Goal: Task Accomplishment & Management: Use online tool/utility

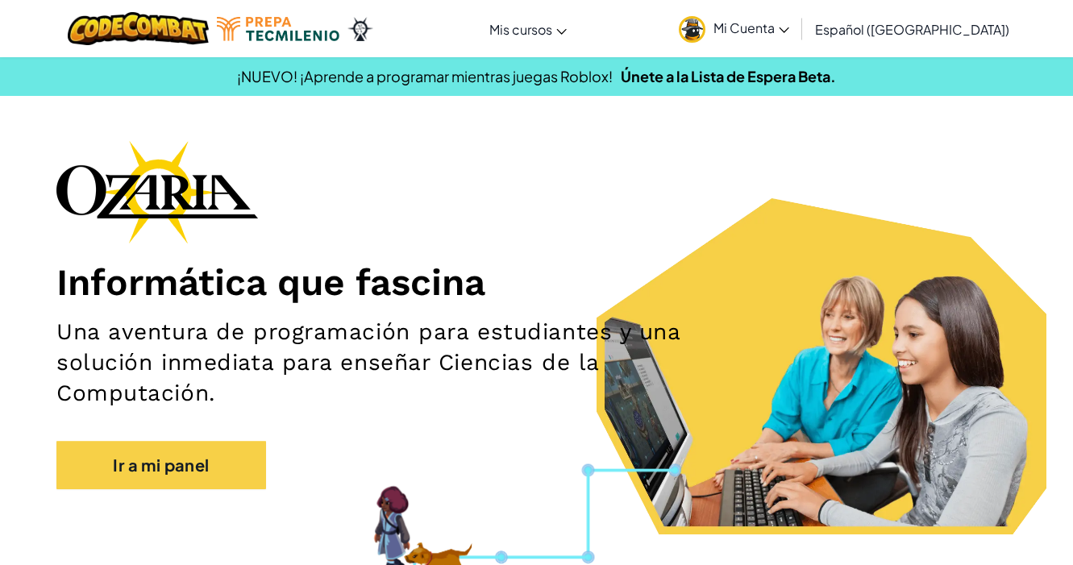
click at [517, 258] on div "Informática que fascina Una aventura de programación para estudiantes y una sol…" at bounding box center [536, 322] width 960 height 365
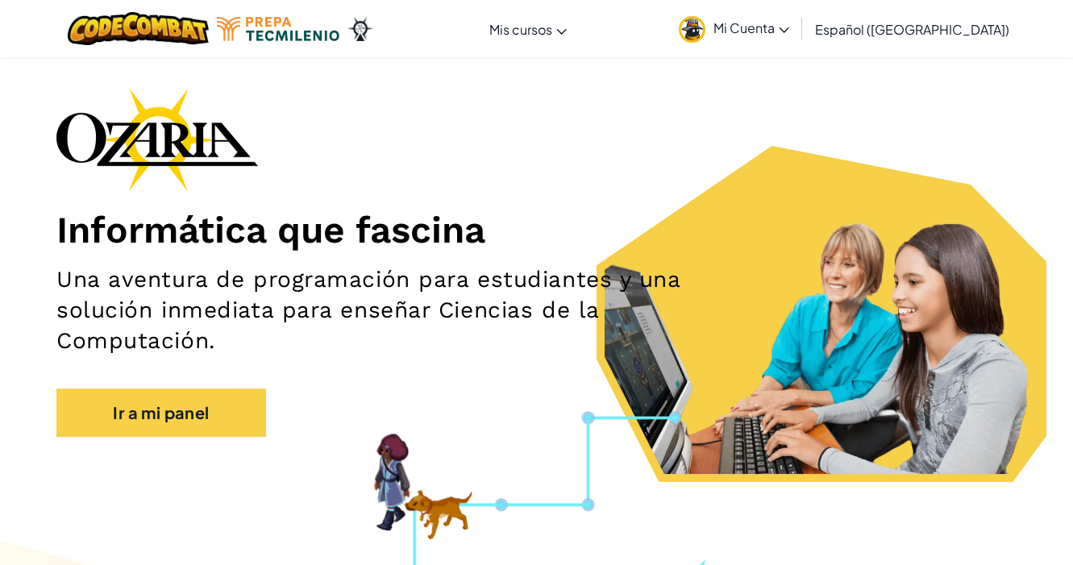
scroll to position [51, 0]
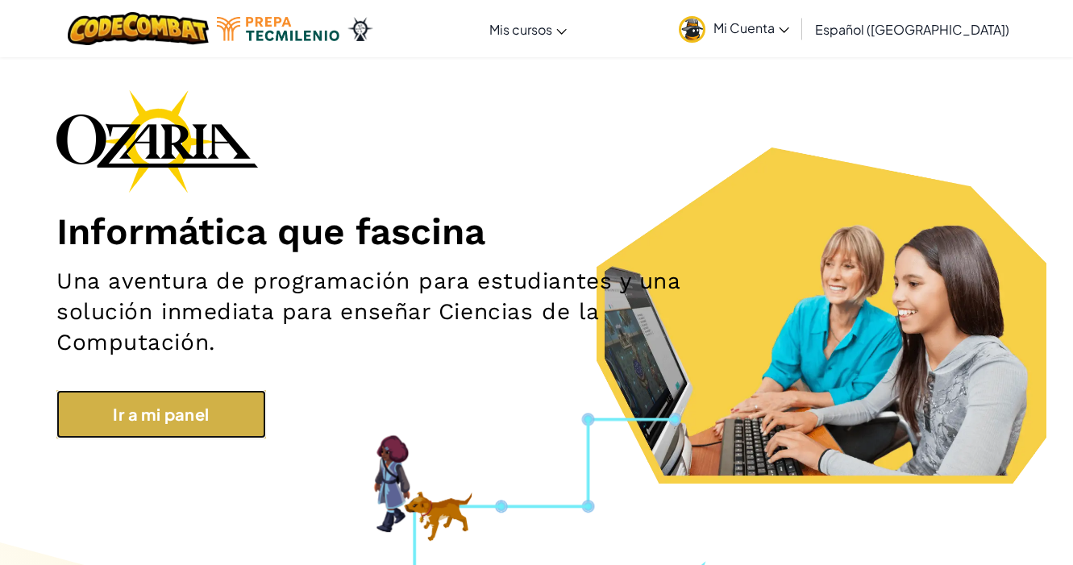
click at [193, 417] on link "Ir a mi panel" at bounding box center [161, 414] width 210 height 48
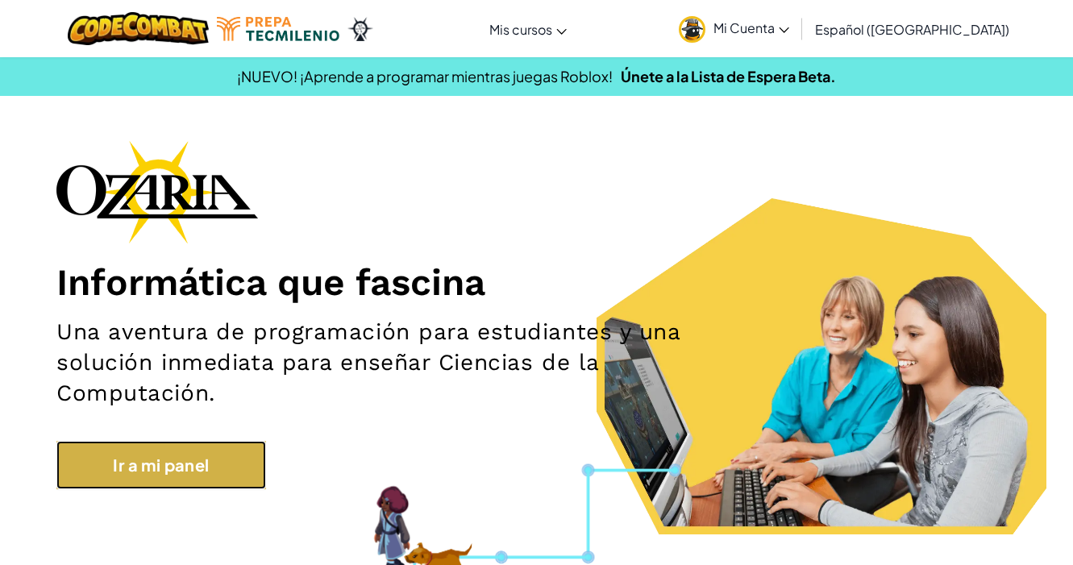
click at [245, 444] on link "Ir a mi panel" at bounding box center [161, 465] width 210 height 48
click at [168, 459] on link "Ir a mi panel" at bounding box center [161, 465] width 210 height 48
click at [214, 475] on link "Ir a mi panel" at bounding box center [161, 465] width 210 height 48
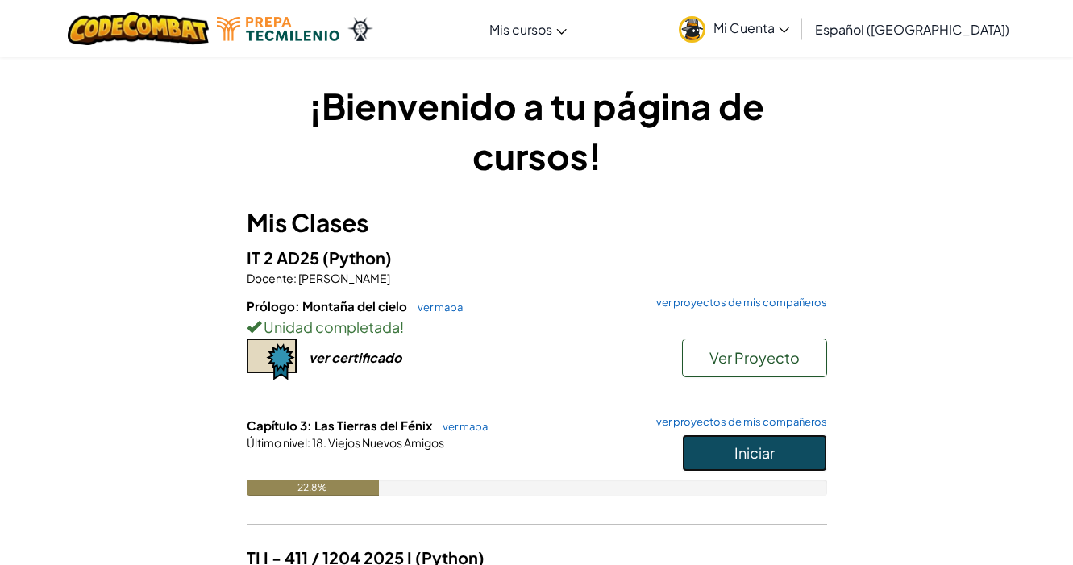
click at [704, 449] on button "Iniciar" at bounding box center [754, 452] width 145 height 37
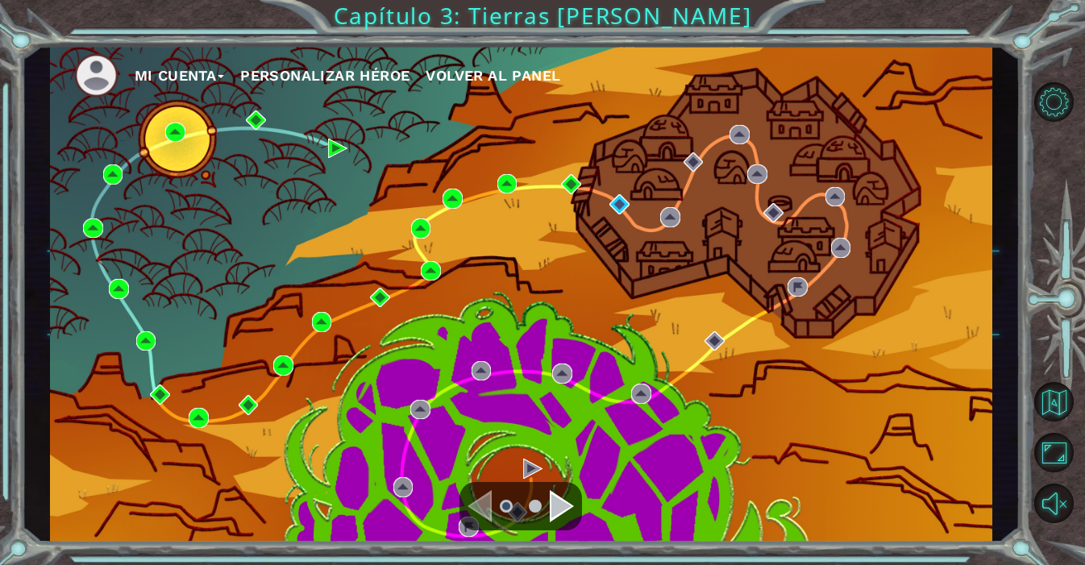
click at [575, 272] on div "Mi Cuenta Personalizar héroe Volver al panel" at bounding box center [521, 293] width 942 height 497
click at [616, 205] on img at bounding box center [619, 204] width 20 height 20
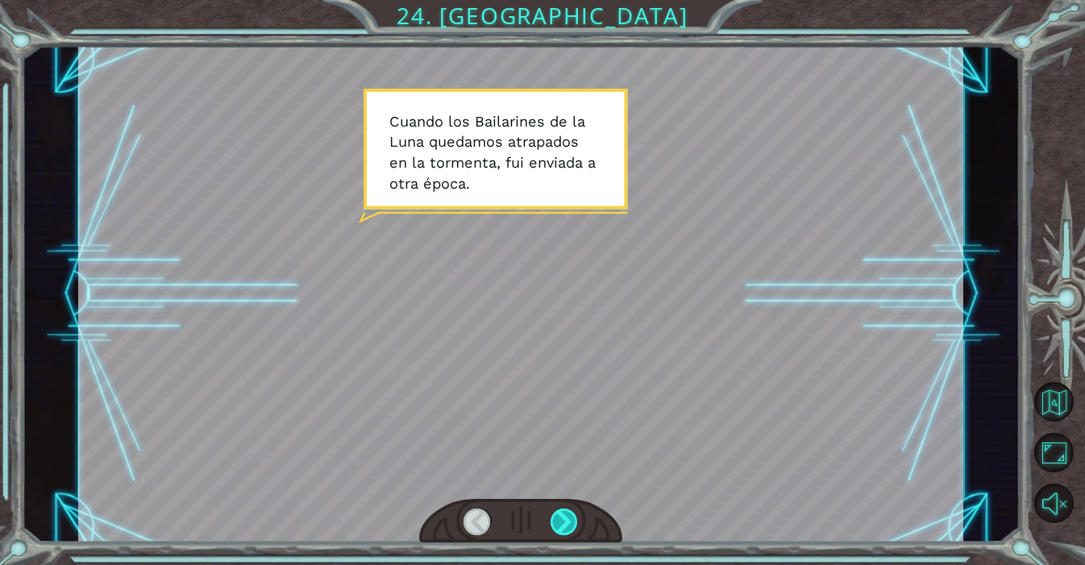
click at [571, 518] on div at bounding box center [564, 522] width 28 height 27
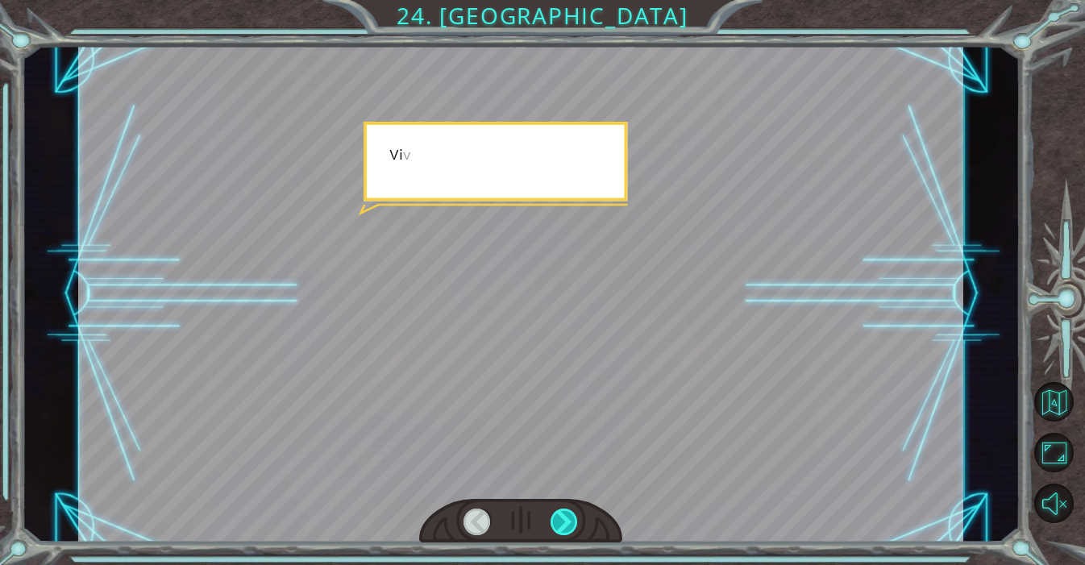
click at [574, 519] on div at bounding box center [564, 522] width 28 height 27
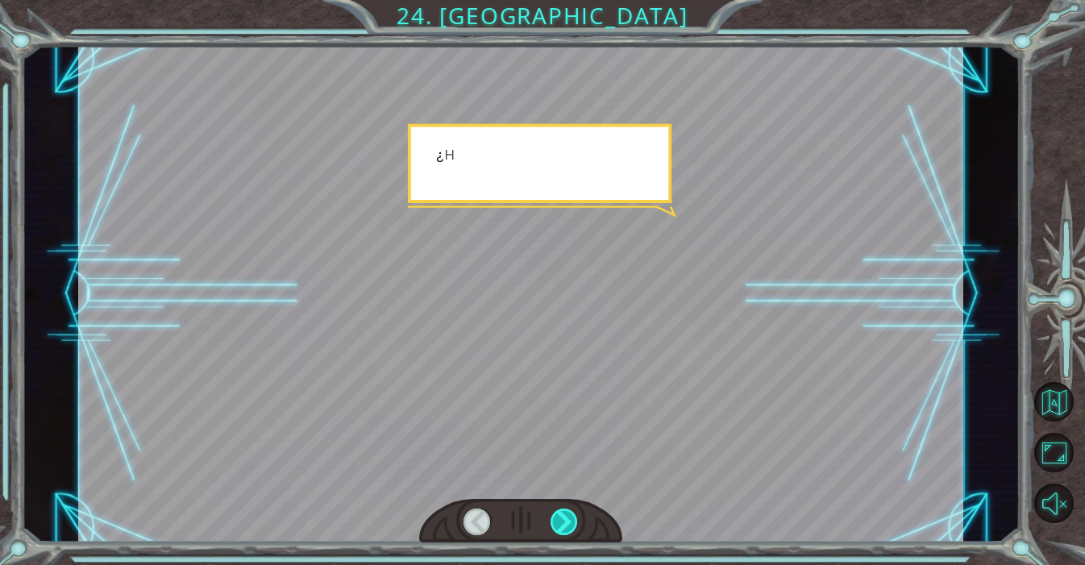
click at [574, 519] on div at bounding box center [564, 522] width 28 height 27
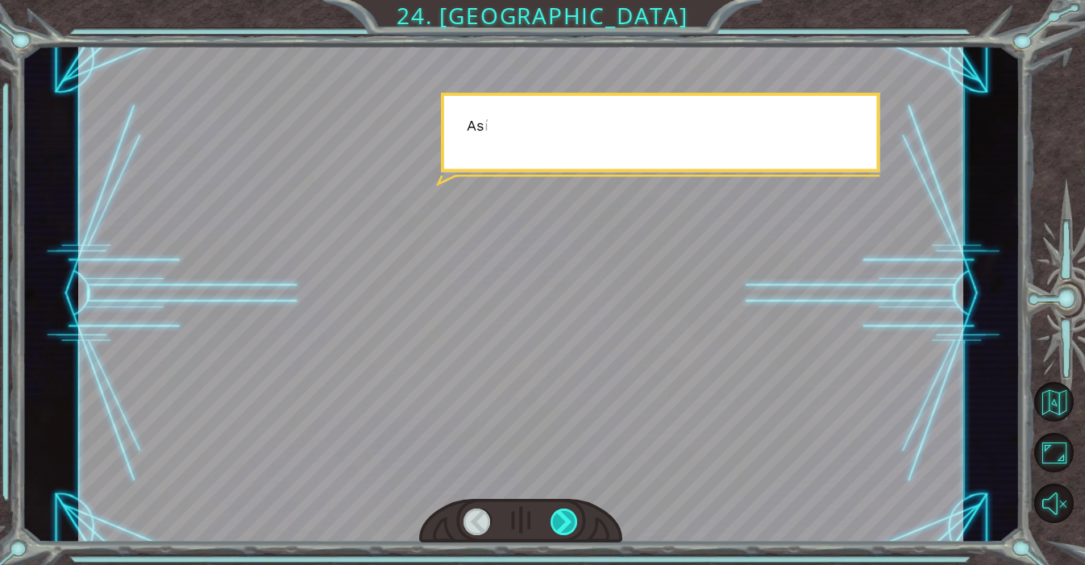
click at [574, 519] on div at bounding box center [564, 522] width 28 height 27
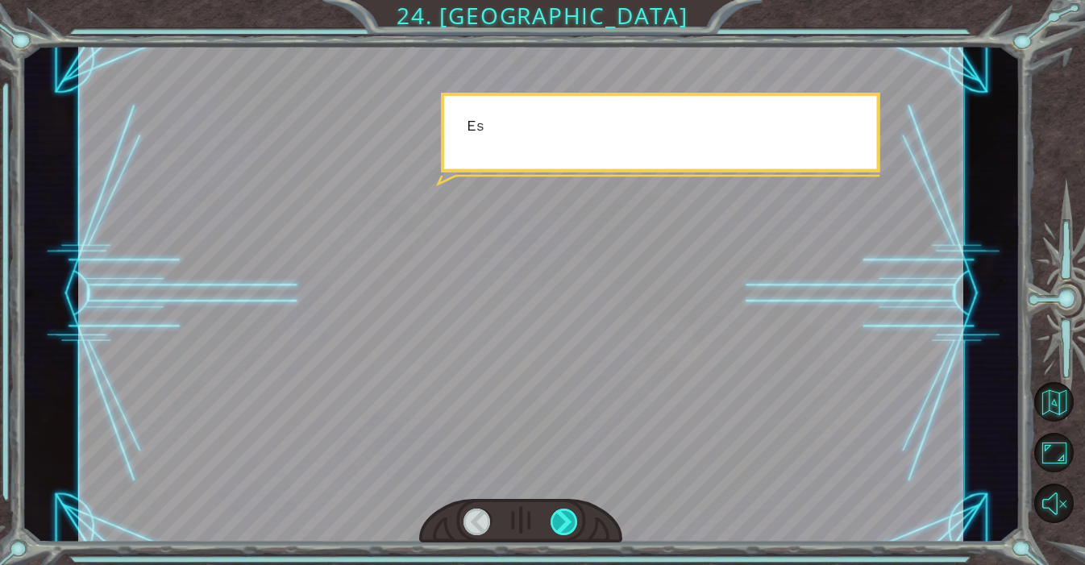
click at [574, 519] on div at bounding box center [564, 522] width 28 height 27
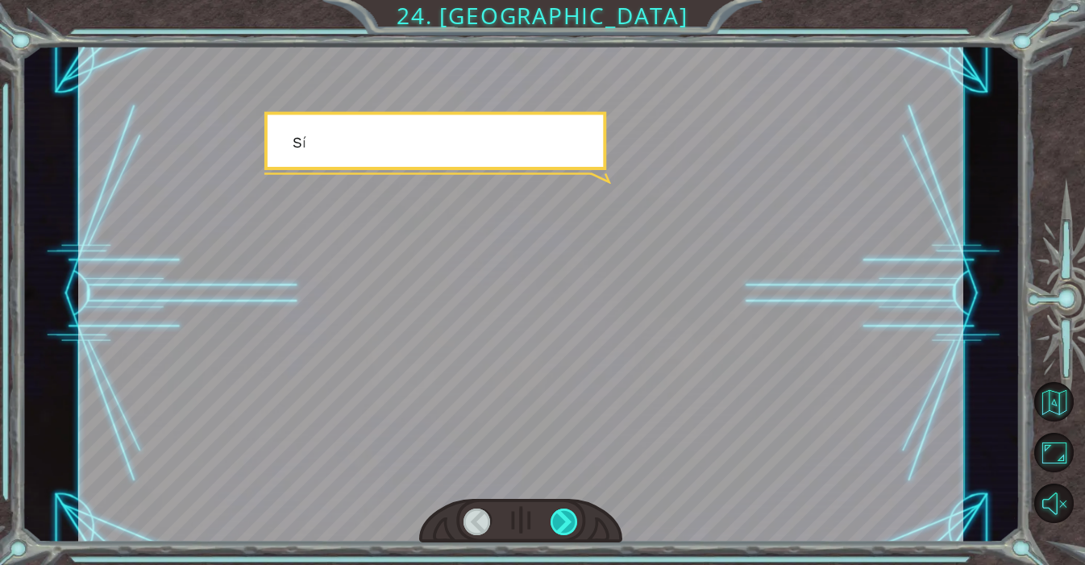
click at [574, 519] on div at bounding box center [564, 522] width 28 height 27
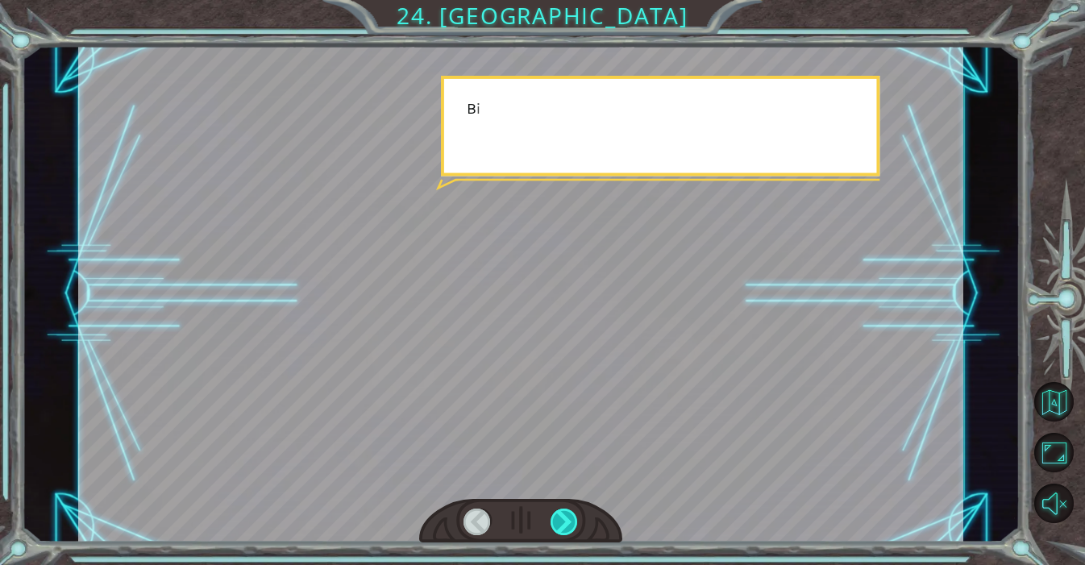
click at [574, 519] on div at bounding box center [564, 522] width 28 height 27
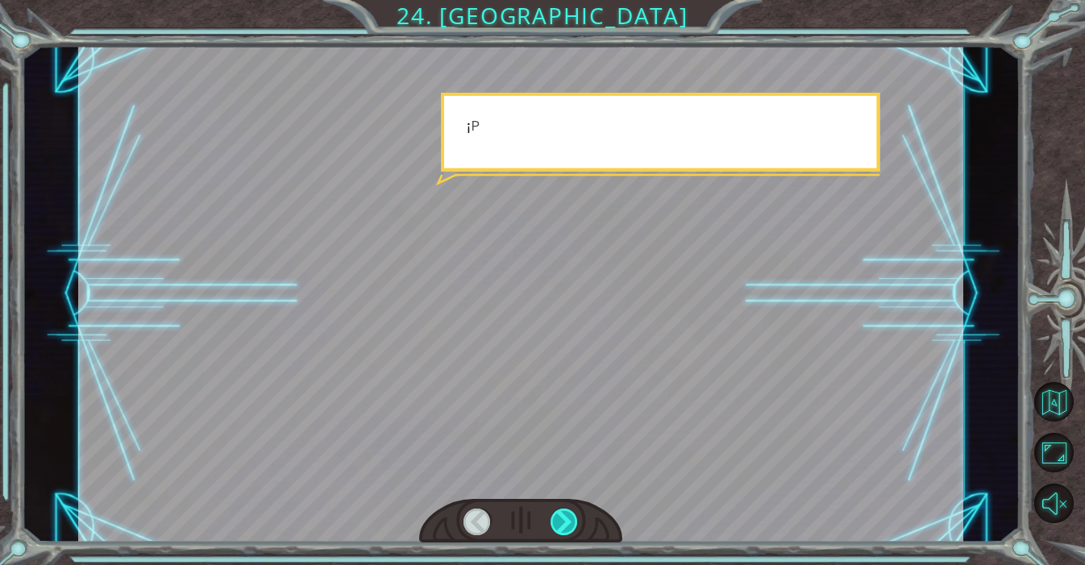
click at [574, 519] on div at bounding box center [564, 522] width 28 height 27
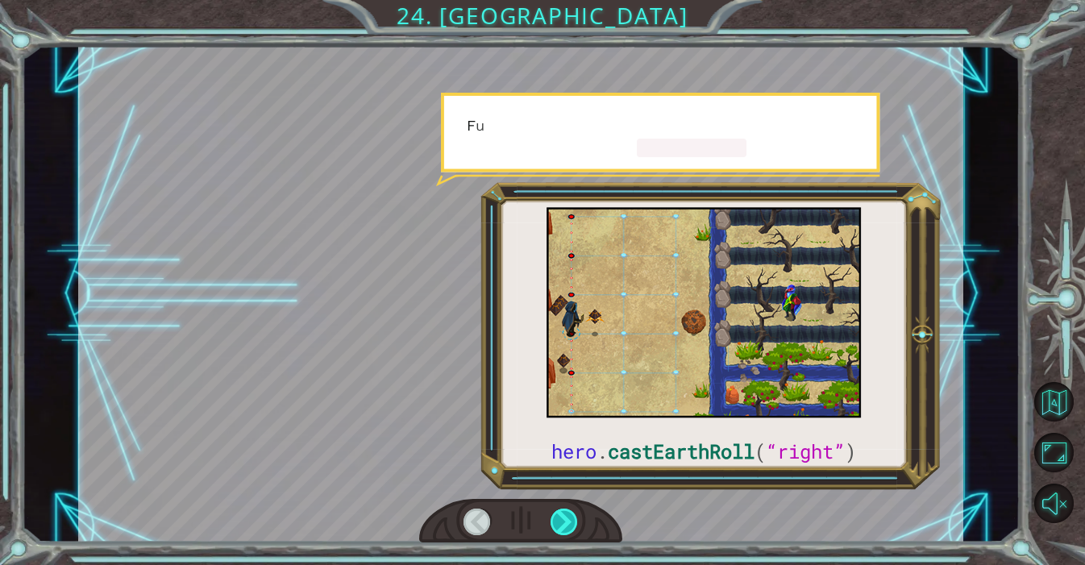
click at [574, 519] on div at bounding box center [564, 522] width 28 height 27
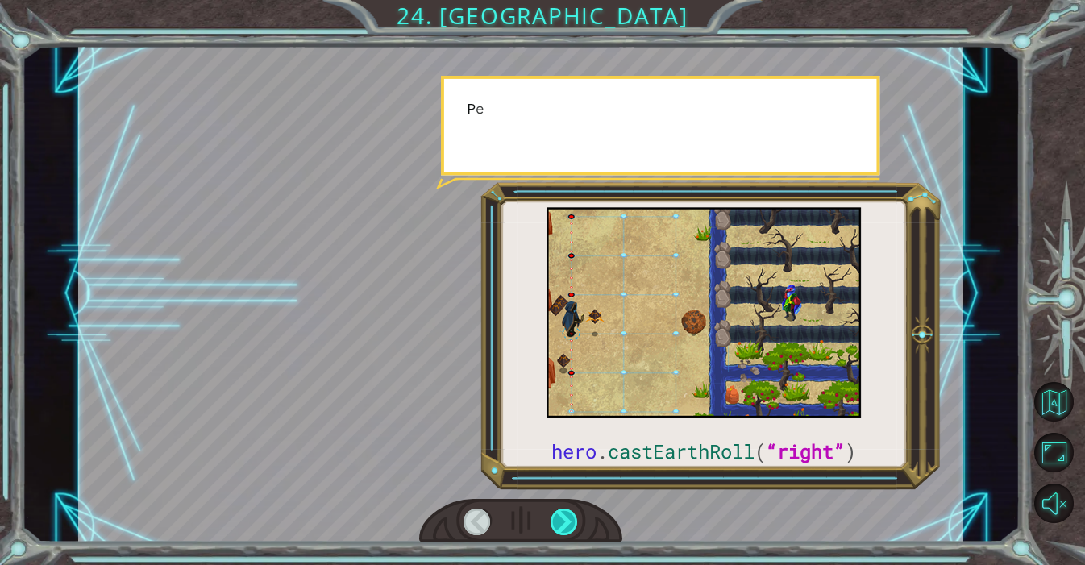
click at [574, 519] on div at bounding box center [564, 522] width 28 height 27
click at [574, 518] on div at bounding box center [564, 522] width 28 height 27
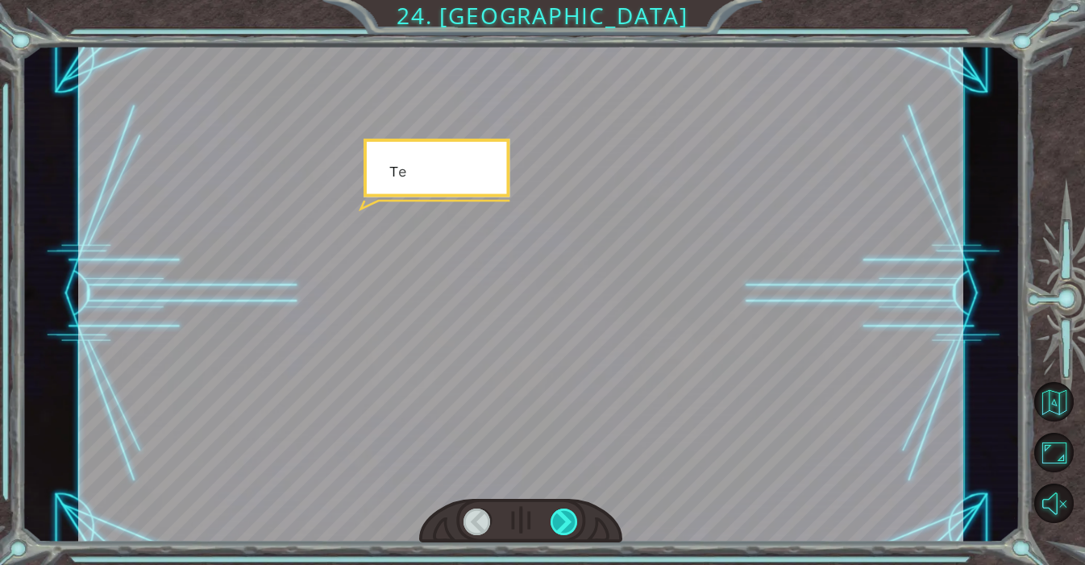
click at [571, 520] on div at bounding box center [564, 522] width 28 height 27
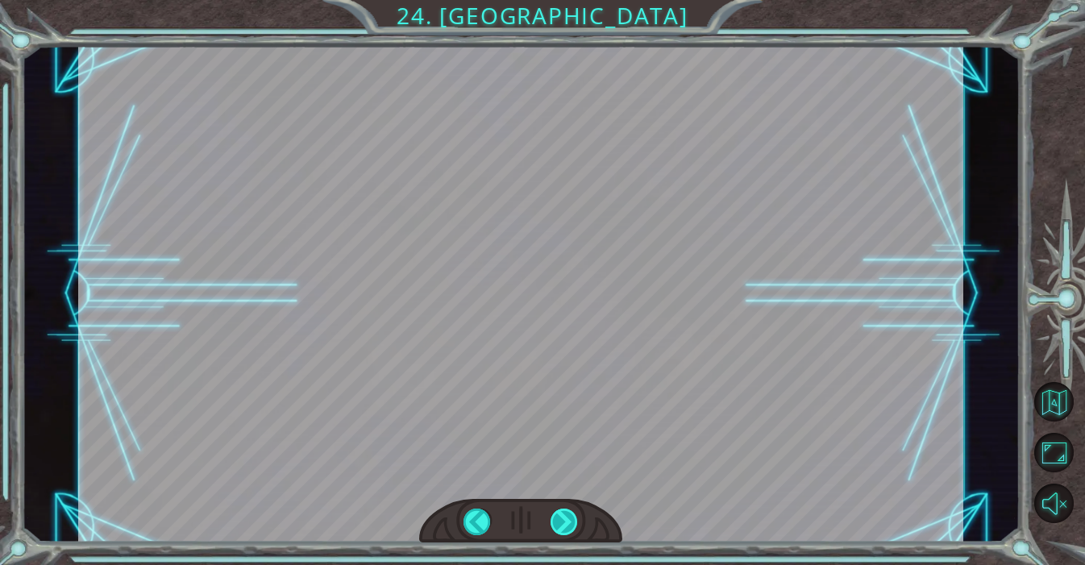
click at [571, 0] on div "hero . castEarthRoll ( “right” ) C u a n d o l o s B a i l a r i n e s d e l a …" at bounding box center [542, 0] width 1085 height 0
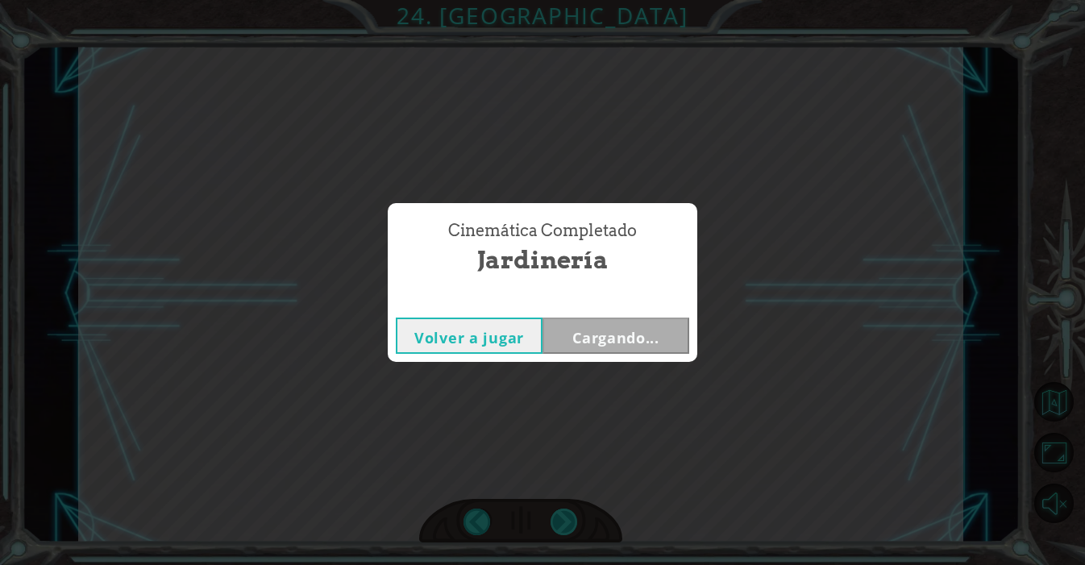
click at [571, 521] on div "Cinemática Completado Jardinería Volver a jugar Cargando..." at bounding box center [542, 282] width 1085 height 565
click at [571, 521] on div "Cinemática Completado Jardinería Volver a jugar [GEOGRAPHIC_DATA]" at bounding box center [542, 282] width 1085 height 565
click at [650, 340] on button "Siguiente" at bounding box center [615, 336] width 147 height 36
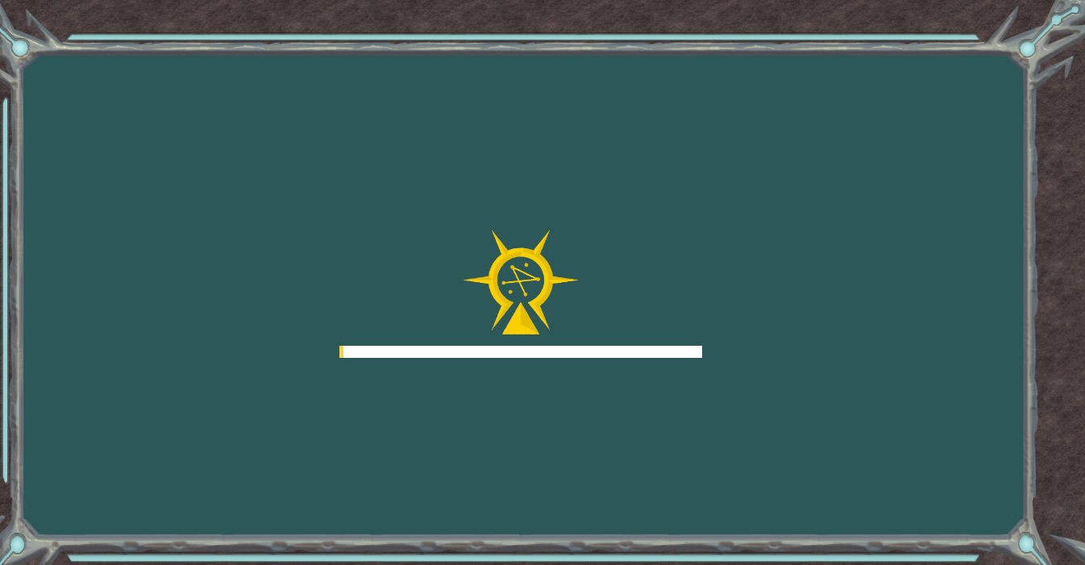
click at [631, 284] on div at bounding box center [520, 294] width 363 height 129
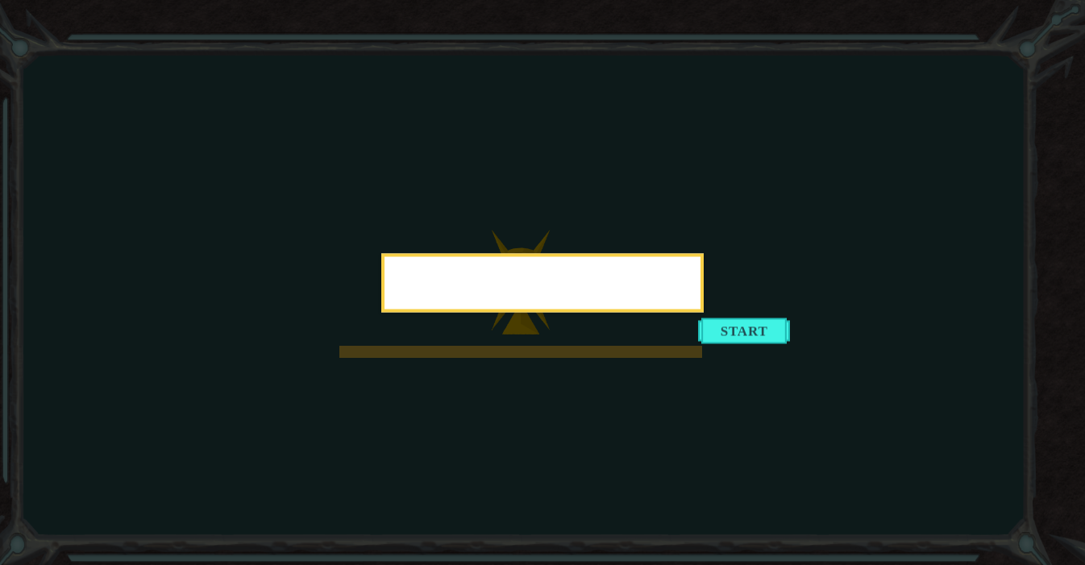
click at [637, 280] on div at bounding box center [542, 286] width 316 height 46
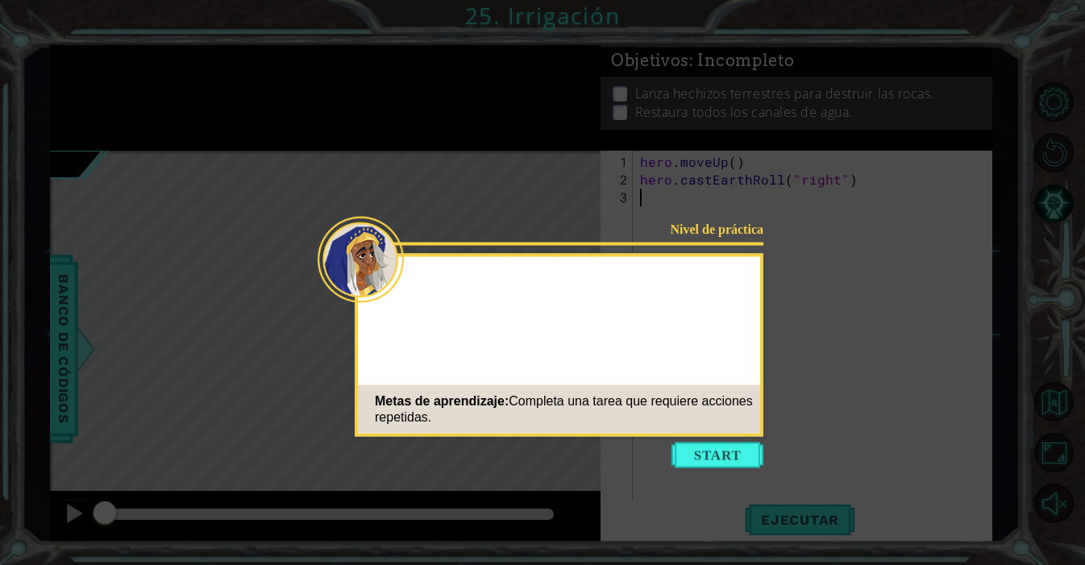
drag, startPoint x: 621, startPoint y: 278, endPoint x: 637, endPoint y: 279, distance: 16.9
click at [637, 280] on div at bounding box center [559, 286] width 402 height 46
click at [701, 443] on body "1 ההההההההההההההההההההההההההההההההההההההההההההההההההההההההההההההההההההההההההההה…" at bounding box center [542, 282] width 1085 height 565
click at [706, 449] on button "Start" at bounding box center [717, 455] width 92 height 26
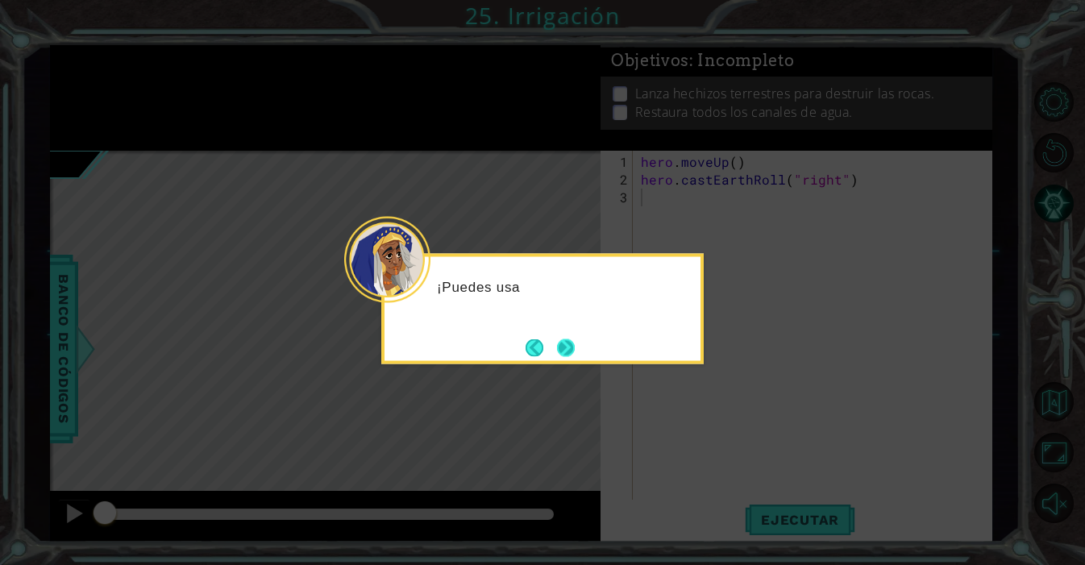
click at [562, 344] on button "Next" at bounding box center [566, 347] width 18 height 18
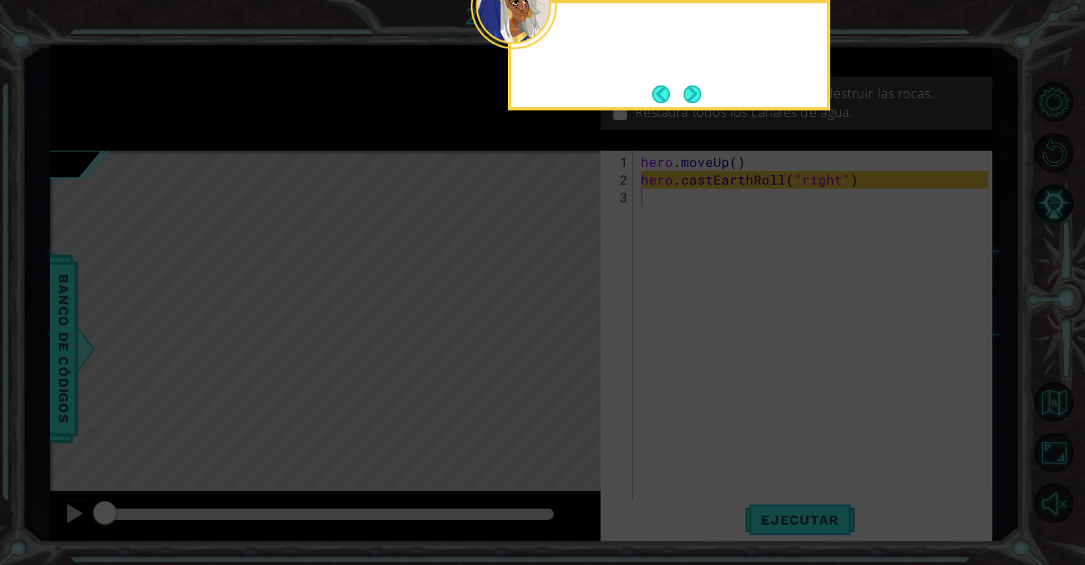
click at [562, 343] on icon at bounding box center [542, 282] width 1085 height 565
click at [697, 97] on button "Next" at bounding box center [692, 94] width 19 height 19
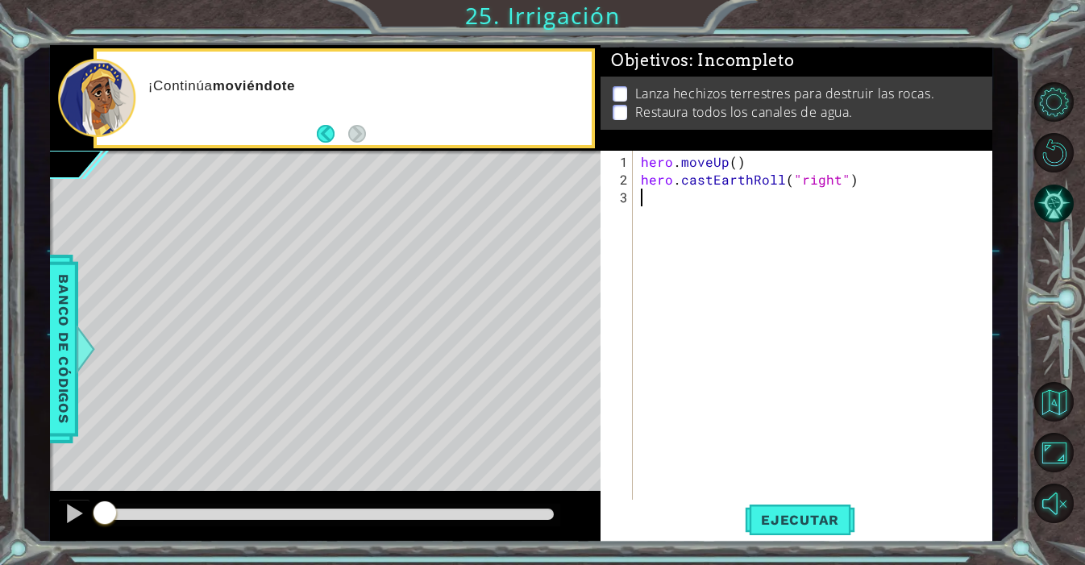
click at [737, 230] on div "hero . moveUp ( ) hero . castEarthRoll ( "right" )" at bounding box center [816, 348] width 359 height 390
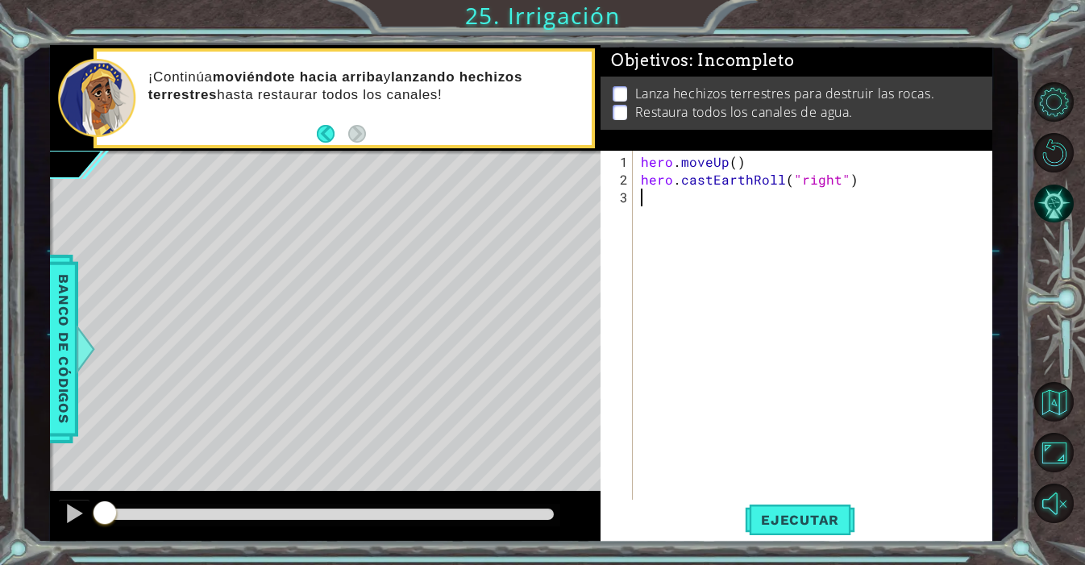
click at [781, 204] on div "hero . moveUp ( ) hero . castEarthRoll ( "right" )" at bounding box center [816, 348] width 359 height 390
click at [692, 225] on div "hero . moveUp ( ) hero . castEarthRoll ( "right" )" at bounding box center [816, 348] width 359 height 390
click at [658, 225] on div "hero . moveUp ( ) hero . castEarthRoll ( "right" )" at bounding box center [816, 348] width 359 height 390
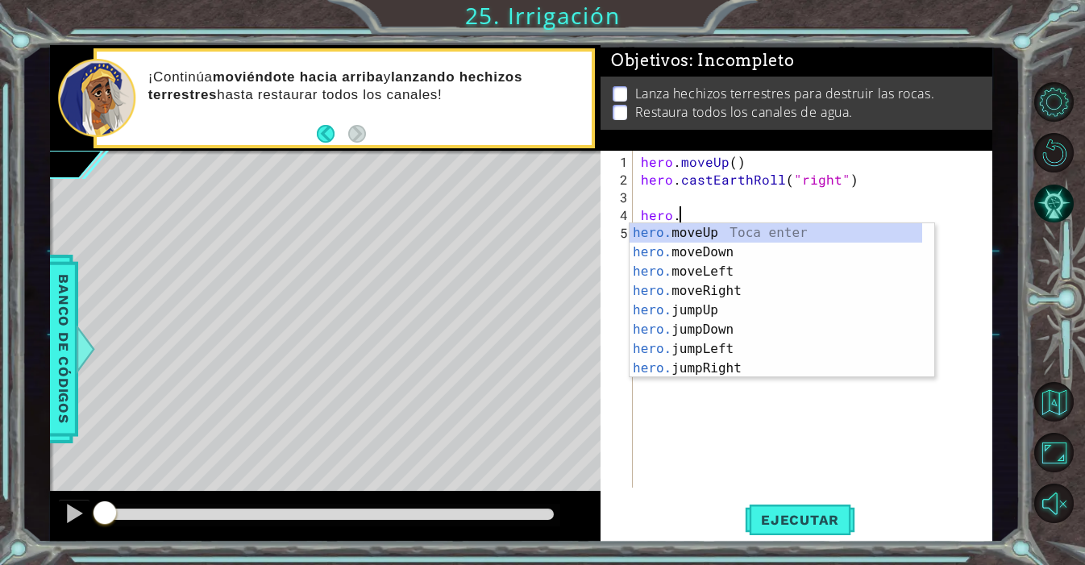
scroll to position [0, 2]
click at [766, 231] on div "hero.m oveUp Toca enter hero.m oveDown Toca enter hero.m oveLeft Toca enter her…" at bounding box center [775, 319] width 293 height 193
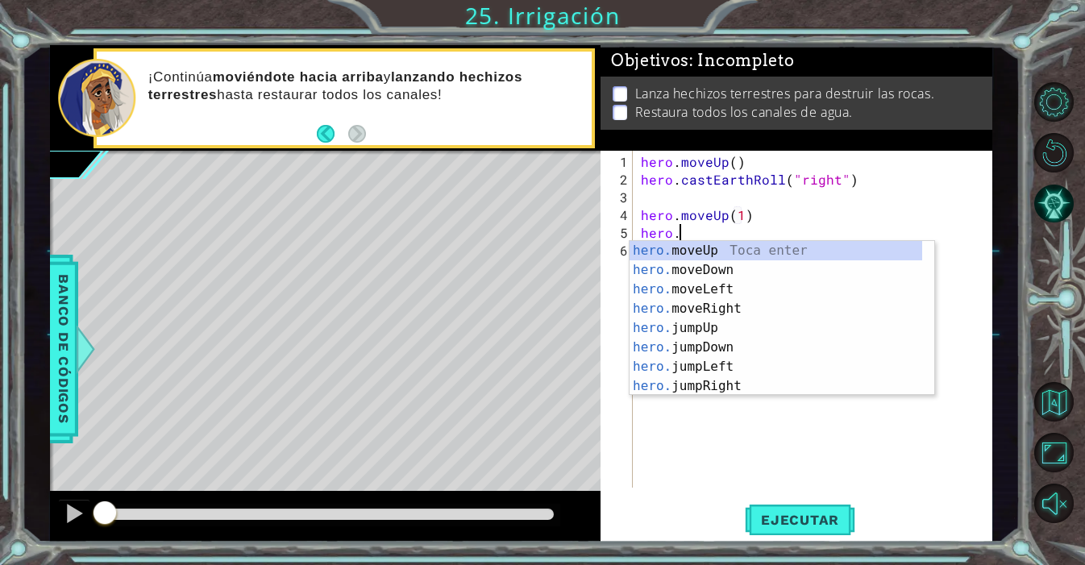
scroll to position [0, 9]
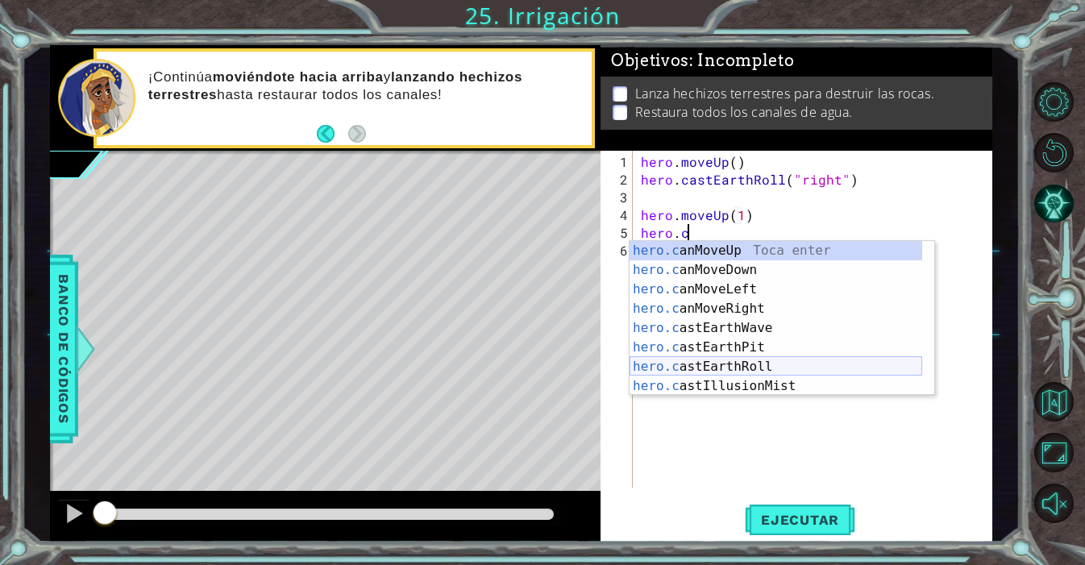
click at [743, 366] on div "hero.c anMoveUp Toca enter hero.c anMoveDown Toca enter hero.c anMoveLeft Toca …" at bounding box center [775, 337] width 293 height 193
type textarea "hero.castEarthRoll("right")"
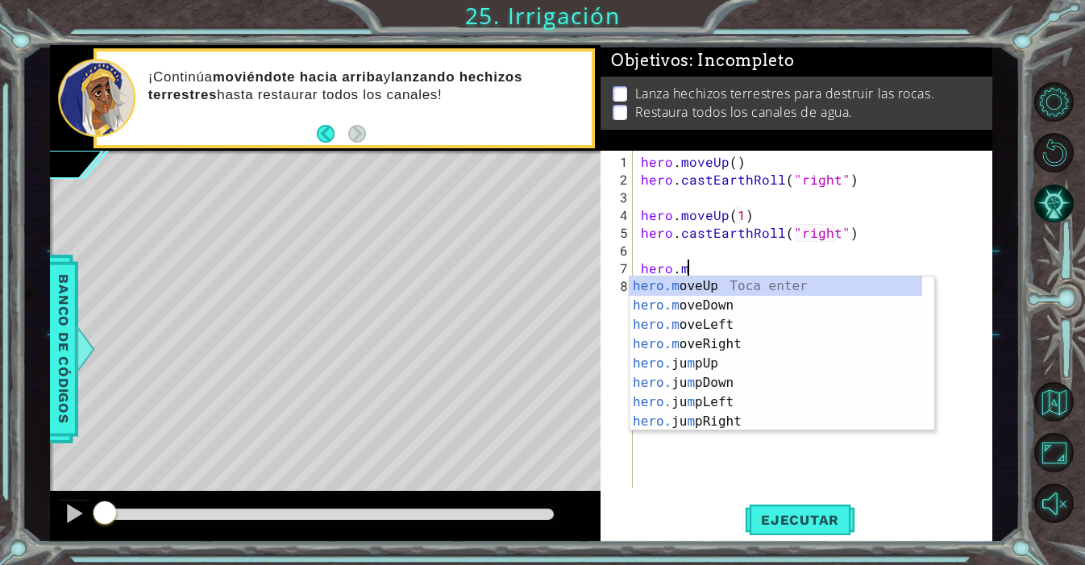
scroll to position [0, 2]
click at [803, 281] on div "hero.m oveUp Toca enter hero.m oveDown Toca enter hero.m oveLeft Toca enter her…" at bounding box center [775, 372] width 293 height 193
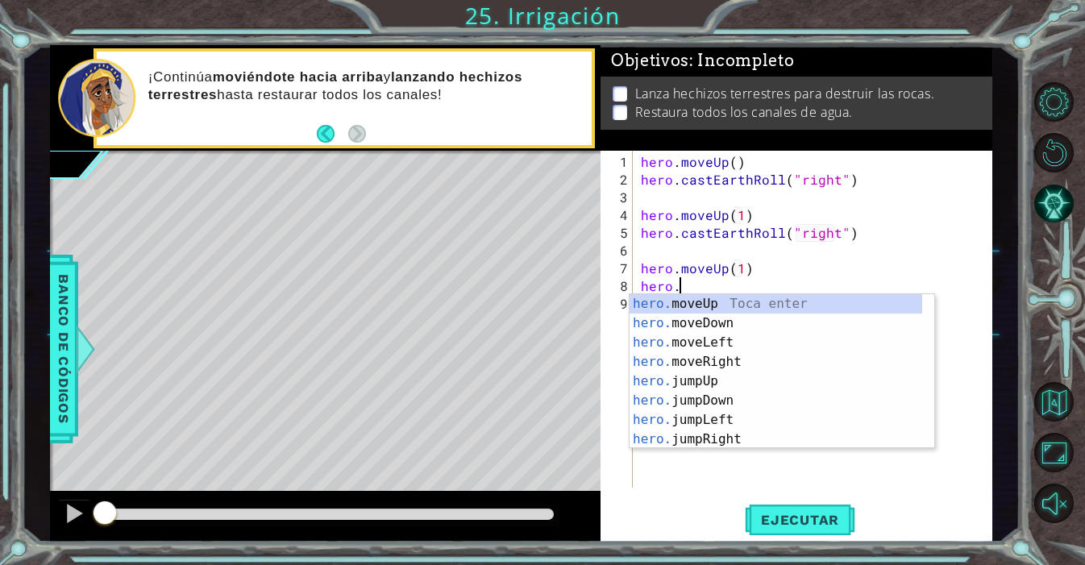
scroll to position [0, 9]
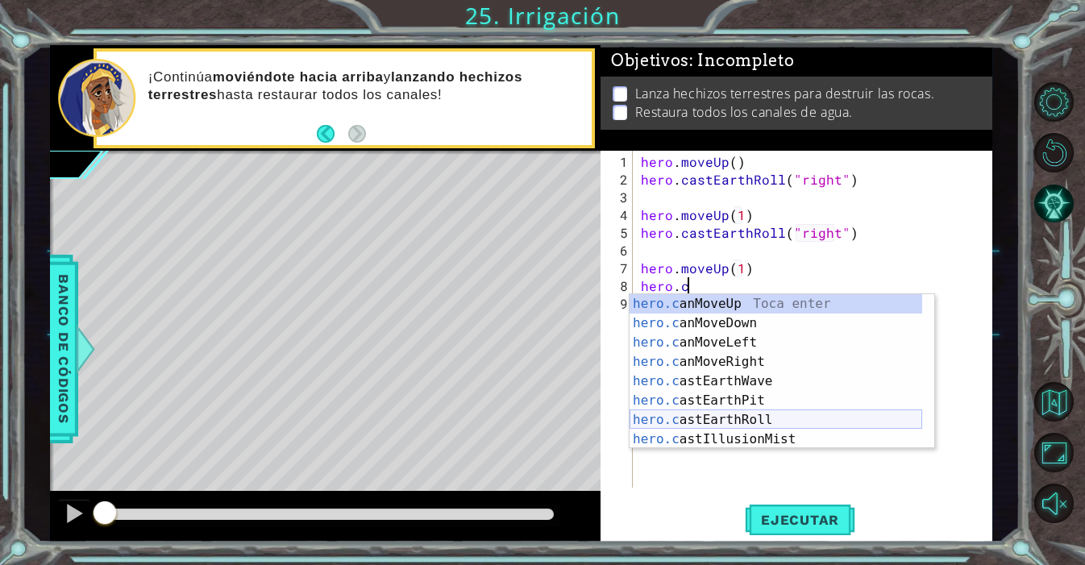
click at [772, 418] on div "hero.c anMoveUp Toca enter hero.c anMoveDown Toca enter hero.c anMoveLeft Toca …" at bounding box center [775, 390] width 293 height 193
type textarea "hero.castEarthRoll("right")"
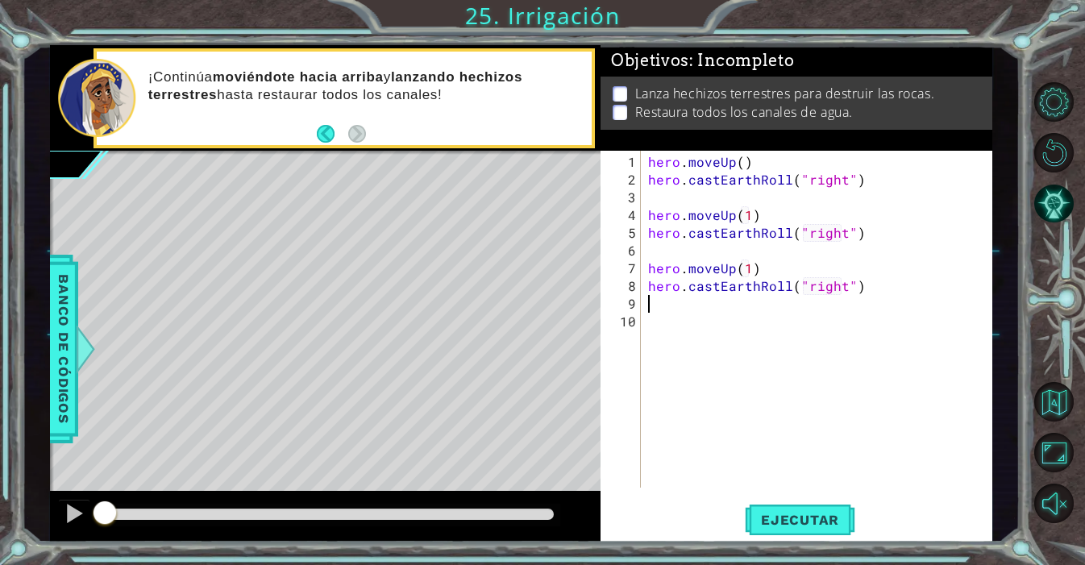
scroll to position [0, 0]
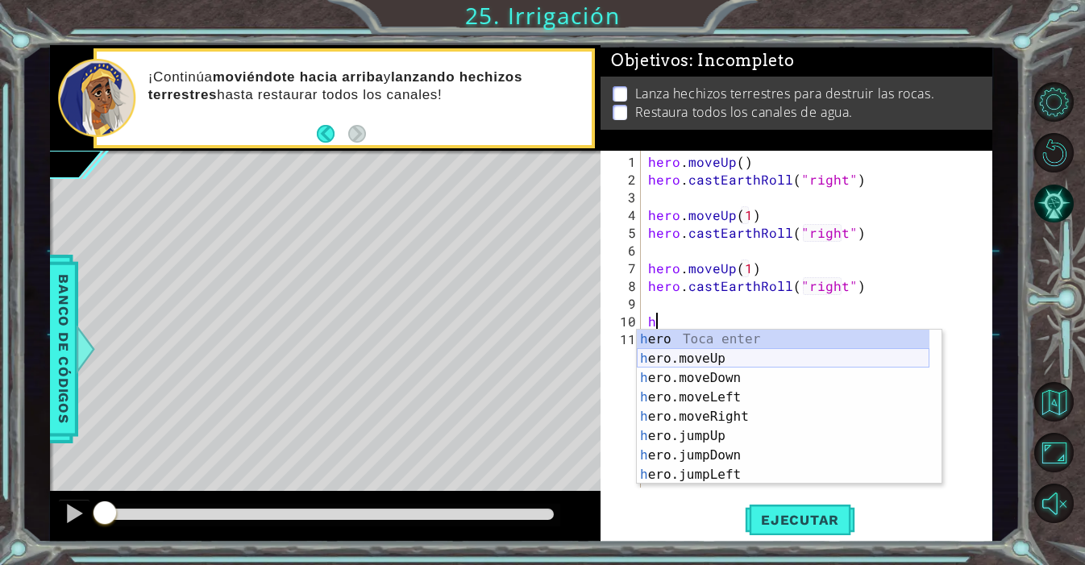
click at [729, 362] on div "h ero Toca enter h ero.moveUp Toca enter h ero.moveDown Toca enter h ero.moveLe…" at bounding box center [783, 426] width 293 height 193
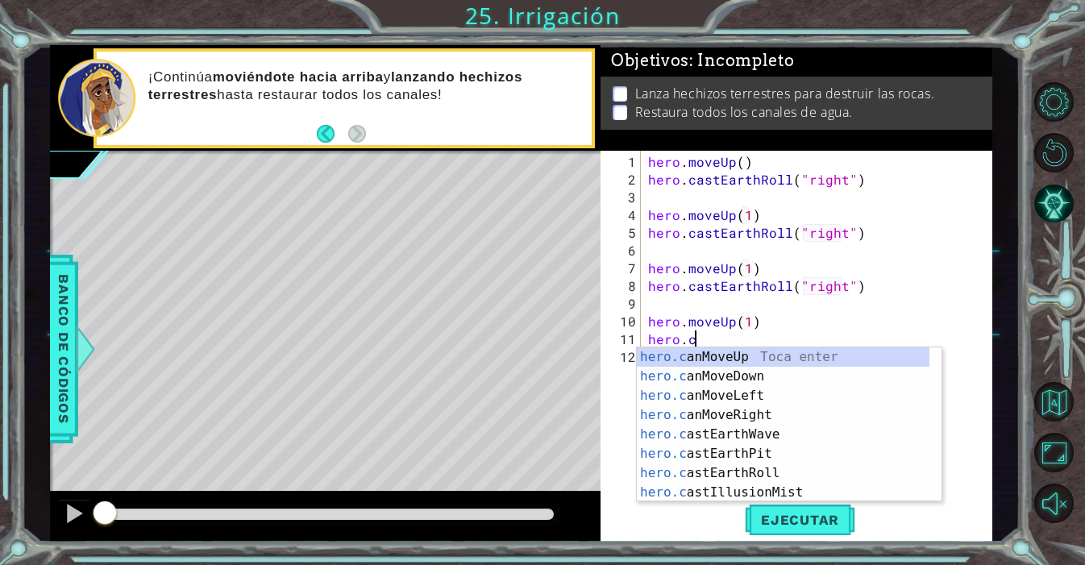
scroll to position [0, 9]
click at [726, 480] on div "hero.c anMoveUp Toca enter hero.c anMoveDown Toca enter hero.c anMoveLeft Toca …" at bounding box center [783, 443] width 293 height 193
type textarea "hero.castEarthRoll("right")"
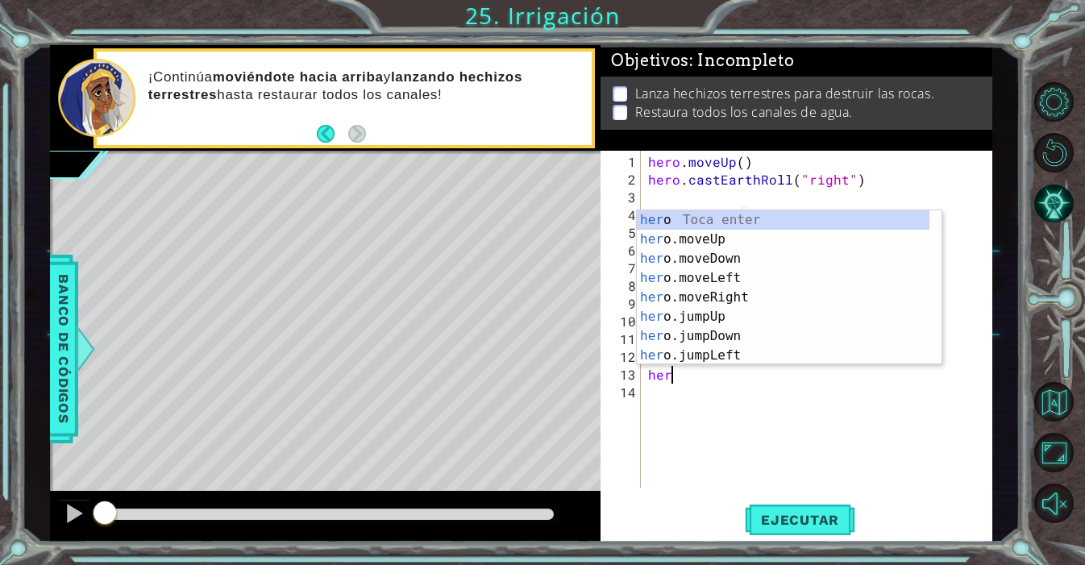
scroll to position [0, 1]
click at [704, 239] on div "hero Toca enter hero .moveUp Toca enter hero .moveDown Toca enter hero .moveLef…" at bounding box center [783, 306] width 293 height 193
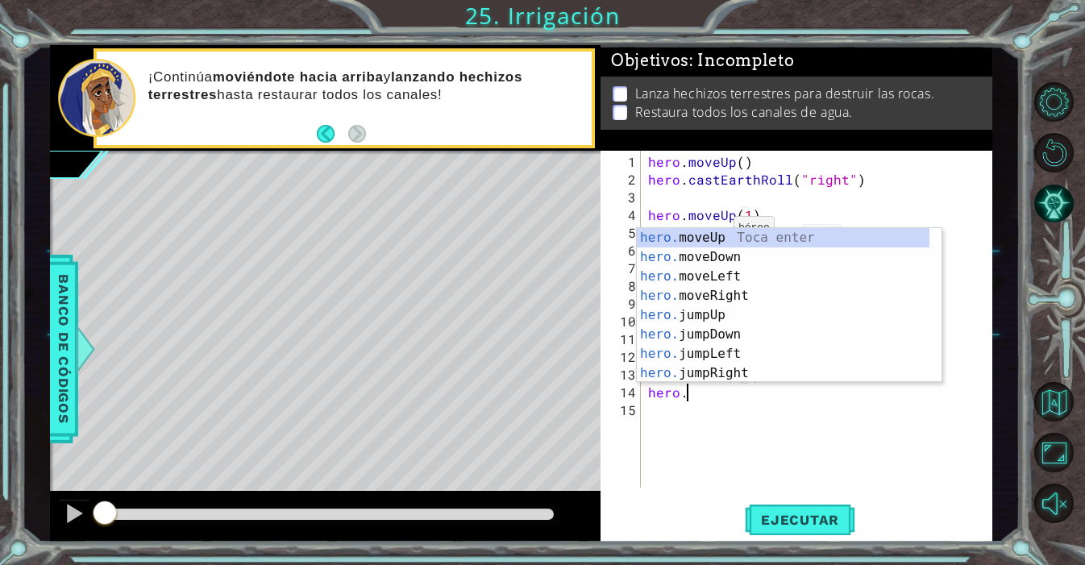
scroll to position [0, 9]
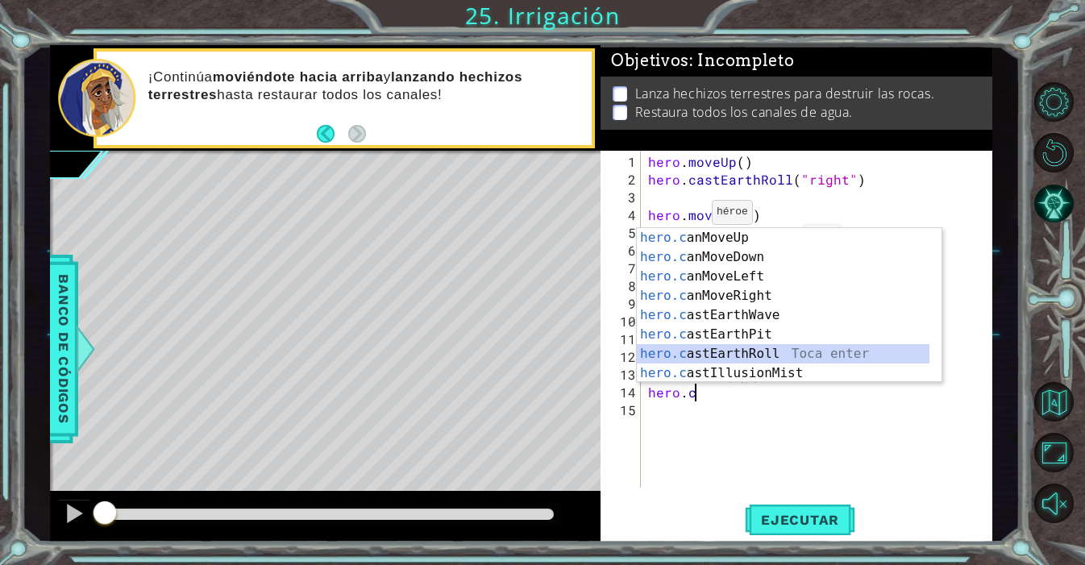
click at [729, 355] on div "hero.c anMoveUp Toca enter hero.c anMoveDown Toca enter hero.c anMoveLeft Toca …" at bounding box center [783, 324] width 293 height 193
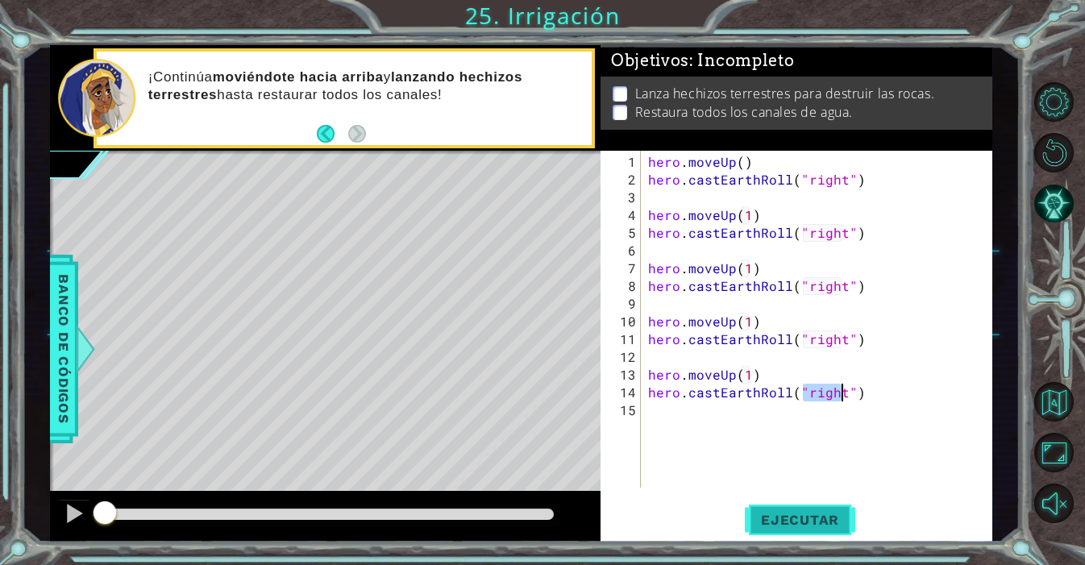
type textarea "hero.castEarthRoll("right")"
click at [790, 532] on button "Ejecutar" at bounding box center [800, 519] width 110 height 39
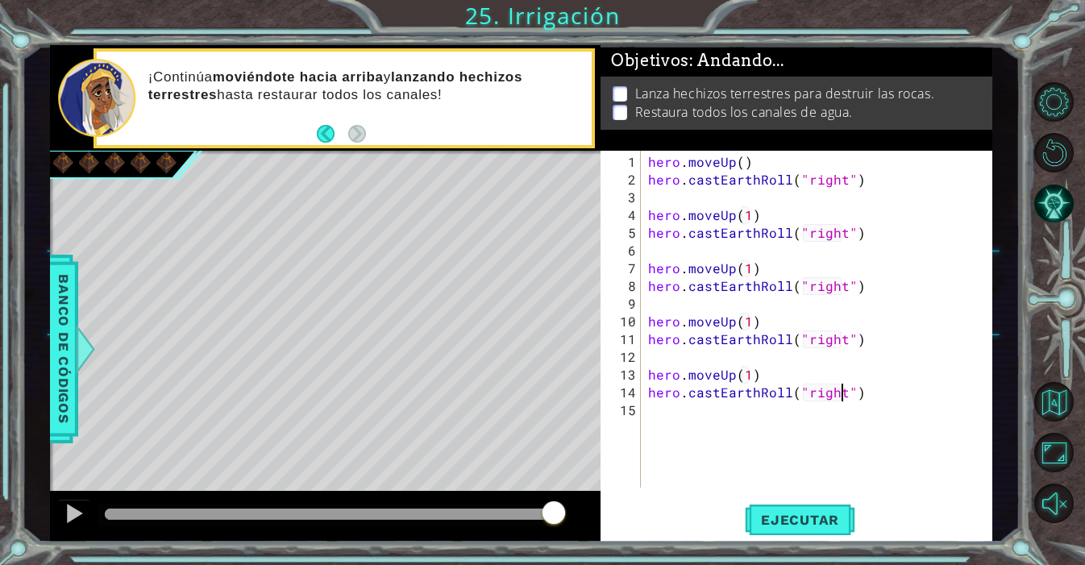
drag, startPoint x: 444, startPoint y: 513, endPoint x: 571, endPoint y: 514, distance: 126.5
click at [571, 514] on div at bounding box center [325, 517] width 550 height 52
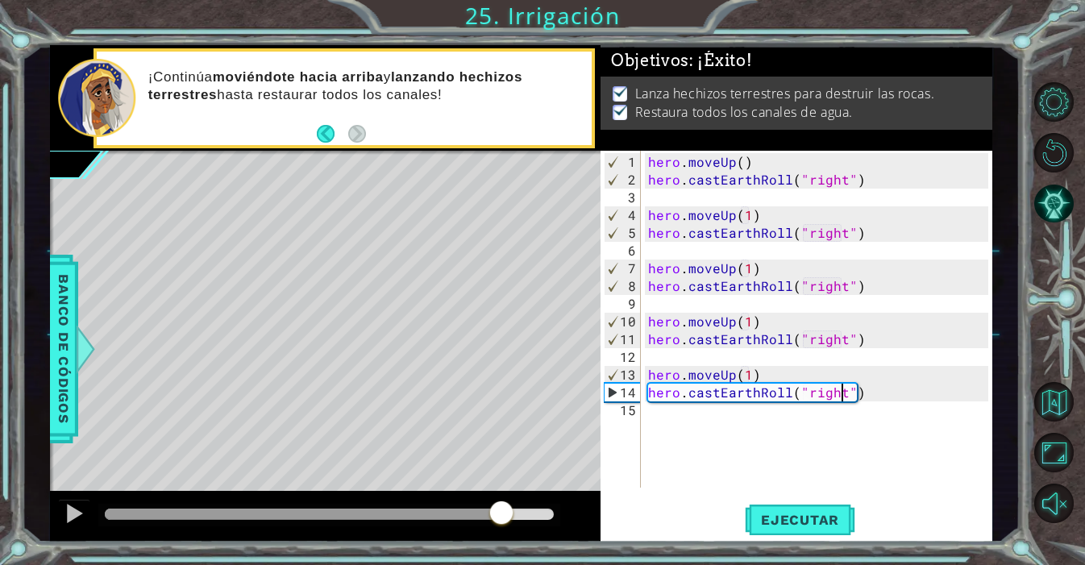
drag, startPoint x: 247, startPoint y: 513, endPoint x: 500, endPoint y: 515, distance: 253.0
click at [500, 515] on div at bounding box center [501, 514] width 29 height 29
click at [68, 517] on div at bounding box center [74, 513] width 21 height 21
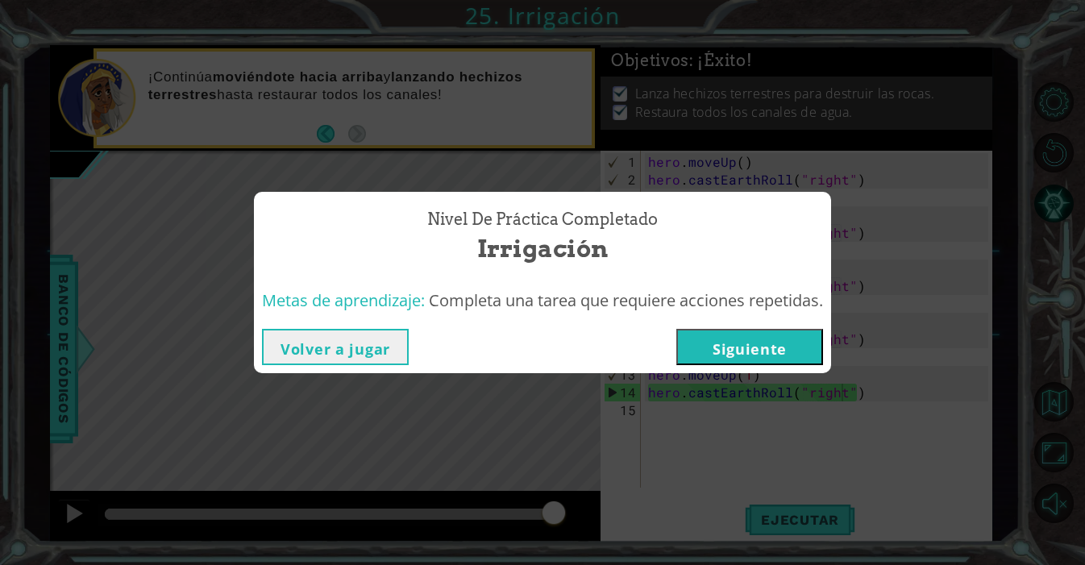
click at [758, 363] on button "Siguiente" at bounding box center [749, 347] width 147 height 36
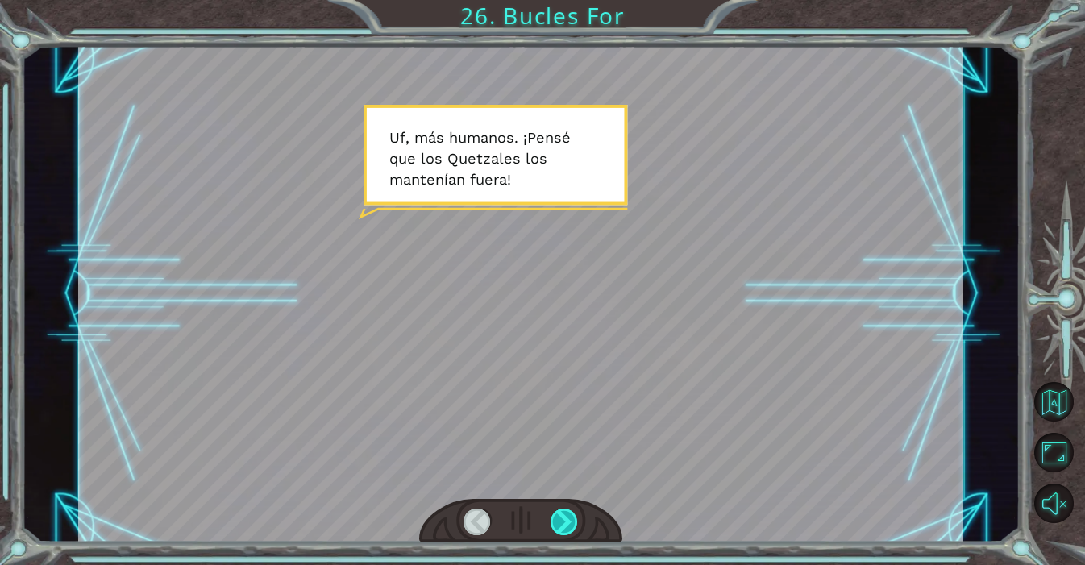
click at [556, 525] on div at bounding box center [564, 522] width 28 height 27
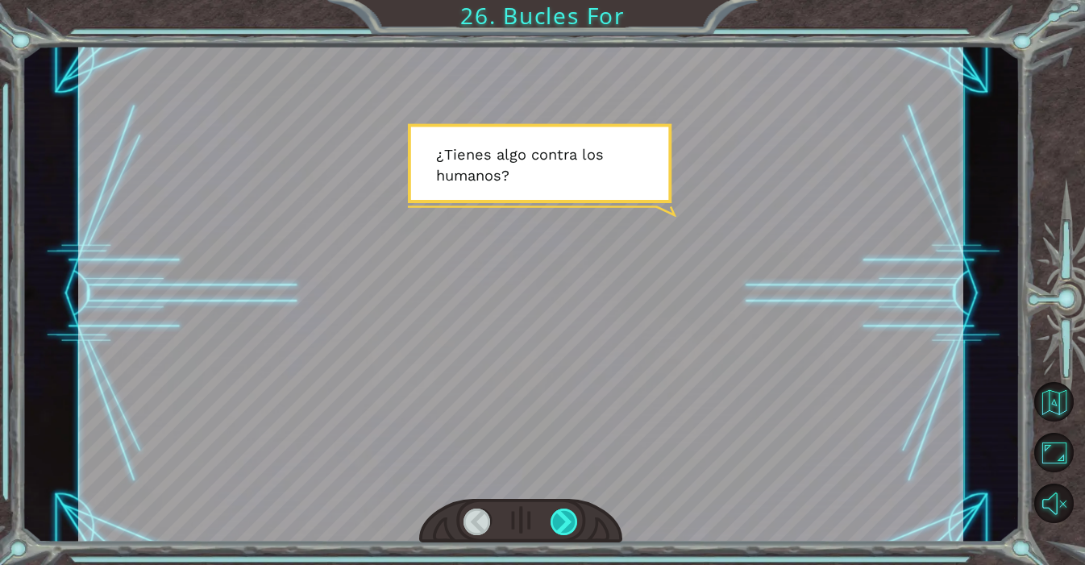
click at [557, 525] on div at bounding box center [564, 522] width 28 height 27
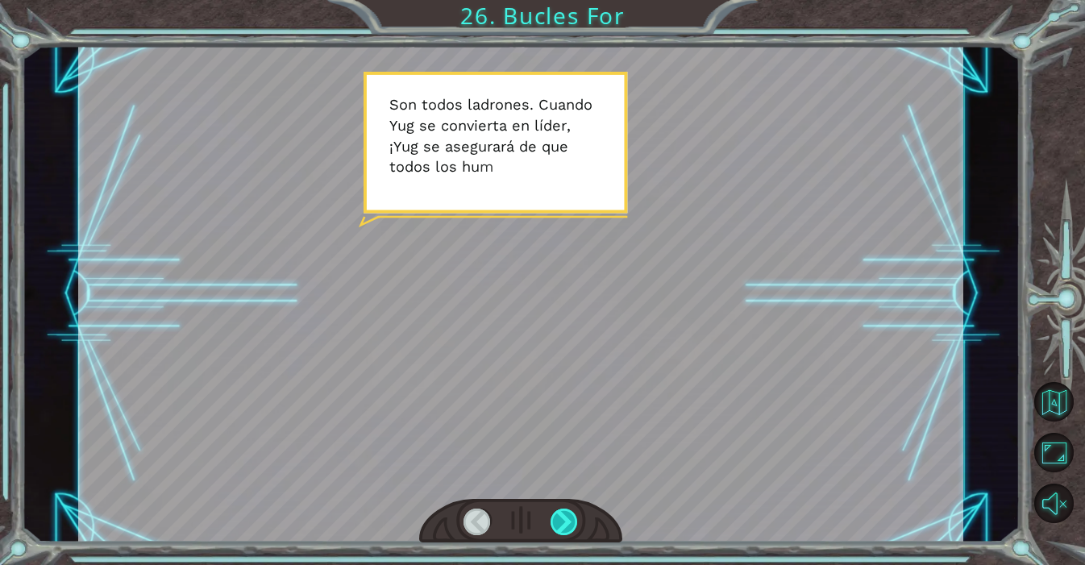
click at [557, 525] on div at bounding box center [564, 522] width 28 height 27
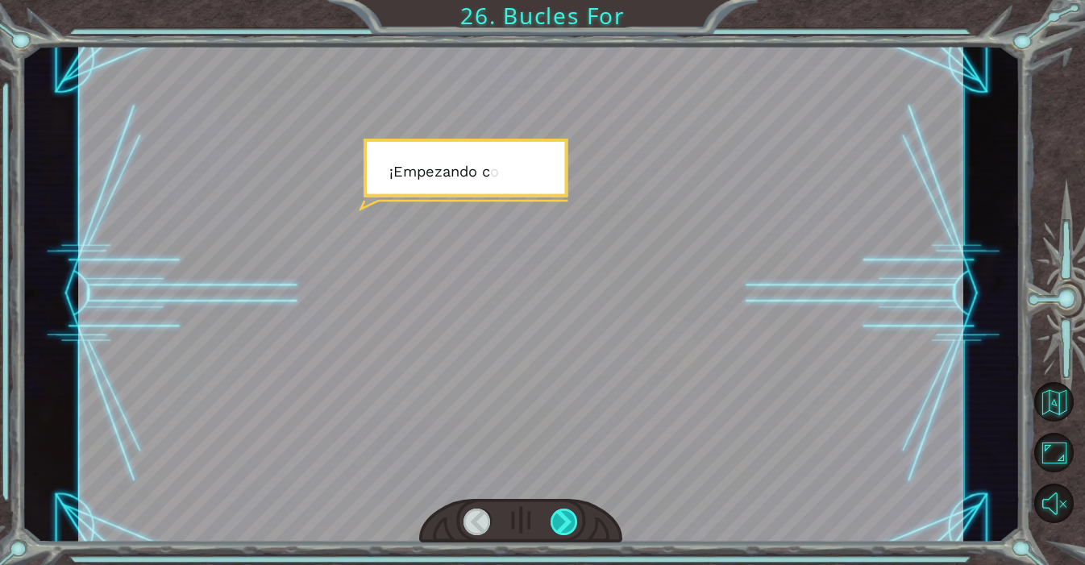
click at [557, 525] on div at bounding box center [564, 522] width 28 height 27
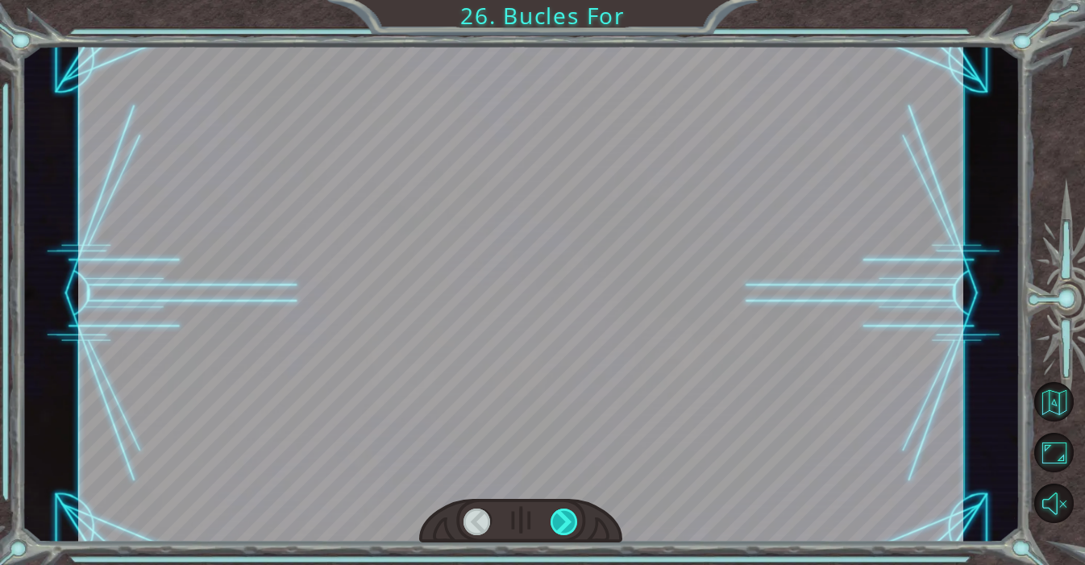
click at [557, 525] on div at bounding box center [564, 522] width 28 height 27
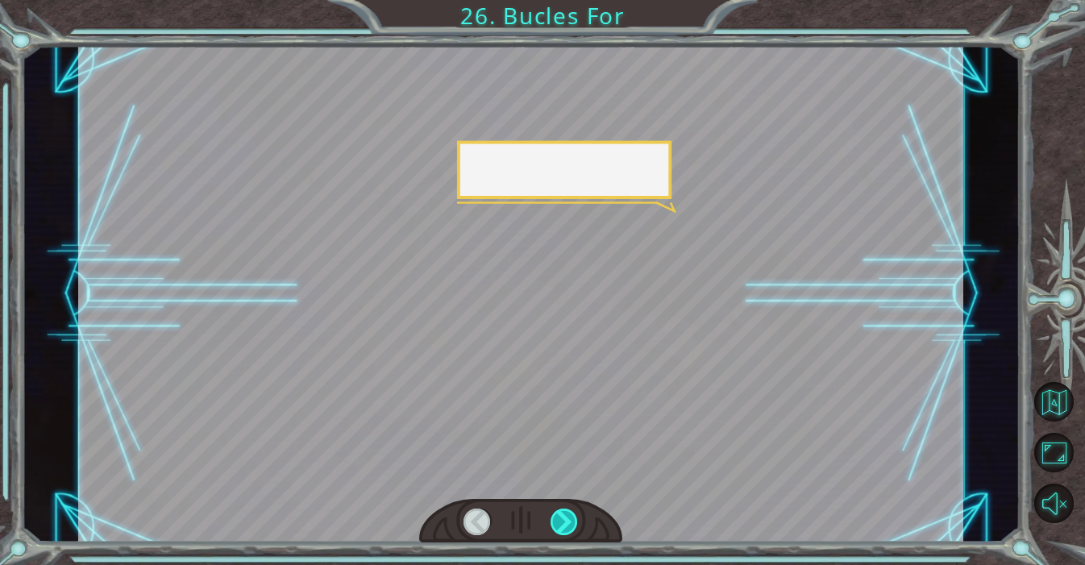
click at [557, 525] on div at bounding box center [564, 522] width 28 height 27
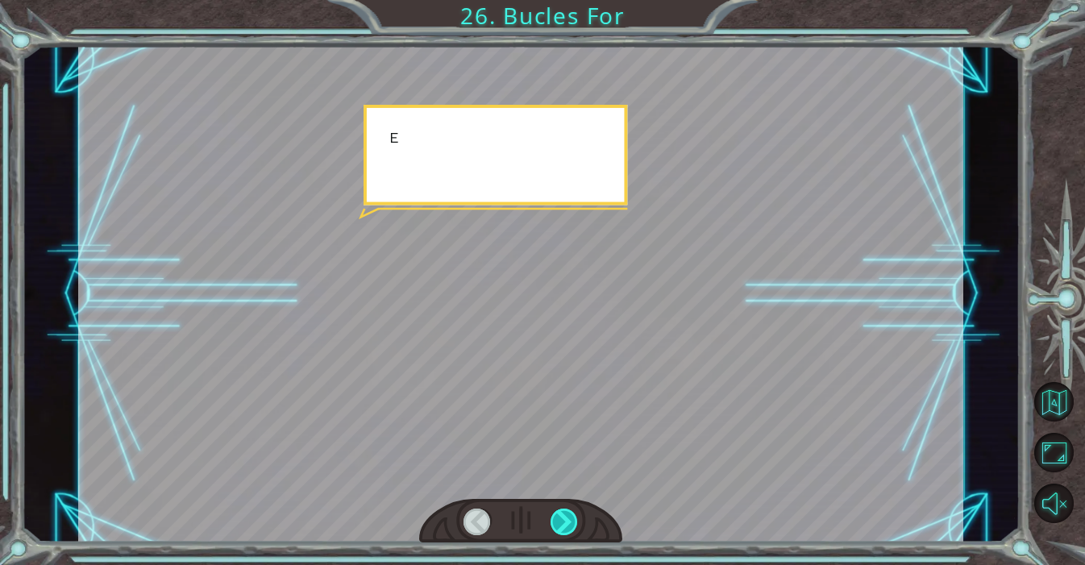
click at [557, 525] on div at bounding box center [564, 522] width 28 height 27
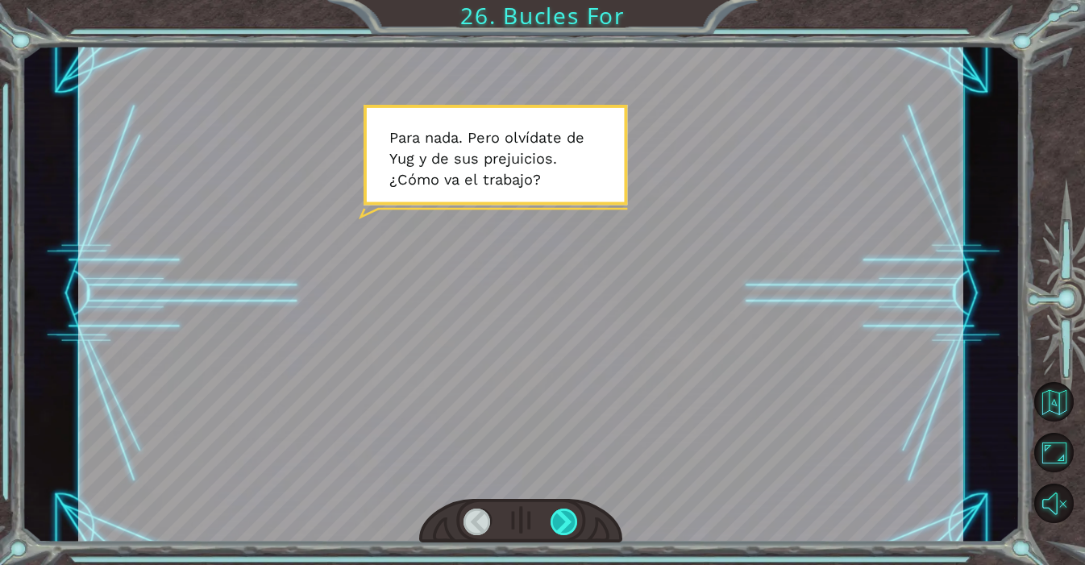
click at [554, 526] on div at bounding box center [564, 522] width 28 height 27
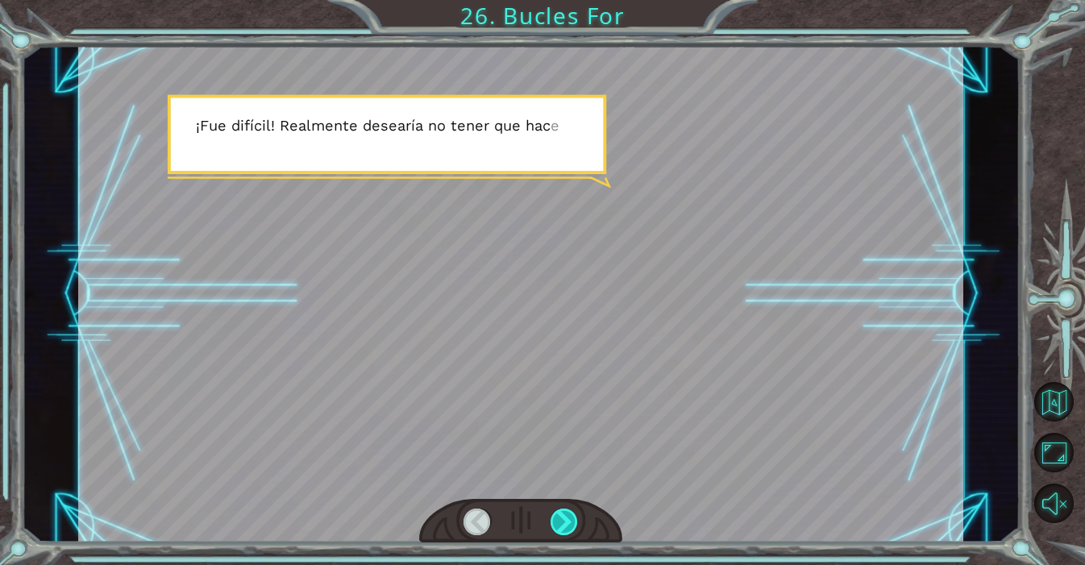
click at [552, 528] on div at bounding box center [564, 522] width 28 height 27
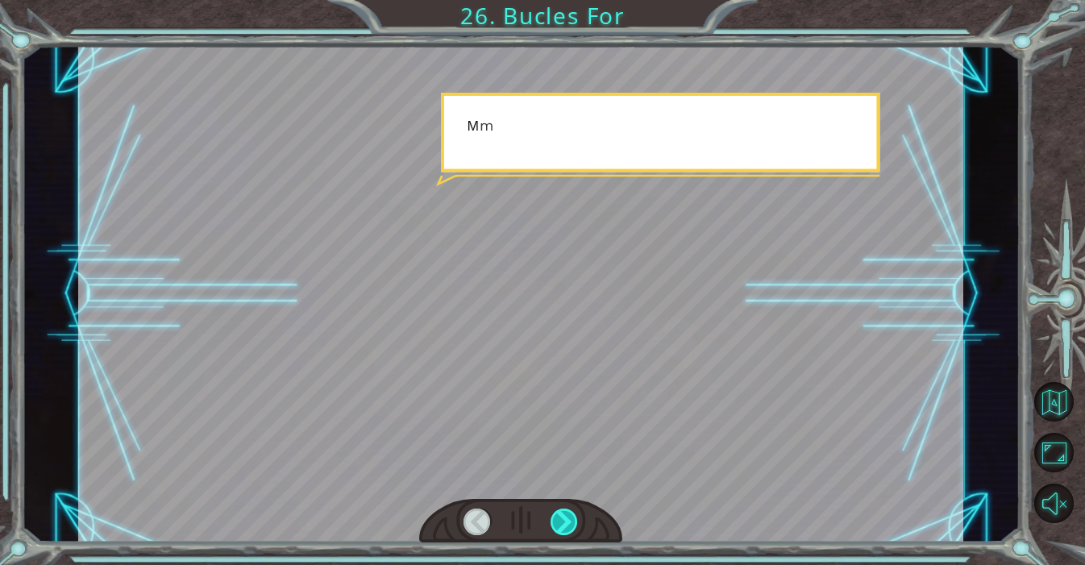
click at [552, 528] on div at bounding box center [564, 522] width 28 height 27
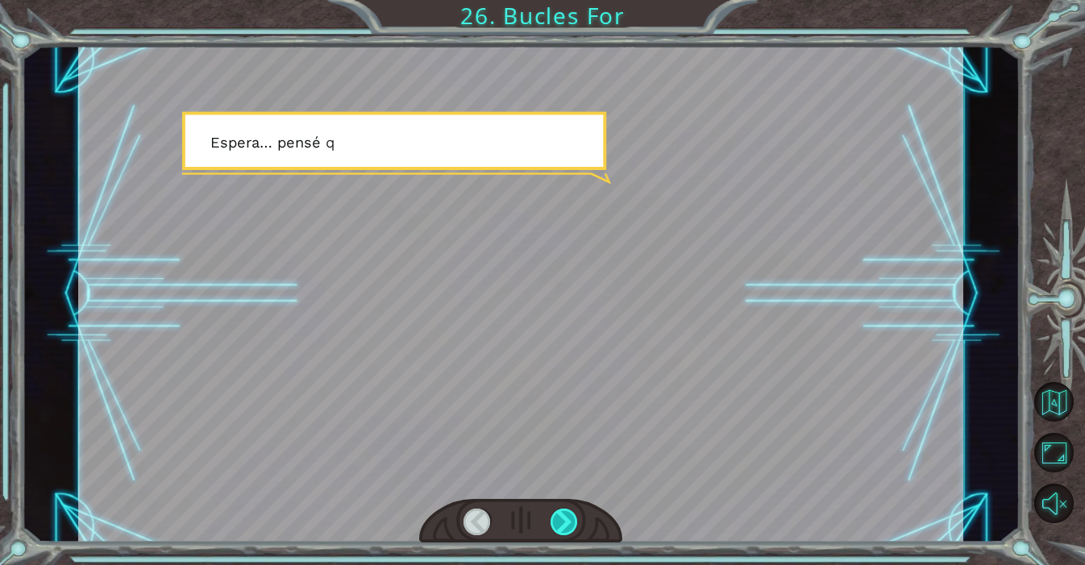
click at [552, 528] on div at bounding box center [564, 522] width 28 height 27
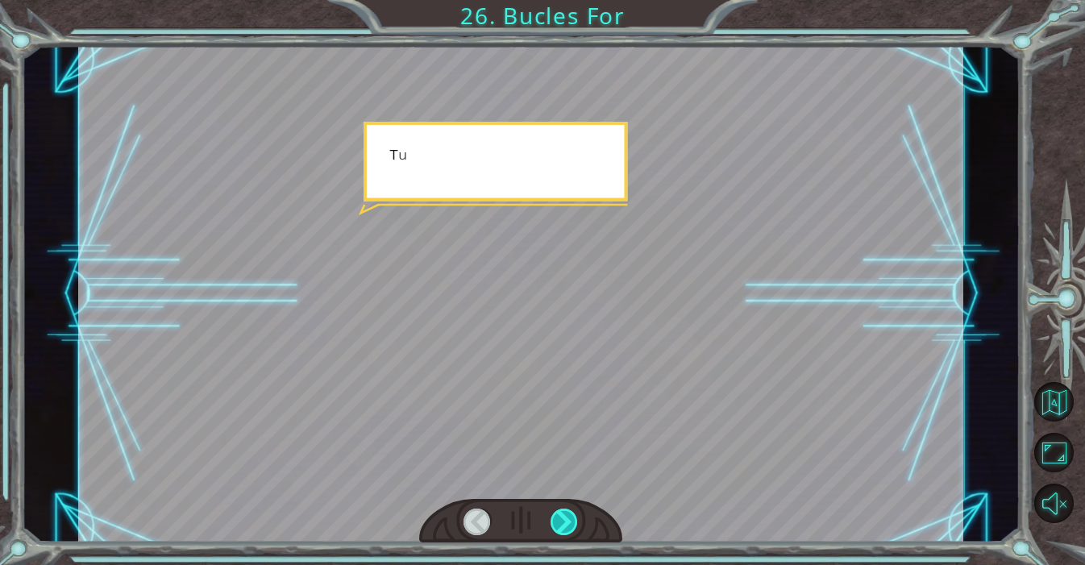
click at [552, 529] on div at bounding box center [564, 522] width 28 height 27
click at [550, 530] on div at bounding box center [520, 521] width 203 height 45
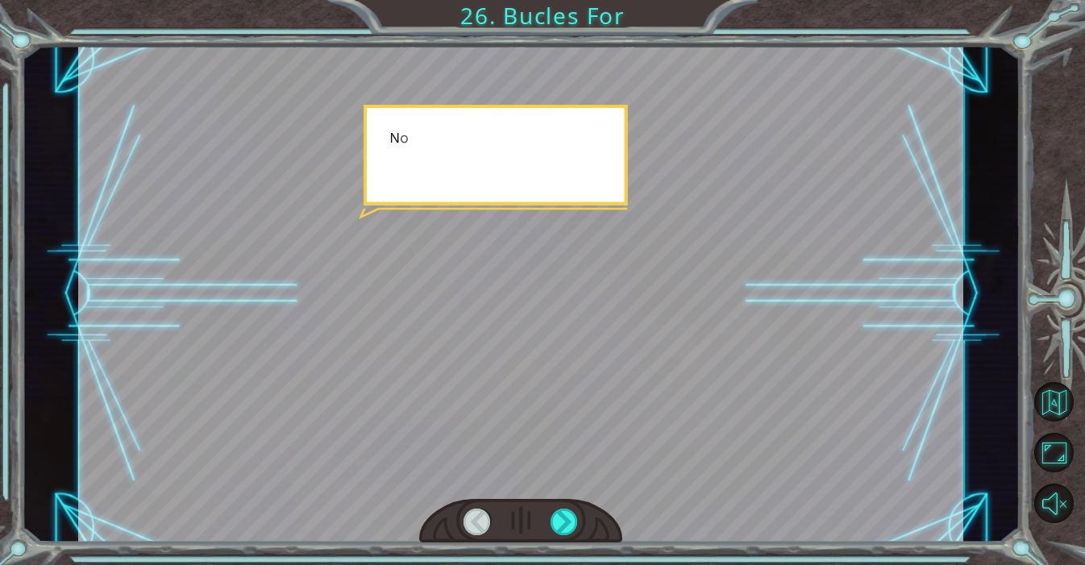
click at [549, 530] on div at bounding box center [520, 521] width 203 height 45
click at [549, 532] on div at bounding box center [520, 521] width 203 height 45
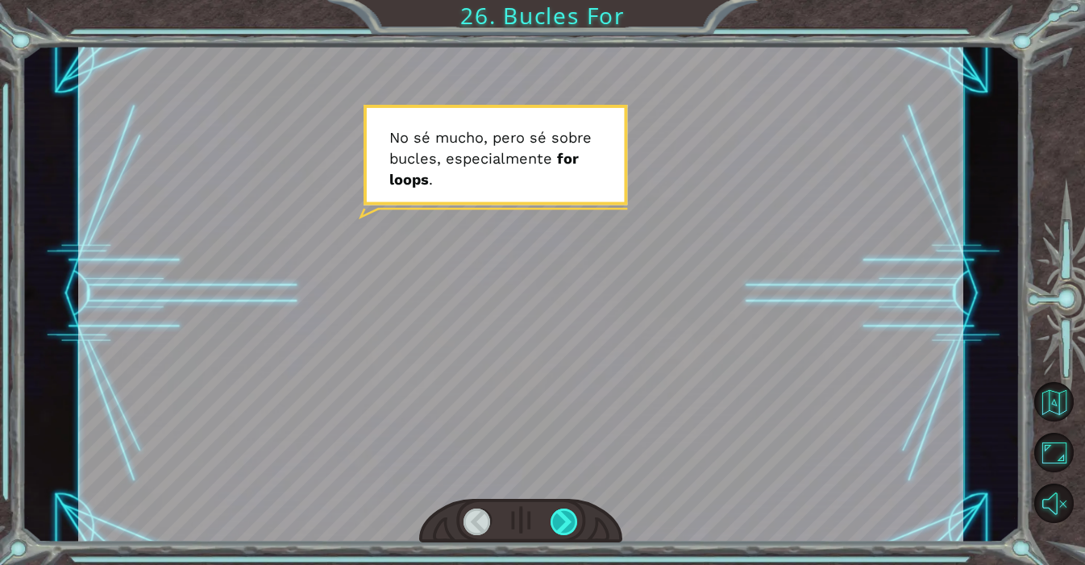
click at [551, 528] on div at bounding box center [564, 522] width 28 height 27
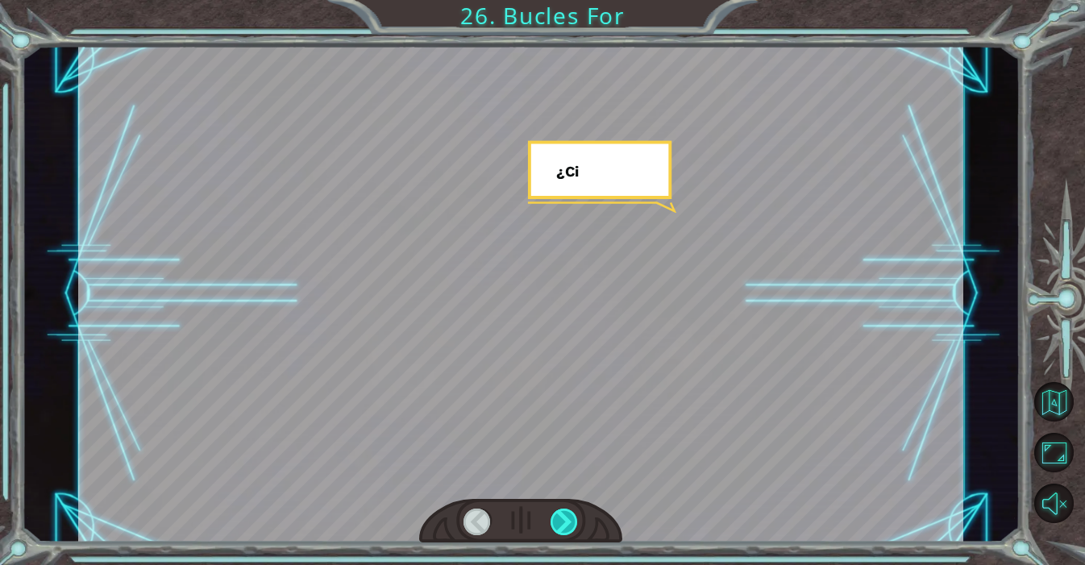
click at [552, 525] on div at bounding box center [564, 522] width 28 height 27
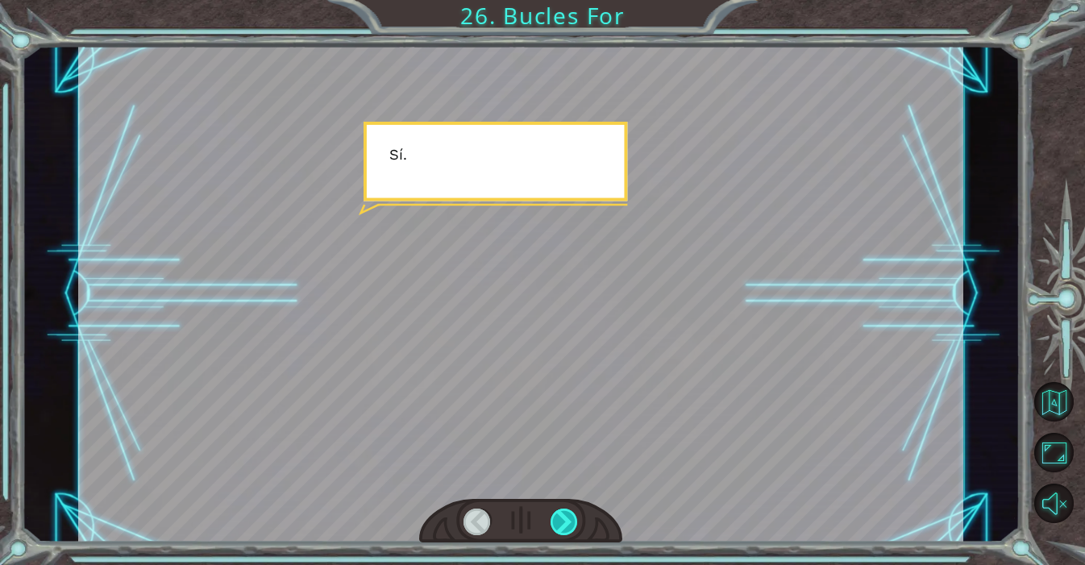
click at [552, 524] on div at bounding box center [564, 522] width 28 height 27
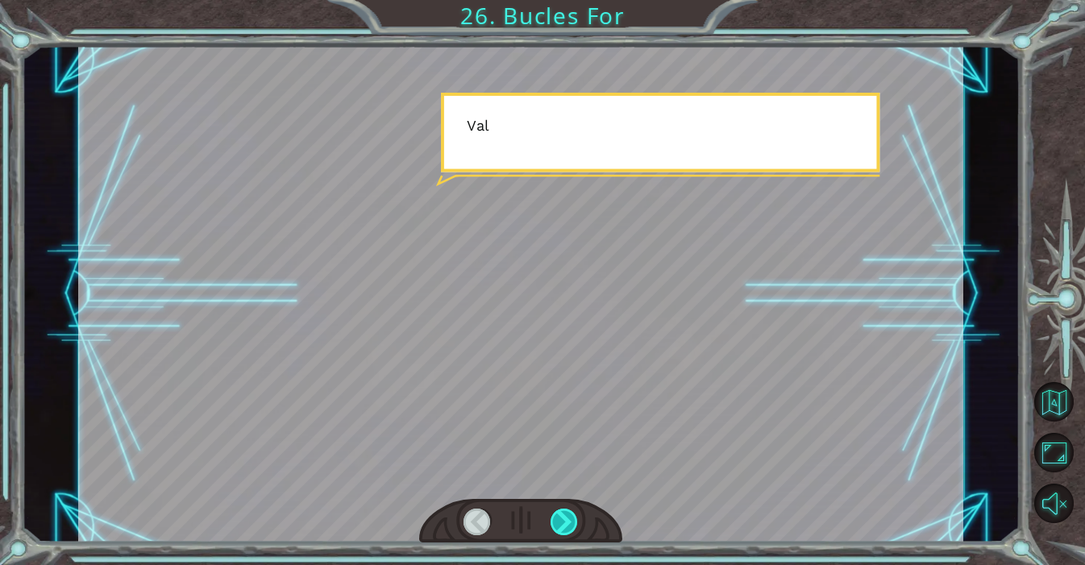
click at [552, 524] on div at bounding box center [564, 522] width 28 height 27
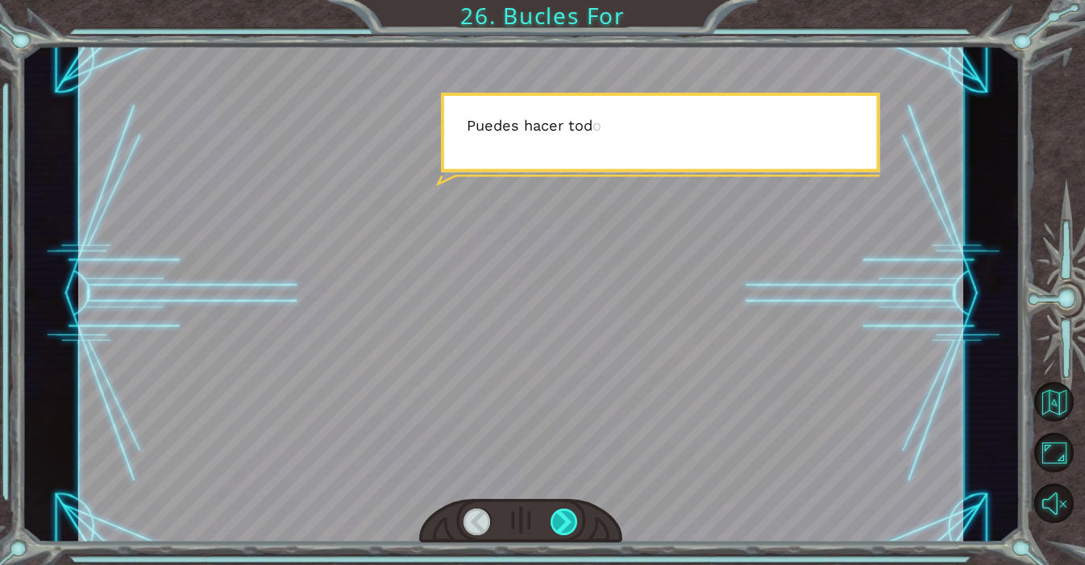
click at [553, 523] on div at bounding box center [564, 522] width 28 height 27
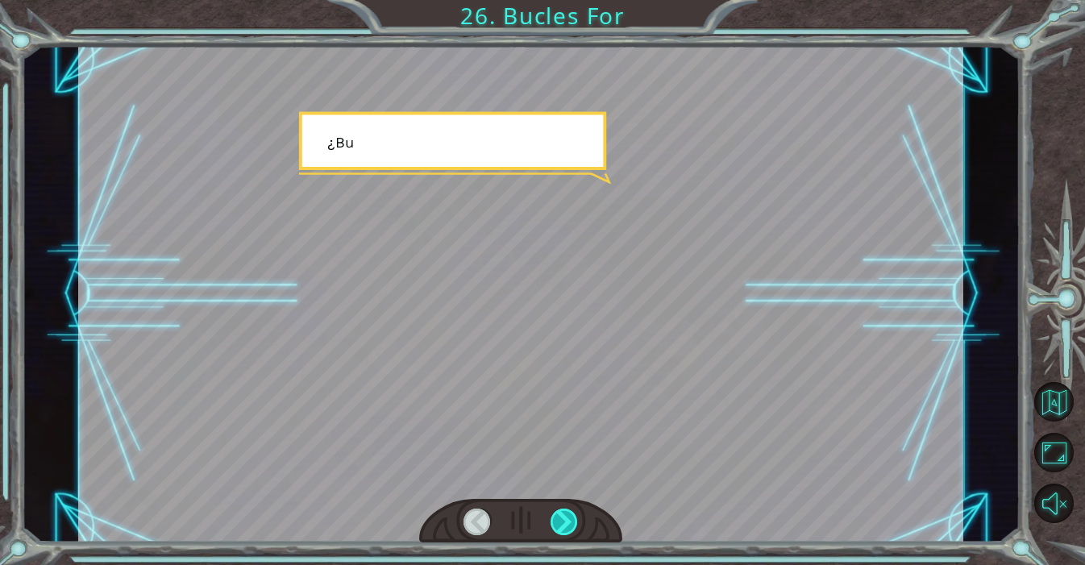
click at [553, 523] on div at bounding box center [564, 522] width 28 height 27
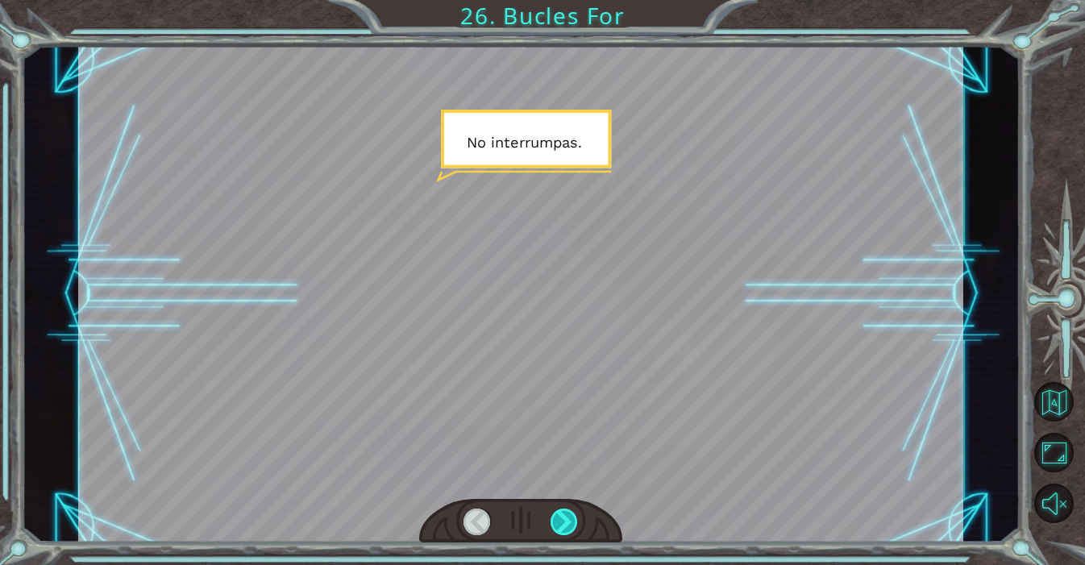
click at [553, 523] on div at bounding box center [564, 522] width 28 height 27
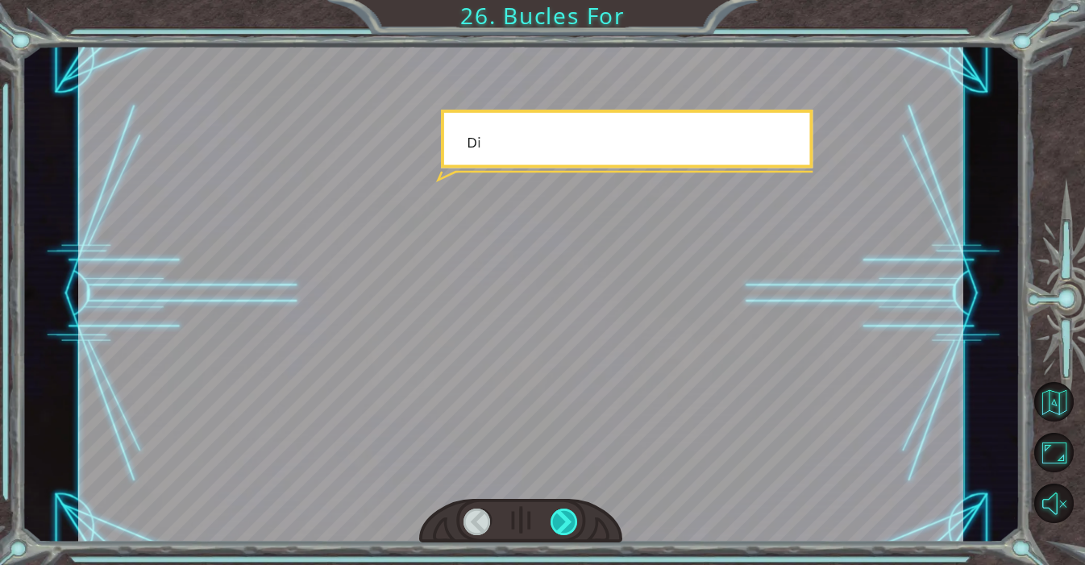
click at [553, 523] on div at bounding box center [564, 522] width 28 height 27
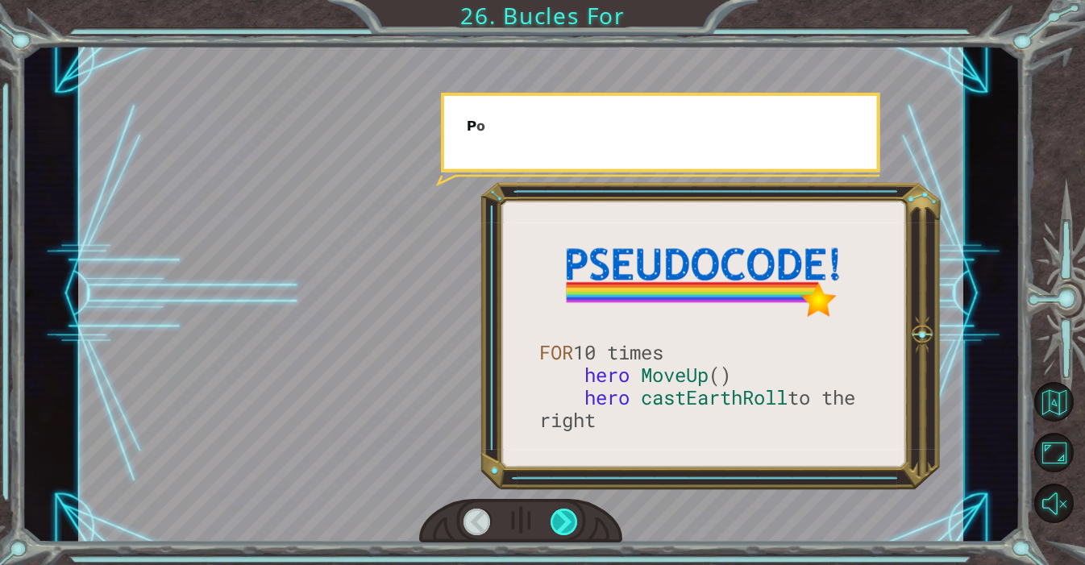
click at [553, 523] on div at bounding box center [564, 522] width 28 height 27
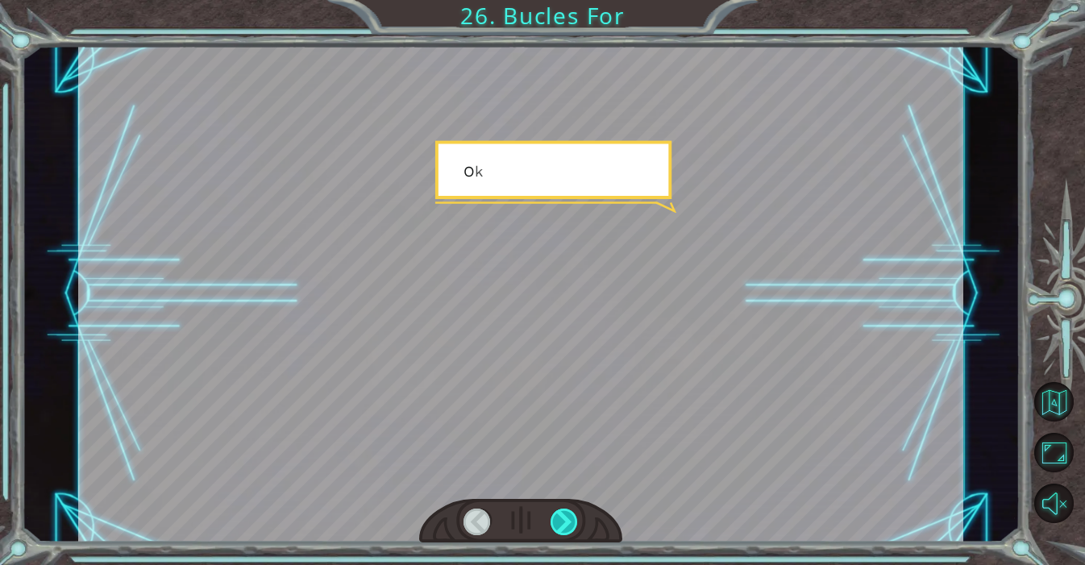
click at [553, 523] on div at bounding box center [564, 522] width 28 height 27
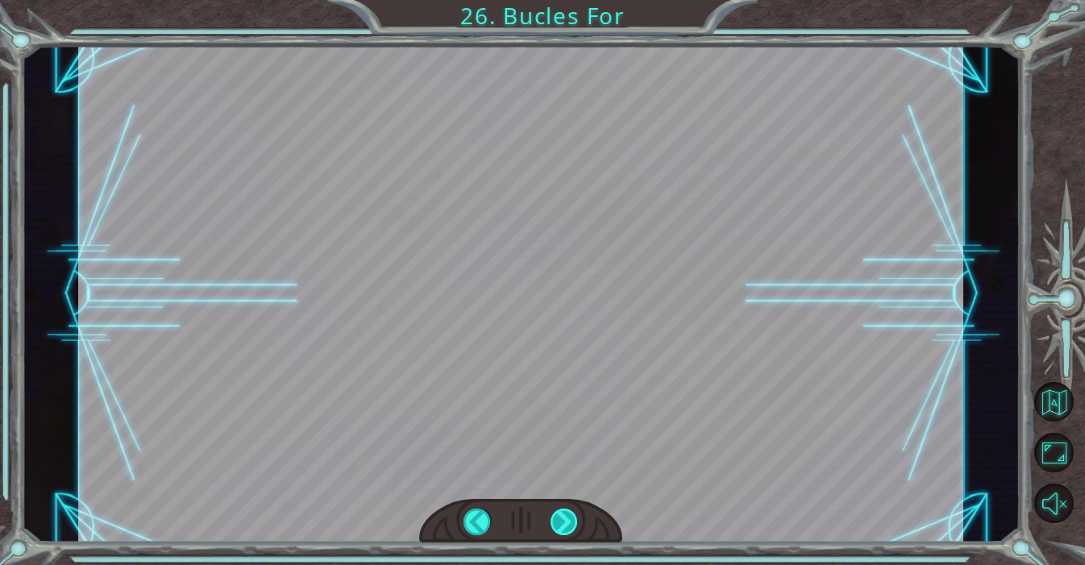
click at [553, 0] on div "FOR 10 times hero MoveUp () hero [PERSON_NAME] to the right U f , m á s h u m a…" at bounding box center [542, 0] width 1085 height 0
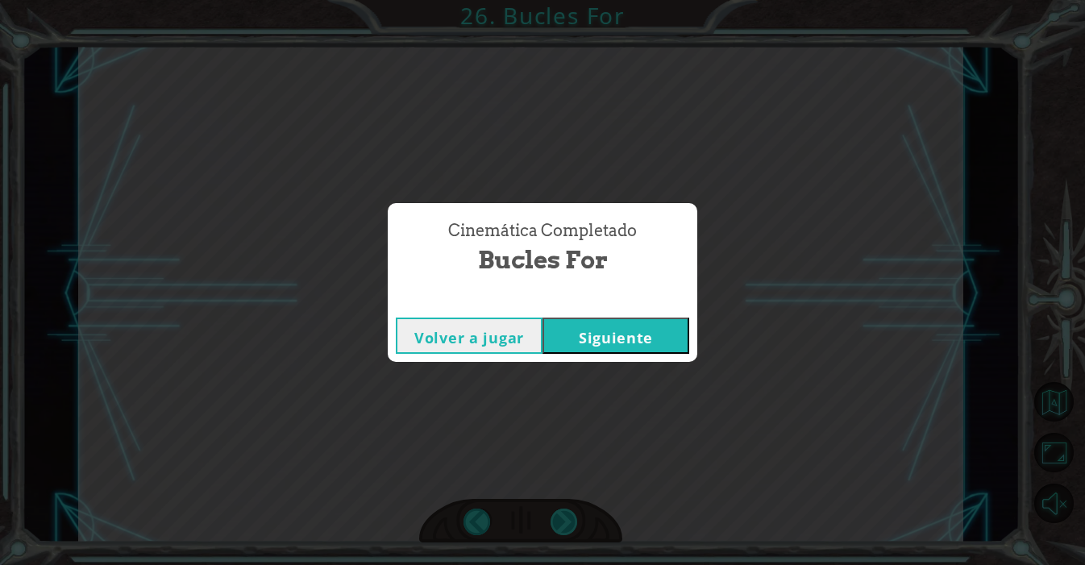
click at [553, 523] on div "Cinemática Completado Bucles For Volver a jugar [GEOGRAPHIC_DATA]" at bounding box center [542, 282] width 1085 height 565
click at [615, 336] on button "Siguiente" at bounding box center [615, 336] width 147 height 36
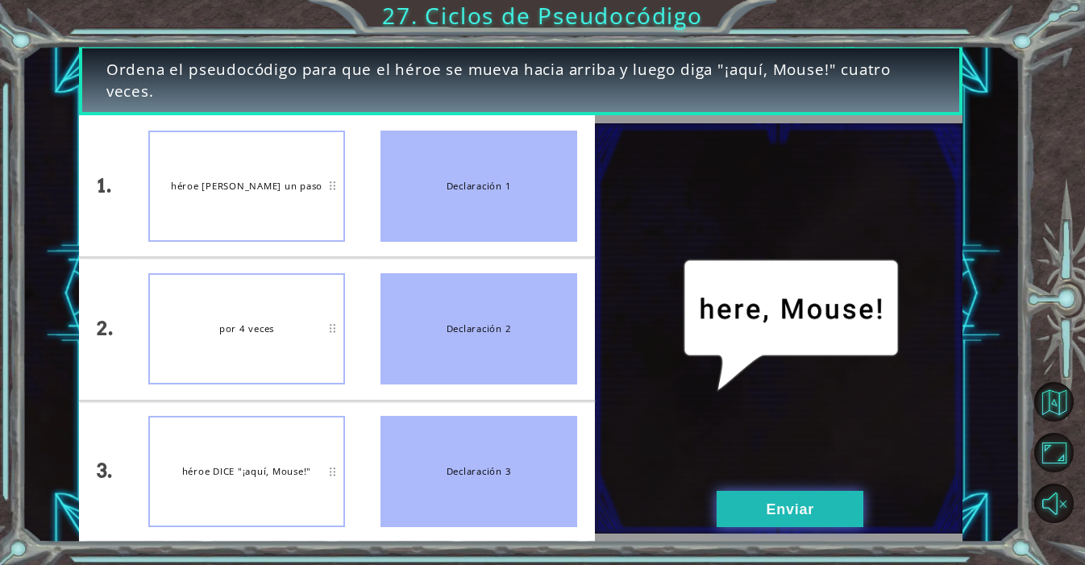
click at [860, 511] on button "Enviar" at bounding box center [789, 509] width 147 height 36
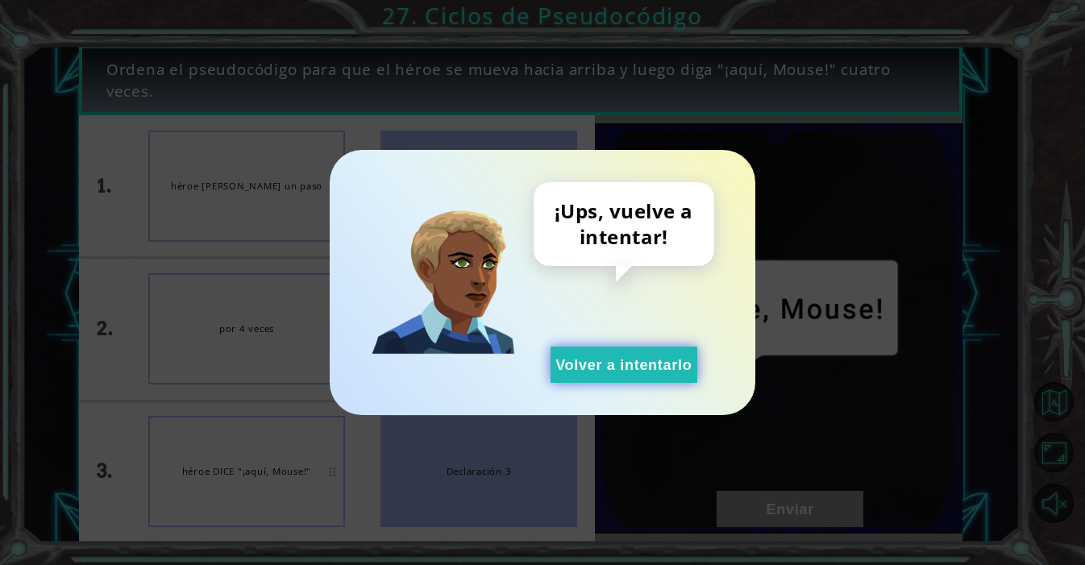
click at [670, 368] on button "Volver a intentarlo" at bounding box center [623, 365] width 147 height 36
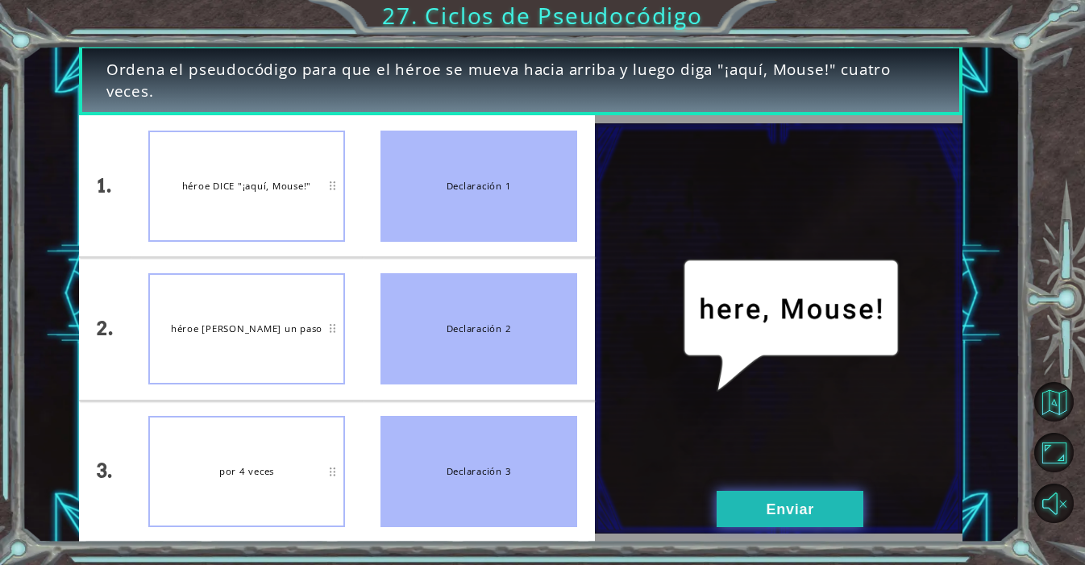
click at [788, 519] on button "Enviar" at bounding box center [789, 509] width 147 height 36
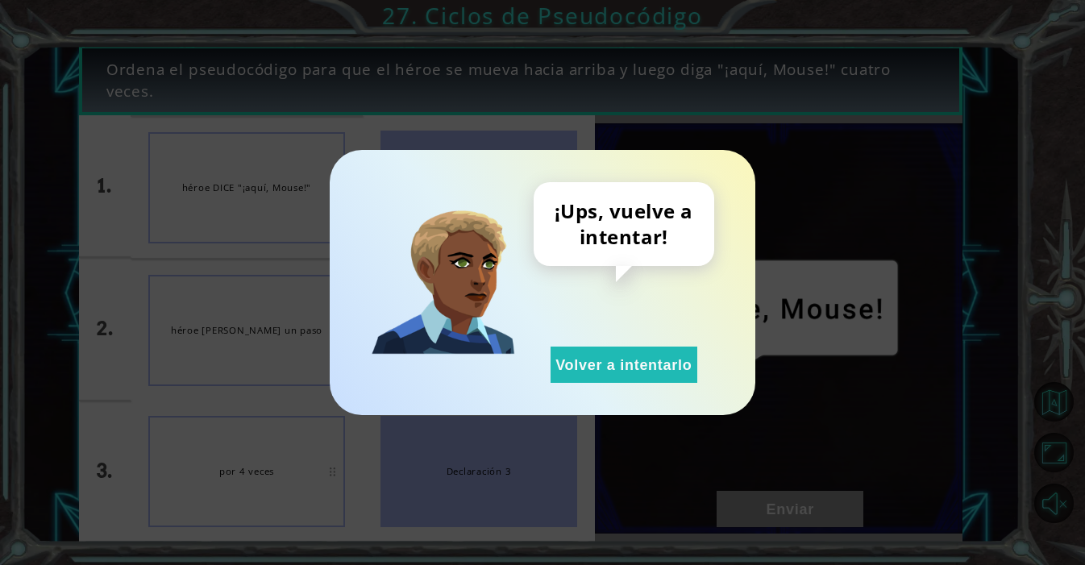
drag, startPoint x: 640, startPoint y: 361, endPoint x: 687, endPoint y: 427, distance: 80.9
click at [640, 363] on button "Volver a intentarlo" at bounding box center [623, 365] width 147 height 36
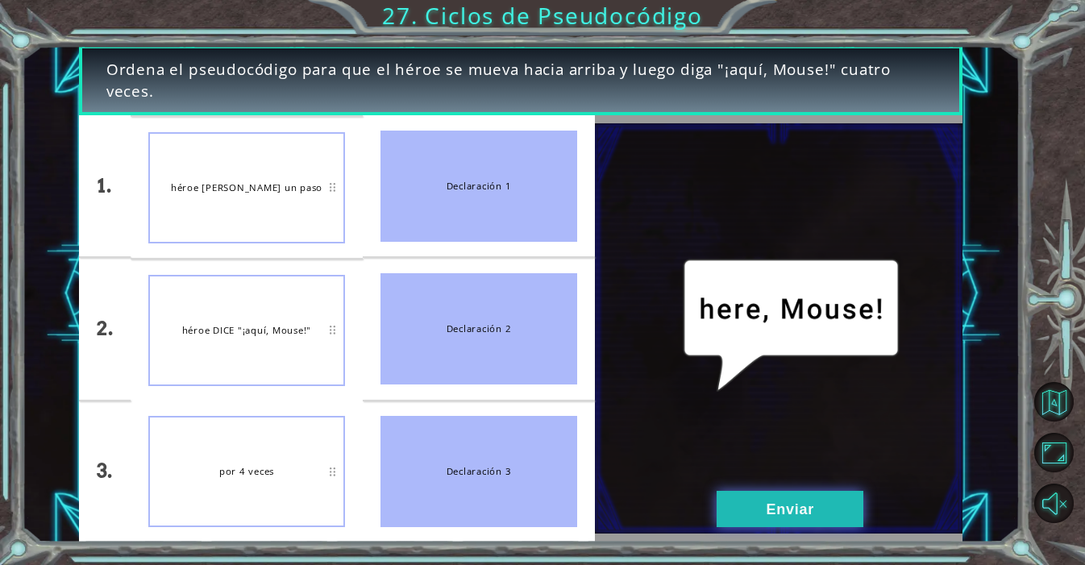
click at [759, 505] on button "Enviar" at bounding box center [789, 509] width 147 height 36
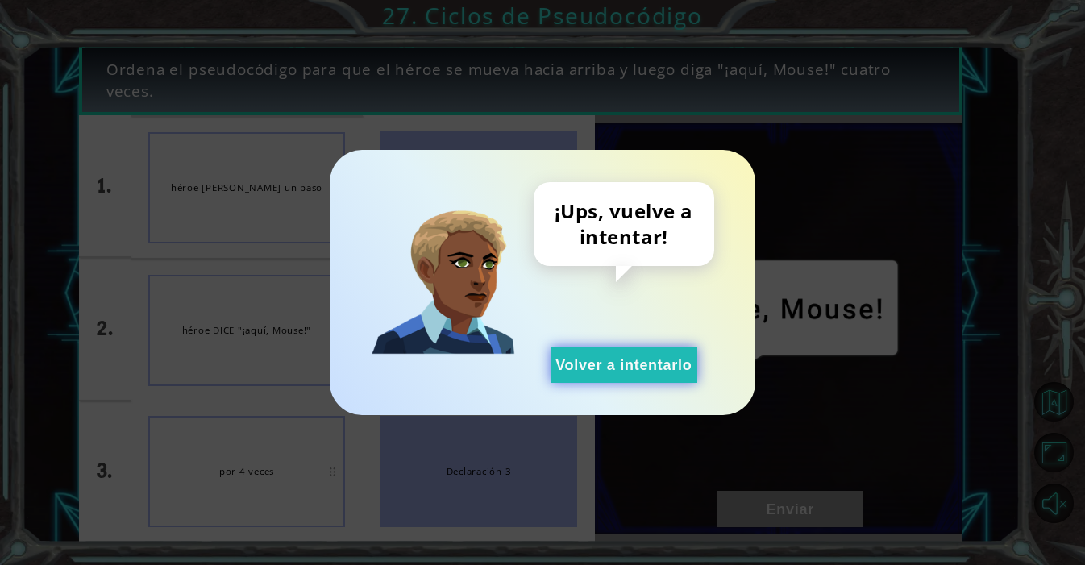
click at [649, 355] on button "Volver a intentarlo" at bounding box center [623, 365] width 147 height 36
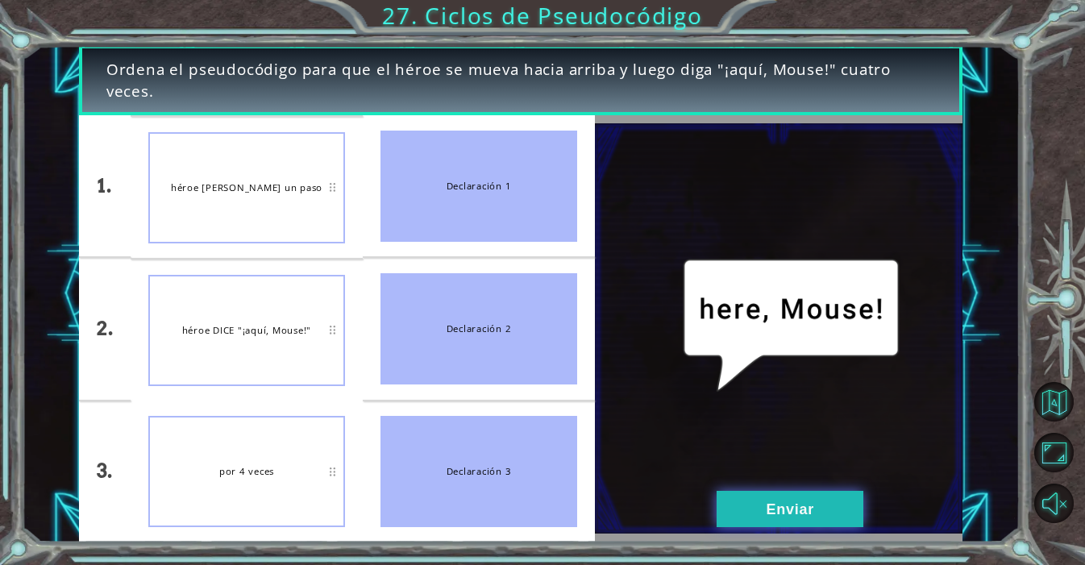
click at [783, 505] on button "Enviar" at bounding box center [789, 509] width 147 height 36
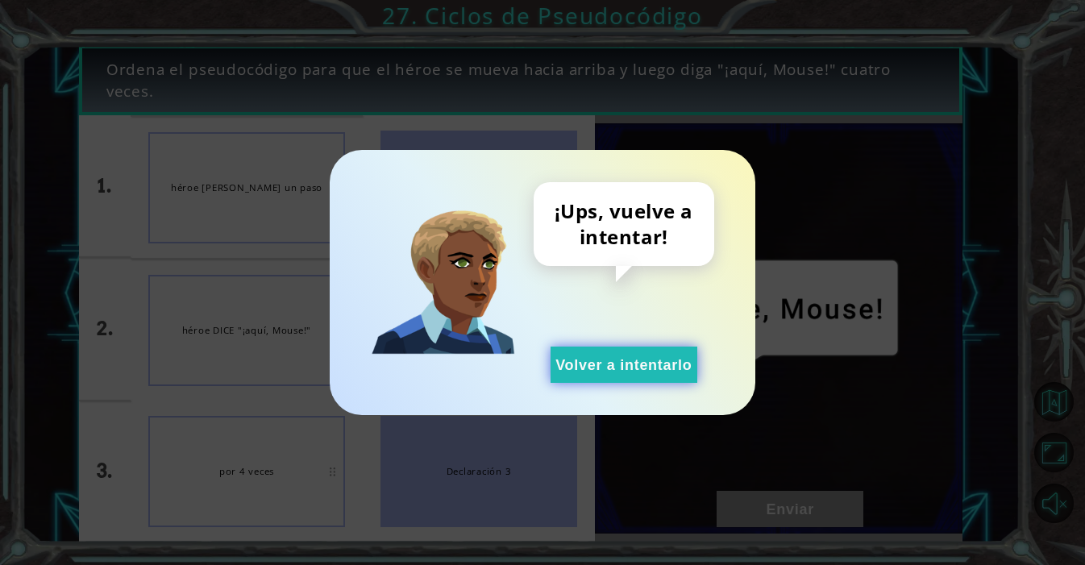
click at [680, 371] on button "Volver a intentarlo" at bounding box center [623, 365] width 147 height 36
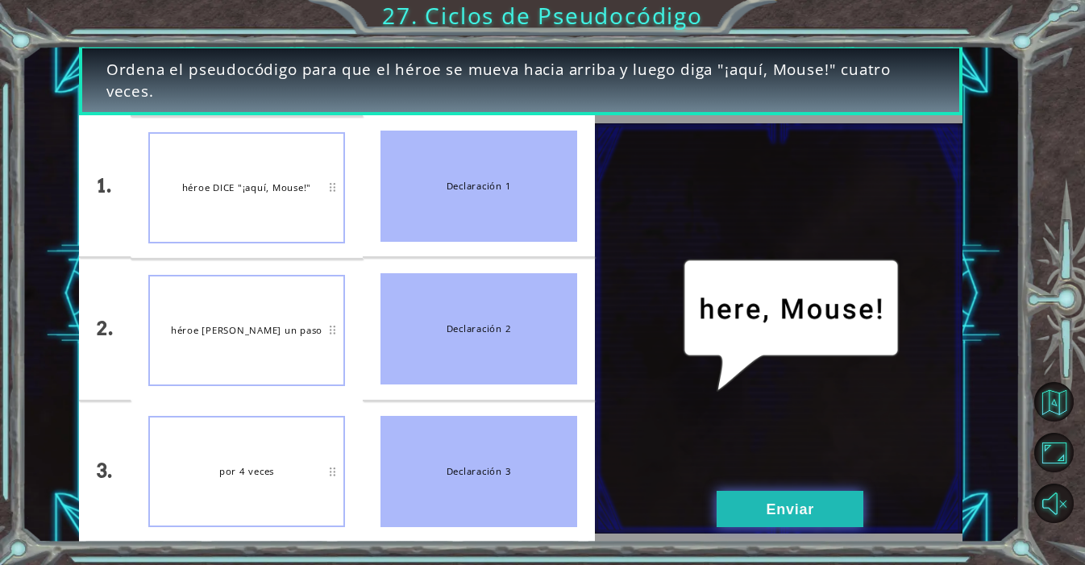
click at [806, 498] on button "Enviar" at bounding box center [789, 509] width 147 height 36
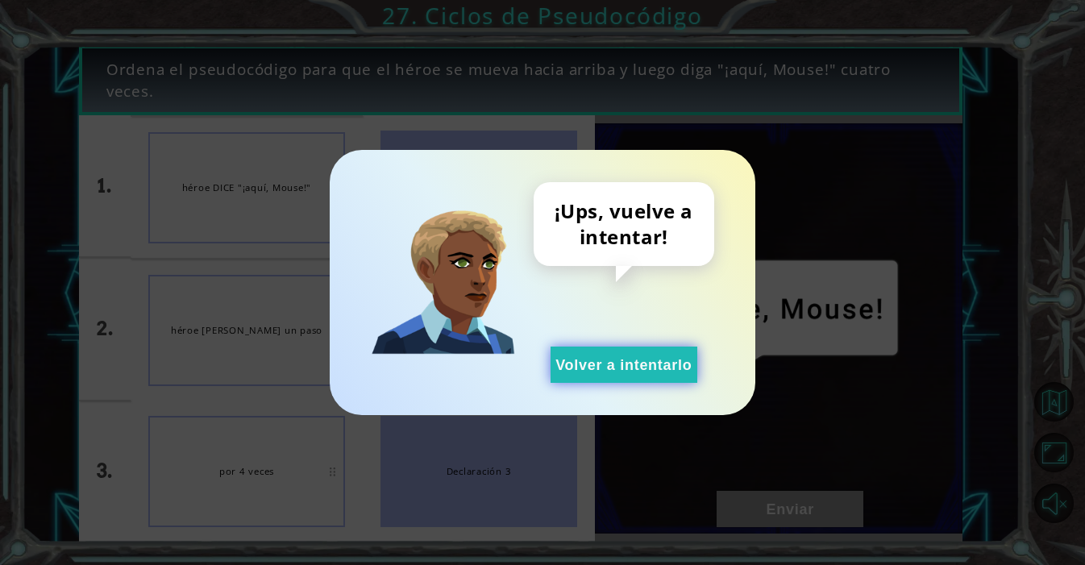
click at [656, 368] on button "Volver a intentarlo" at bounding box center [623, 365] width 147 height 36
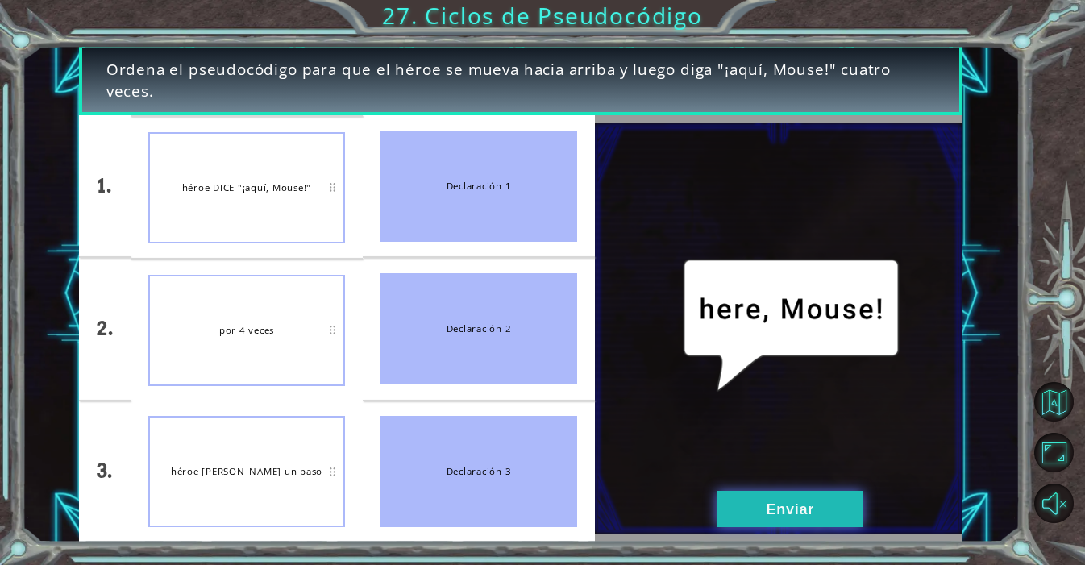
click at [773, 503] on button "Enviar" at bounding box center [789, 509] width 147 height 36
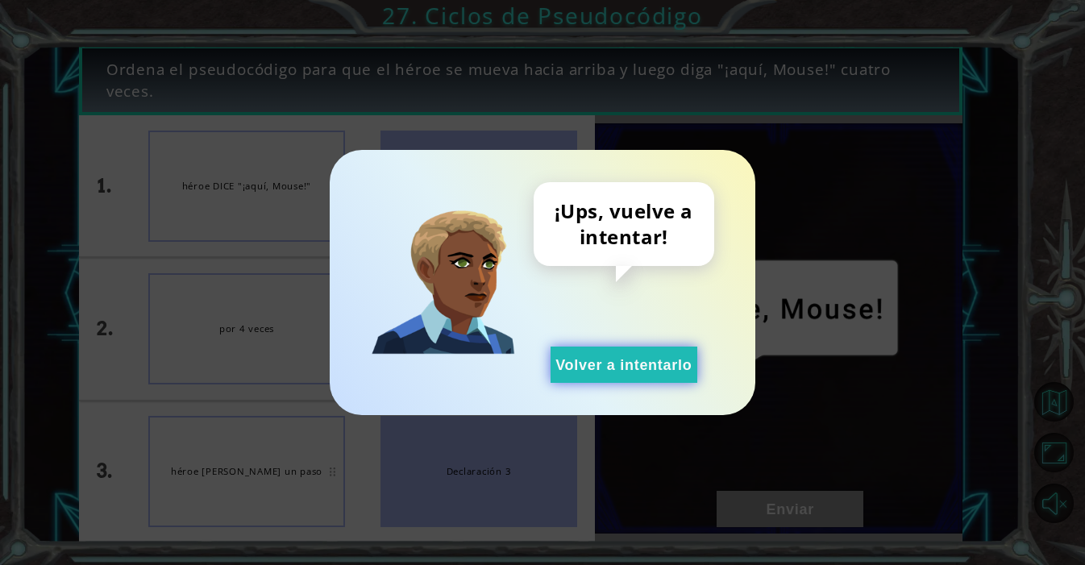
click at [666, 379] on button "Volver a intentarlo" at bounding box center [623, 365] width 147 height 36
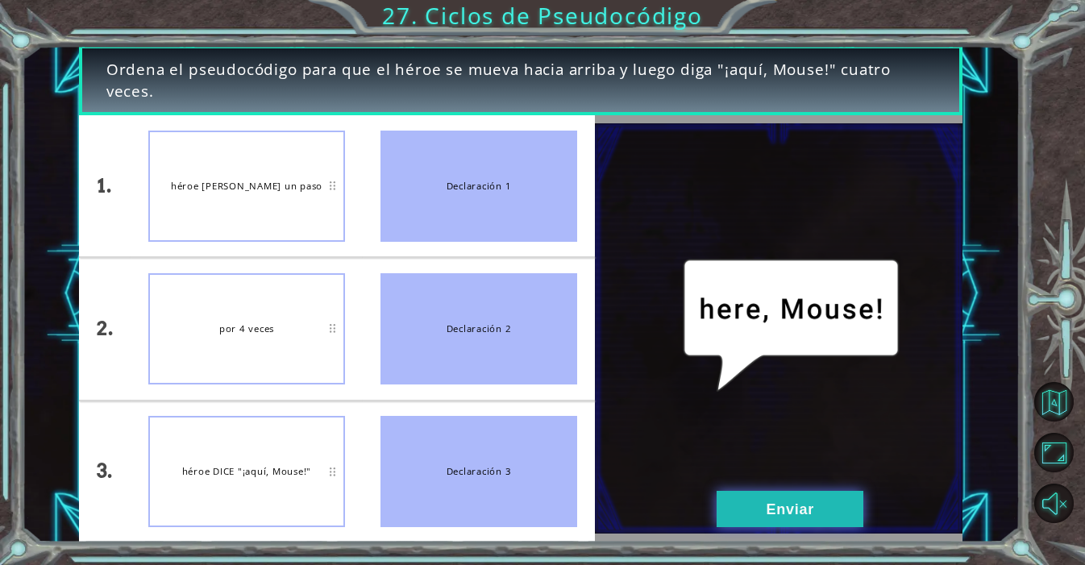
click at [786, 505] on button "Enviar" at bounding box center [789, 509] width 147 height 36
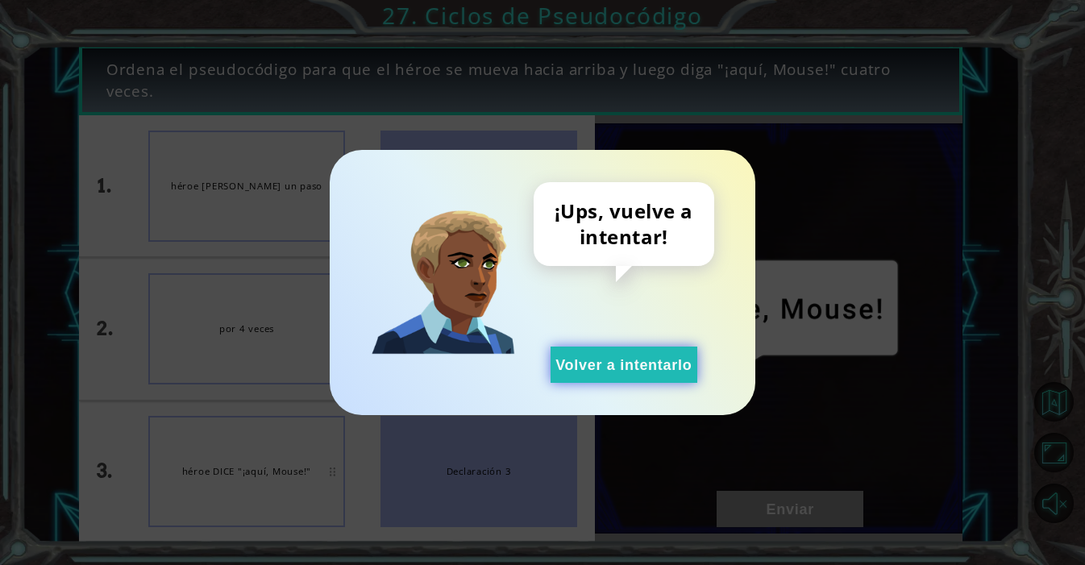
click at [657, 374] on button "Volver a intentarlo" at bounding box center [623, 365] width 147 height 36
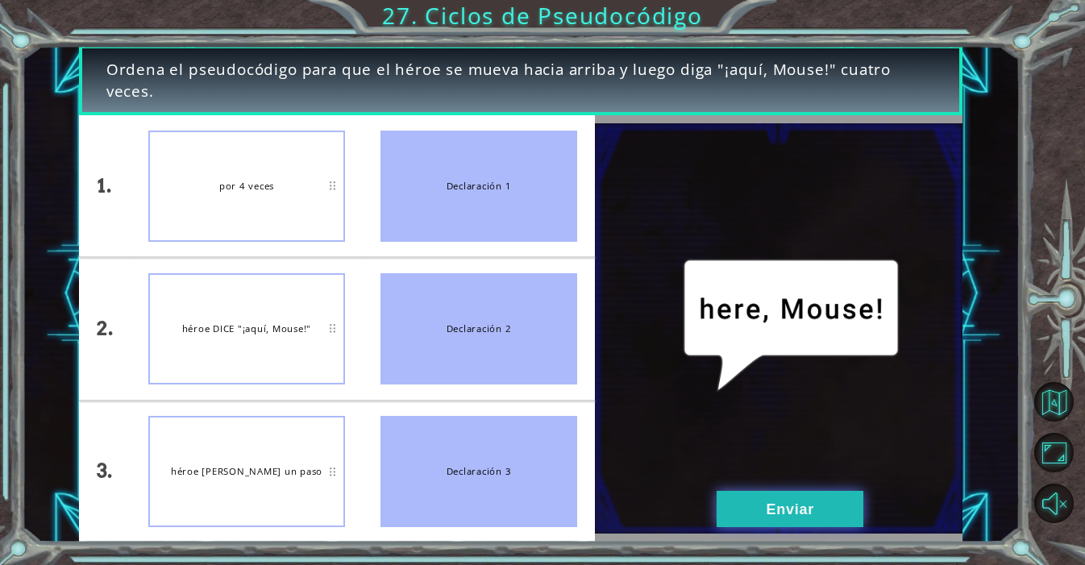
click at [827, 505] on button "Enviar" at bounding box center [789, 509] width 147 height 36
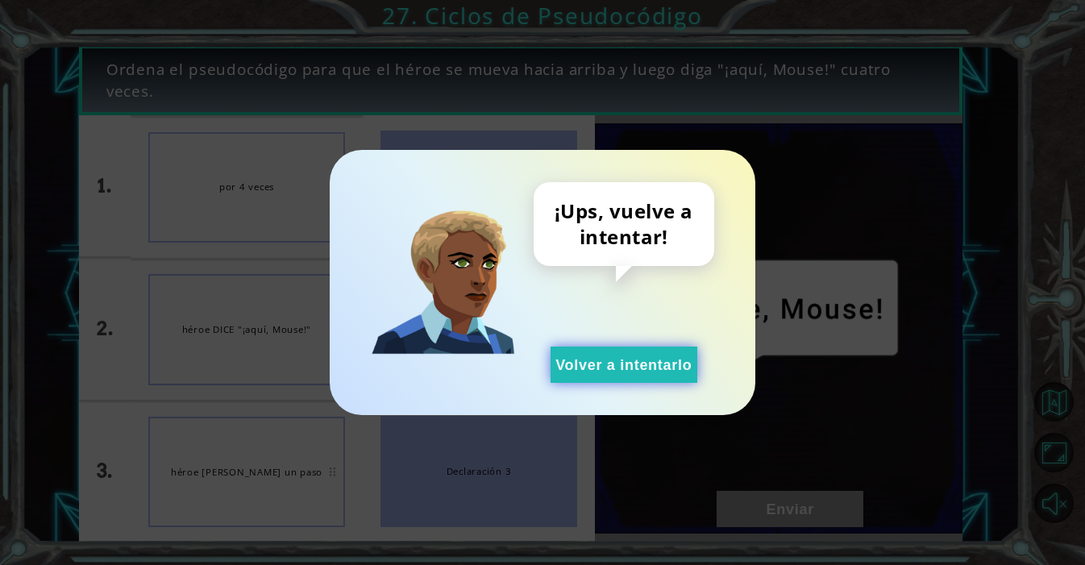
click at [677, 351] on button "Volver a intentarlo" at bounding box center [623, 365] width 147 height 36
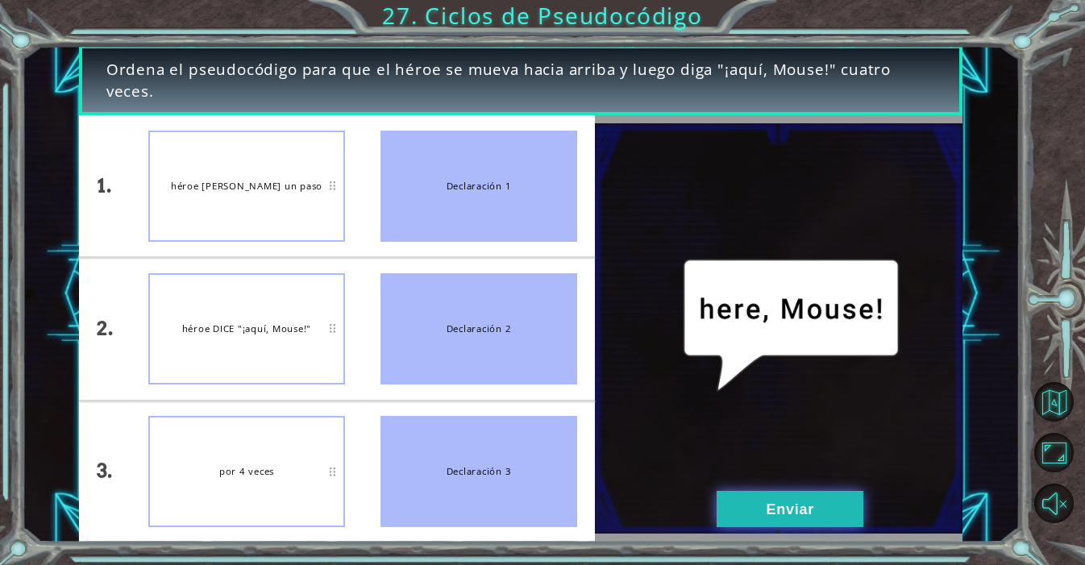
click at [770, 512] on button "Enviar" at bounding box center [789, 509] width 147 height 36
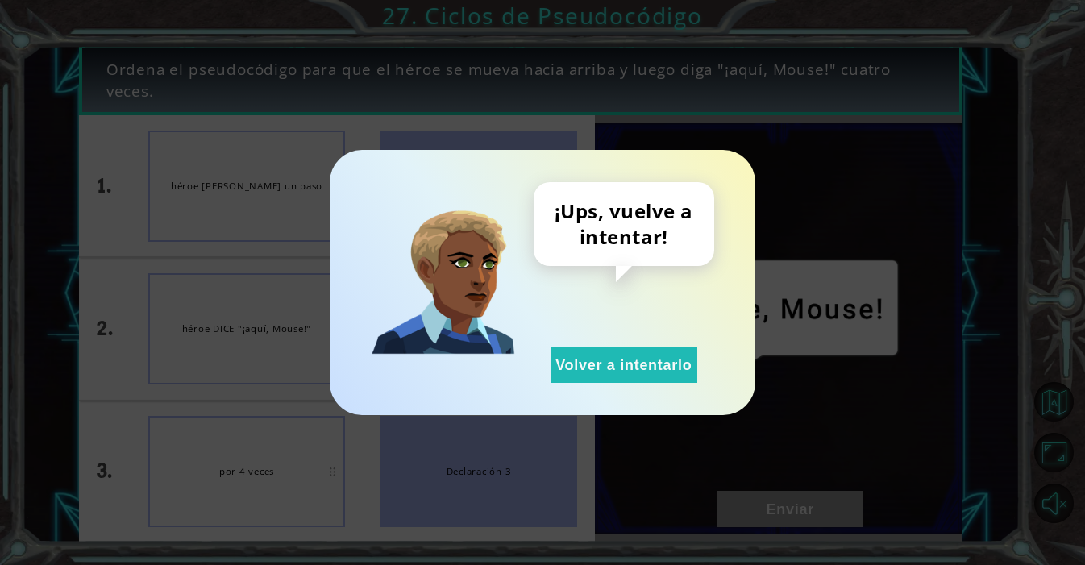
drag, startPoint x: 671, startPoint y: 375, endPoint x: 355, endPoint y: 238, distance: 345.1
click at [669, 372] on button "Volver a intentarlo" at bounding box center [623, 365] width 147 height 36
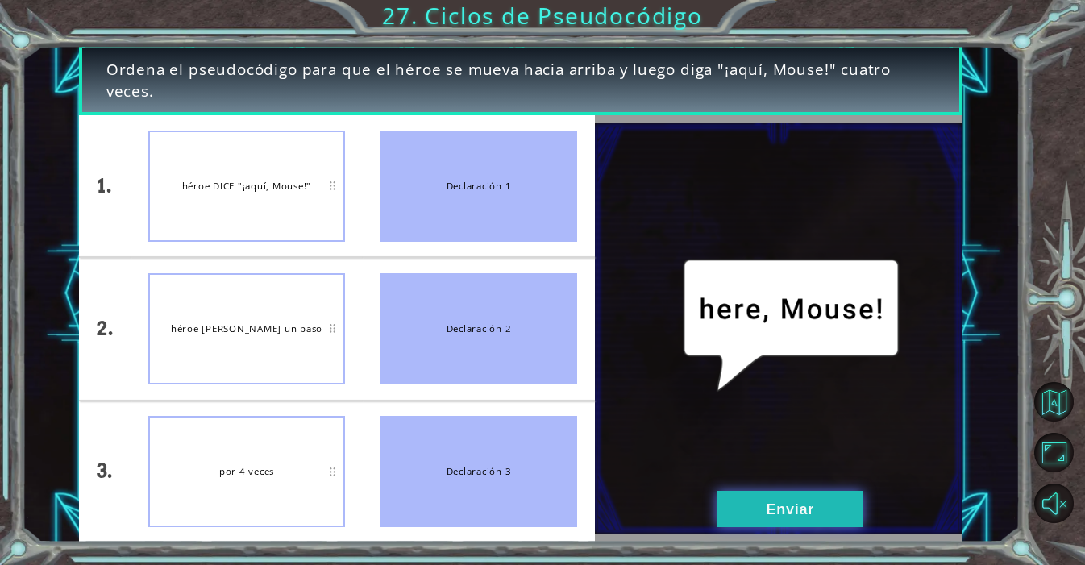
click at [803, 521] on button "Enviar" at bounding box center [789, 509] width 147 height 36
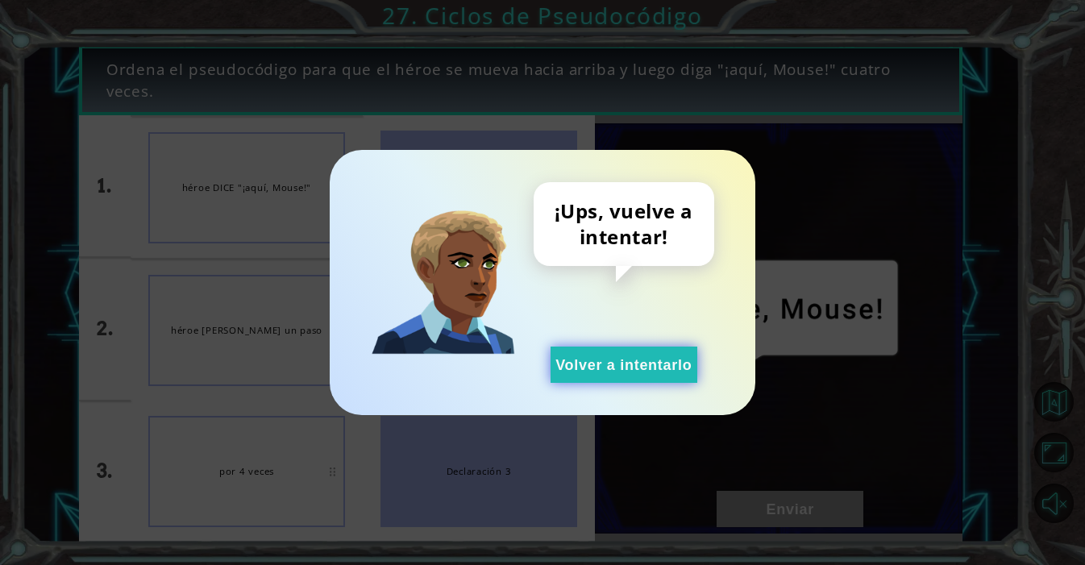
click at [688, 376] on button "Volver a intentarlo" at bounding box center [623, 365] width 147 height 36
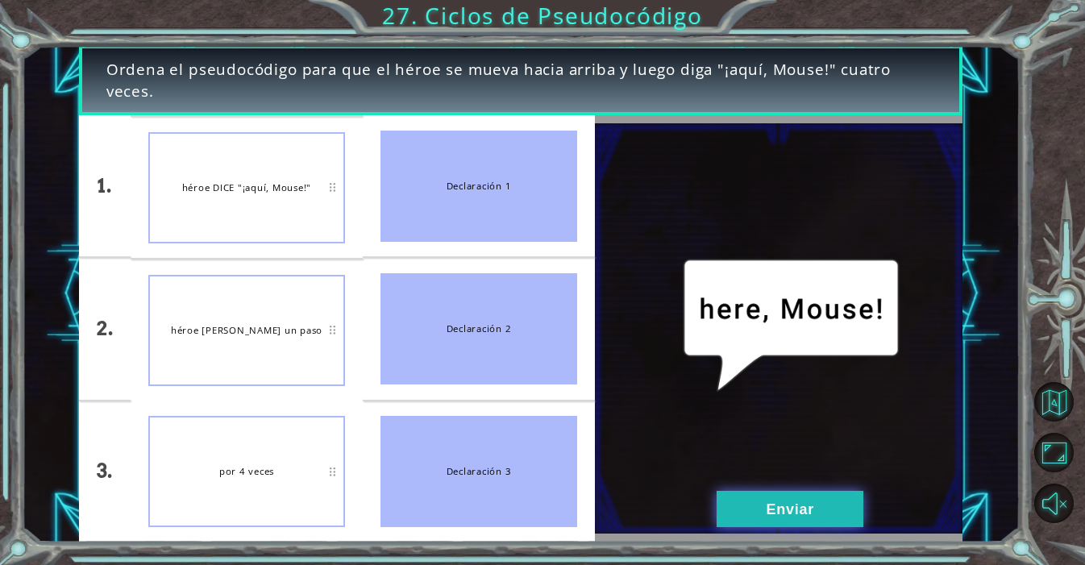
click at [741, 509] on button "Enviar" at bounding box center [789, 509] width 147 height 36
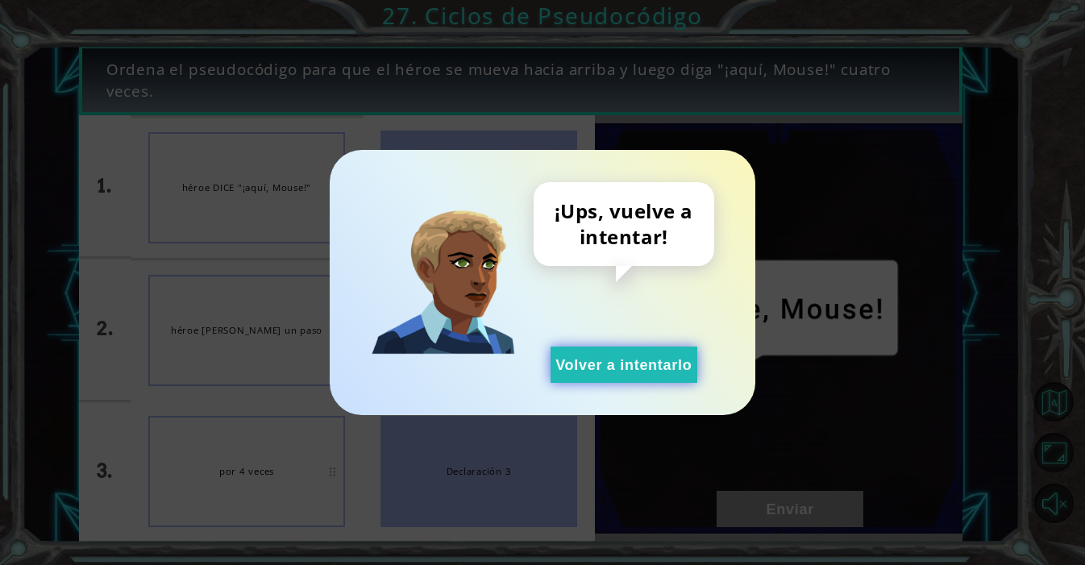
click at [636, 376] on button "Volver a intentarlo" at bounding box center [623, 365] width 147 height 36
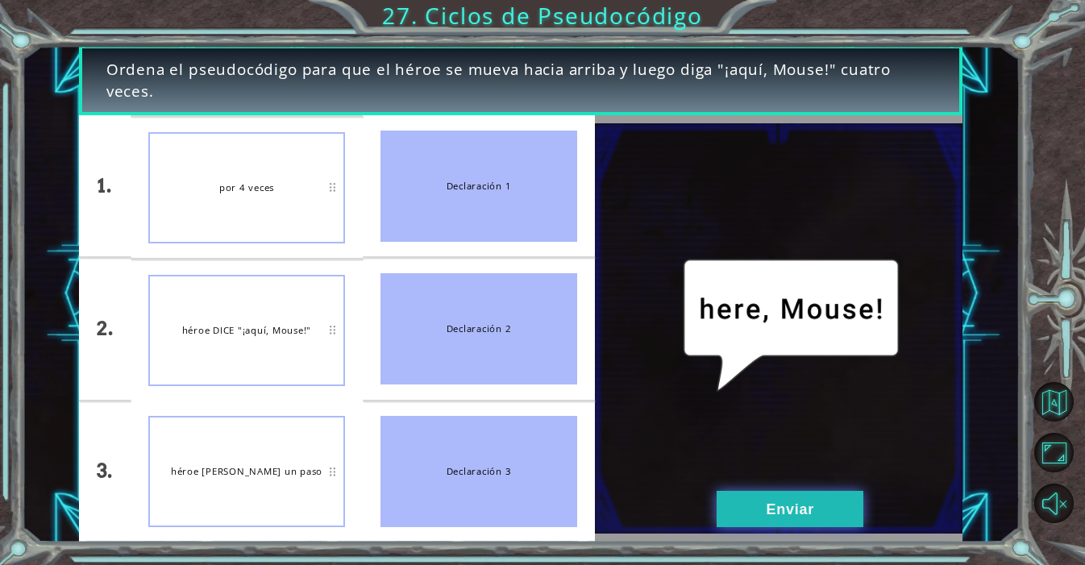
click at [797, 505] on button "Enviar" at bounding box center [789, 509] width 147 height 36
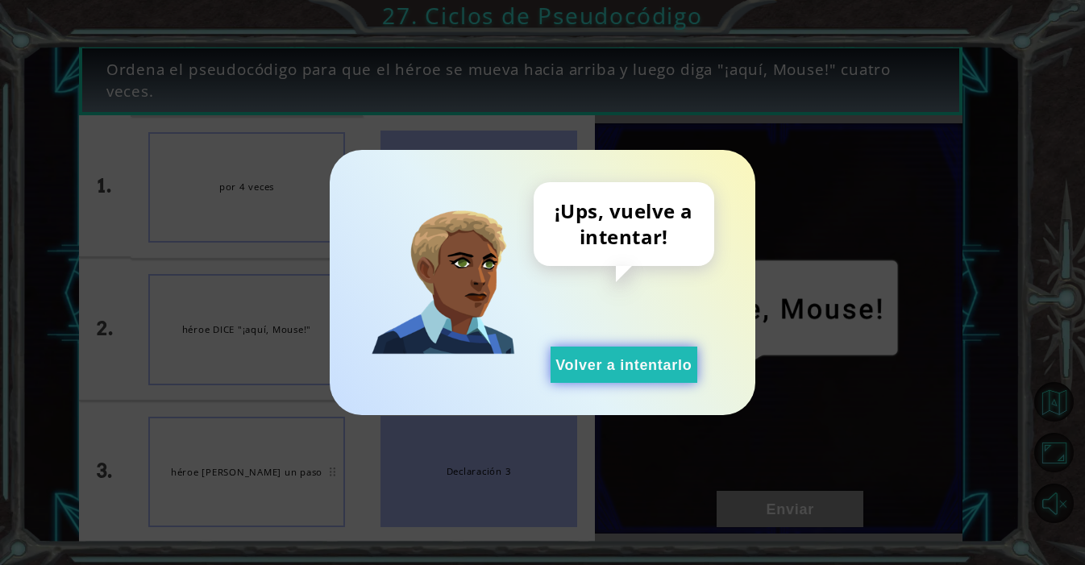
click at [650, 357] on button "Volver a intentarlo" at bounding box center [623, 365] width 147 height 36
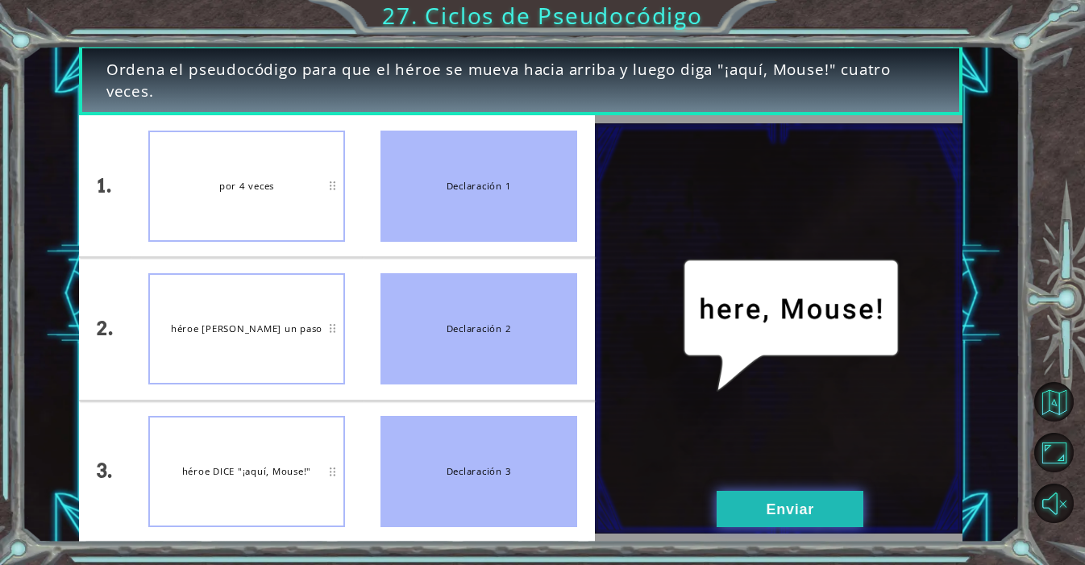
click at [760, 505] on button "Enviar" at bounding box center [789, 509] width 147 height 36
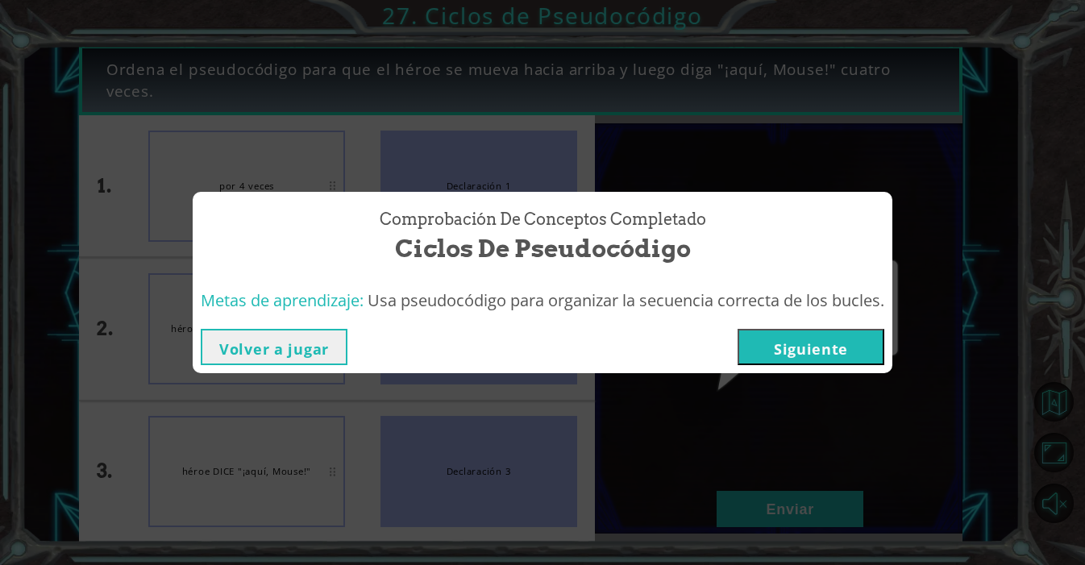
click at [783, 345] on button "Siguiente" at bounding box center [810, 347] width 147 height 36
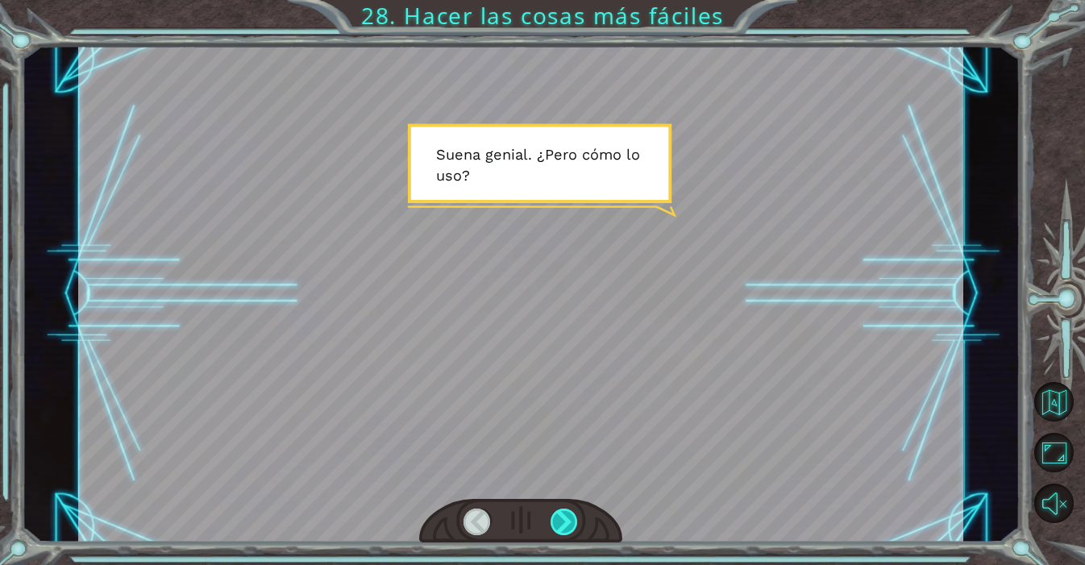
click at [575, 513] on div at bounding box center [564, 522] width 28 height 27
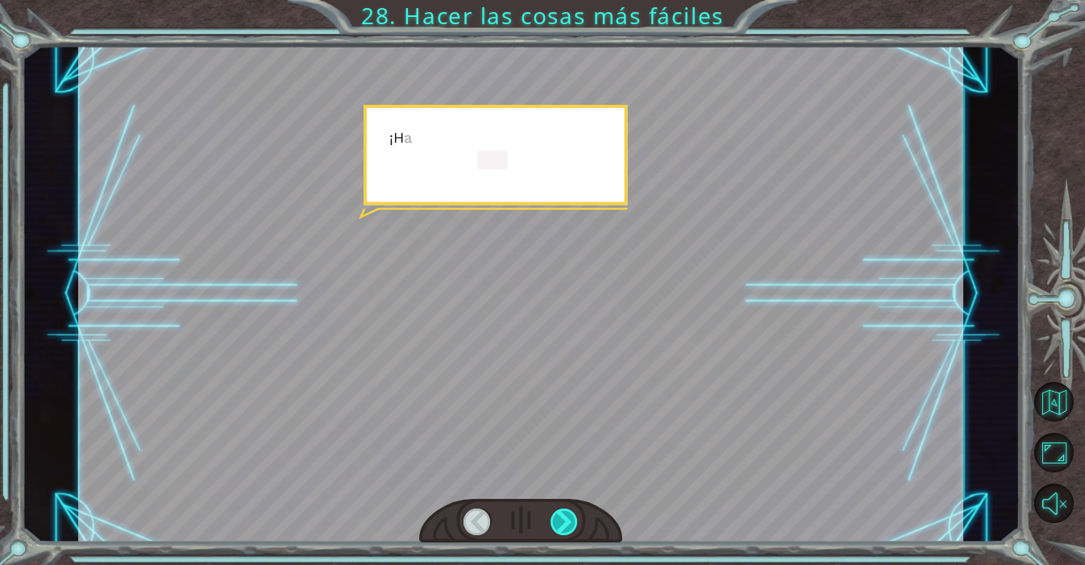
click at [575, 513] on div at bounding box center [564, 522] width 28 height 27
click at [573, 515] on div at bounding box center [564, 522] width 28 height 27
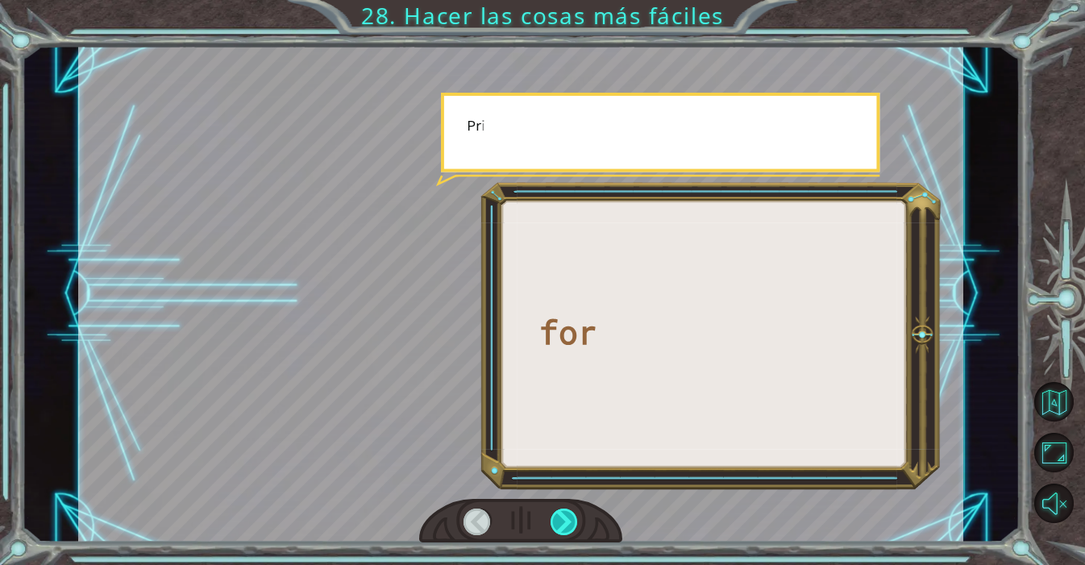
click at [573, 515] on div at bounding box center [564, 522] width 28 height 27
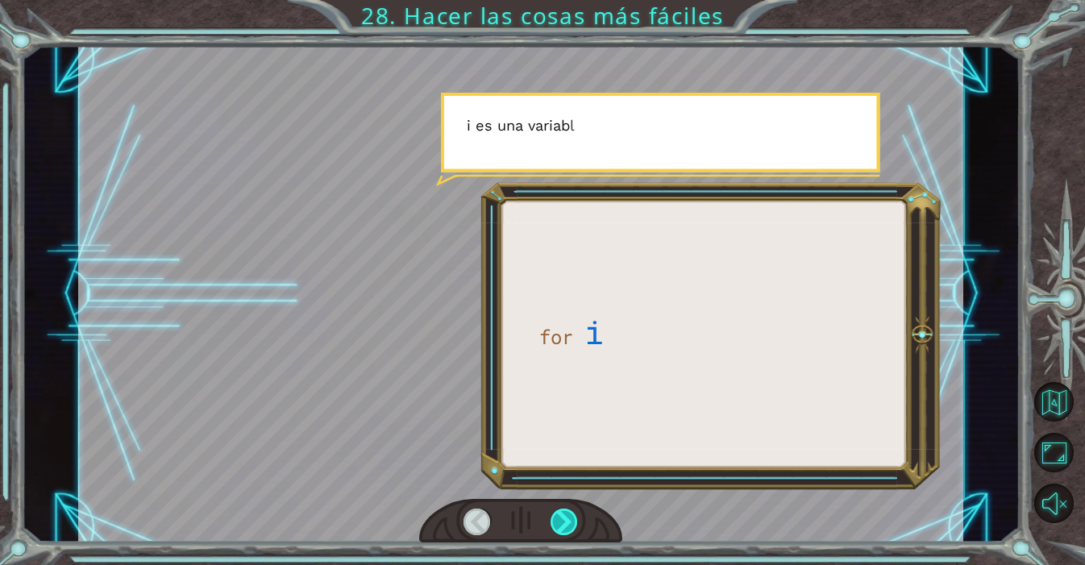
click at [573, 515] on div at bounding box center [564, 522] width 28 height 27
click at [573, 518] on div at bounding box center [564, 522] width 28 height 27
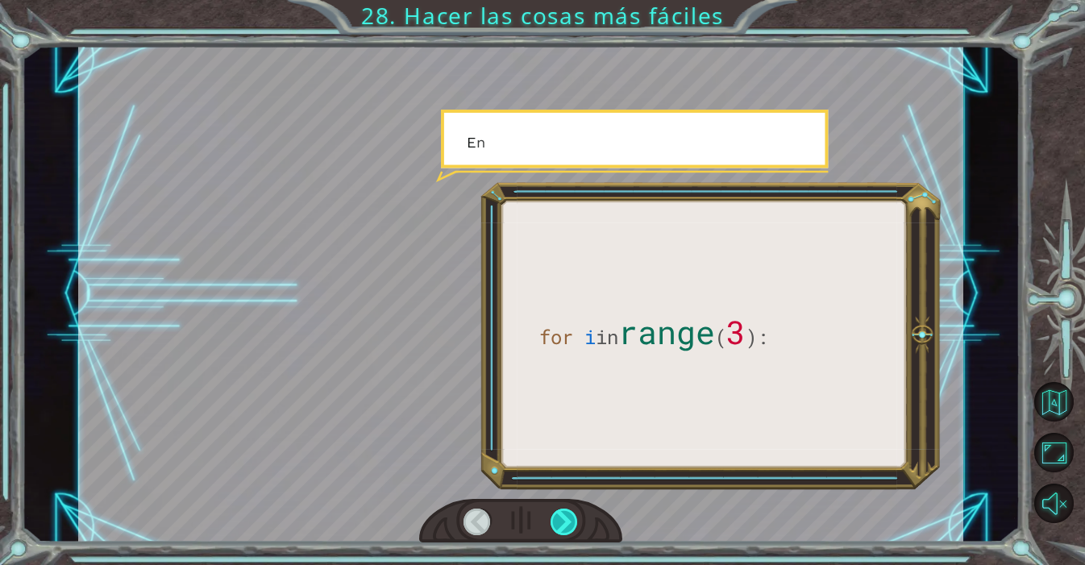
click at [573, 518] on div at bounding box center [564, 522] width 28 height 27
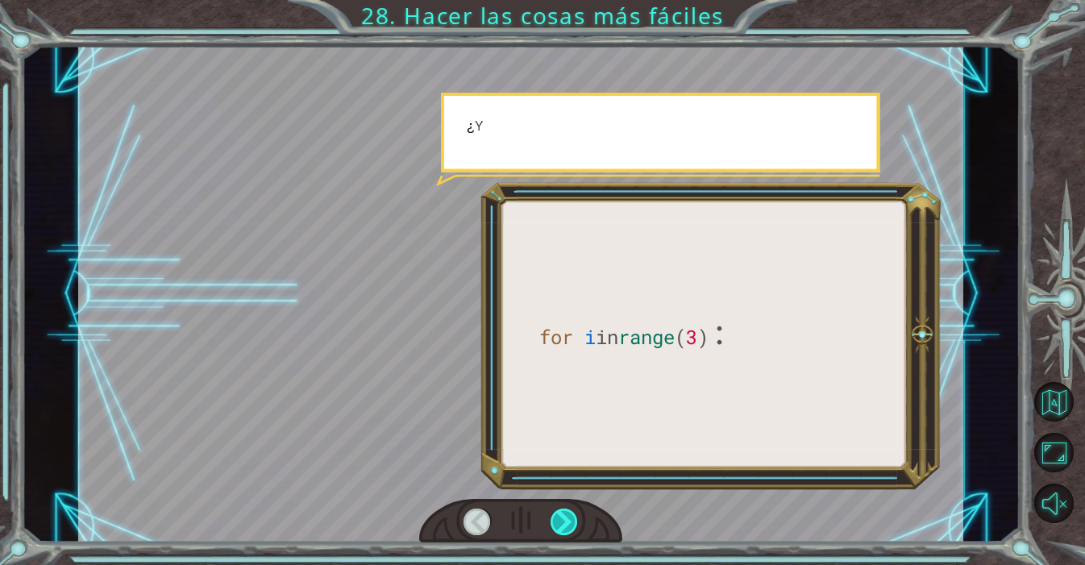
click at [573, 518] on div at bounding box center [564, 522] width 28 height 27
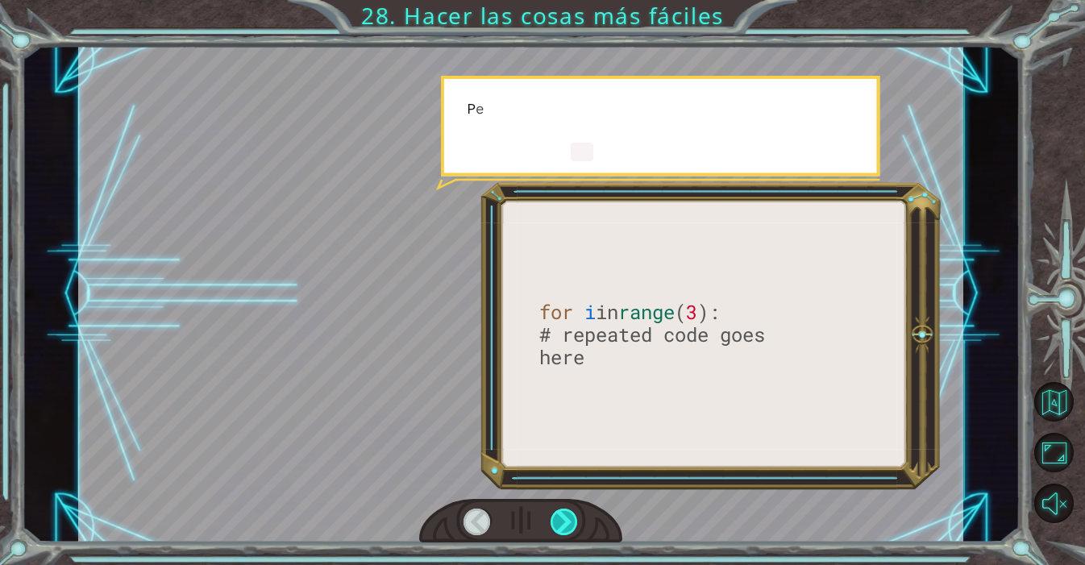
click at [573, 518] on div at bounding box center [564, 522] width 28 height 27
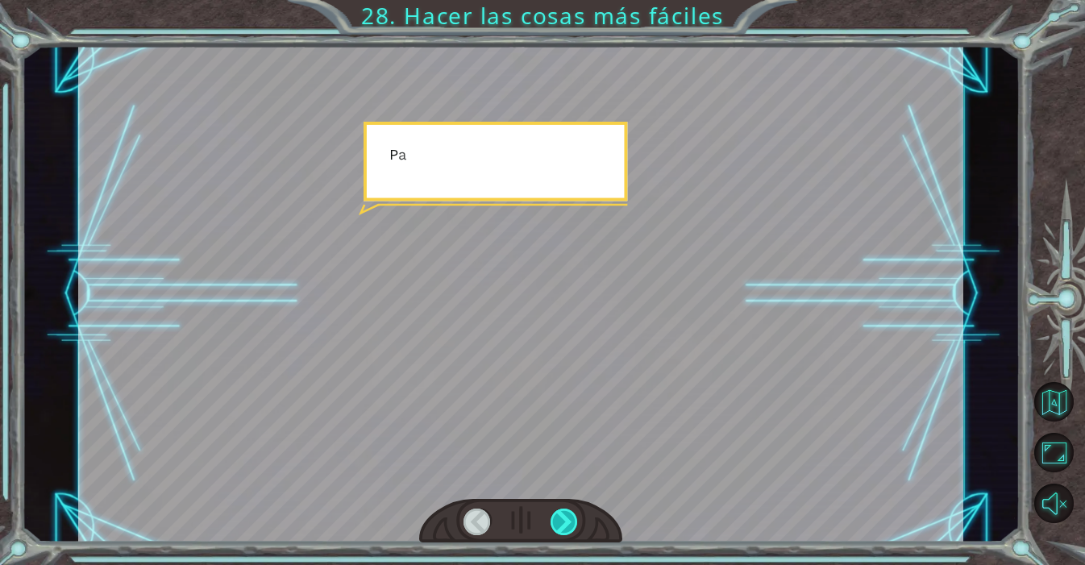
click at [573, 518] on div at bounding box center [564, 522] width 28 height 27
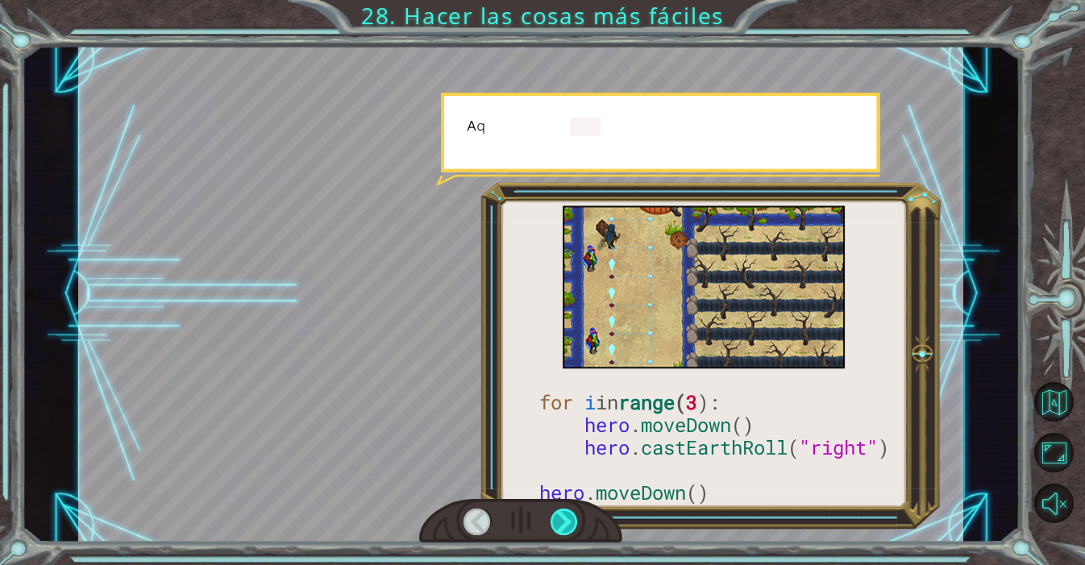
click at [573, 518] on div at bounding box center [564, 522] width 28 height 27
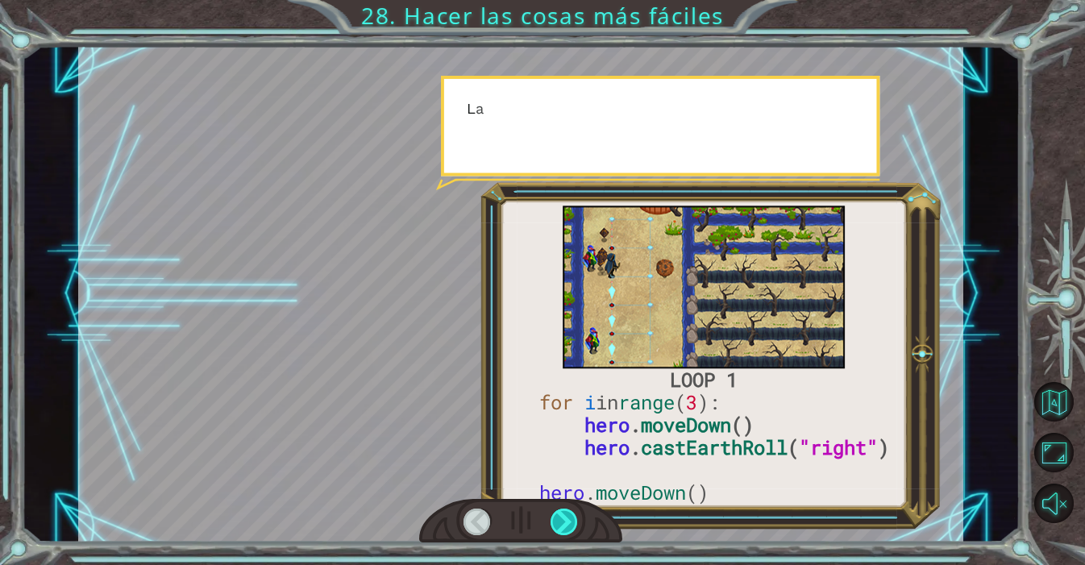
click at [573, 518] on div at bounding box center [564, 522] width 28 height 27
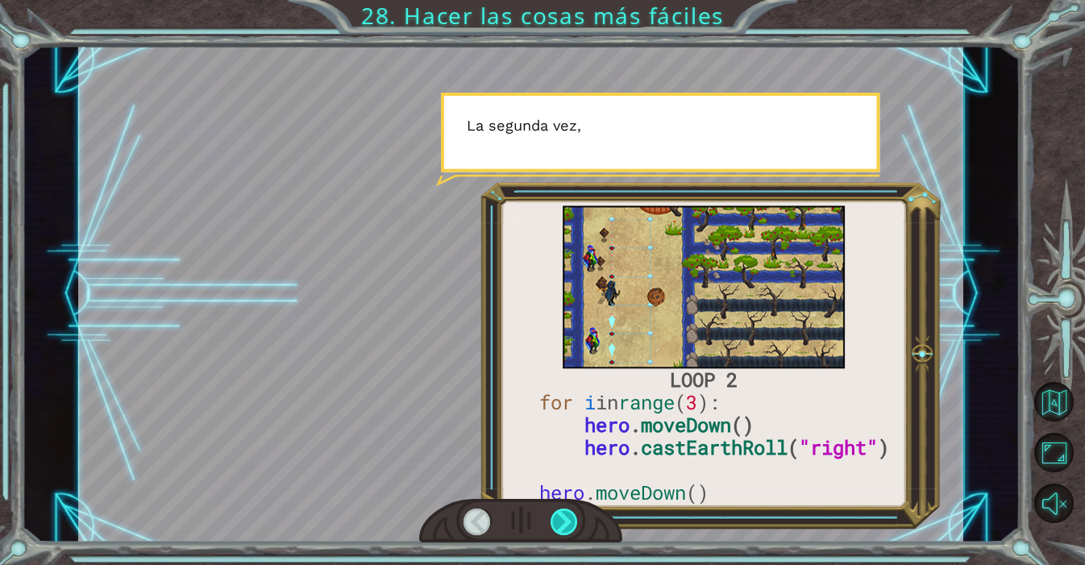
click at [575, 516] on div at bounding box center [564, 522] width 28 height 27
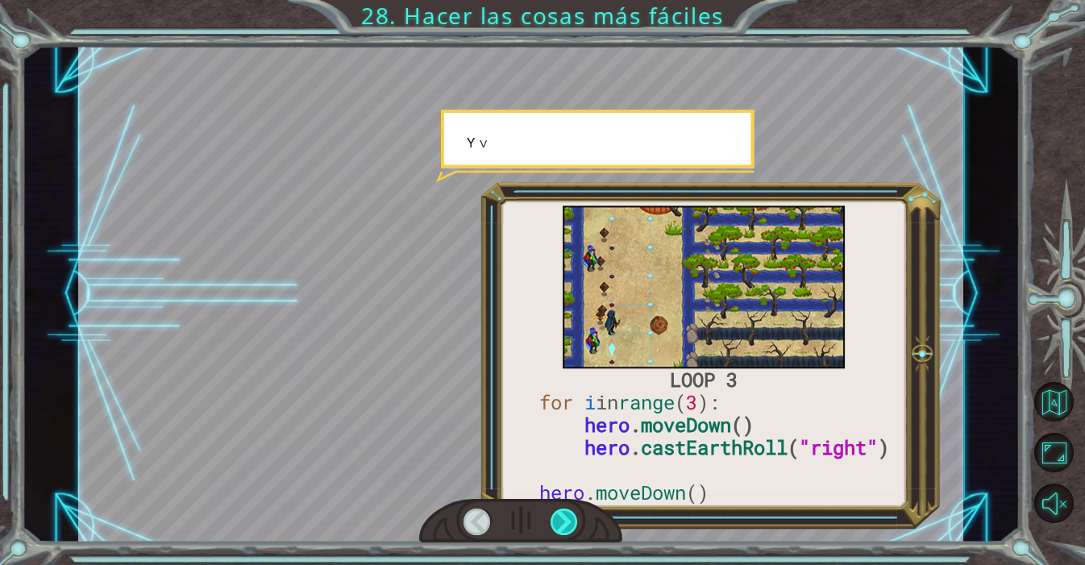
click at [575, 516] on div at bounding box center [564, 522] width 28 height 27
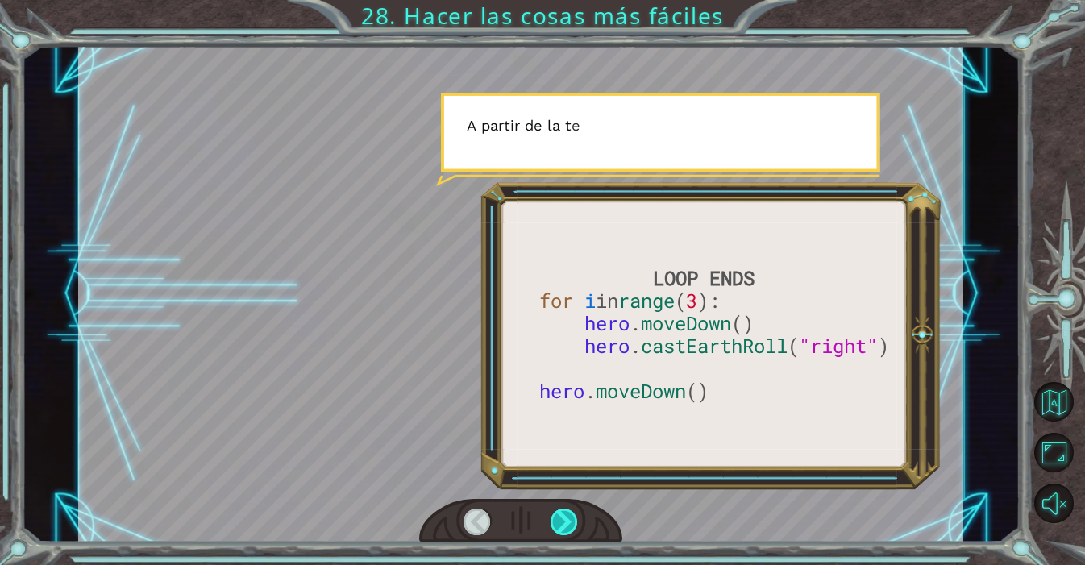
click at [571, 517] on div at bounding box center [564, 522] width 28 height 27
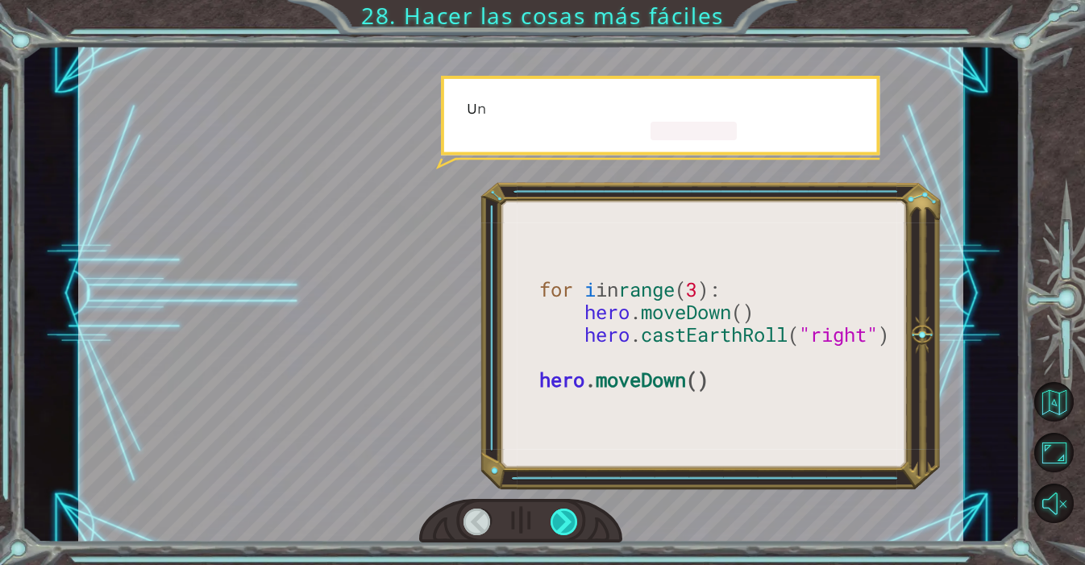
click at [571, 517] on div at bounding box center [564, 522] width 28 height 27
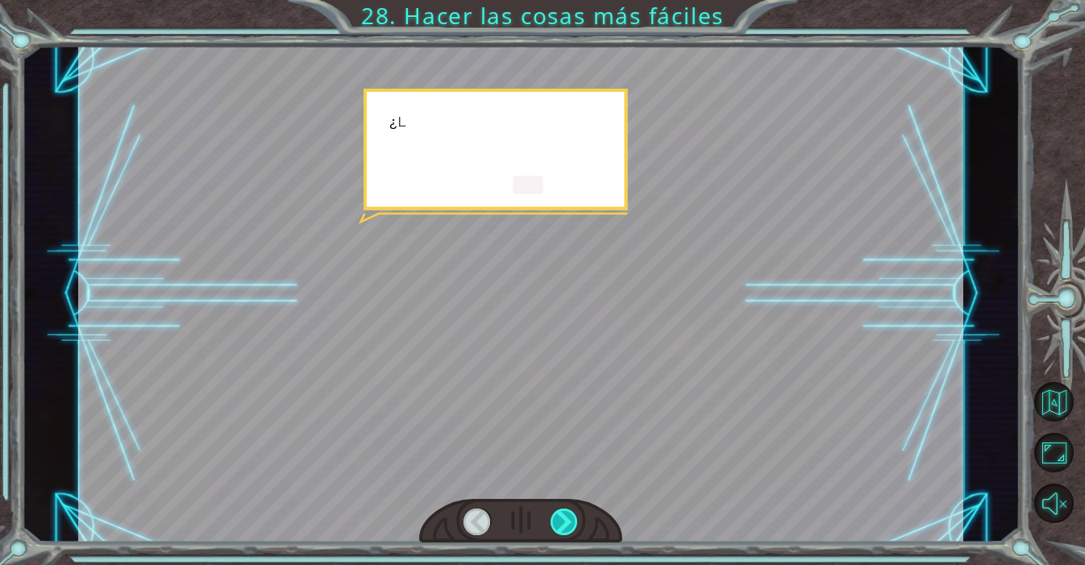
click at [571, 517] on div at bounding box center [564, 522] width 28 height 27
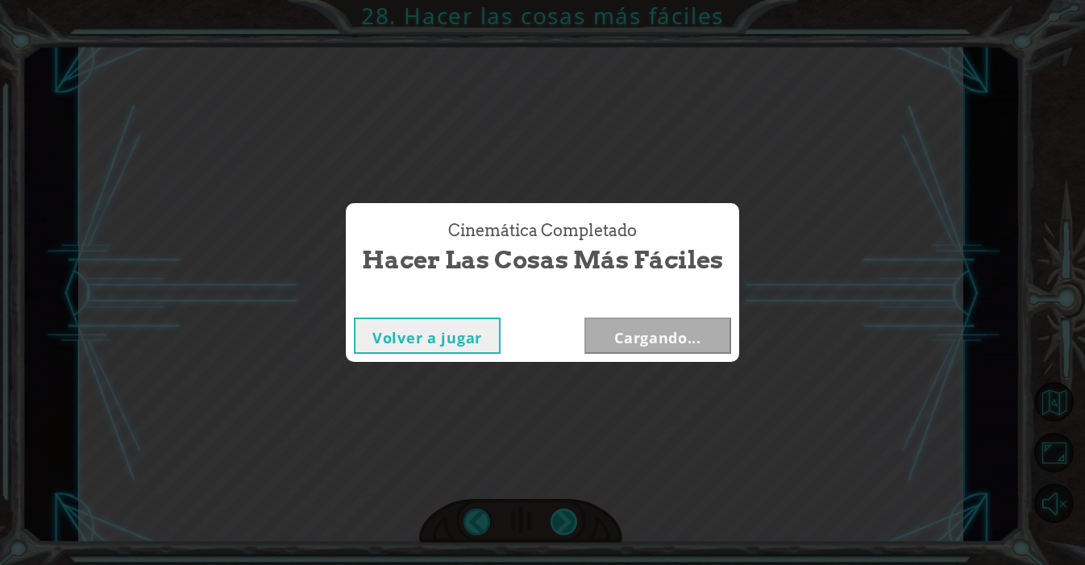
click at [571, 0] on div "for i in range ( 3 ): hero . moveDown () hero . [PERSON_NAME] ( "right" ) hero …" at bounding box center [542, 0] width 1085 height 0
click at [571, 517] on div "Cinemática Completado Hacer las cosas más fáciles Volver a jugar Cargando..." at bounding box center [542, 282] width 1085 height 565
click at [704, 347] on button "Siguiente" at bounding box center [657, 336] width 147 height 36
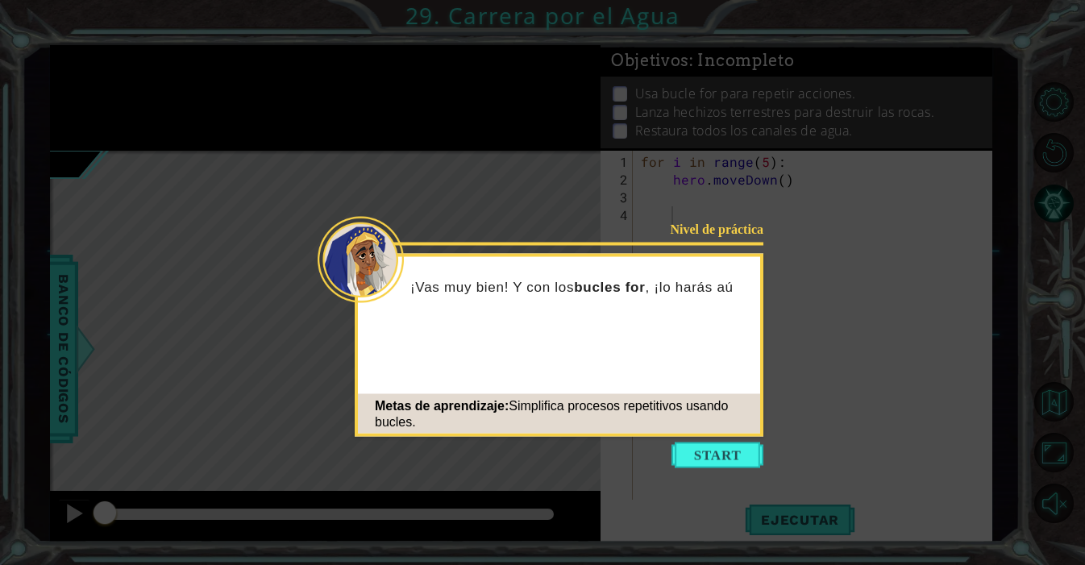
click at [739, 460] on button "Start" at bounding box center [717, 455] width 92 height 26
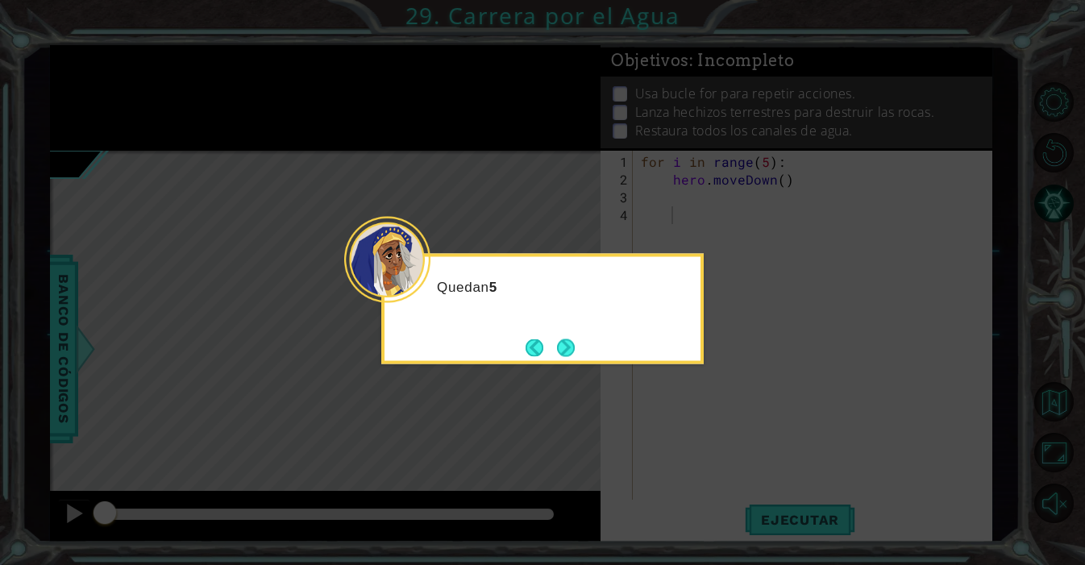
click at [565, 356] on button "Next" at bounding box center [566, 347] width 18 height 18
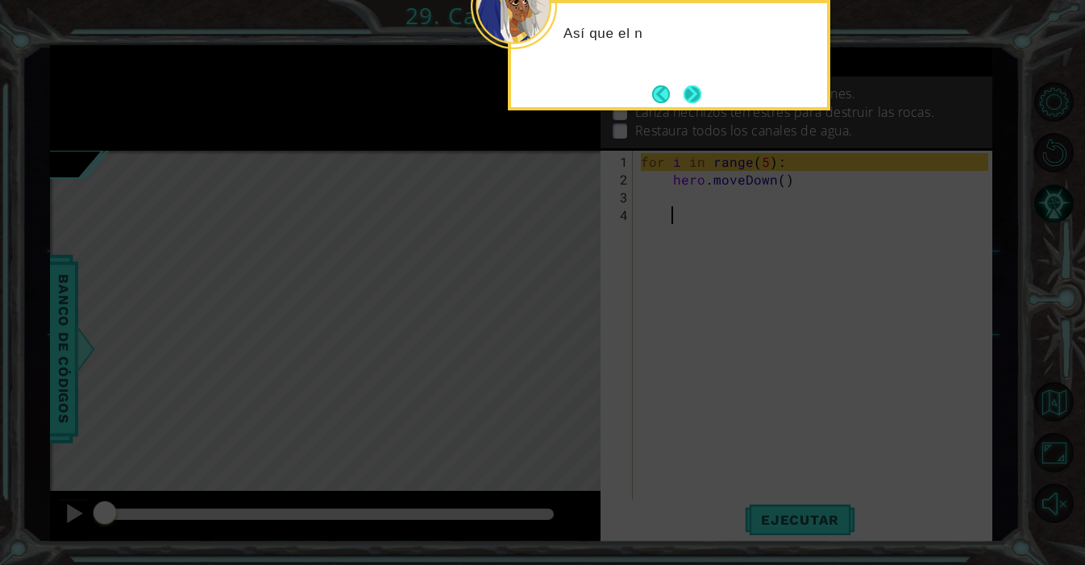
click at [687, 103] on button "Next" at bounding box center [692, 94] width 19 height 19
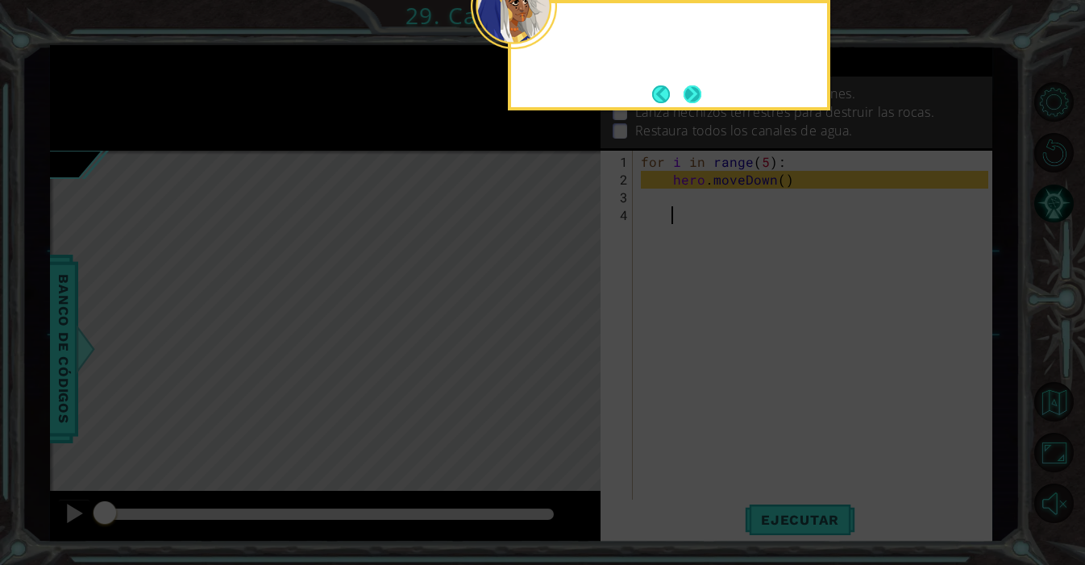
click at [689, 102] on button "Next" at bounding box center [692, 94] width 19 height 19
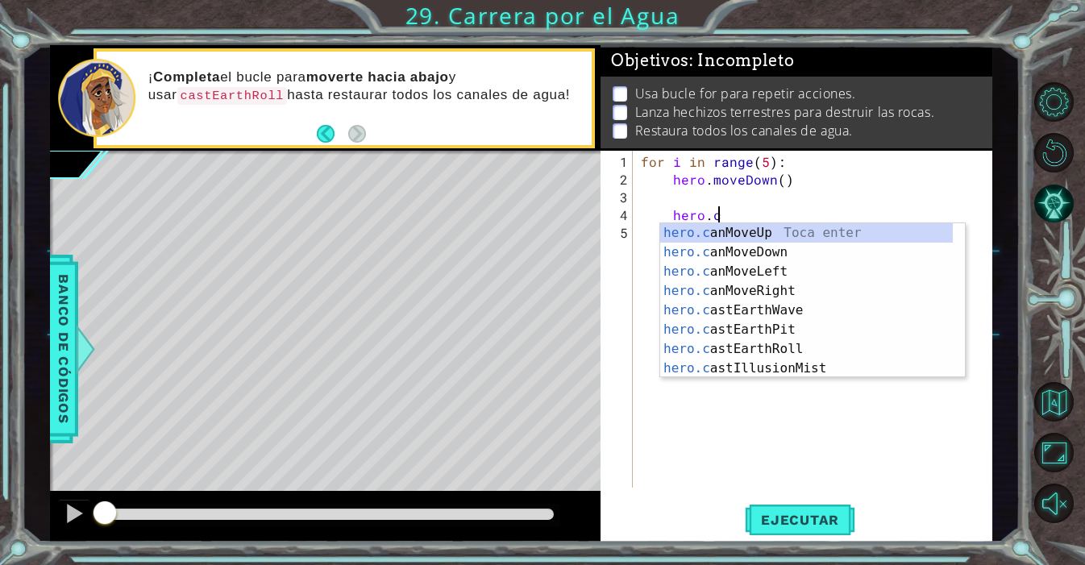
scroll to position [0, 4]
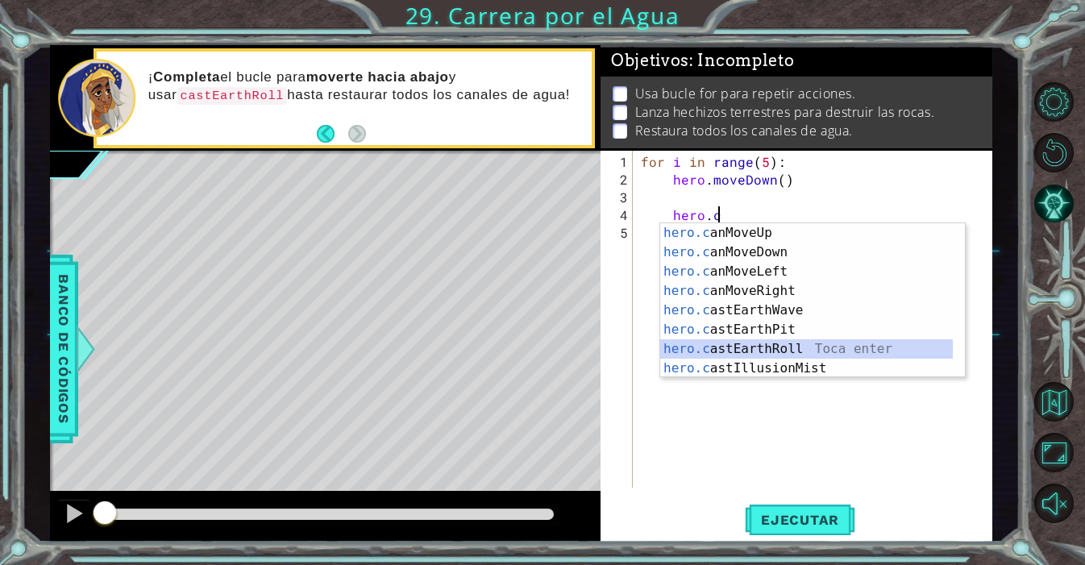
click at [765, 347] on div "hero.c anMoveUp Toca enter hero.c anMoveDown Toca enter hero.c anMoveLeft Toca …" at bounding box center [806, 319] width 293 height 193
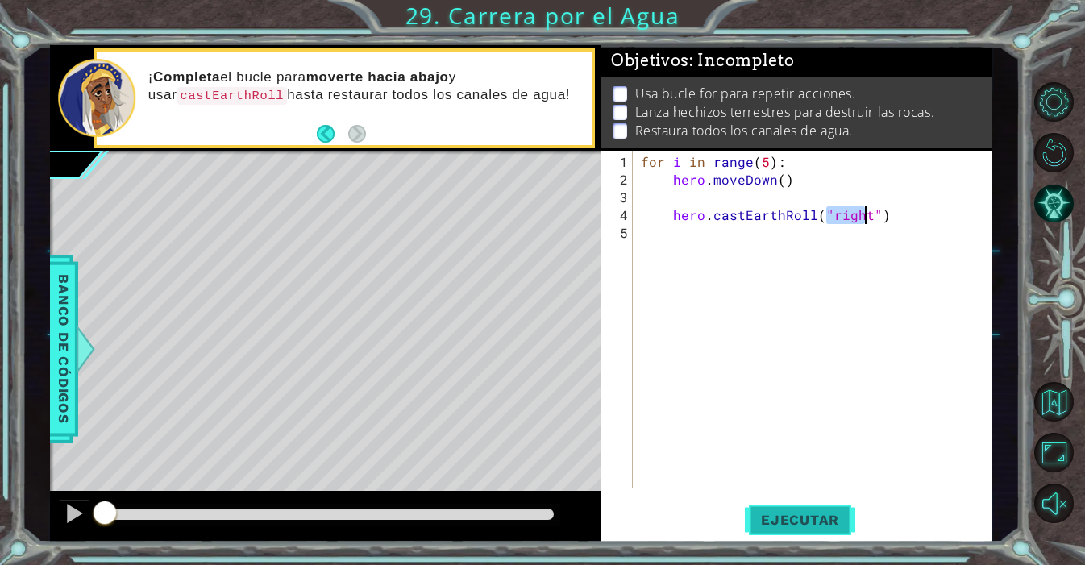
type textarea "hero.castEarthRoll("right")"
click at [818, 522] on span "Ejecutar" at bounding box center [800, 520] width 110 height 16
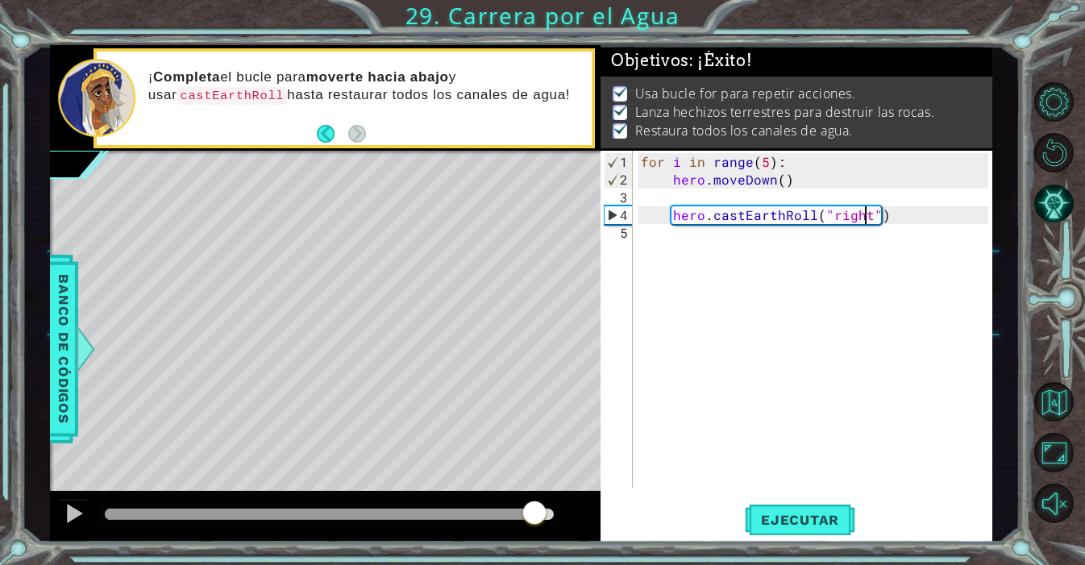
drag, startPoint x: 526, startPoint y: 513, endPoint x: 537, endPoint y: 513, distance: 10.5
click at [537, 513] on div at bounding box center [329, 514] width 449 height 11
click at [72, 513] on div at bounding box center [74, 513] width 21 height 21
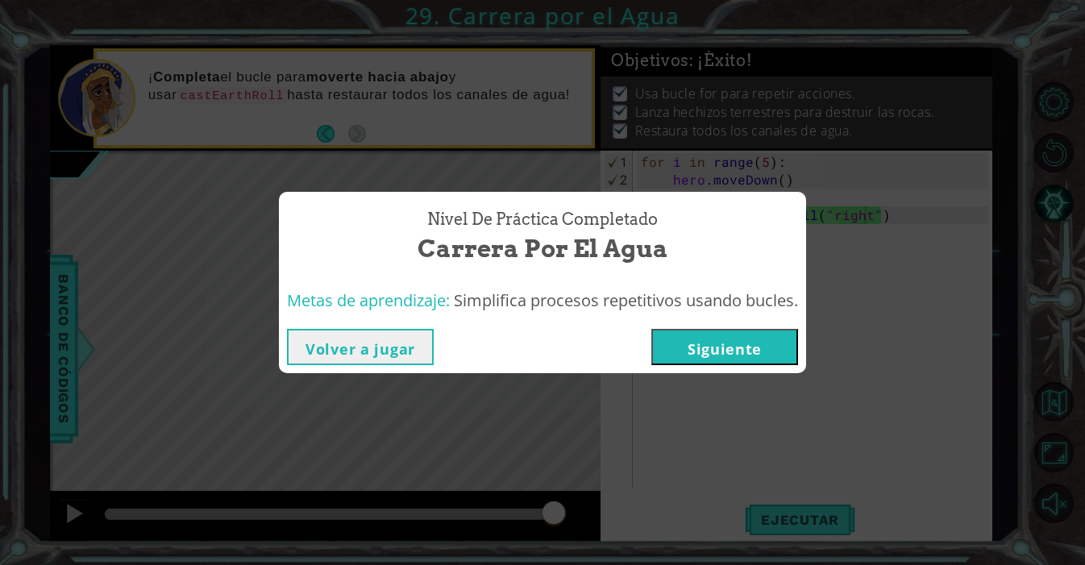
click at [750, 351] on button "Siguiente" at bounding box center [724, 347] width 147 height 36
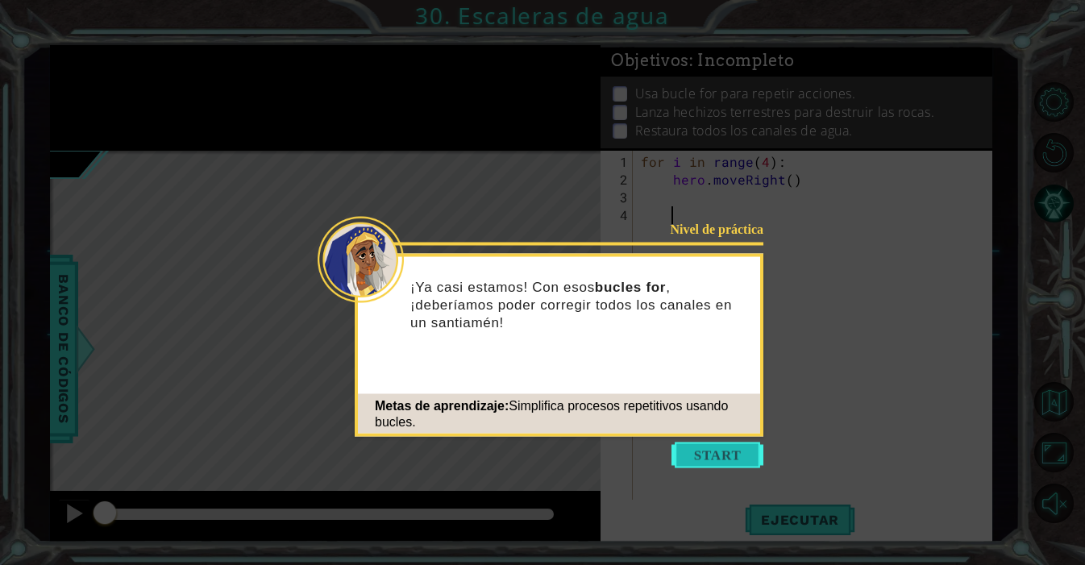
click at [741, 446] on button "Start" at bounding box center [717, 455] width 92 height 26
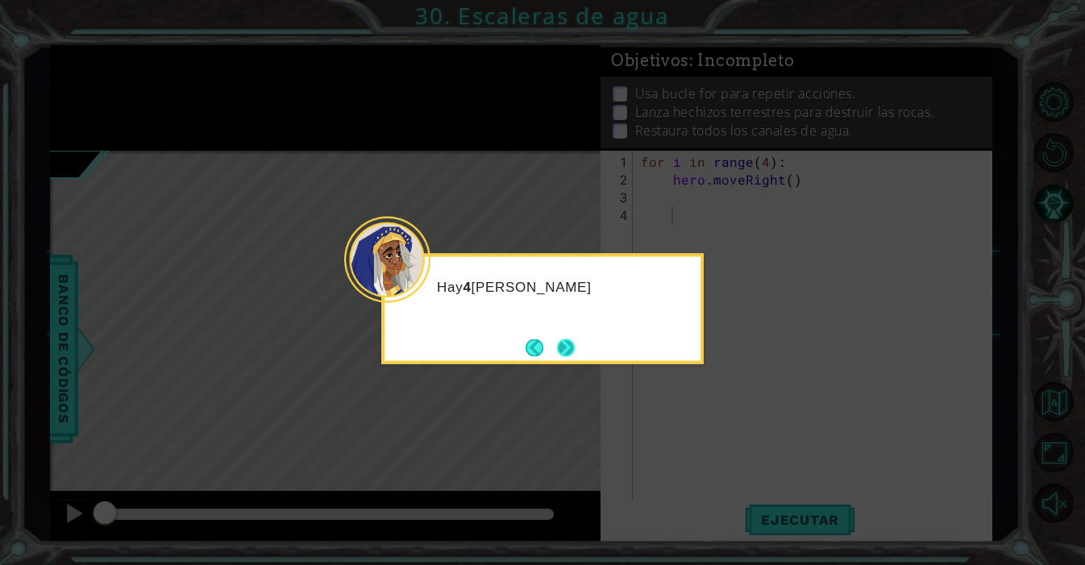
click at [557, 354] on button "Next" at bounding box center [566, 347] width 18 height 18
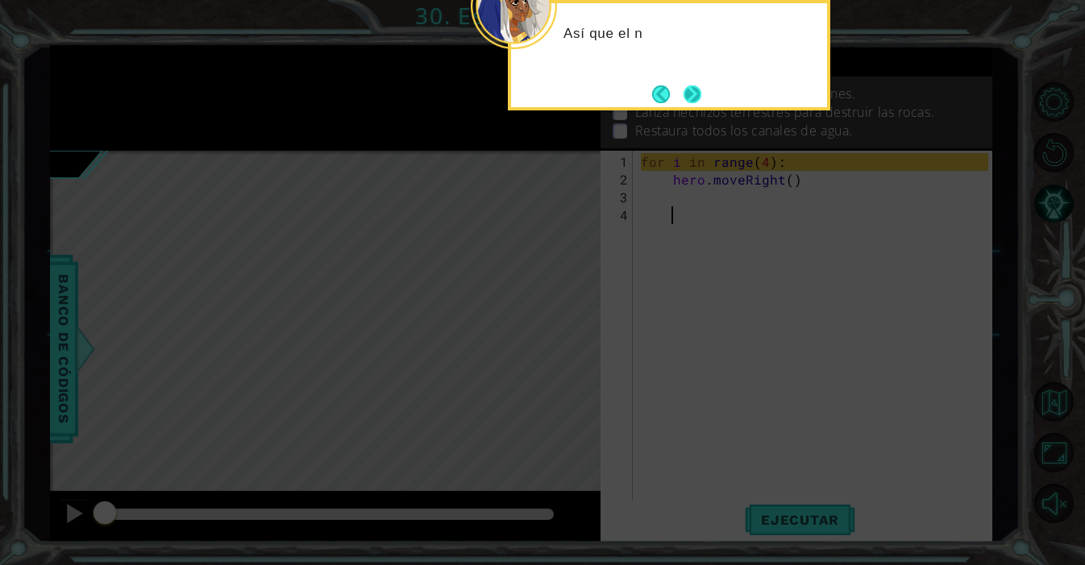
click at [692, 99] on button "Next" at bounding box center [692, 94] width 19 height 19
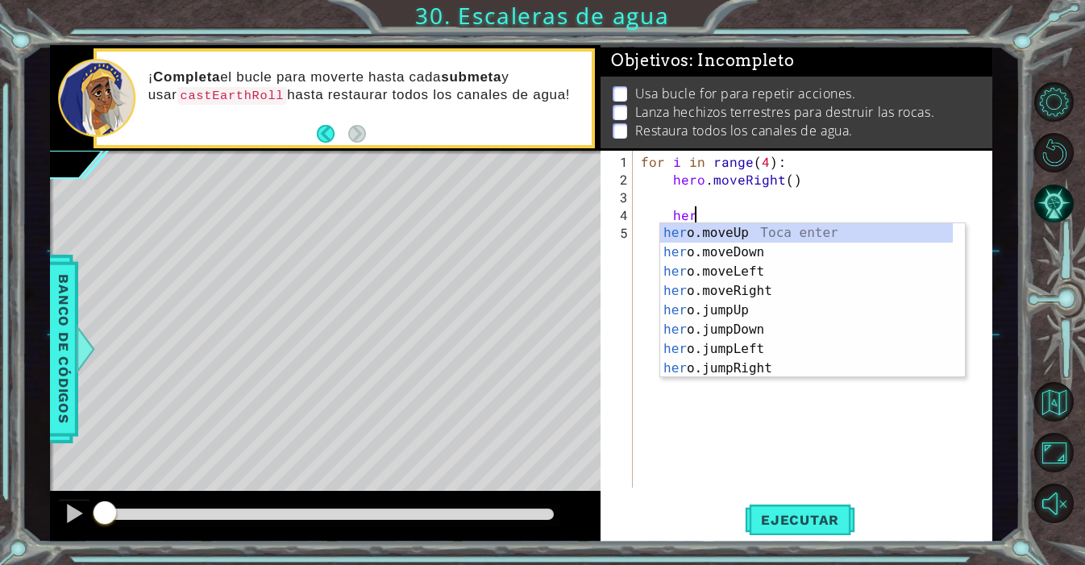
scroll to position [0, 2]
click at [778, 228] on div "her o.moveUp Toca enter her o.moveDown Toca enter her o.moveLeft [PERSON_NAME] …" at bounding box center [806, 319] width 293 height 193
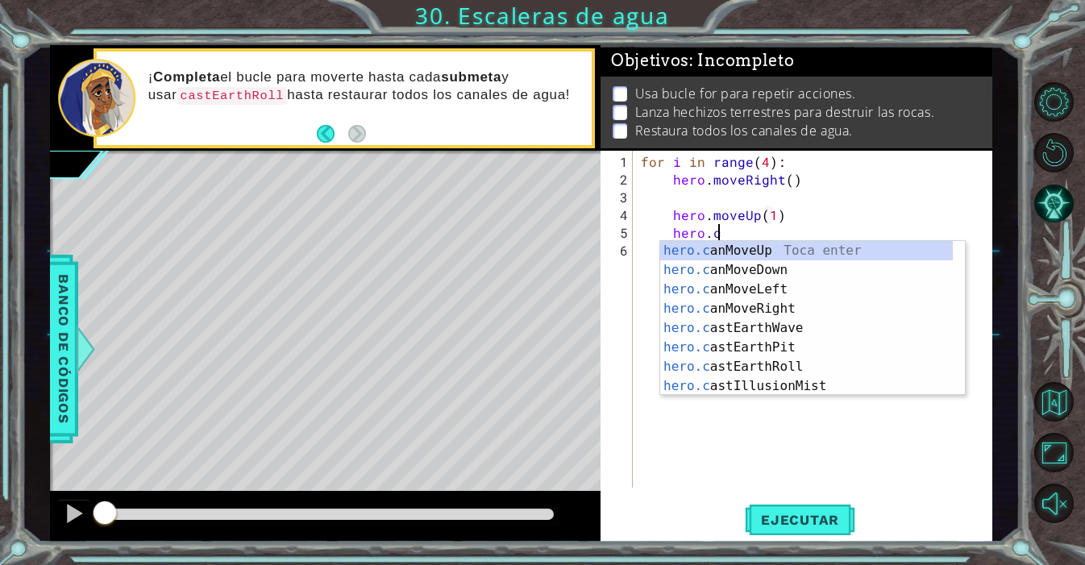
scroll to position [0, 10]
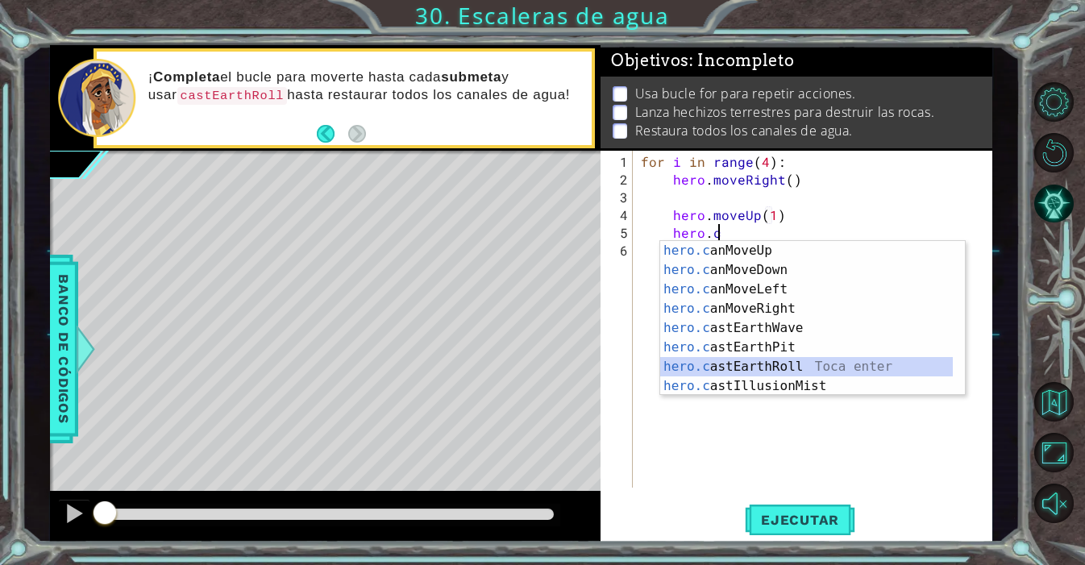
click at [796, 372] on div "hero.c anMoveUp Toca enter hero.c anMoveDown Toca enter hero.c anMoveLeft Toca …" at bounding box center [806, 337] width 293 height 193
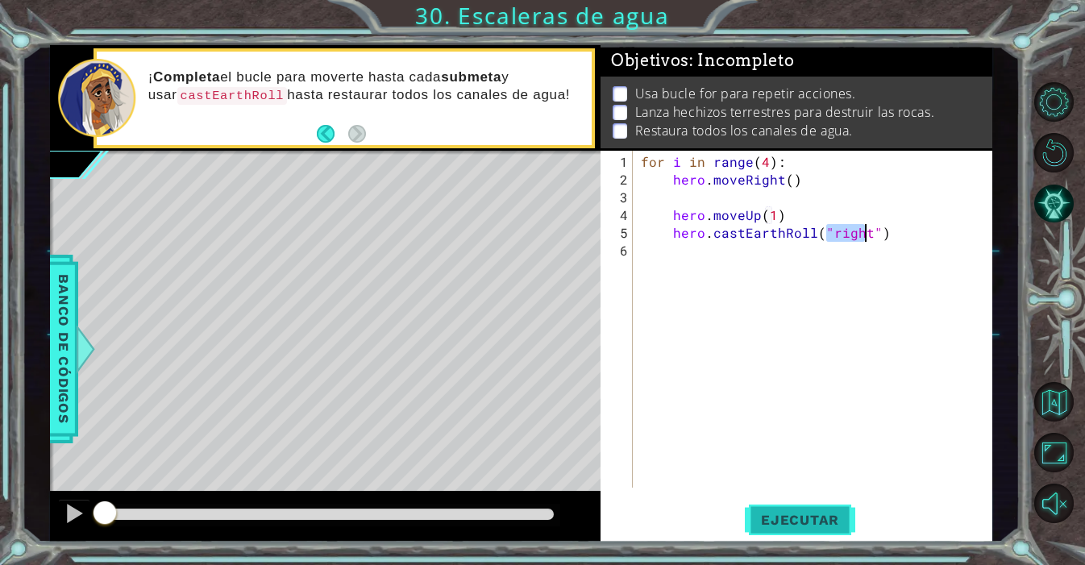
type textarea "hero.castEarthRoll("right")"
click at [771, 526] on span "Ejecutar" at bounding box center [800, 520] width 110 height 16
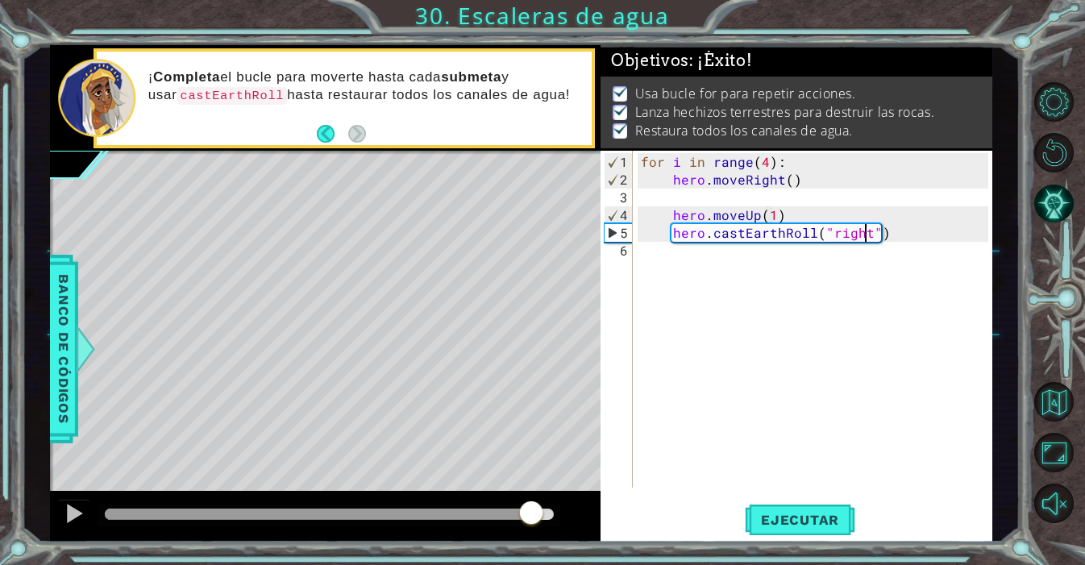
drag, startPoint x: 405, startPoint y: 517, endPoint x: 531, endPoint y: 518, distance: 126.5
click at [531, 518] on div at bounding box center [329, 514] width 449 height 11
click at [73, 518] on div at bounding box center [74, 513] width 21 height 21
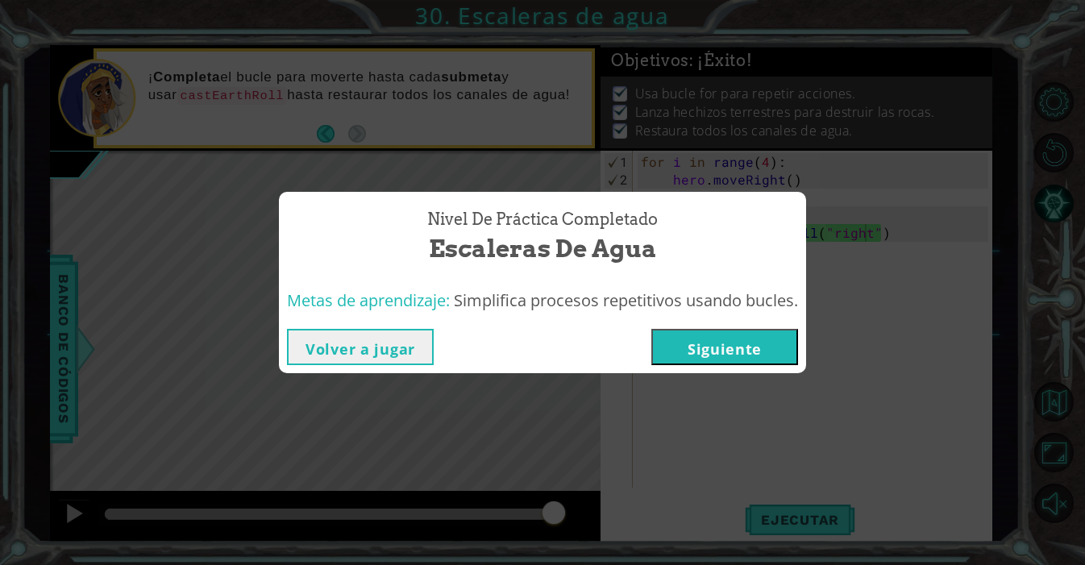
click at [765, 339] on button "Siguiente" at bounding box center [724, 347] width 147 height 36
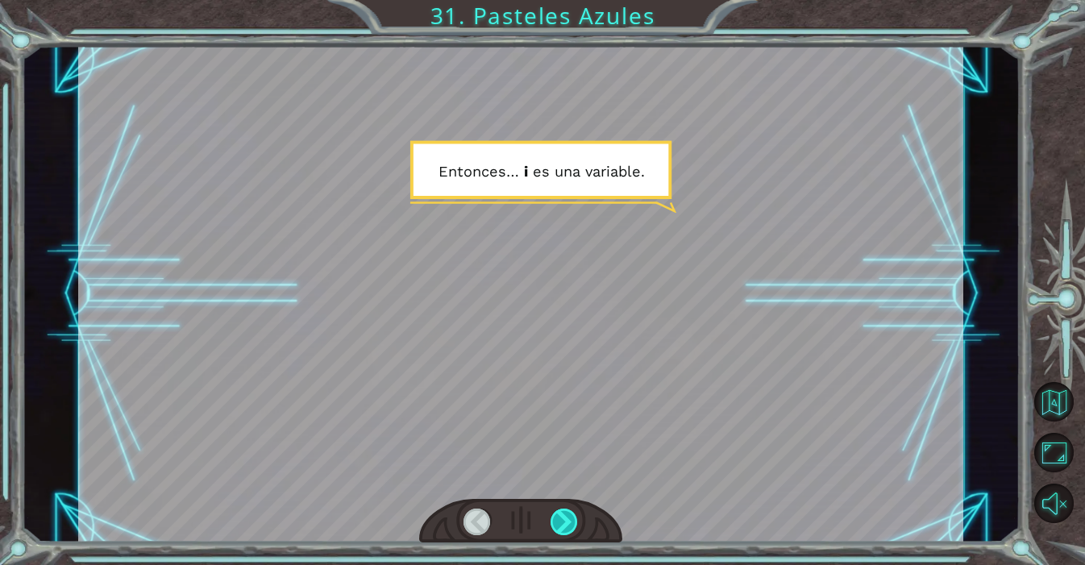
click at [567, 524] on div at bounding box center [564, 522] width 28 height 27
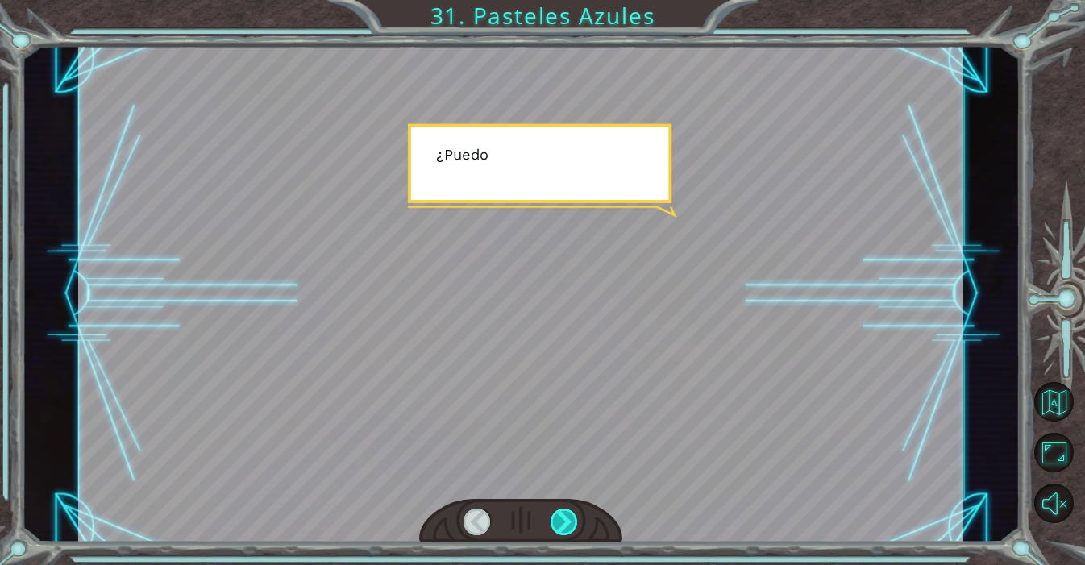
click at [567, 524] on div at bounding box center [564, 522] width 28 height 27
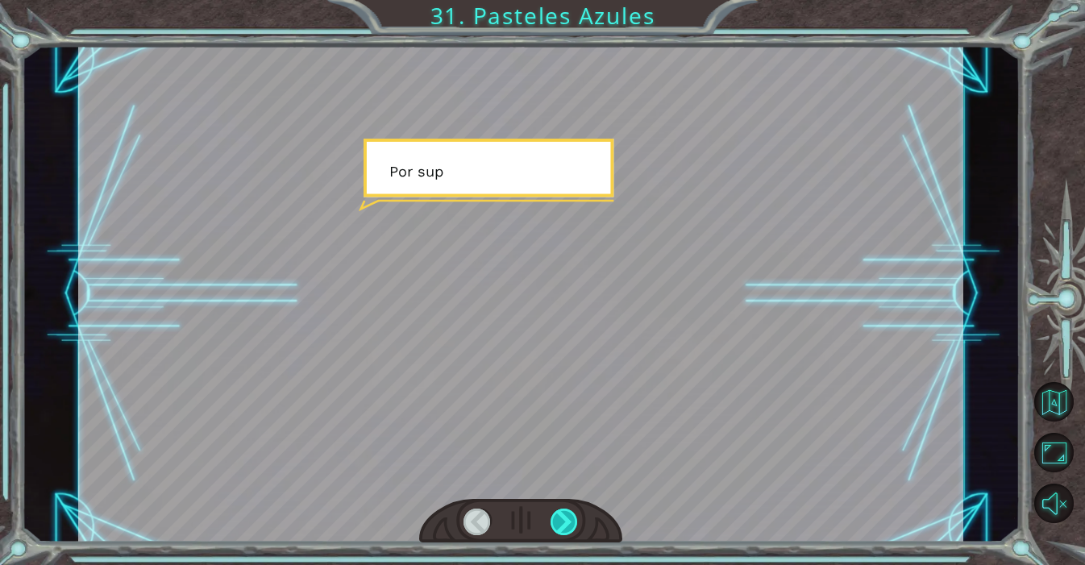
click at [567, 524] on div at bounding box center [564, 522] width 28 height 27
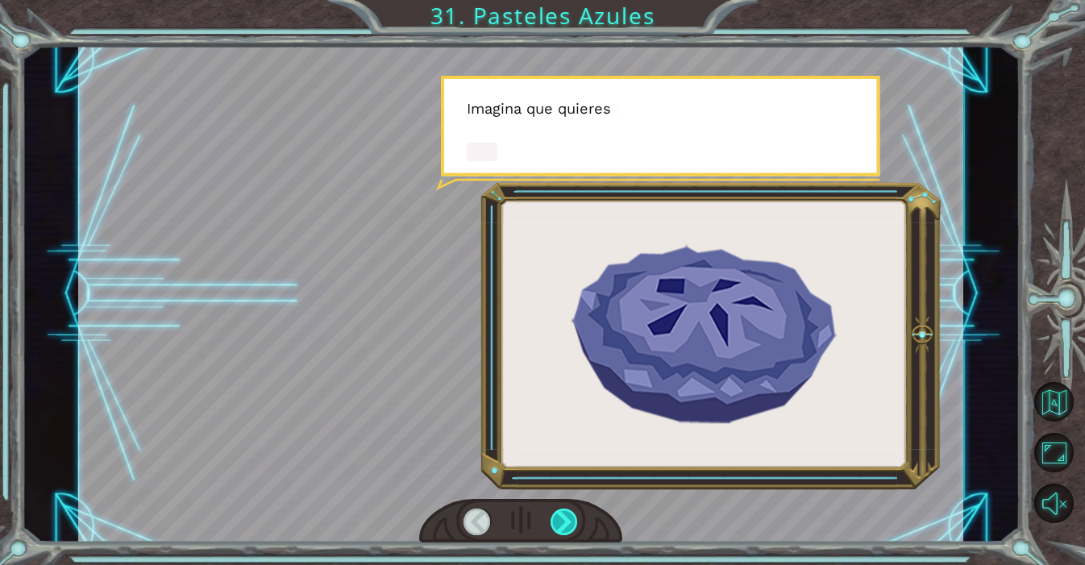
click at [567, 524] on div at bounding box center [564, 522] width 28 height 27
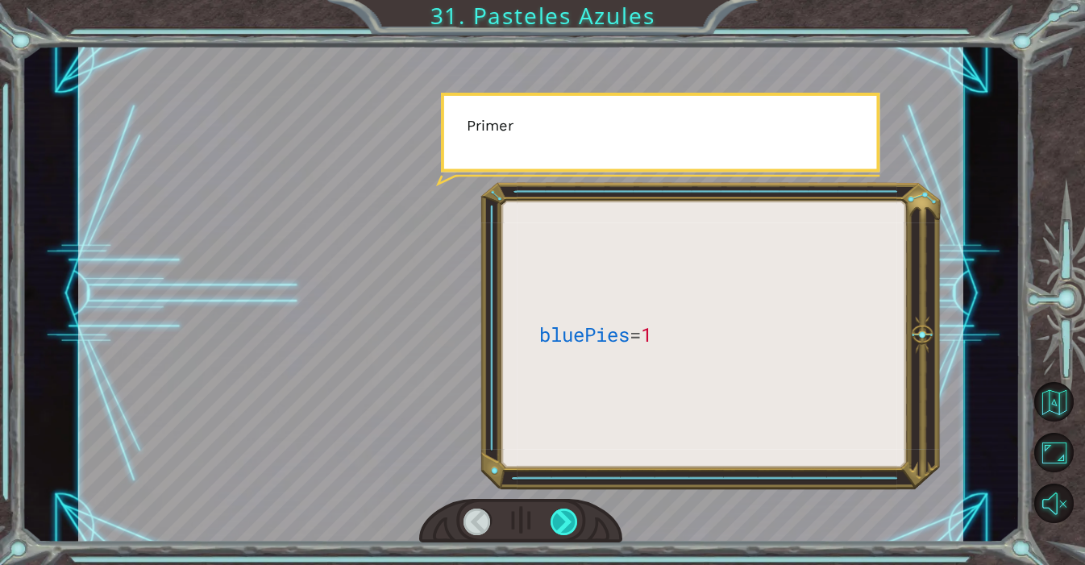
click at [567, 524] on div at bounding box center [564, 522] width 28 height 27
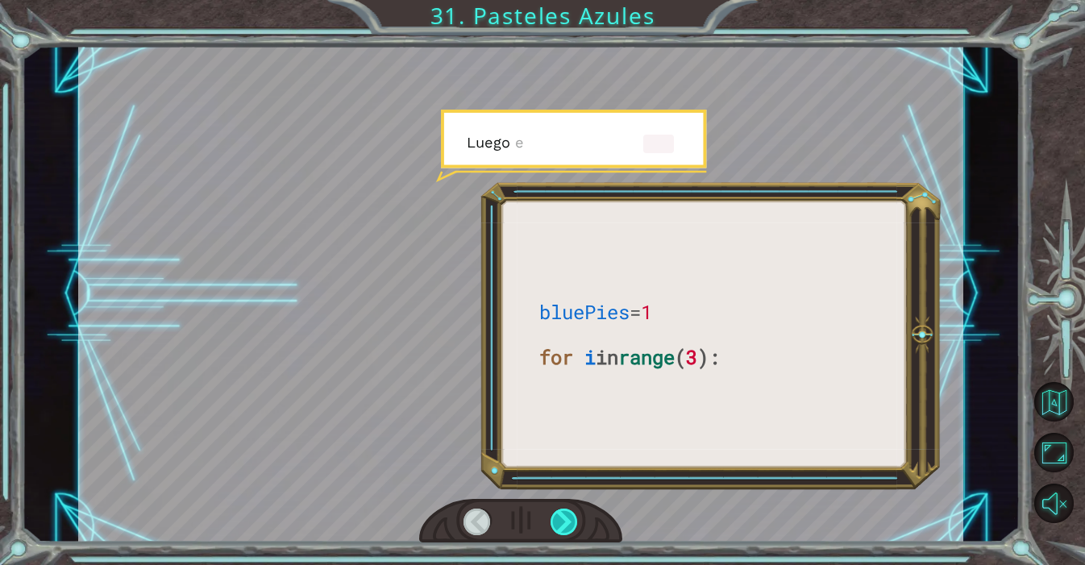
click at [567, 524] on div at bounding box center [564, 522] width 28 height 27
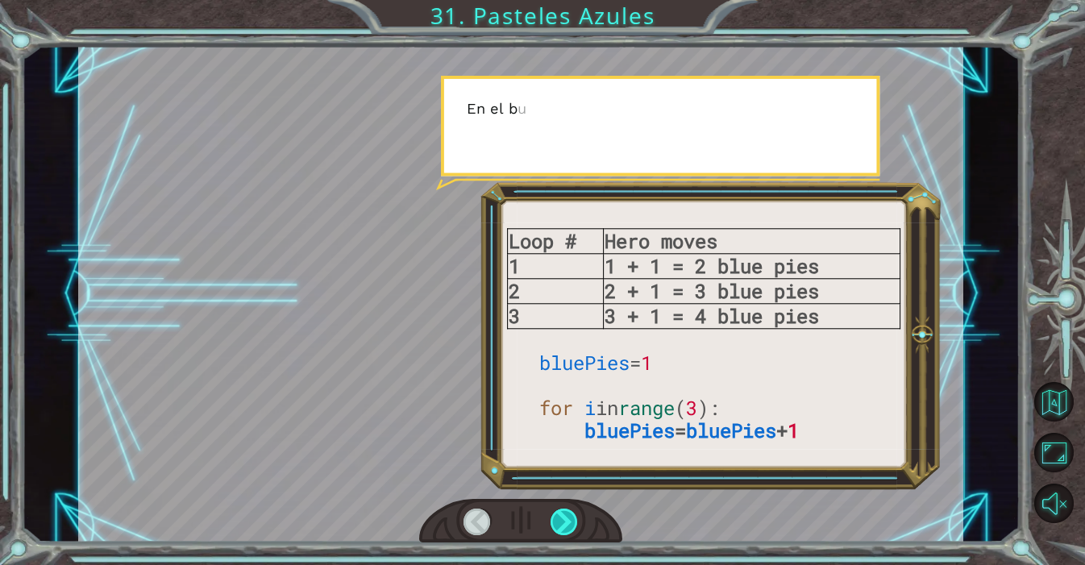
click at [567, 524] on div at bounding box center [564, 522] width 28 height 27
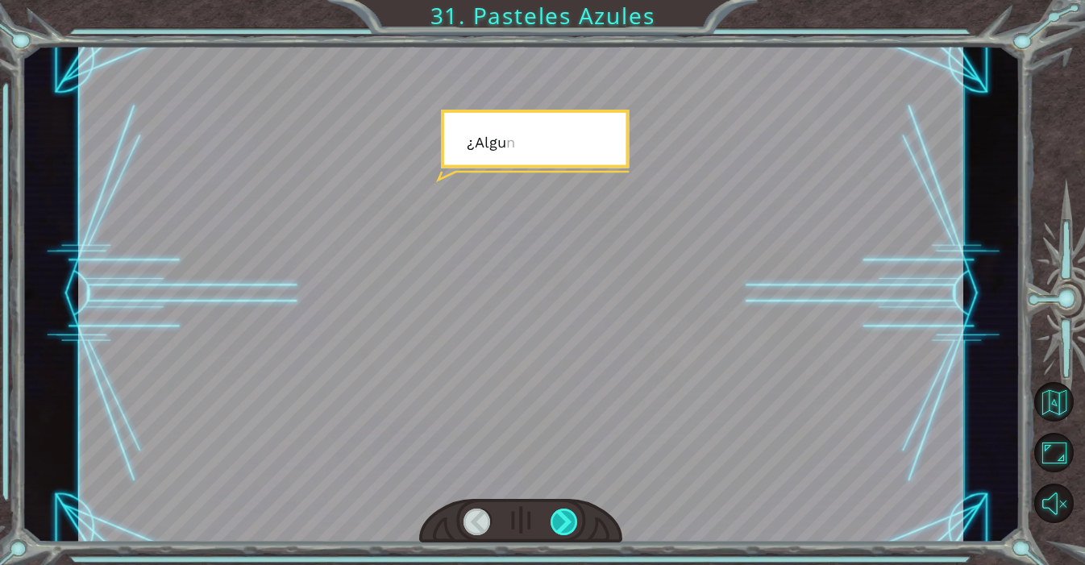
click at [567, 524] on div at bounding box center [564, 522] width 28 height 27
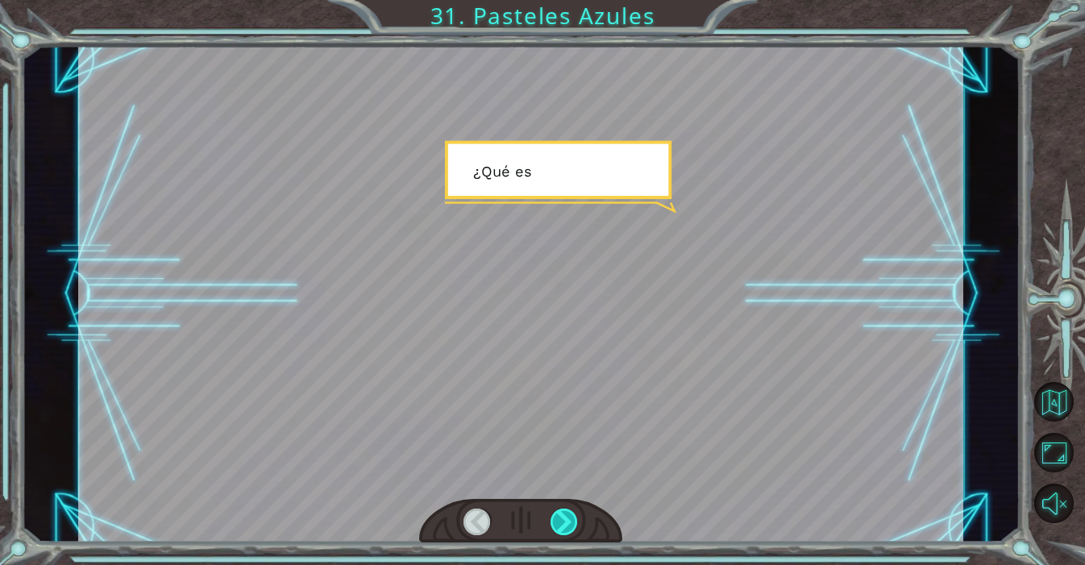
click at [567, 524] on div at bounding box center [564, 522] width 28 height 27
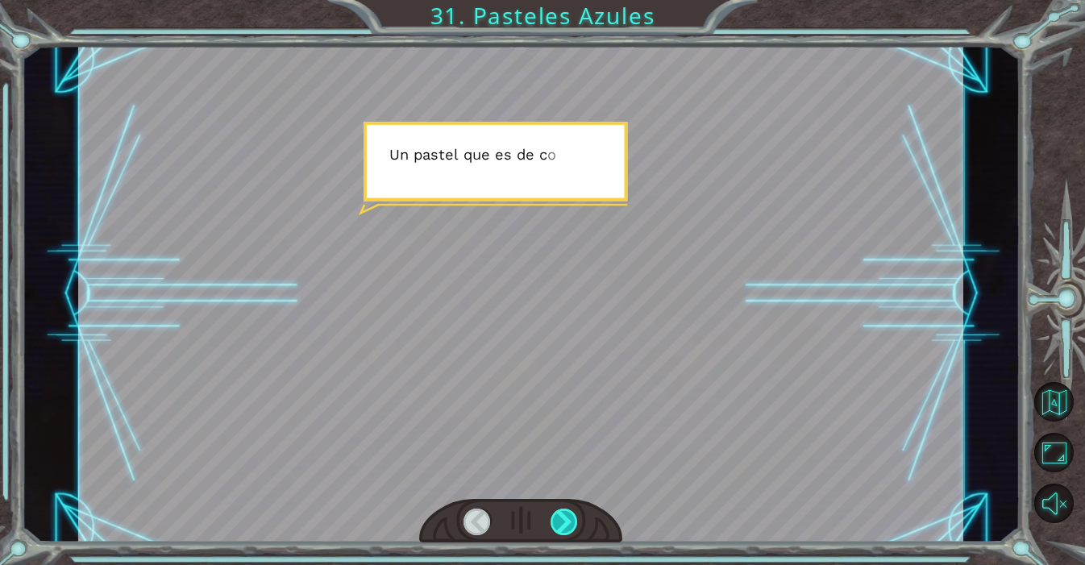
click at [567, 524] on div at bounding box center [564, 522] width 28 height 27
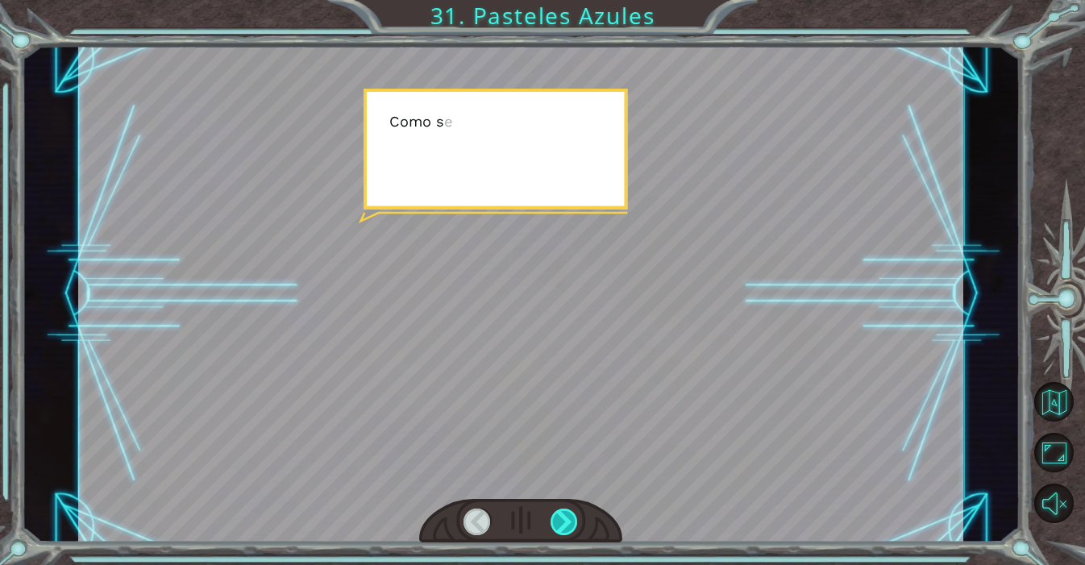
click at [567, 524] on div at bounding box center [564, 522] width 28 height 27
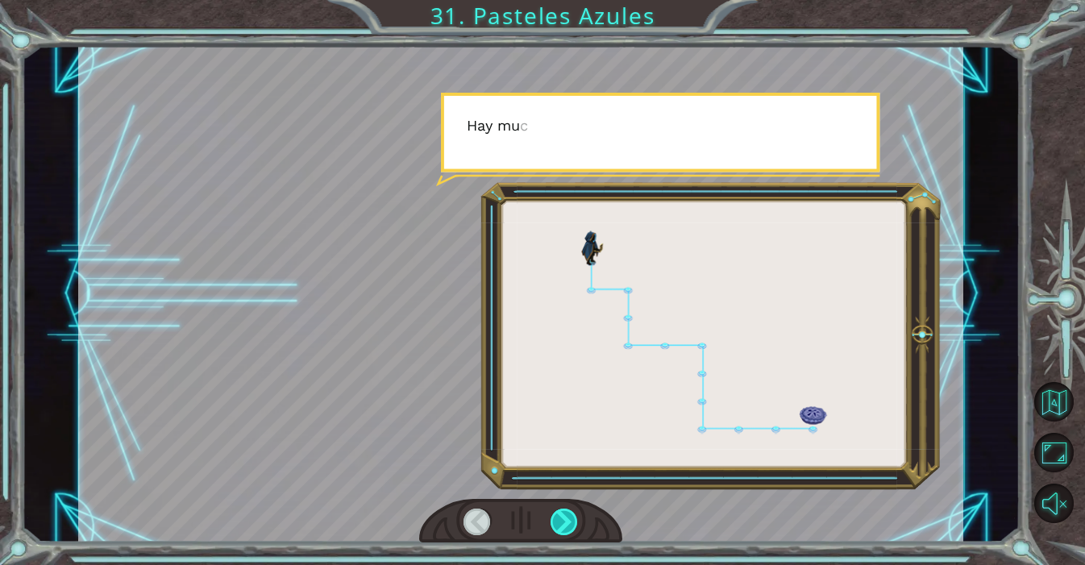
click at [567, 524] on div at bounding box center [564, 522] width 28 height 27
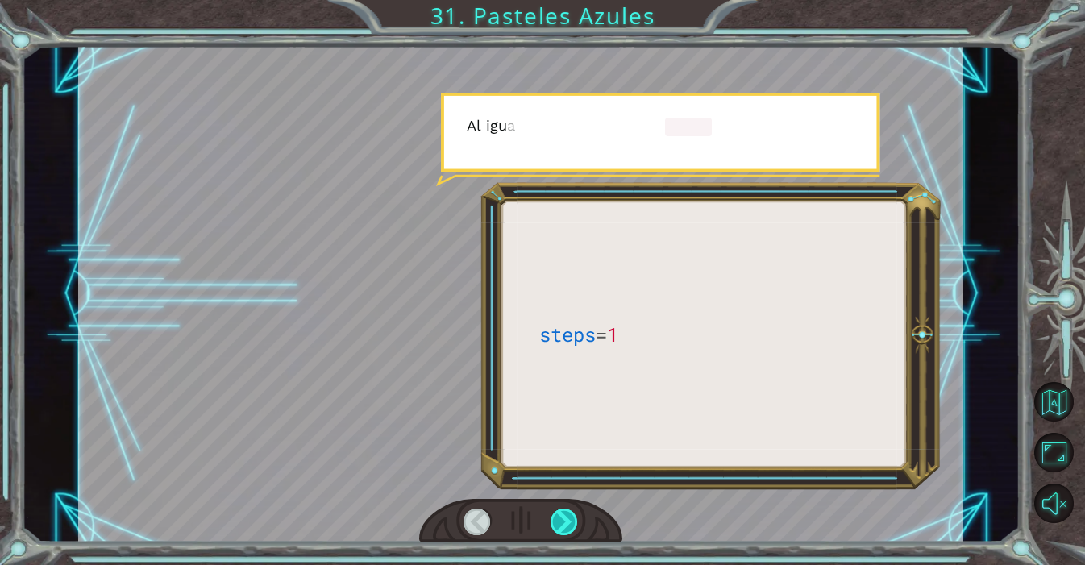
click at [567, 524] on div at bounding box center [564, 522] width 28 height 27
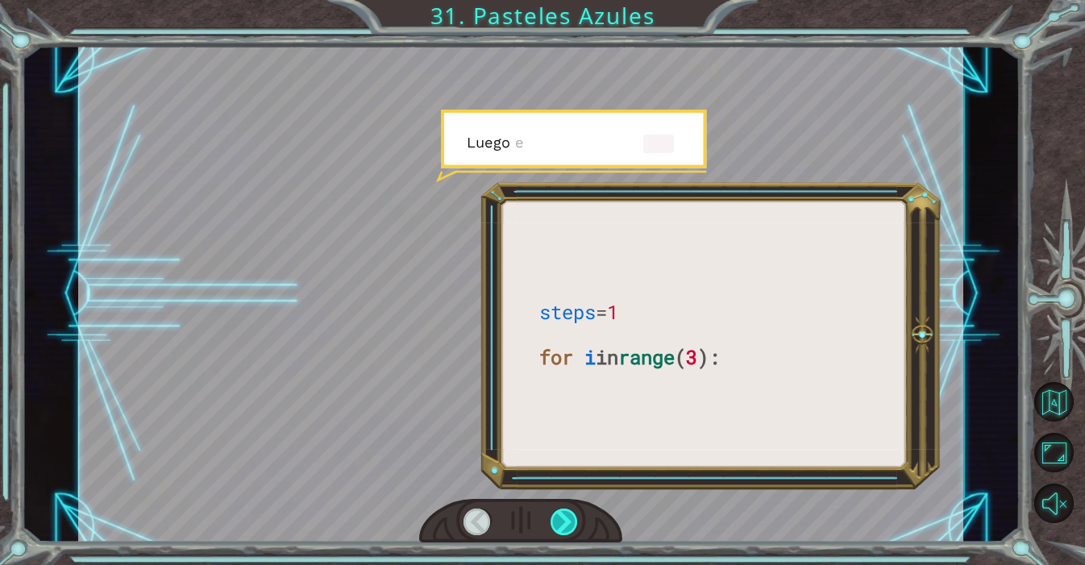
click at [567, 524] on div at bounding box center [564, 522] width 28 height 27
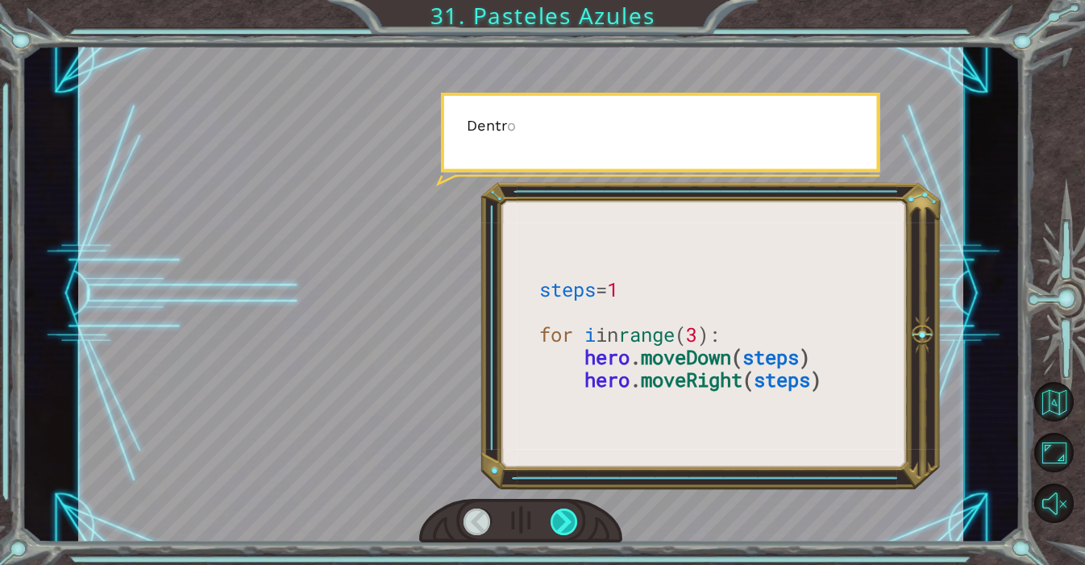
click at [567, 524] on div at bounding box center [564, 522] width 28 height 27
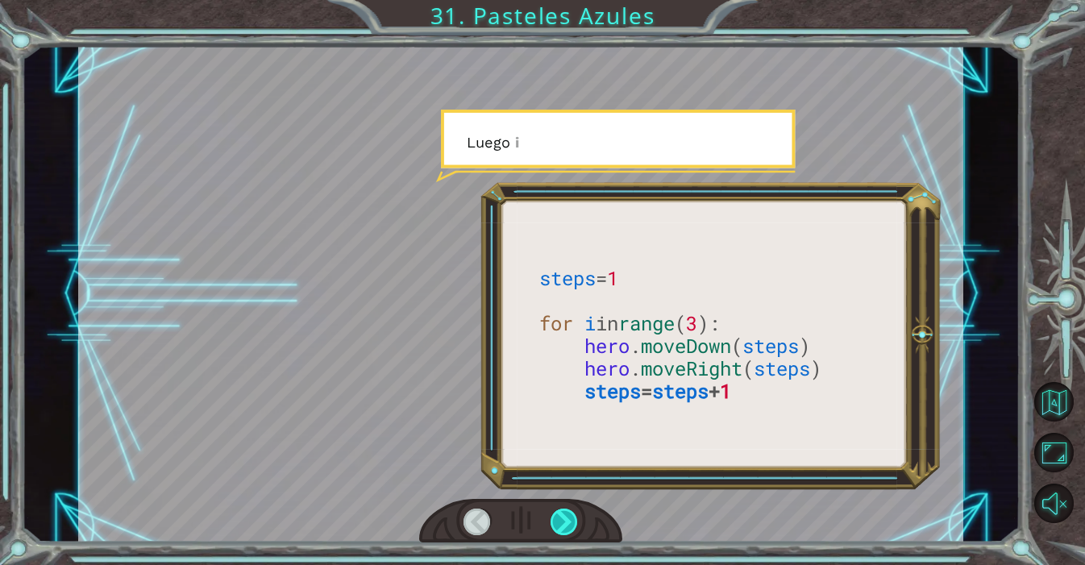
click at [567, 524] on div at bounding box center [564, 522] width 28 height 27
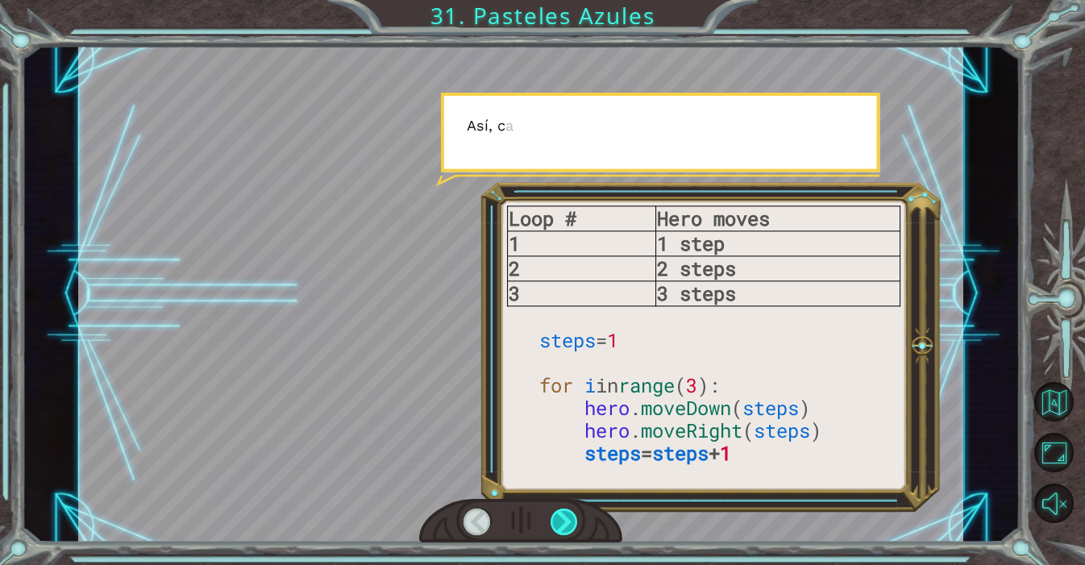
click at [567, 524] on div at bounding box center [564, 522] width 28 height 27
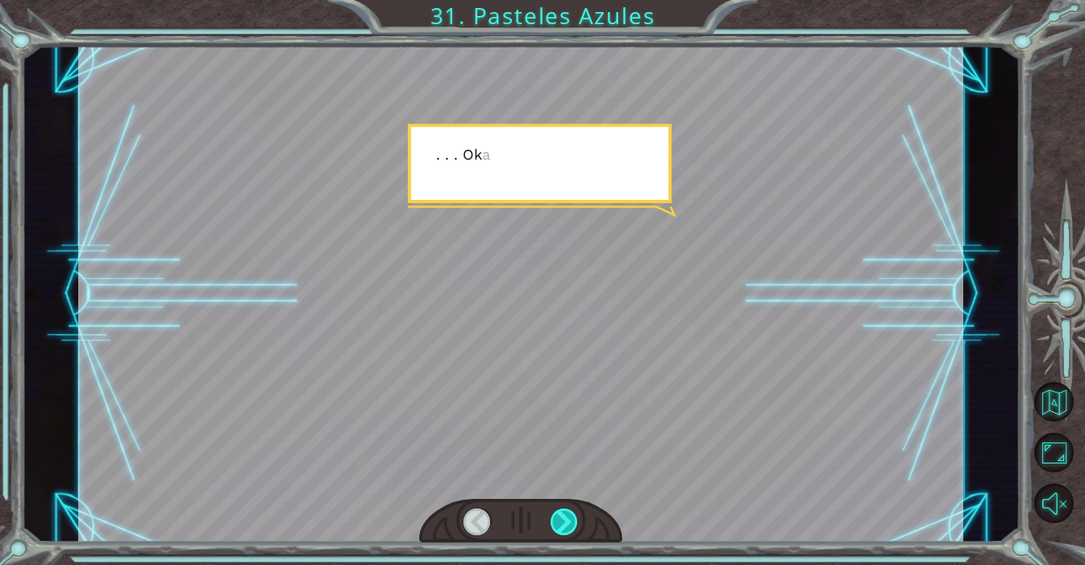
click at [567, 524] on div at bounding box center [564, 522] width 28 height 27
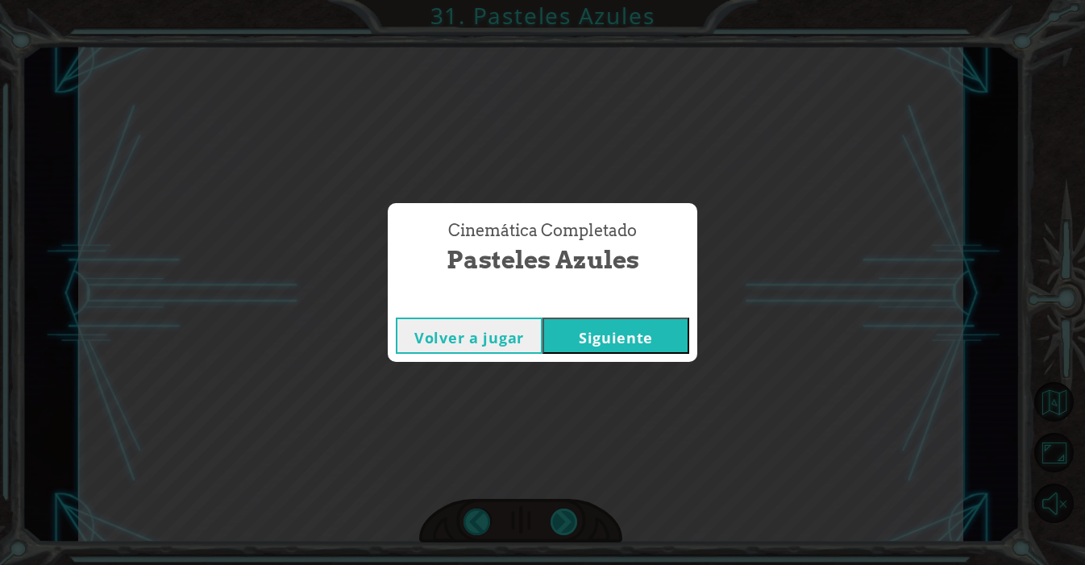
click at [567, 524] on div "Cinemática Completado Pasteles Azules Volver a jugar [GEOGRAPHIC_DATA]" at bounding box center [542, 282] width 1085 height 565
click at [637, 322] on button "Siguiente" at bounding box center [615, 336] width 147 height 36
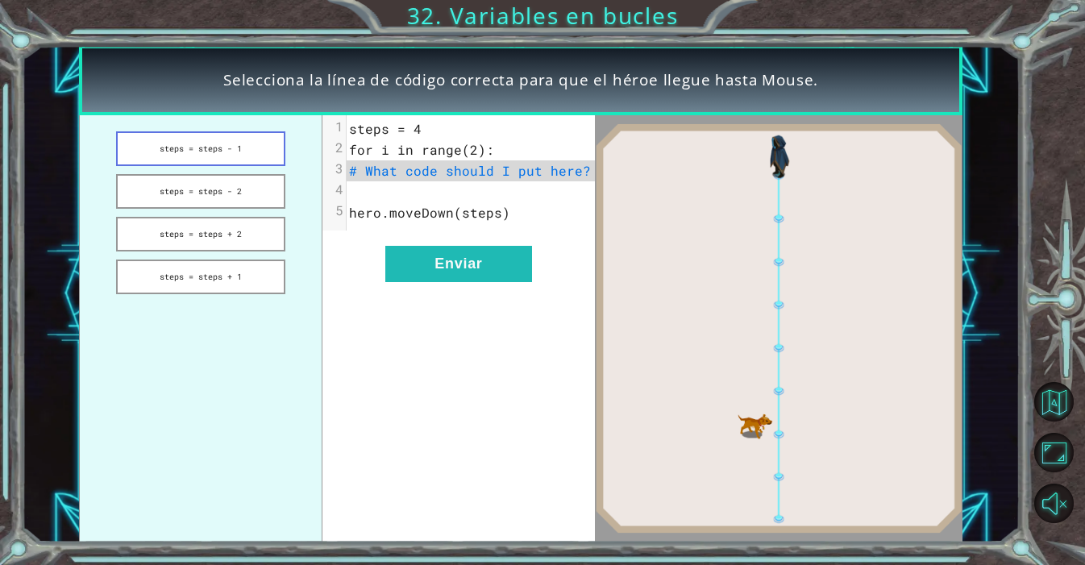
click at [252, 156] on button "steps = steps - 1" at bounding box center [200, 148] width 169 height 35
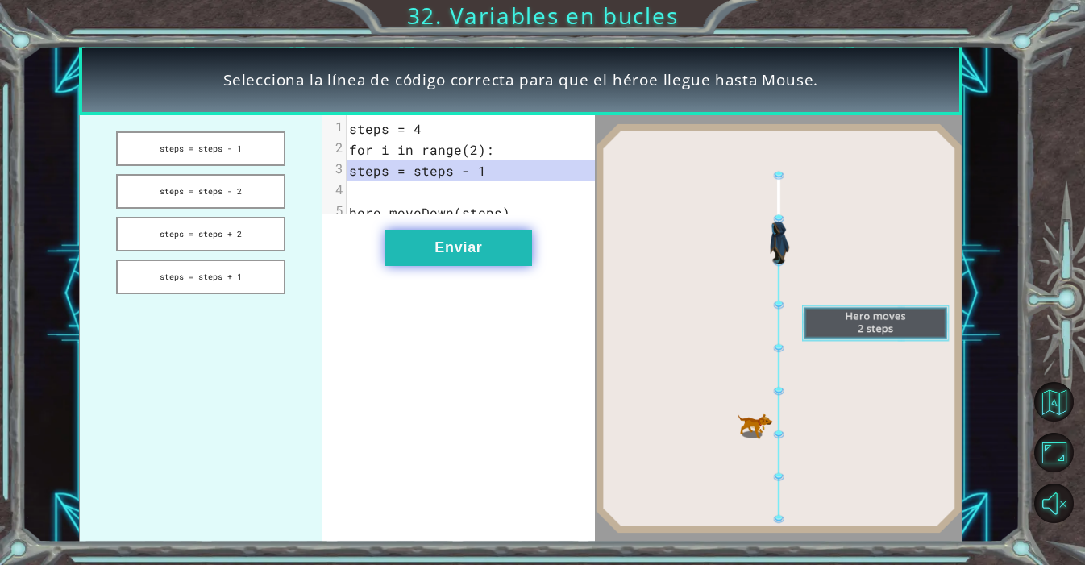
click at [444, 266] on button "Enviar" at bounding box center [458, 248] width 147 height 36
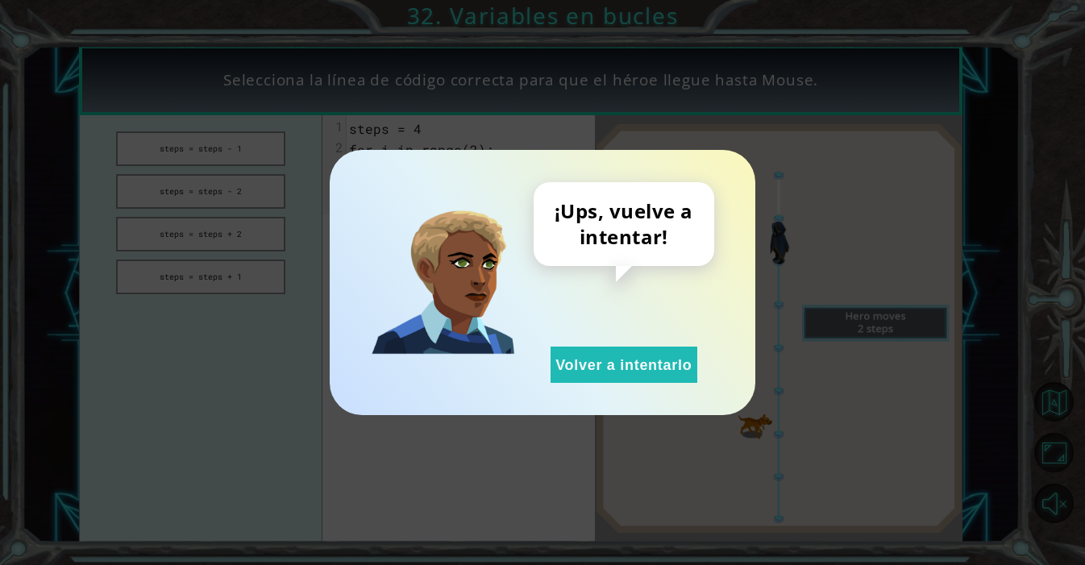
drag, startPoint x: 592, startPoint y: 361, endPoint x: 549, endPoint y: 344, distance: 46.7
click at [591, 361] on button "Volver a intentarlo" at bounding box center [623, 365] width 147 height 36
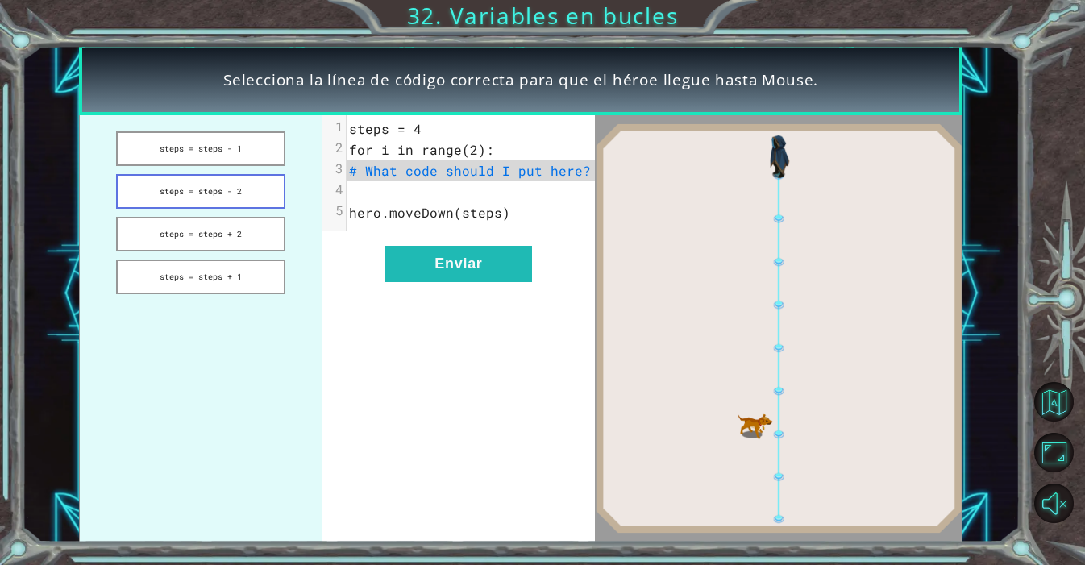
click at [245, 188] on button "steps = steps - 2" at bounding box center [200, 191] width 169 height 35
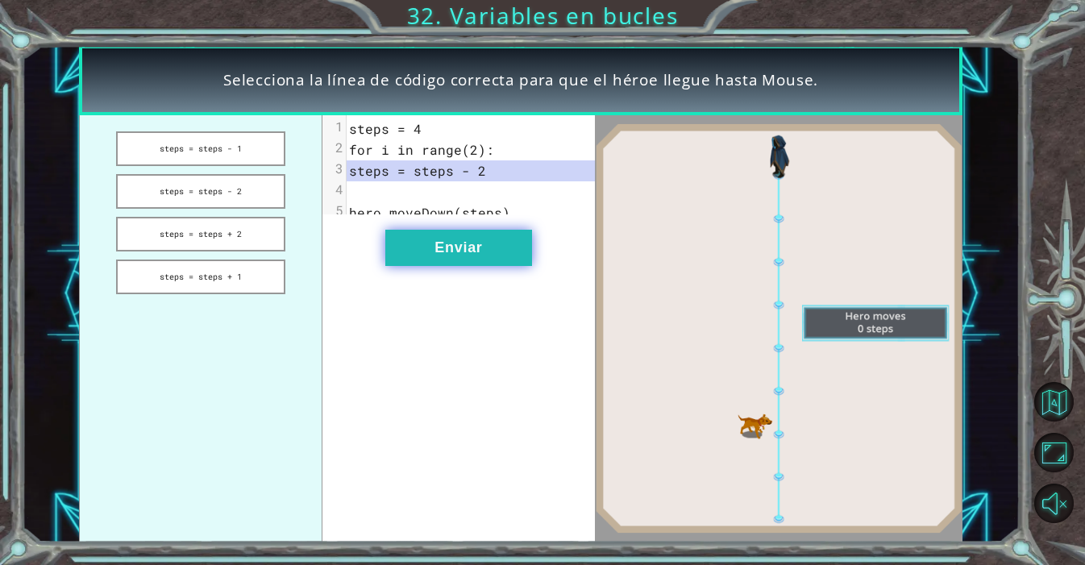
click at [447, 249] on button "Enviar" at bounding box center [458, 248] width 147 height 36
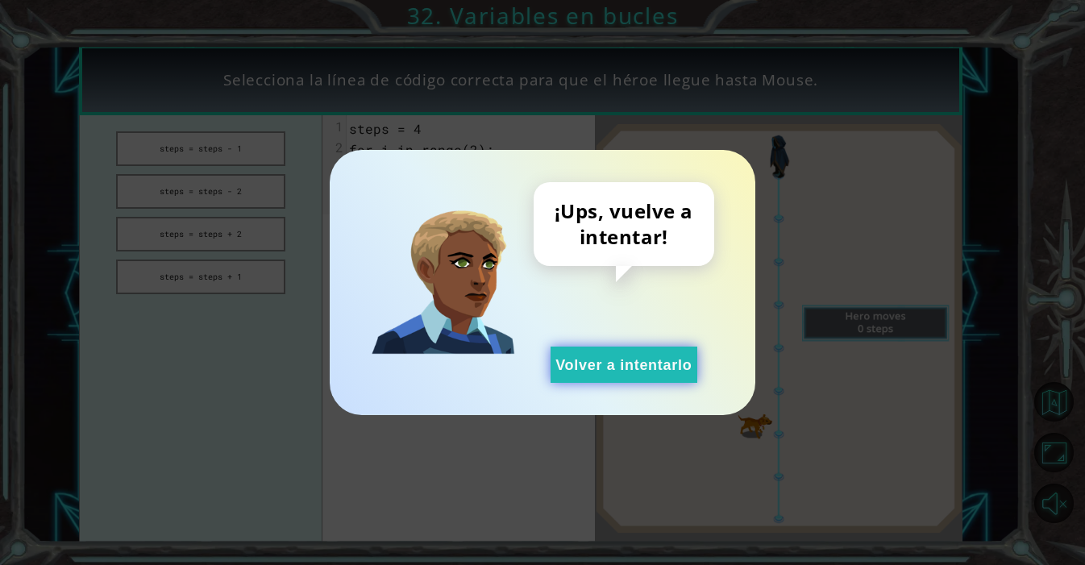
click at [608, 371] on button "Volver a intentarlo" at bounding box center [623, 365] width 147 height 36
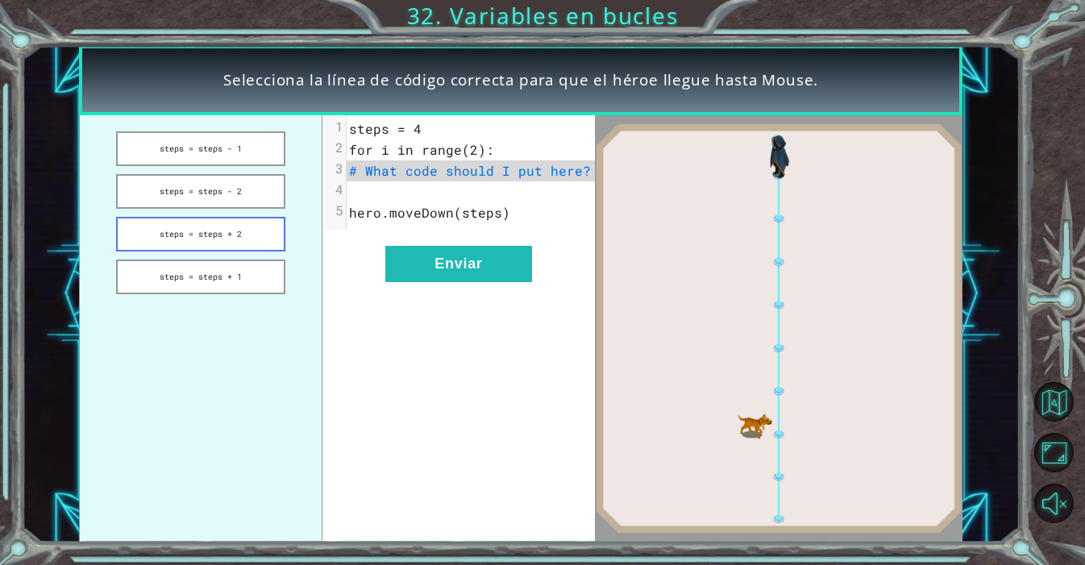
click at [229, 230] on button "steps = steps + 2" at bounding box center [200, 234] width 169 height 35
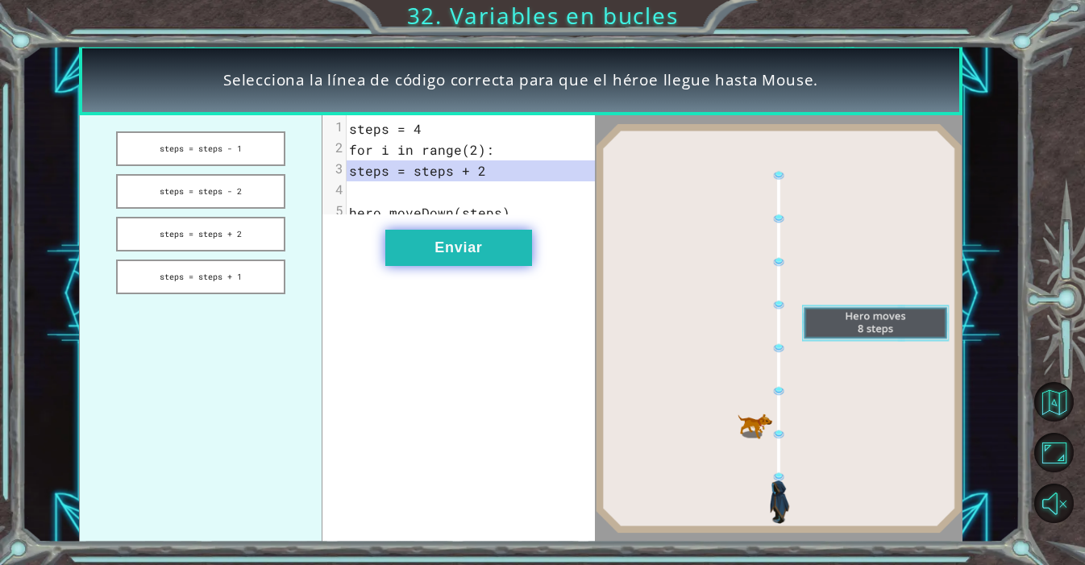
click at [456, 247] on button "Enviar" at bounding box center [458, 248] width 147 height 36
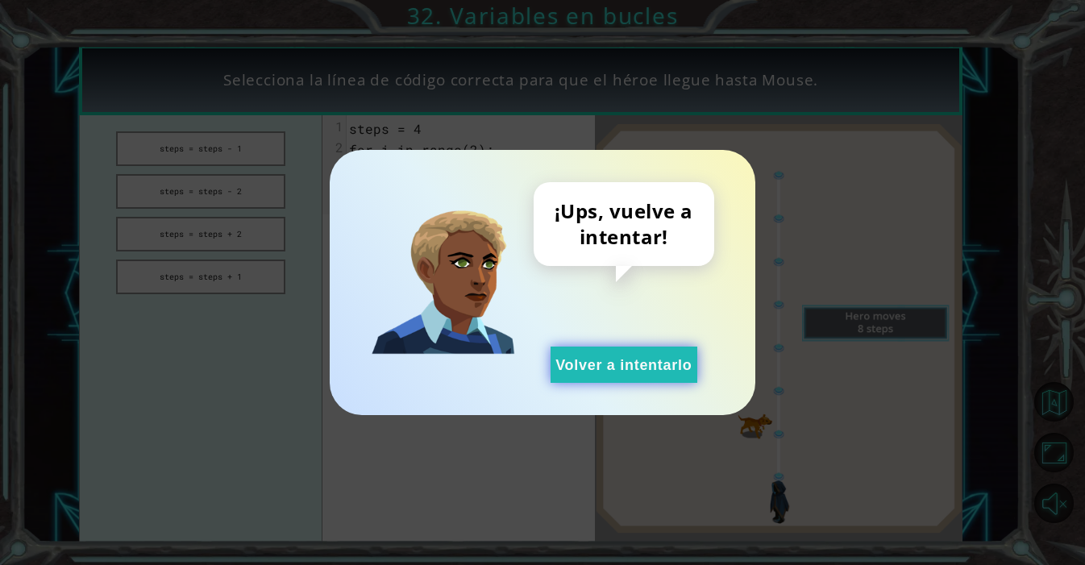
drag, startPoint x: 583, startPoint y: 371, endPoint x: 571, endPoint y: 363, distance: 14.8
click at [584, 372] on button "Volver a intentarlo" at bounding box center [623, 365] width 147 height 36
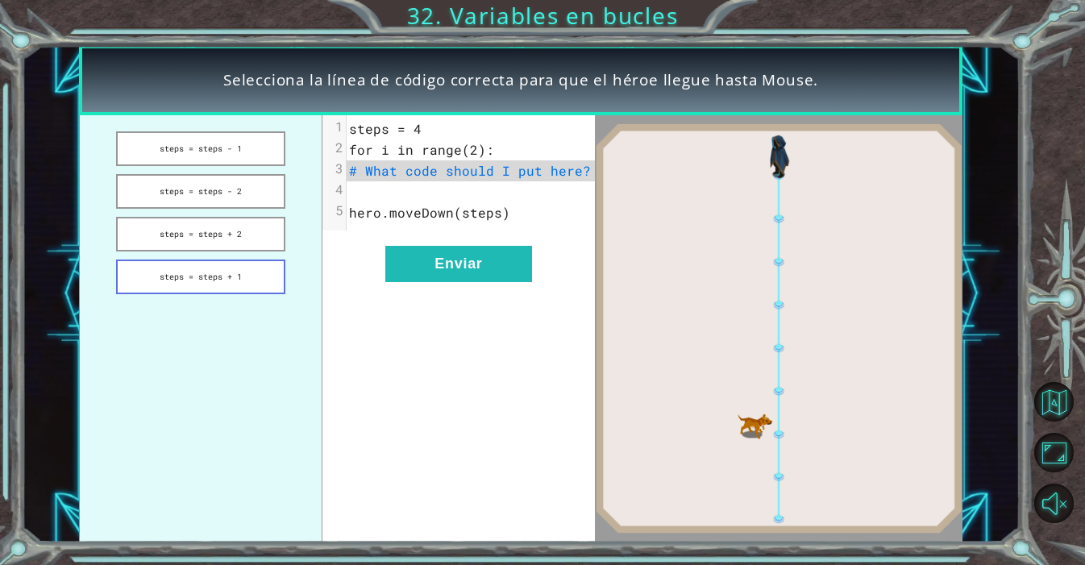
click at [245, 279] on button "steps = steps + 1" at bounding box center [200, 276] width 169 height 35
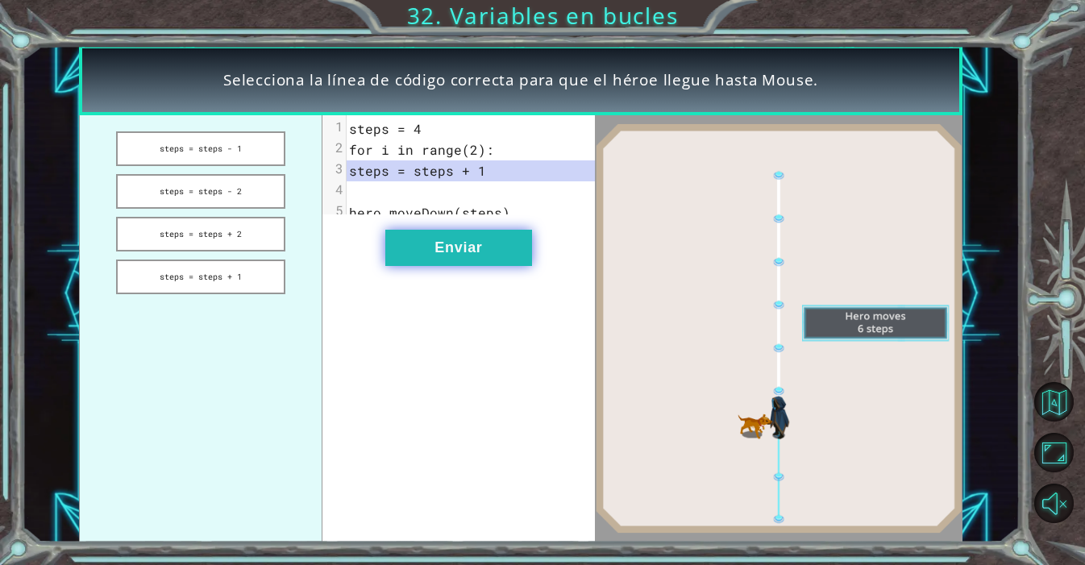
click at [449, 266] on button "Enviar" at bounding box center [458, 248] width 147 height 36
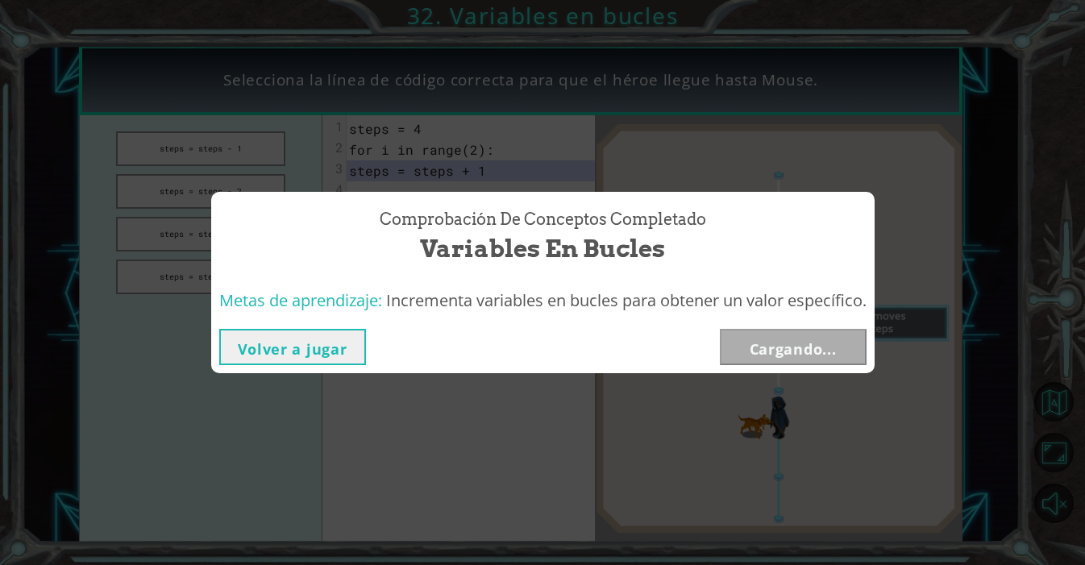
click at [450, 274] on div "Comprobación de conceptos Completado Variables en bucles" at bounding box center [542, 236] width 663 height 89
click at [825, 367] on div "Volver a jugar [GEOGRAPHIC_DATA]" at bounding box center [542, 347] width 663 height 52
click at [839, 358] on button "Siguiente" at bounding box center [793, 347] width 147 height 36
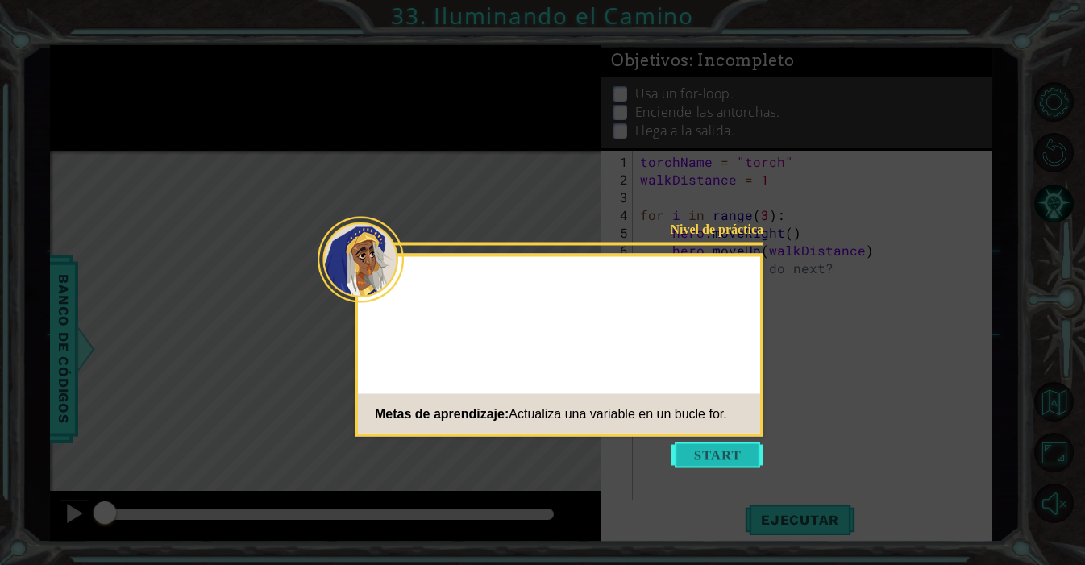
click at [746, 450] on button "Start" at bounding box center [717, 455] width 92 height 26
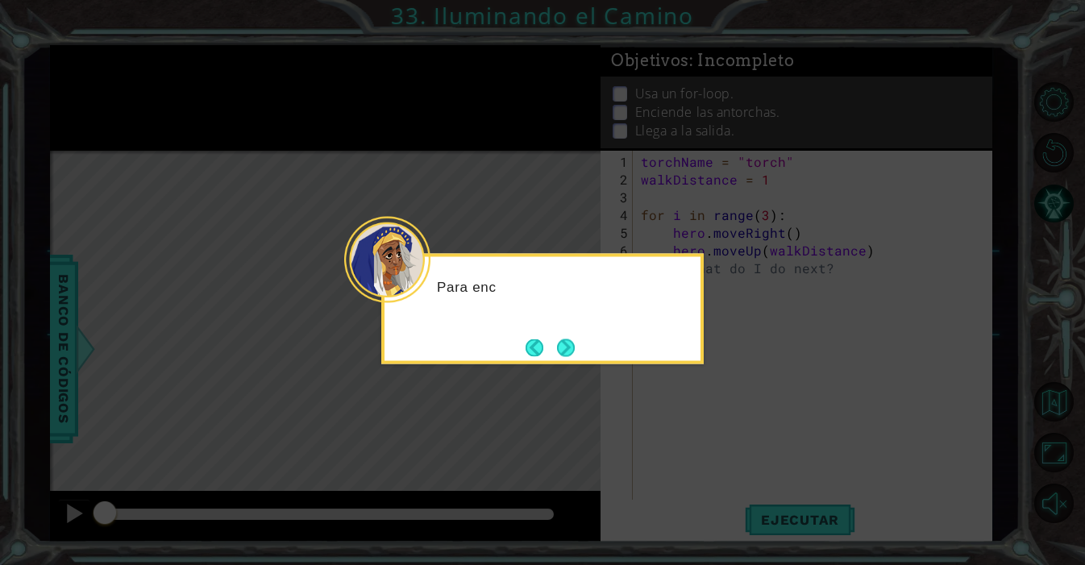
click at [575, 348] on button "Next" at bounding box center [566, 347] width 19 height 19
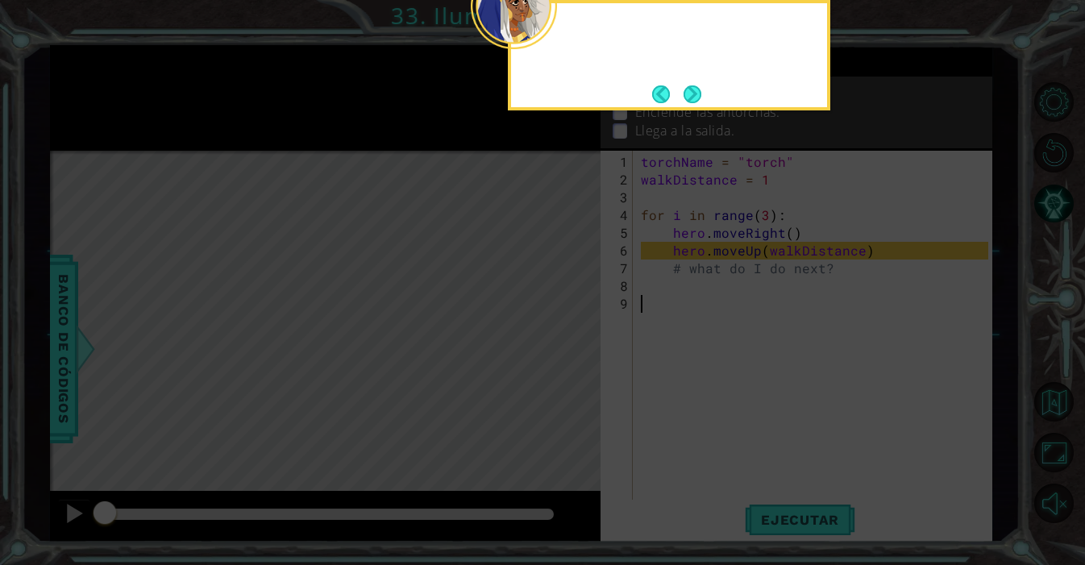
drag, startPoint x: 574, startPoint y: 347, endPoint x: 577, endPoint y: 327, distance: 20.4
click at [573, 346] on icon at bounding box center [542, 282] width 1085 height 565
click at [697, 93] on button "Next" at bounding box center [693, 94] width 20 height 20
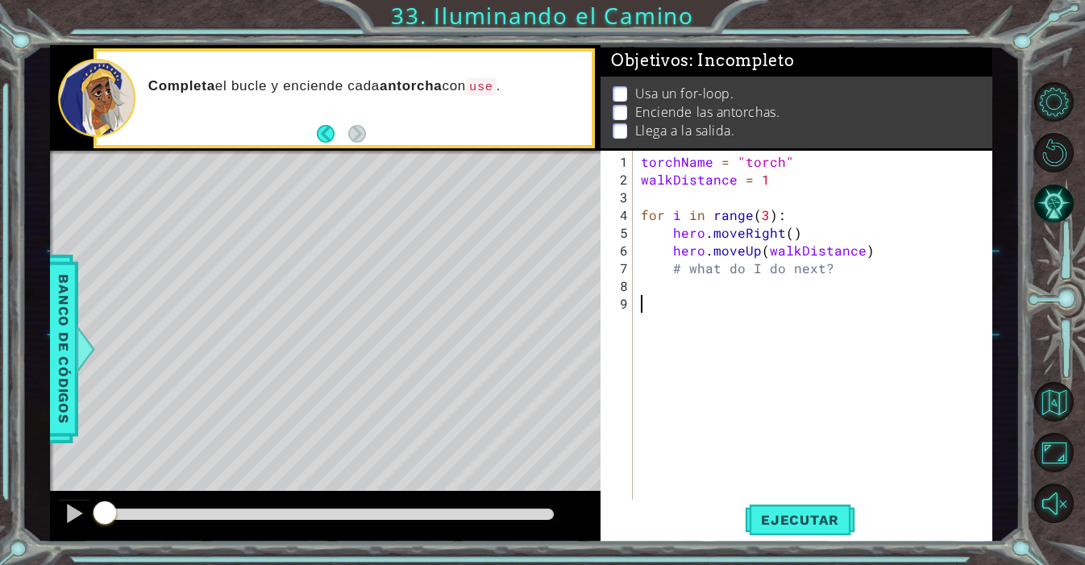
click at [741, 400] on div "torchName = "torch" walkDistance = 1 for i in range ( 3 ) : hero . moveRight ( …" at bounding box center [816, 348] width 359 height 390
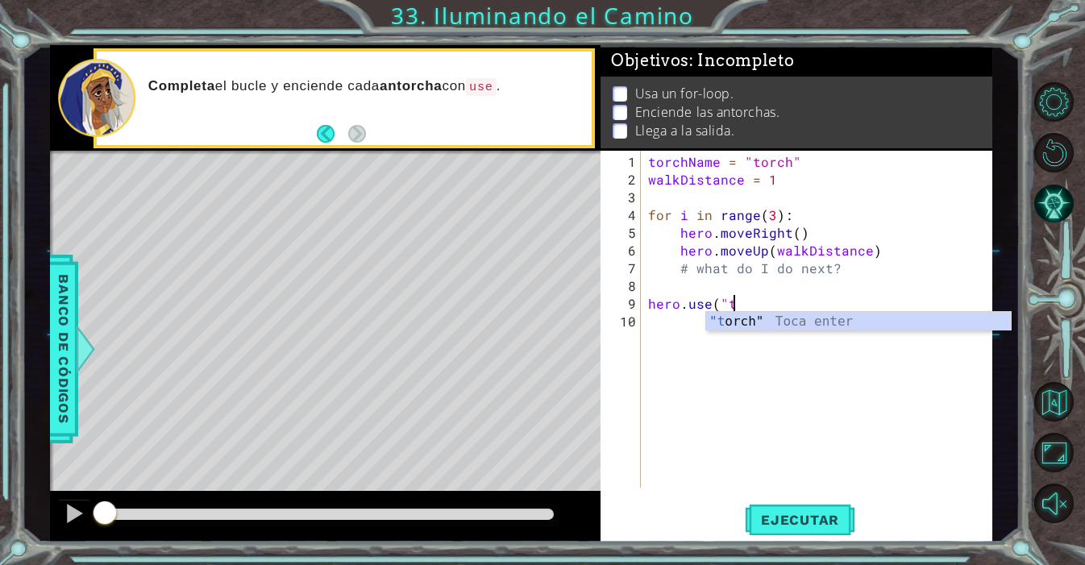
scroll to position [0, 4]
click at [781, 316] on div ""t orch" Toca enter" at bounding box center [858, 341] width 305 height 58
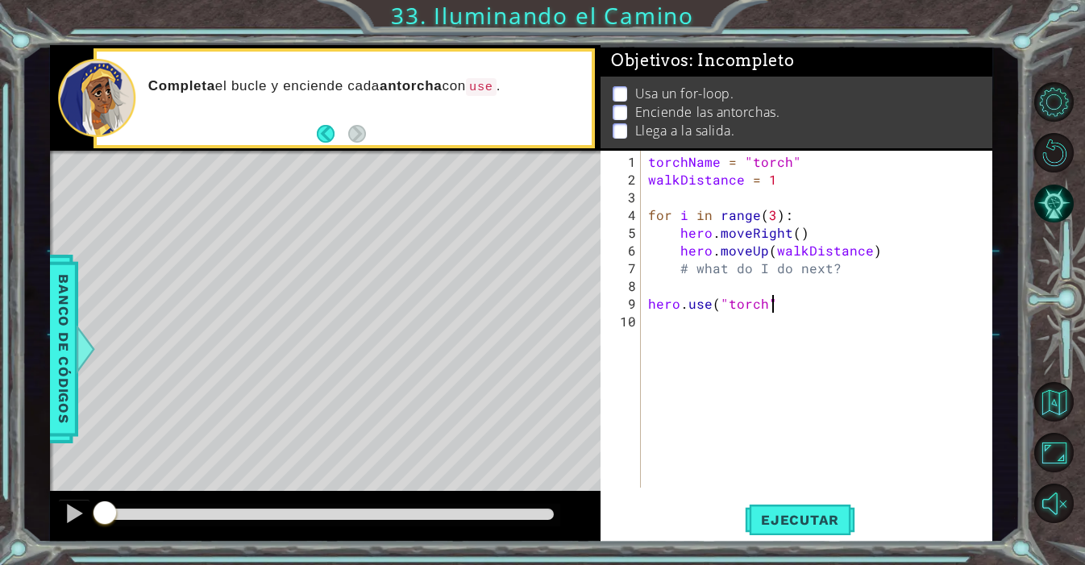
type textarea "hero.use("torch")"
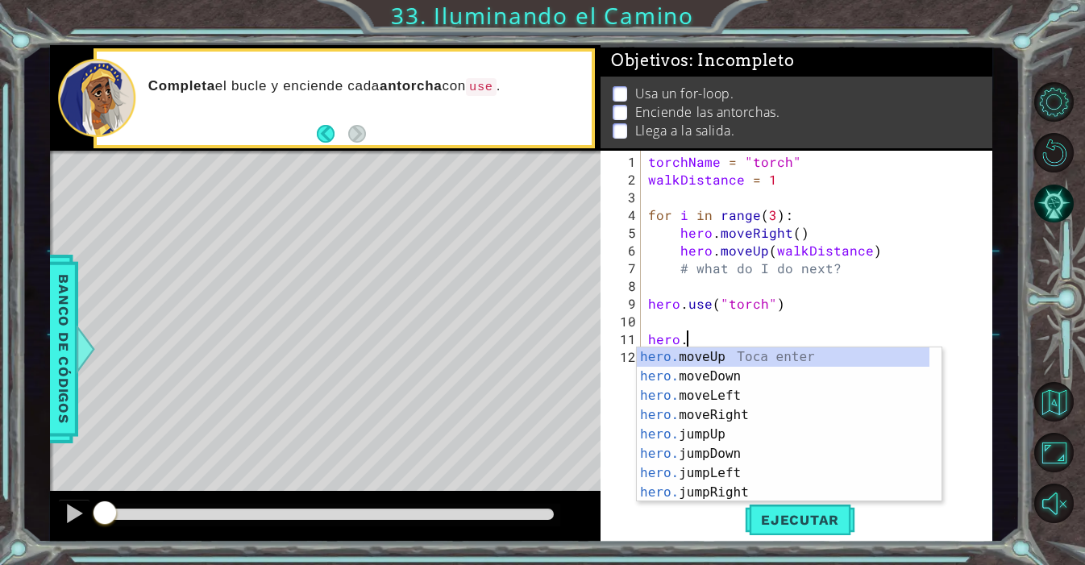
scroll to position [0, 2]
click at [743, 417] on div "hero.m oveUp Toca enter hero.m oveDown Toca enter hero.m oveLeft Toca enter her…" at bounding box center [783, 443] width 293 height 193
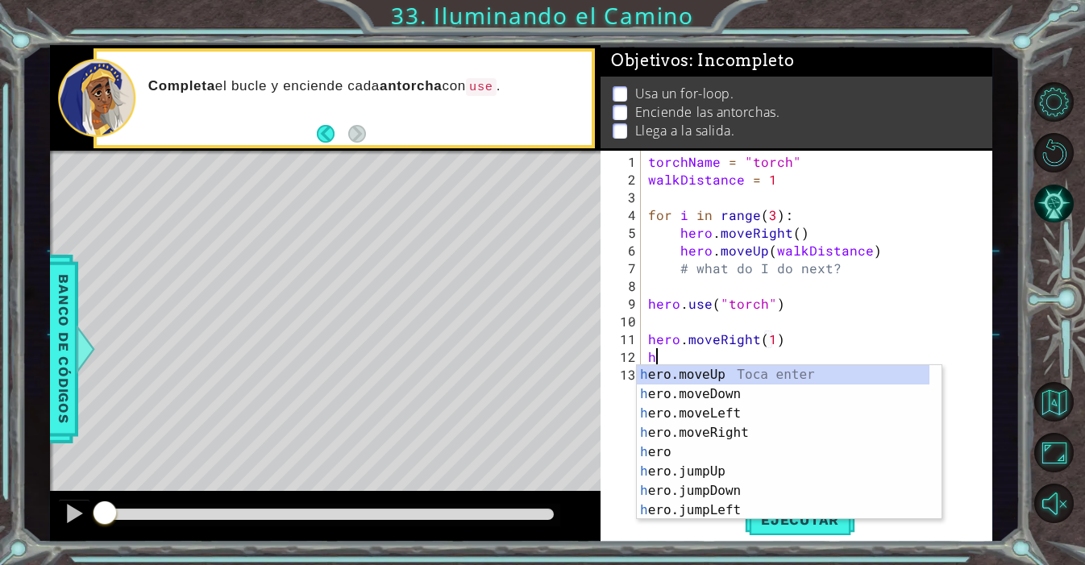
scroll to position [0, 7]
click at [735, 392] on div "h ero.moveUp Toca enter h ero.moveDown Toca enter h ero.moveLeft Toca enter h e…" at bounding box center [783, 461] width 293 height 193
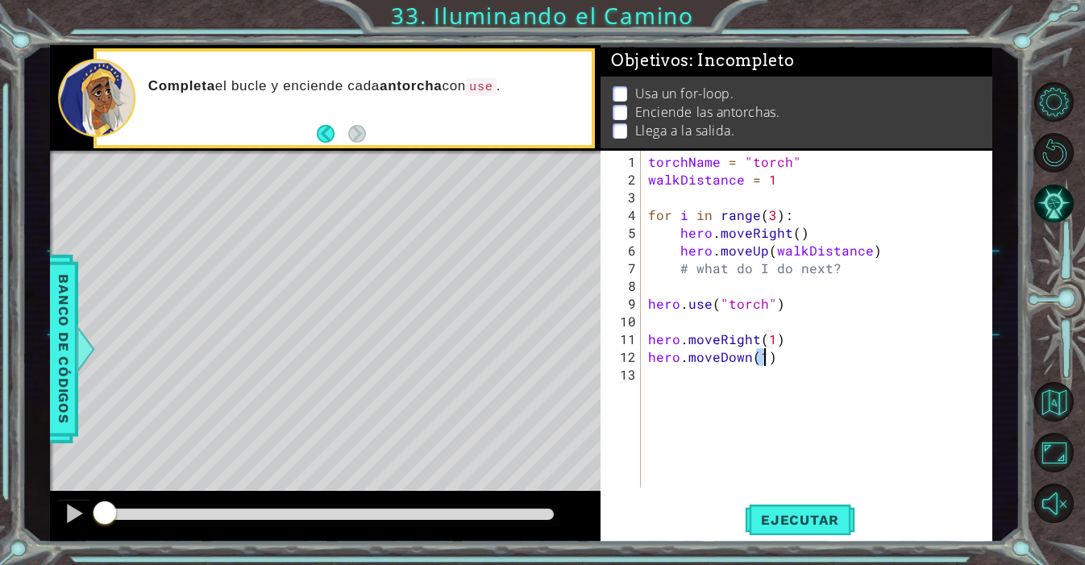
scroll to position [0, 6]
click at [761, 356] on div "torchName = "torch" walkDistance = 1 for i in range ( 3 ) : hero . moveRight ( …" at bounding box center [820, 339] width 351 height 372
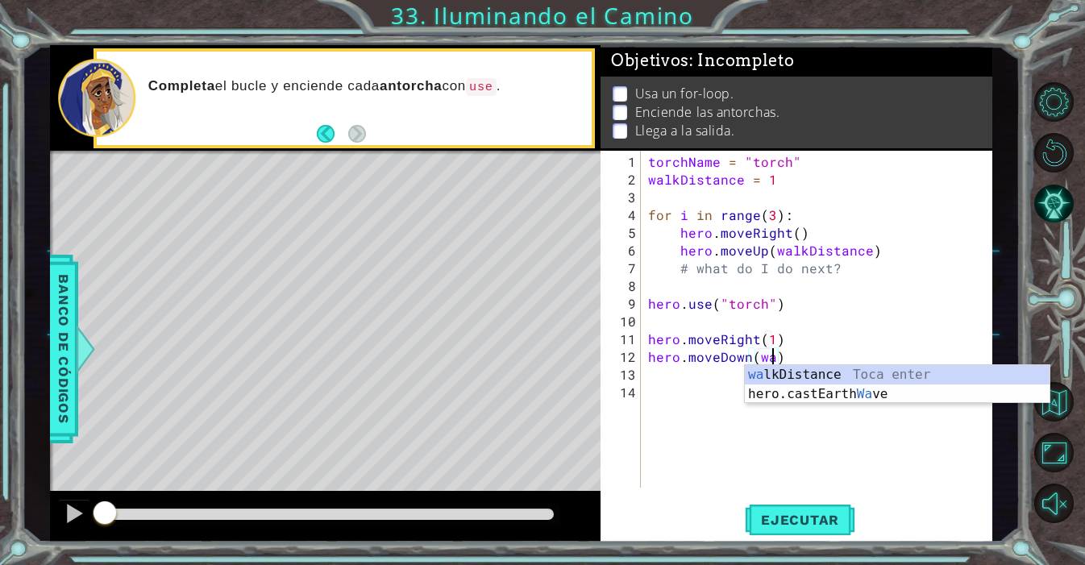
scroll to position [0, 7]
click at [829, 376] on div "wa lkDistance Toca enter hero.castEarth Wa ve Toca enter" at bounding box center [897, 403] width 305 height 77
type textarea "hero.moveDown(walkDistance)"
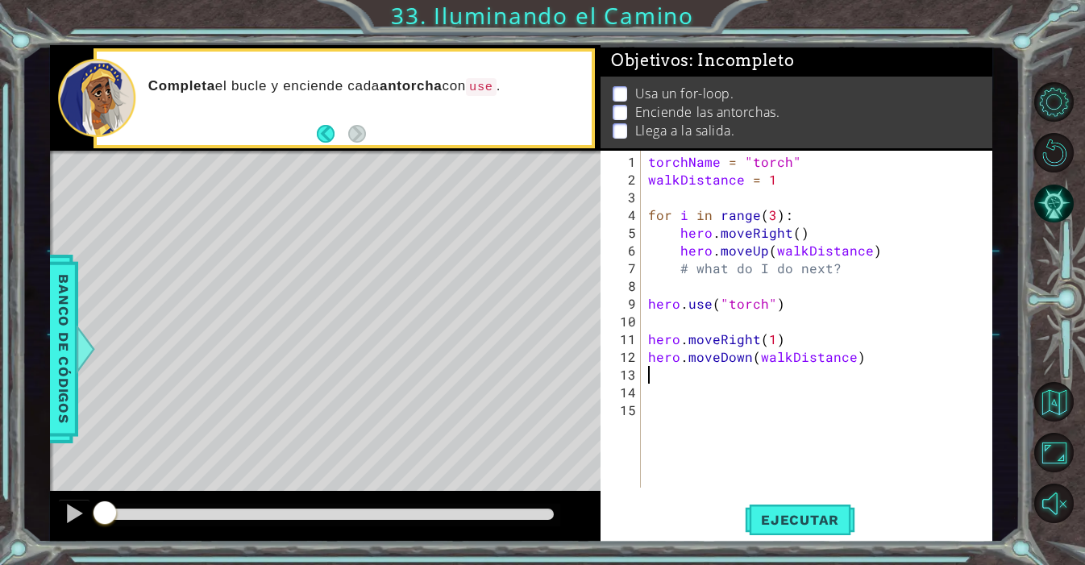
scroll to position [0, 0]
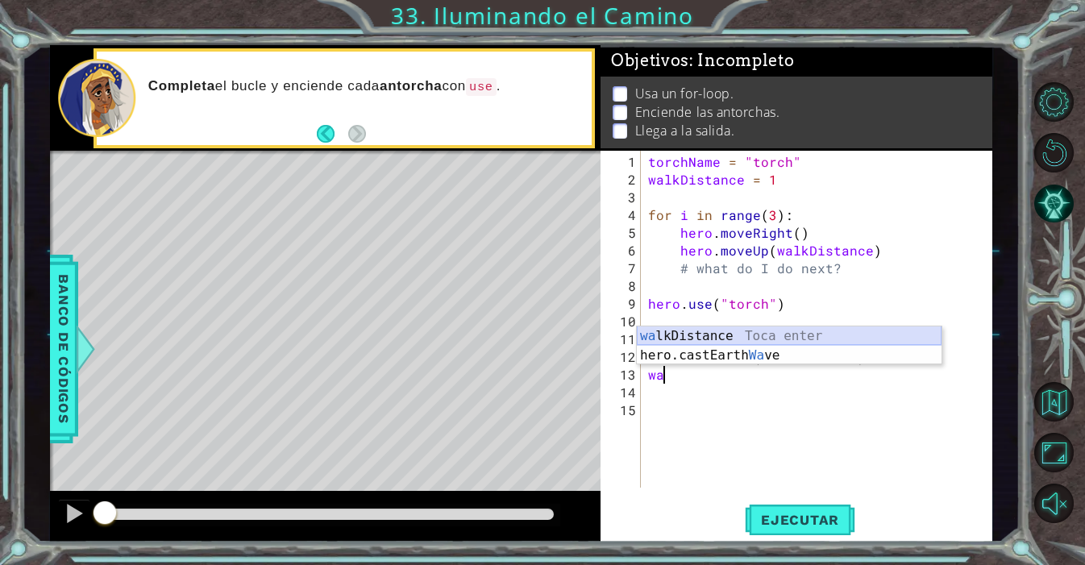
click at [836, 338] on div "wa lkDistance Toca enter hero.castEarth Wa ve Toca enter" at bounding box center [789, 364] width 305 height 77
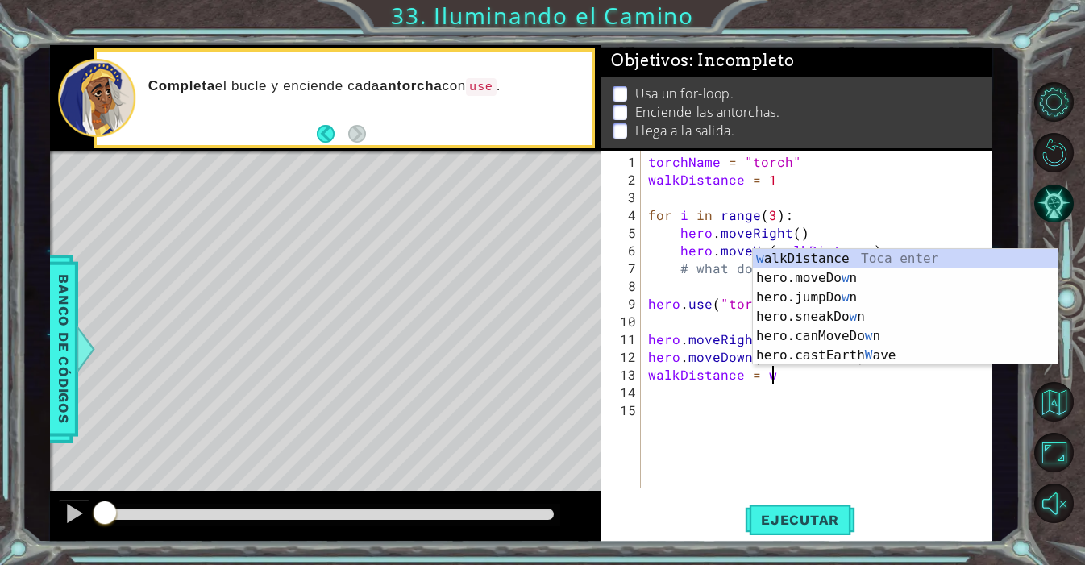
scroll to position [0, 6]
click at [855, 264] on div "w alkDistance Toca enter hero.moveDo w n [GEOGRAPHIC_DATA] enter hero.jumpDo w …" at bounding box center [905, 326] width 305 height 155
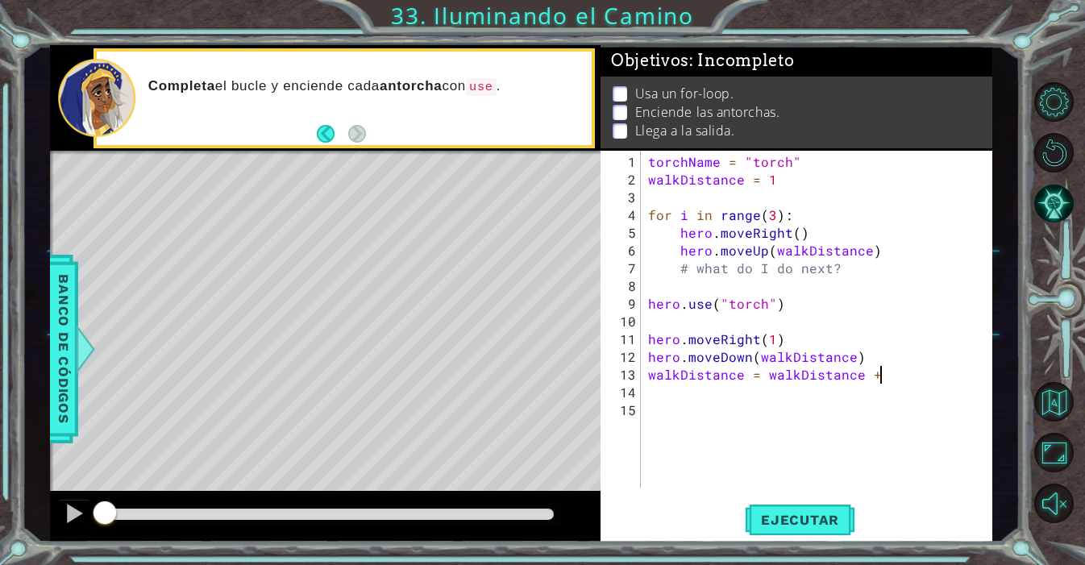
type textarea "walkDistance = walkDistance + 1"
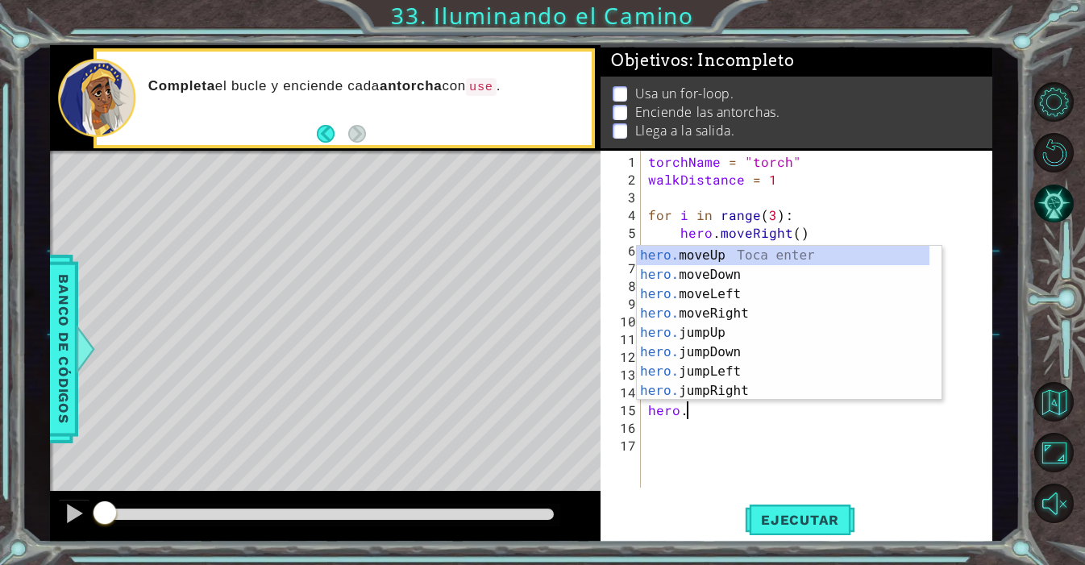
scroll to position [0, 2]
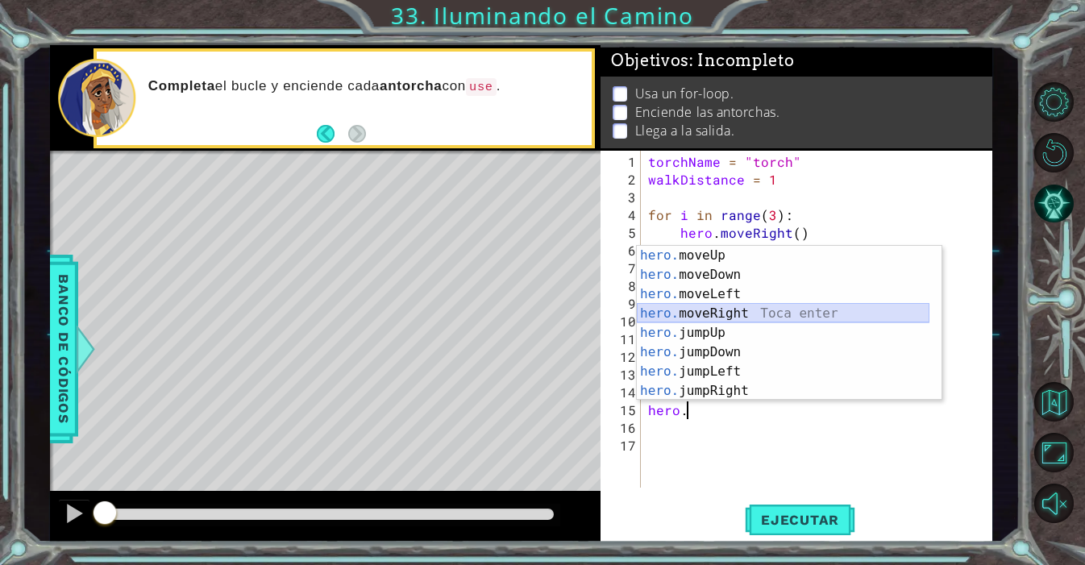
click at [741, 313] on div "hero. moveUp Toca enter hero. moveDown Toca enter hero. moveLeft Toca enter her…" at bounding box center [783, 342] width 293 height 193
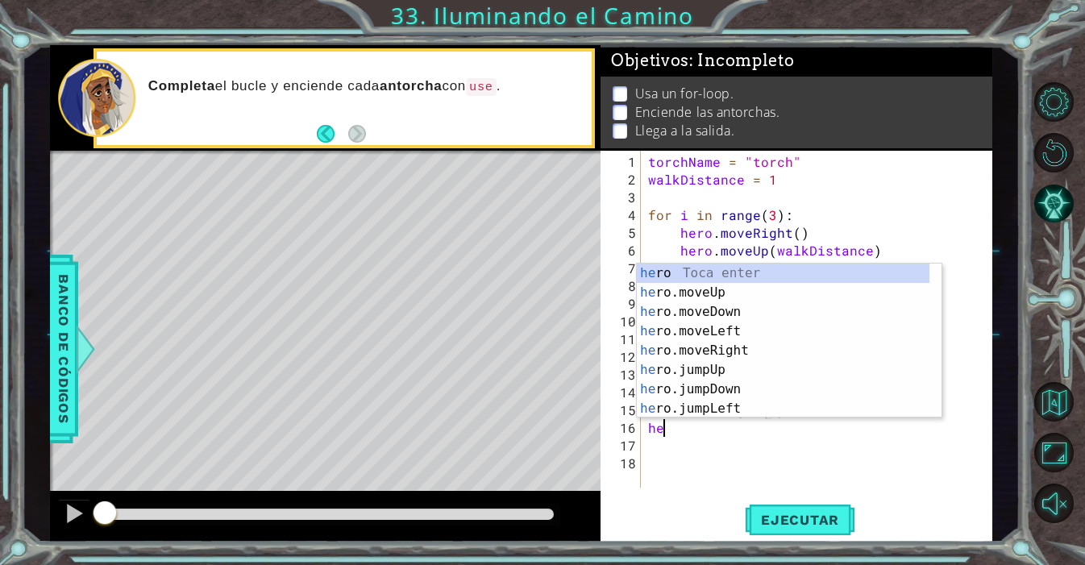
scroll to position [0, 9]
click at [736, 309] on div "her o Toca enter her o.moveUp Toca enter her o.moveDown Toca enter her o.moveLe…" at bounding box center [783, 360] width 293 height 193
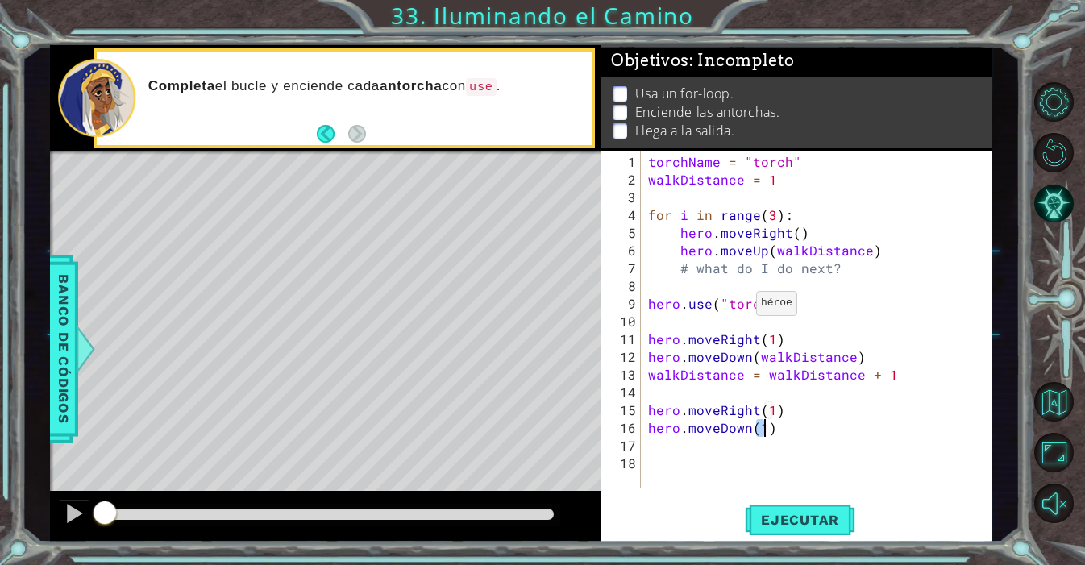
scroll to position [0, 6]
click at [795, 534] on button "Ejecutar" at bounding box center [800, 519] width 110 height 39
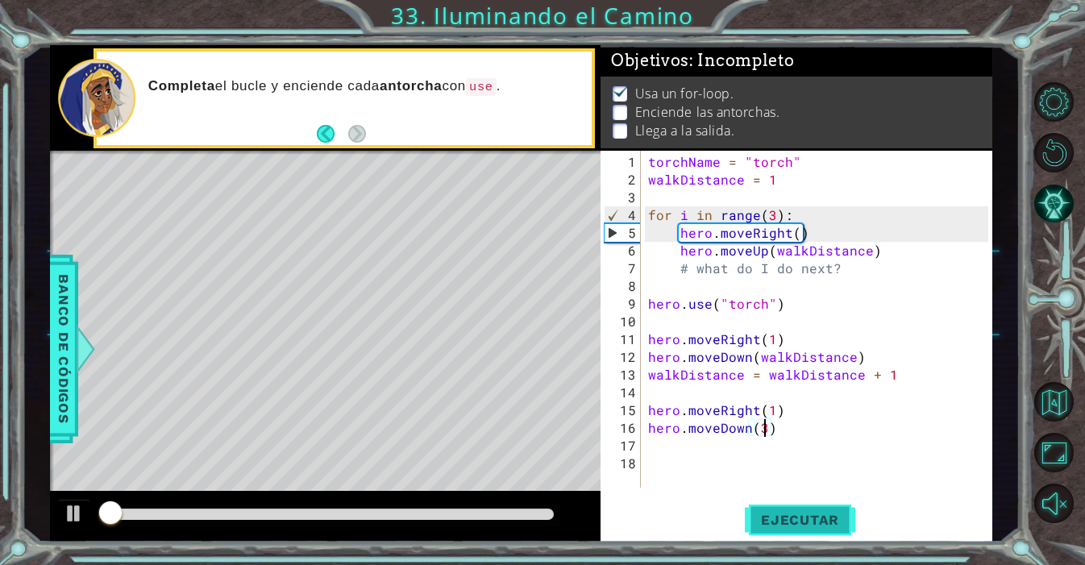
scroll to position [9, 0]
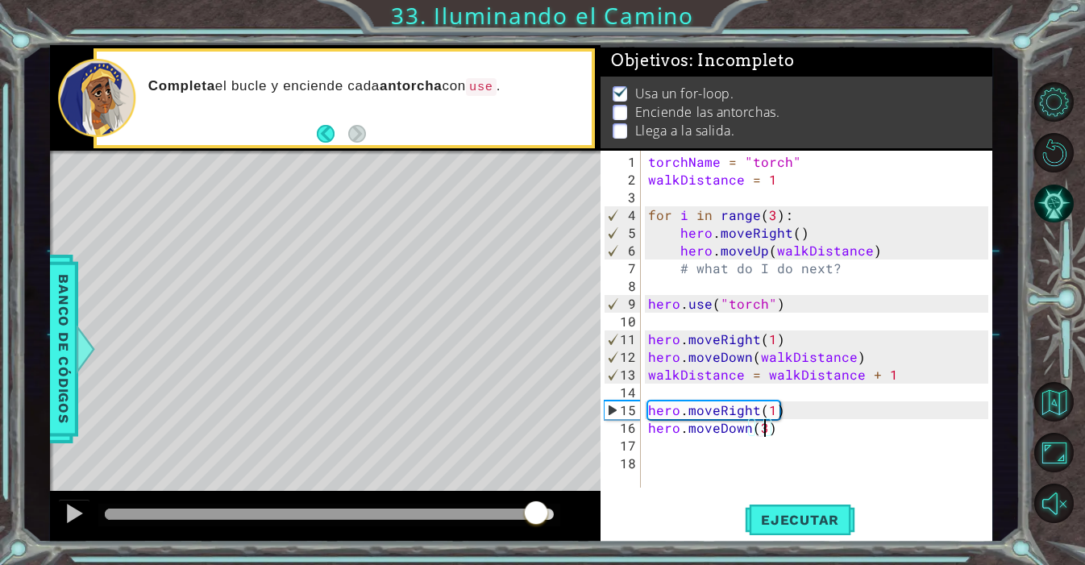
drag, startPoint x: 459, startPoint y: 509, endPoint x: 539, endPoint y: 509, distance: 80.6
click at [539, 509] on div at bounding box center [329, 514] width 449 height 11
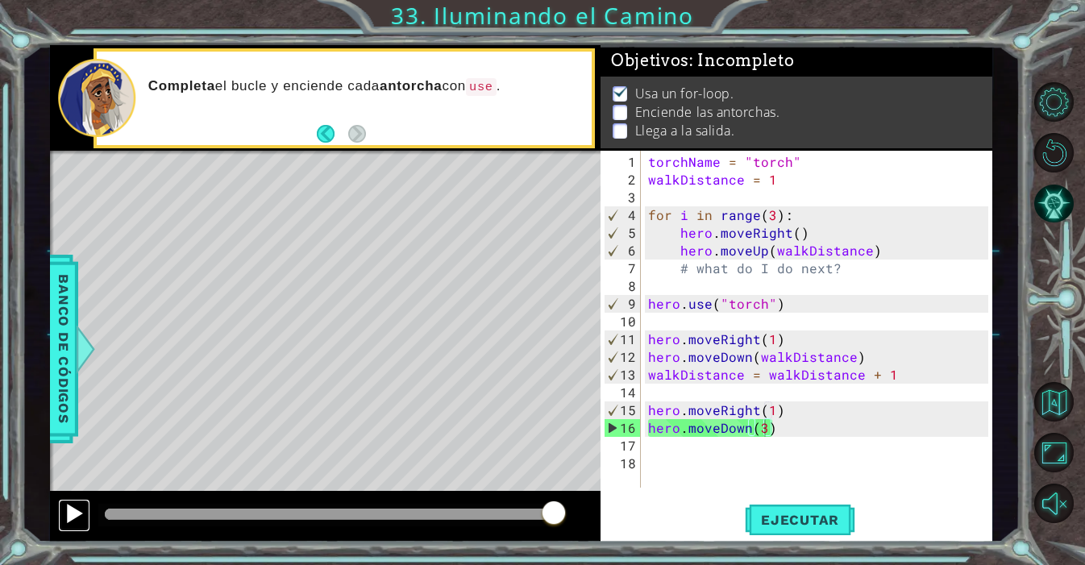
click at [77, 509] on div at bounding box center [74, 513] width 21 height 21
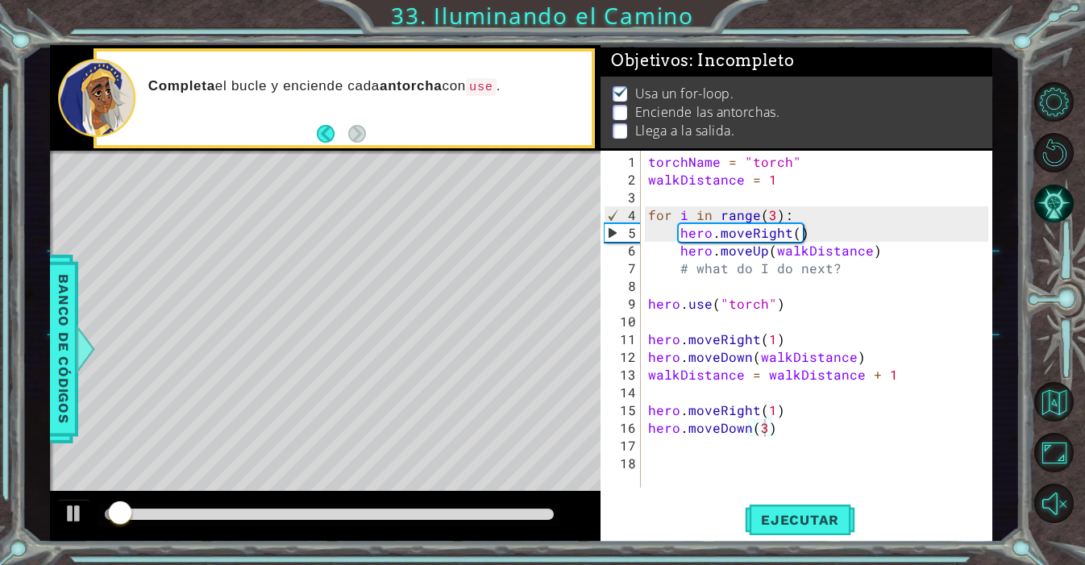
click at [453, 530] on div at bounding box center [325, 517] width 550 height 52
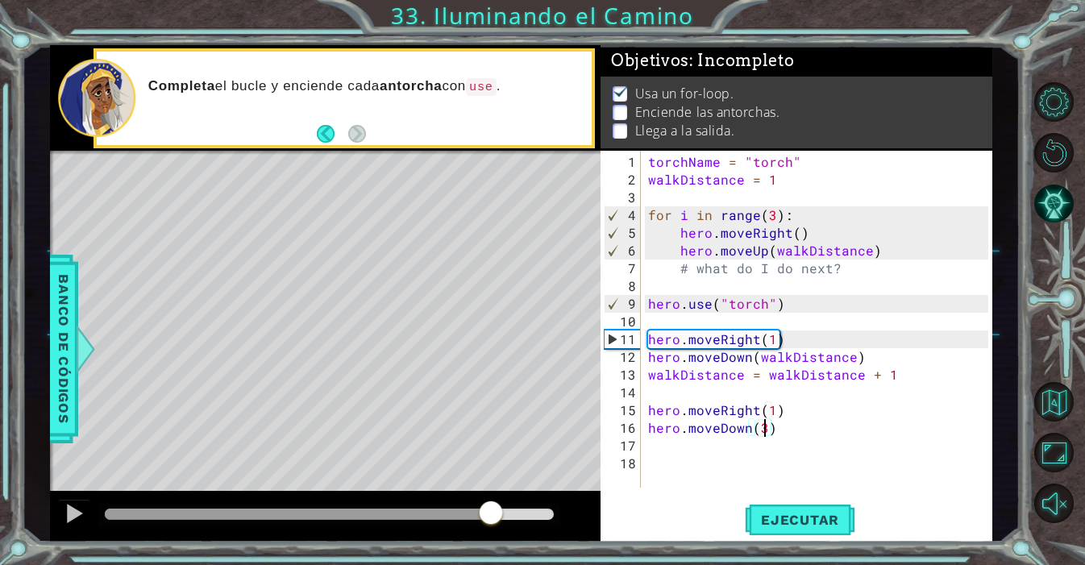
drag, startPoint x: 470, startPoint y: 510, endPoint x: 492, endPoint y: 510, distance: 21.8
click at [492, 510] on div at bounding box center [329, 514] width 449 height 11
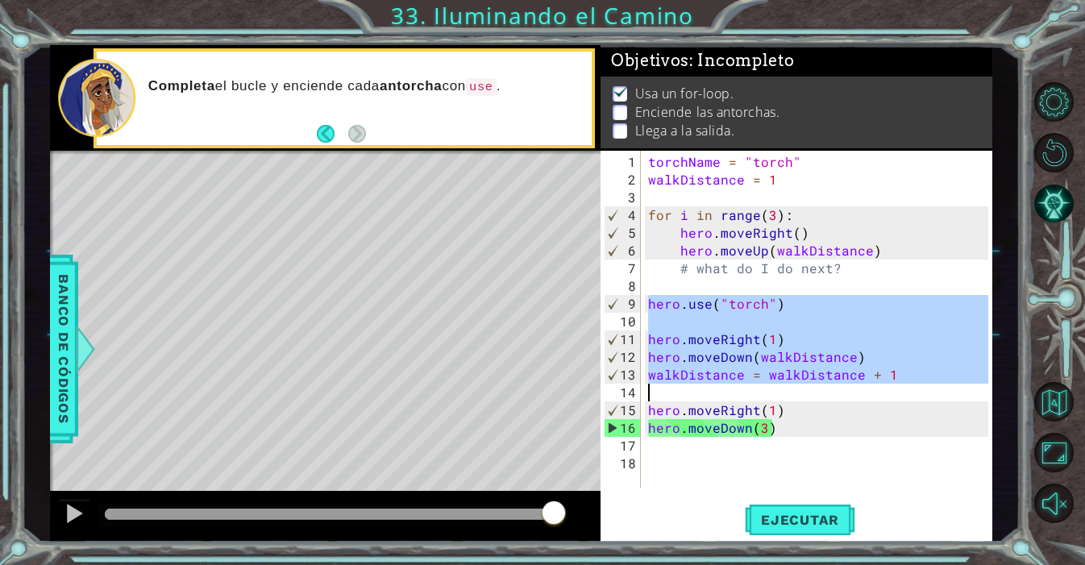
drag, startPoint x: 645, startPoint y: 303, endPoint x: 883, endPoint y: 392, distance: 254.0
click at [883, 392] on div "torchName = "torch" walkDistance = 1 for i in range ( 3 ) : hero . moveRight ( …" at bounding box center [820, 339] width 351 height 372
type textarea "walkDistance = walkDistance + 1"
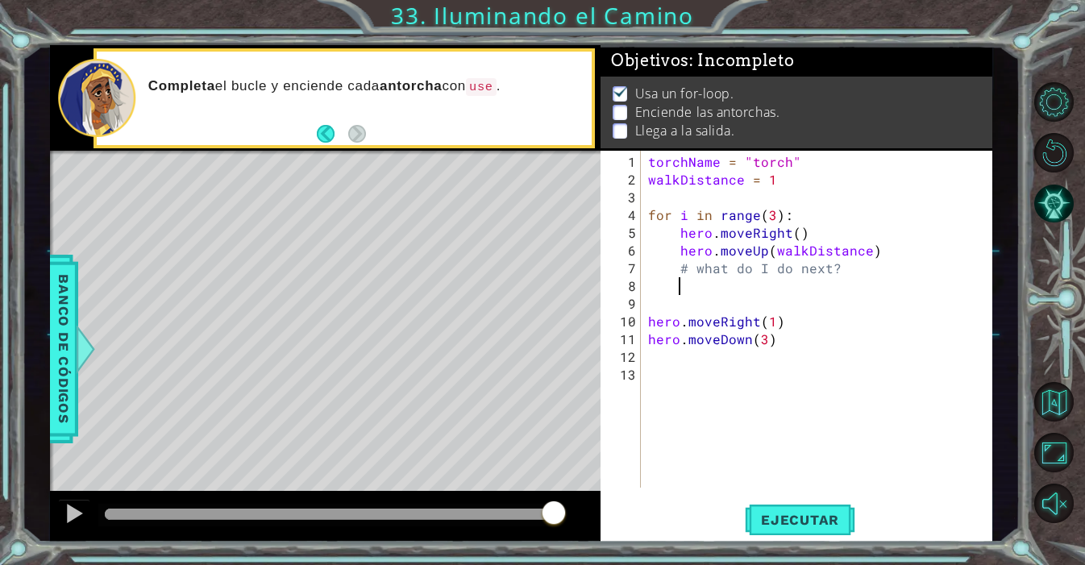
click at [700, 289] on div "torchName = "torch" walkDistance = 1 for i in range ( 3 ) : hero . moveRight ( …" at bounding box center [820, 339] width 351 height 372
paste textarea "Code Area"
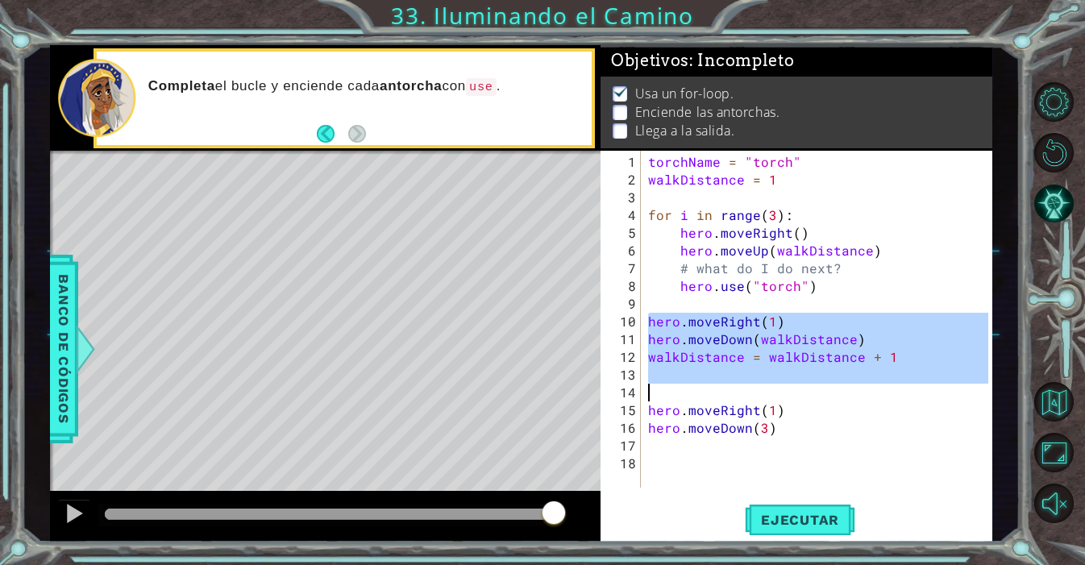
drag, startPoint x: 648, startPoint y: 324, endPoint x: 736, endPoint y: 381, distance: 104.8
click at [736, 382] on div "torchName = "torch" walkDistance = 1 for i in range ( 3 ) : hero . moveRight ( …" at bounding box center [820, 339] width 351 height 372
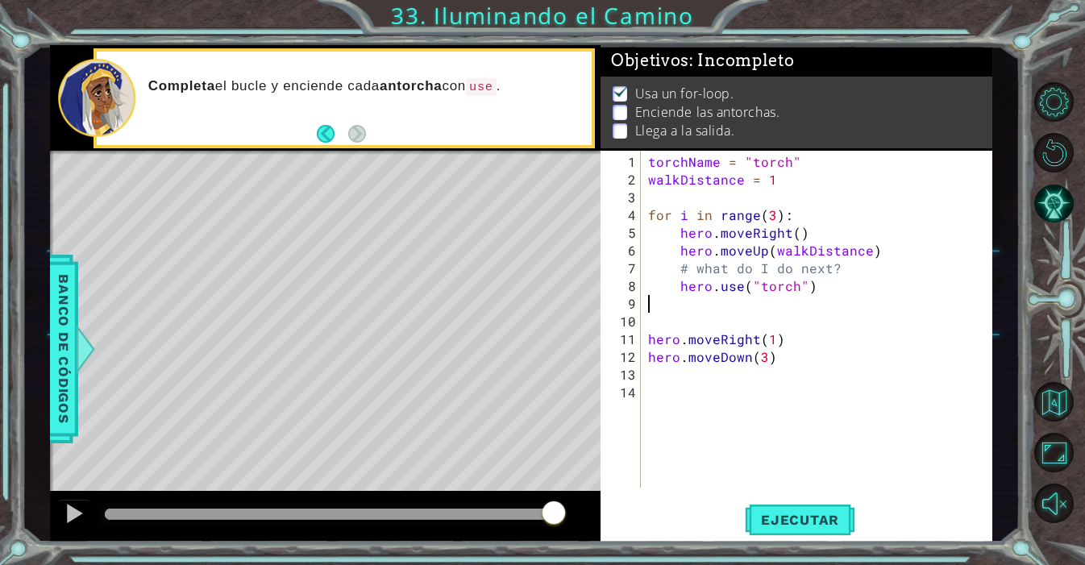
click at [681, 298] on div "torchName = "torch" walkDistance = 1 for i in range ( 3 ) : hero . moveRight ( …" at bounding box center [820, 339] width 351 height 372
click at [701, 304] on div "torchName = "torch" walkDistance = 1 for i in range ( 3 ) : hero . moveRight ( …" at bounding box center [820, 339] width 351 height 372
click at [828, 290] on div "torchName = "torch" walkDistance = 1 for i in range ( 3 ) : hero . moveRight ( …" at bounding box center [820, 339] width 351 height 372
type textarea "hero.use("torch")"
paste textarea "Code Area"
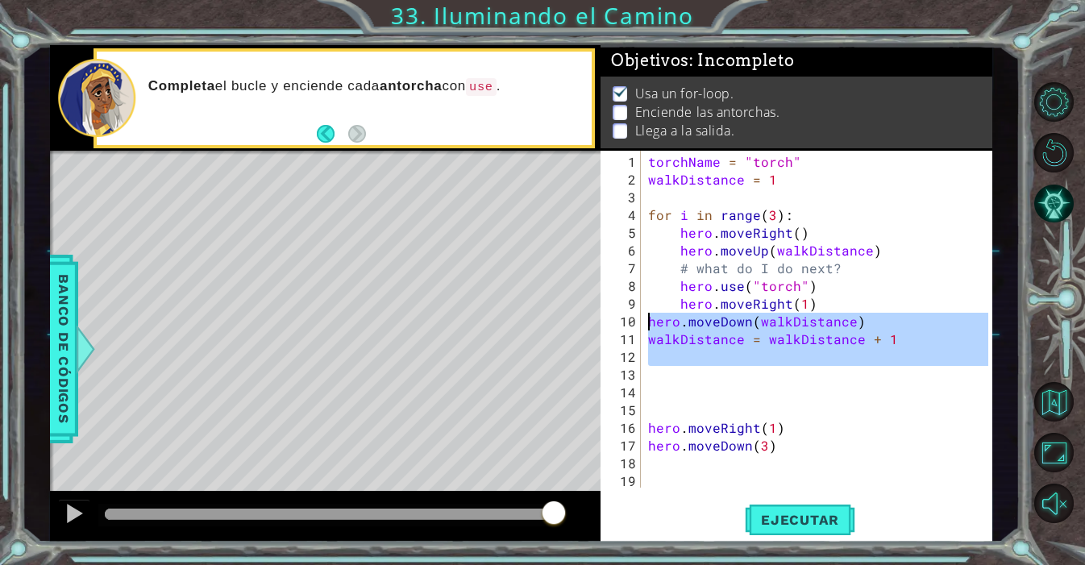
drag, startPoint x: 880, startPoint y: 373, endPoint x: 621, endPoint y: 326, distance: 263.8
click at [621, 326] on div "1 2 3 4 5 6 7 8 9 10 11 12 13 14 15 16 17 18 19 torchName = "torch" walkDistanc…" at bounding box center [794, 319] width 388 height 337
type textarea "hero.moveDown(walkDistance) walkDistance = walkDistance + 1"
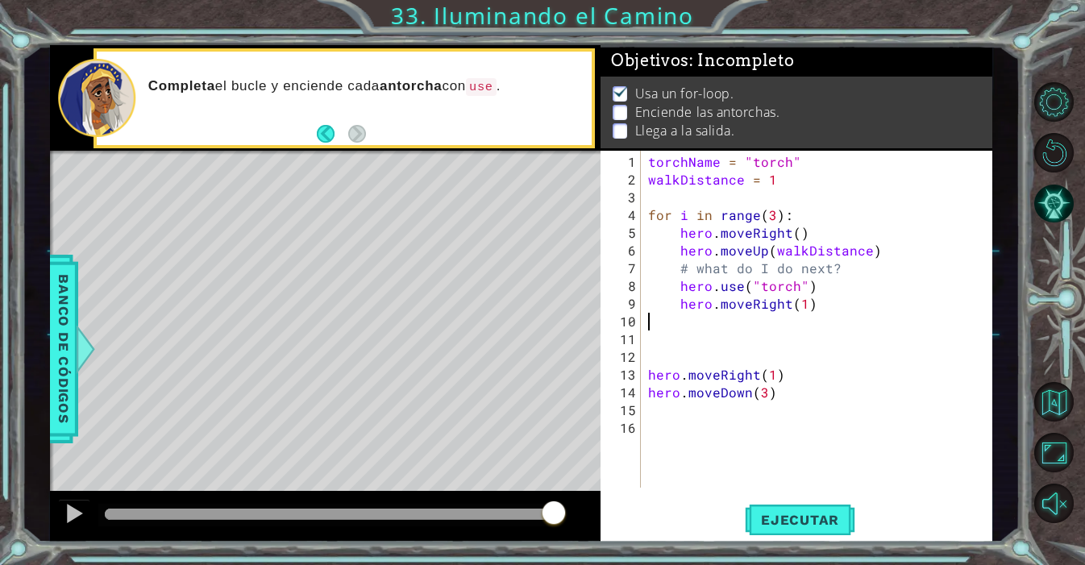
click at [837, 301] on div "torchName = "torch" walkDistance = 1 for i in range ( 3 ) : hero . moveRight ( …" at bounding box center [820, 339] width 351 height 372
type textarea "hero.moveRight(1)"
paste textarea "Code Area"
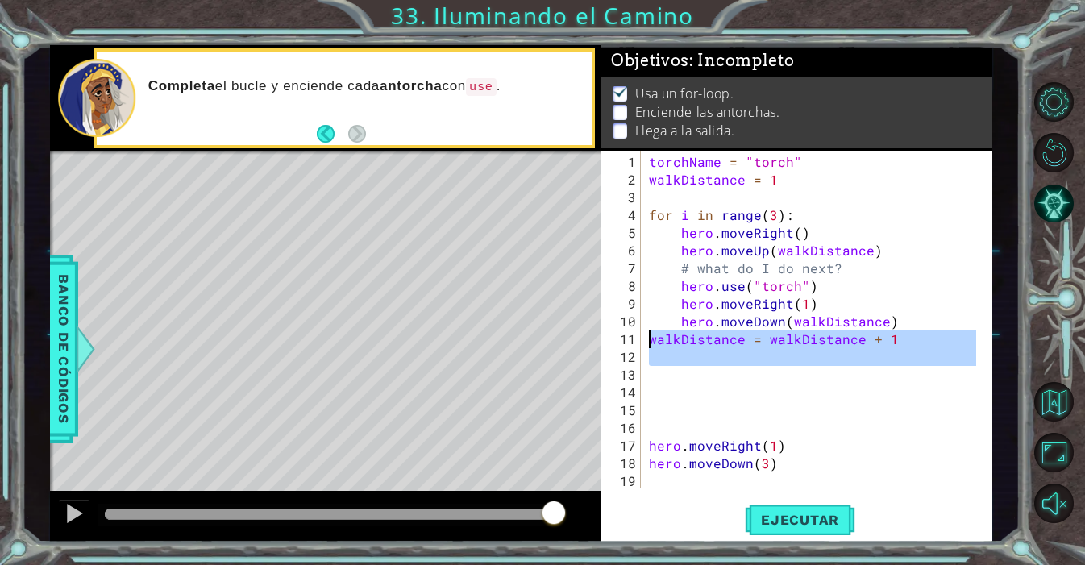
drag, startPoint x: 873, startPoint y: 380, endPoint x: 647, endPoint y: 340, distance: 229.1
click at [646, 340] on div "torchName = "torch" walkDistance = 1 for i in range ( 3 ) : hero . moveRight ( …" at bounding box center [814, 339] width 338 height 372
type textarea "walkDistance = walkDistance + 1"
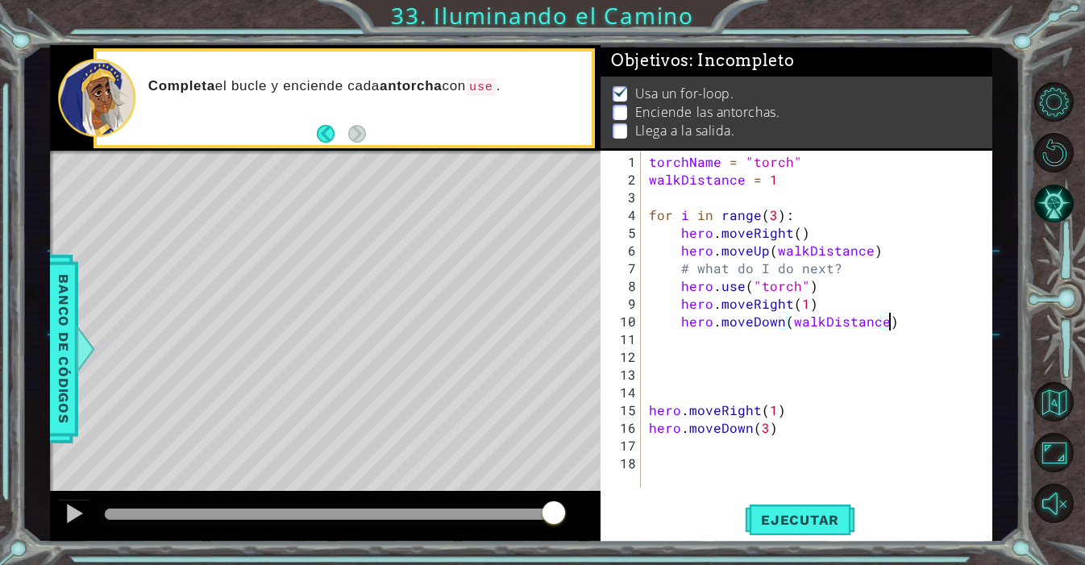
click at [886, 322] on div "torchName = "torch" walkDistance = 1 for i in range ( 3 ) : hero . moveRight ( …" at bounding box center [820, 339] width 351 height 372
type textarea "hero.moveDown(walkDistance)"
paste textarea "Code Area"
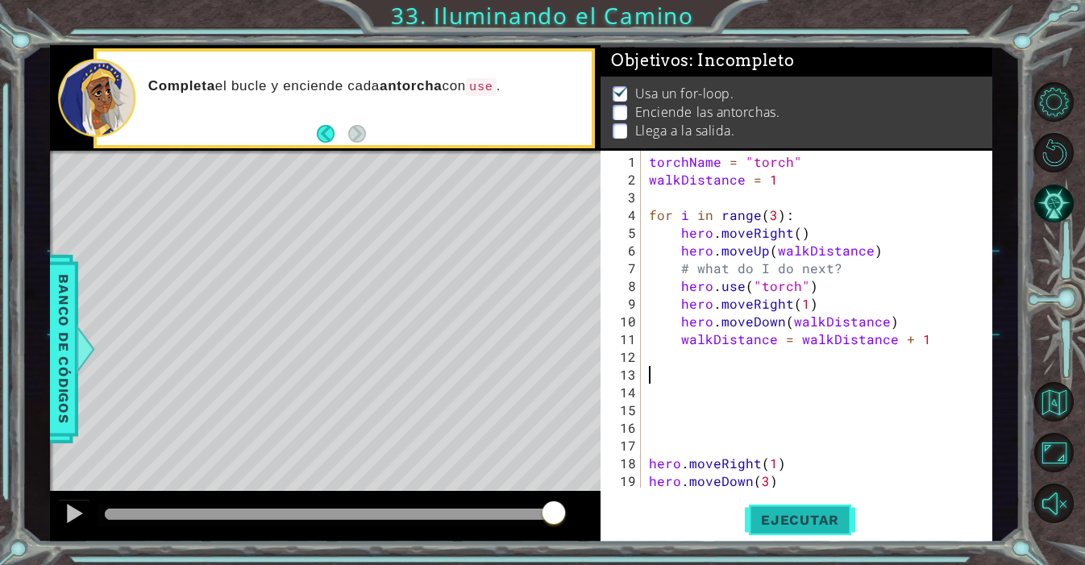
click at [785, 526] on span "Ejecutar" at bounding box center [800, 520] width 110 height 16
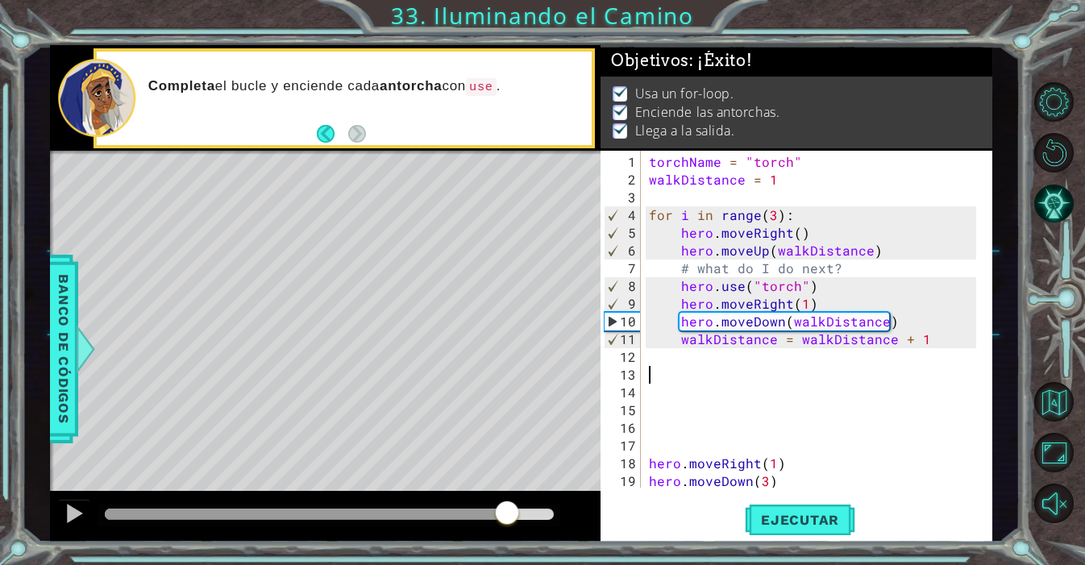
drag, startPoint x: 477, startPoint y: 510, endPoint x: 512, endPoint y: 509, distance: 34.7
click at [512, 509] on div at bounding box center [329, 514] width 449 height 11
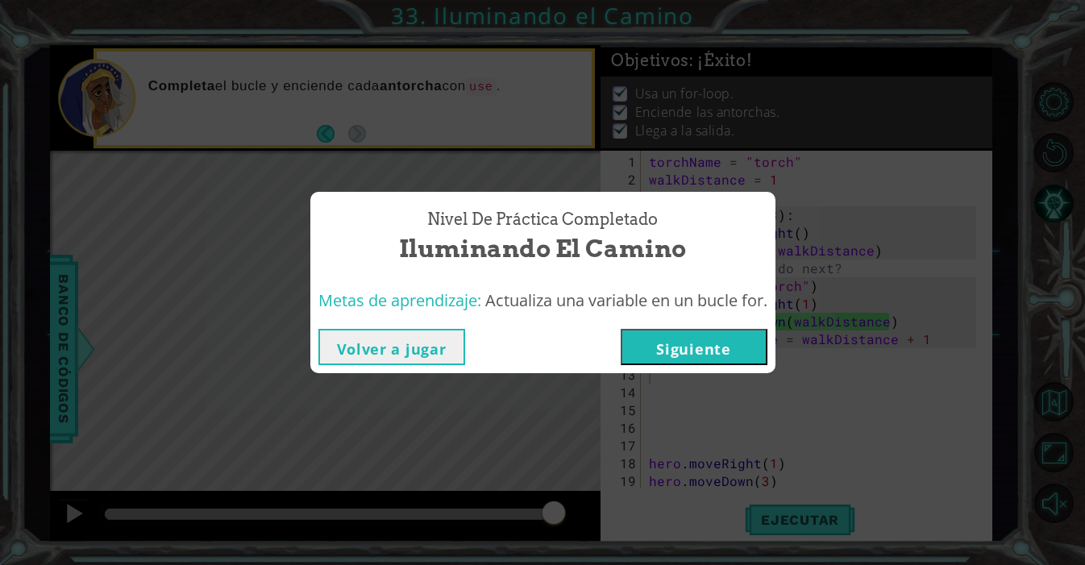
click at [666, 342] on button "Siguiente" at bounding box center [694, 347] width 147 height 36
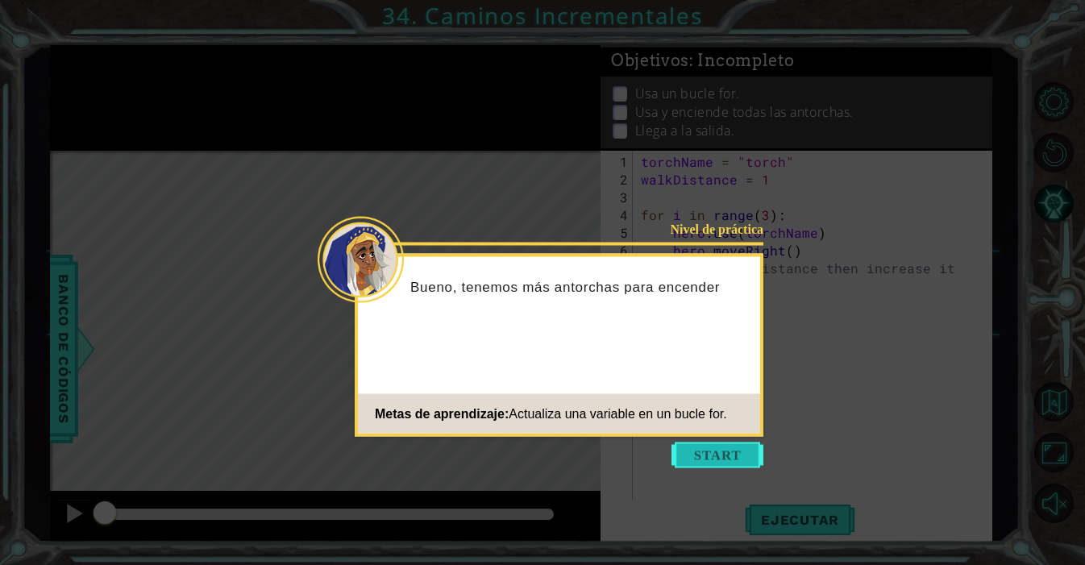
click at [691, 463] on button "Start" at bounding box center [717, 455] width 92 height 26
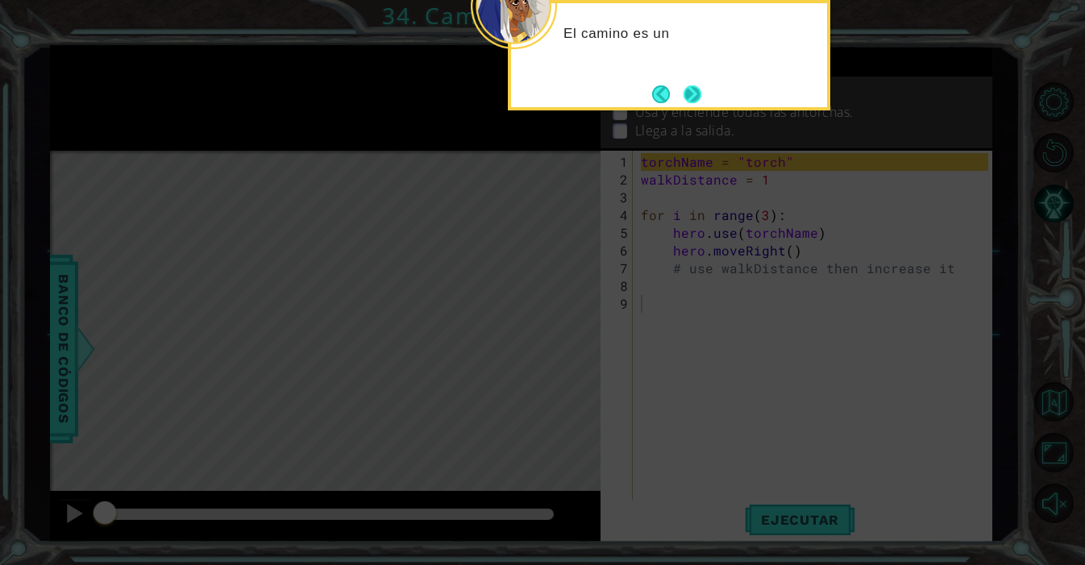
click at [701, 97] on button "Next" at bounding box center [692, 94] width 18 height 18
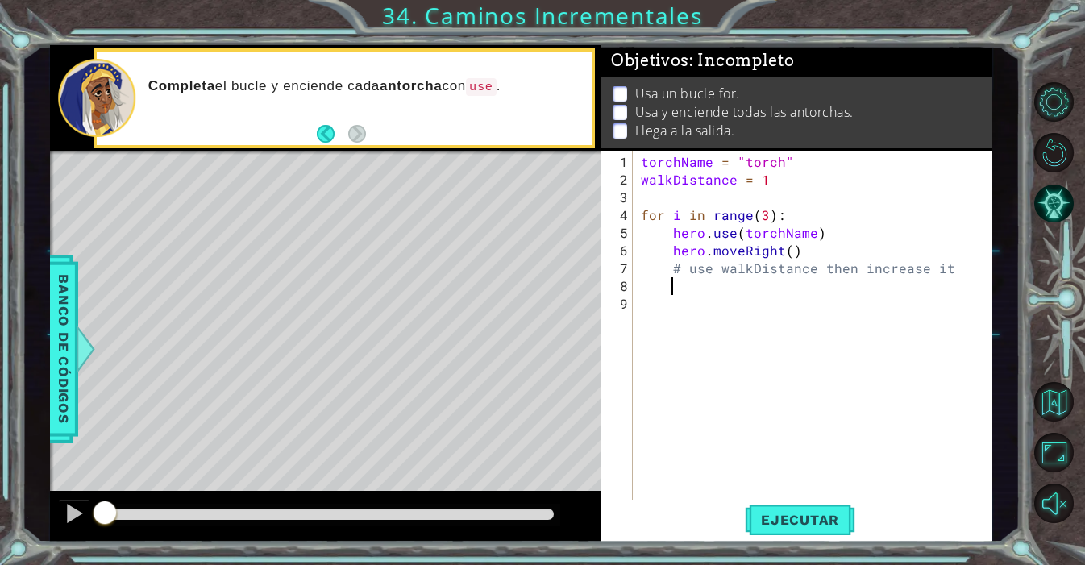
click at [735, 289] on div "torchName = "torch" walkDistance = 1 for i in range ( 3 ) : hero . use ( torchN…" at bounding box center [816, 348] width 359 height 390
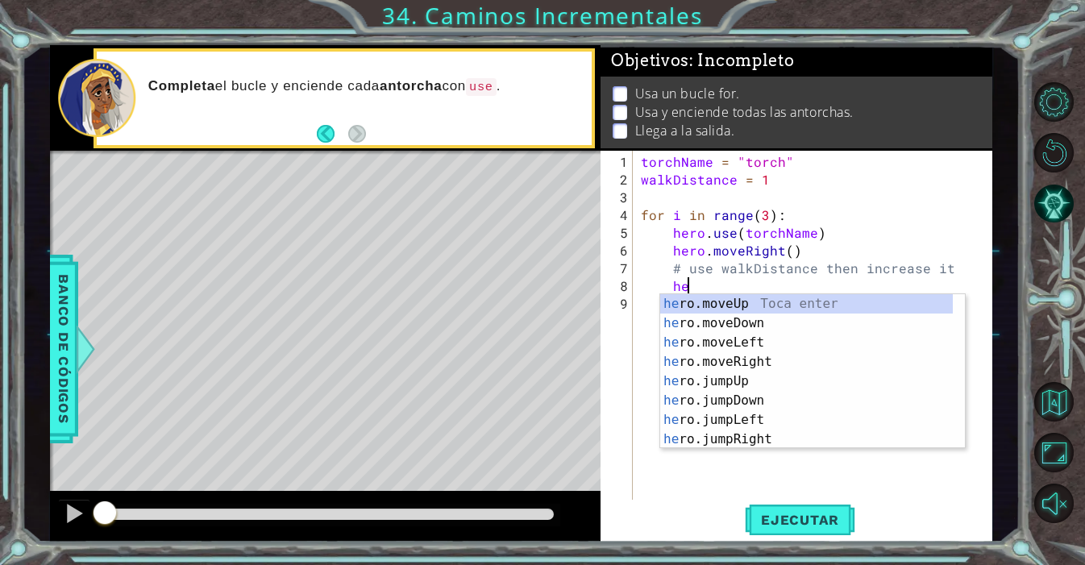
scroll to position [0, 2]
click at [778, 300] on div "her o.moveUp Toca enter her o.moveDown Toca enter her o.moveLeft [PERSON_NAME] …" at bounding box center [806, 390] width 293 height 193
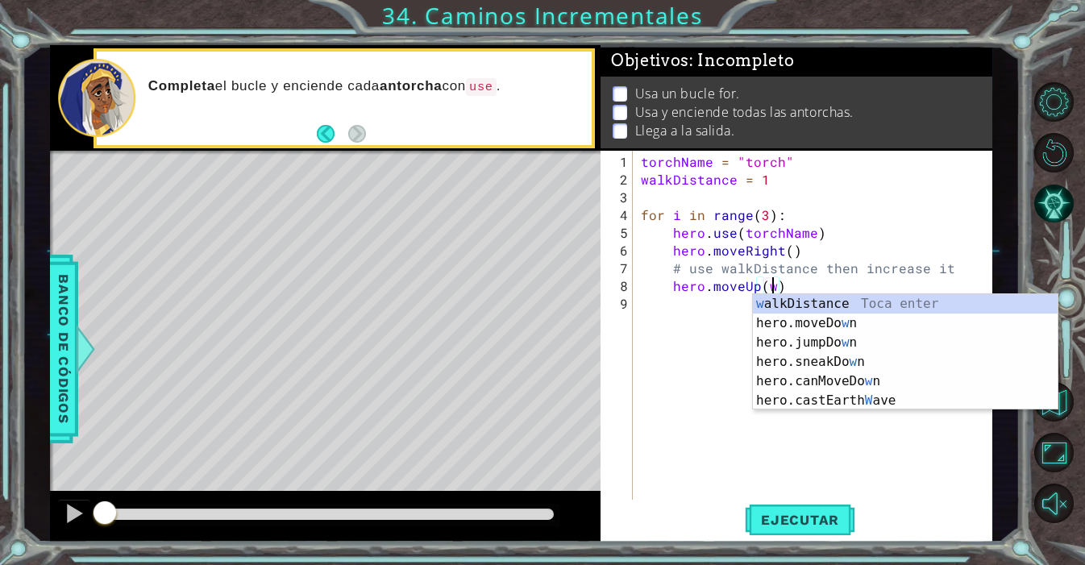
scroll to position [0, 7]
click at [784, 303] on div "w alkDistance Toca enter hero.moveDo w n [GEOGRAPHIC_DATA] enter hero.jumpDo w …" at bounding box center [905, 371] width 305 height 155
type textarea "hero.moveUp(walkDistance)"
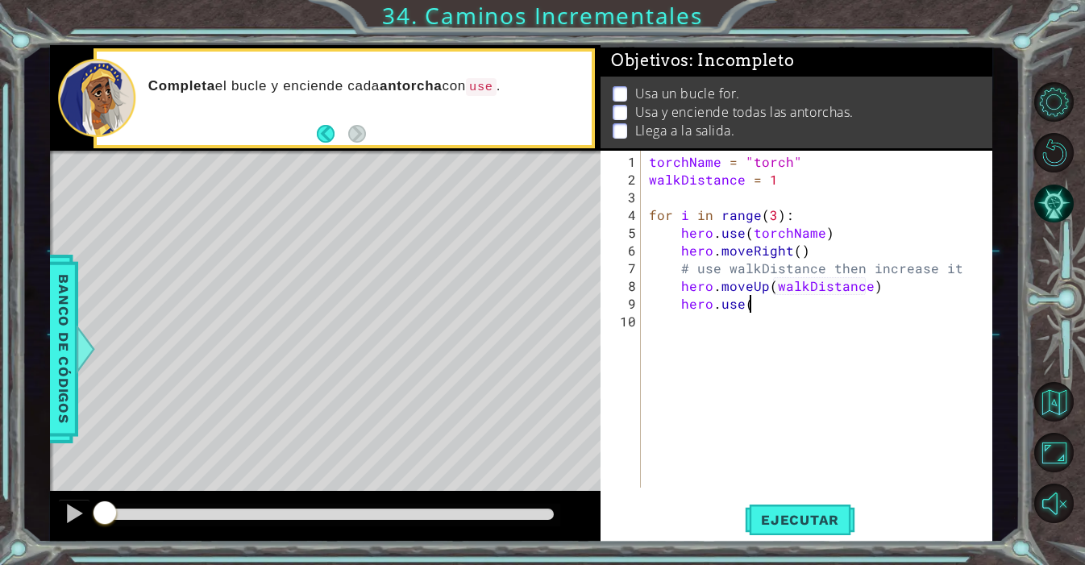
scroll to position [0, 5]
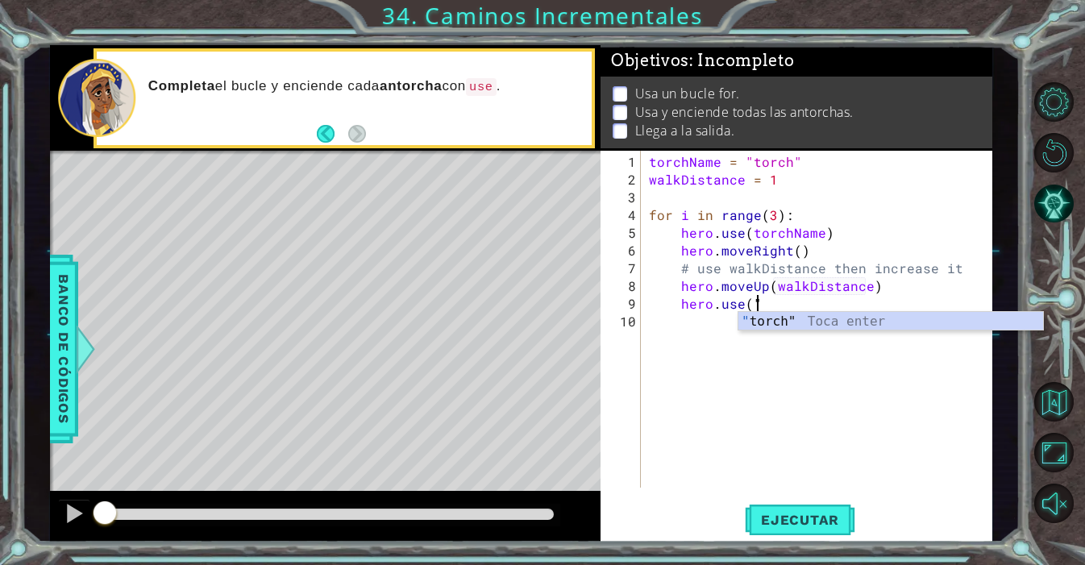
type textarea "hero.use("t"
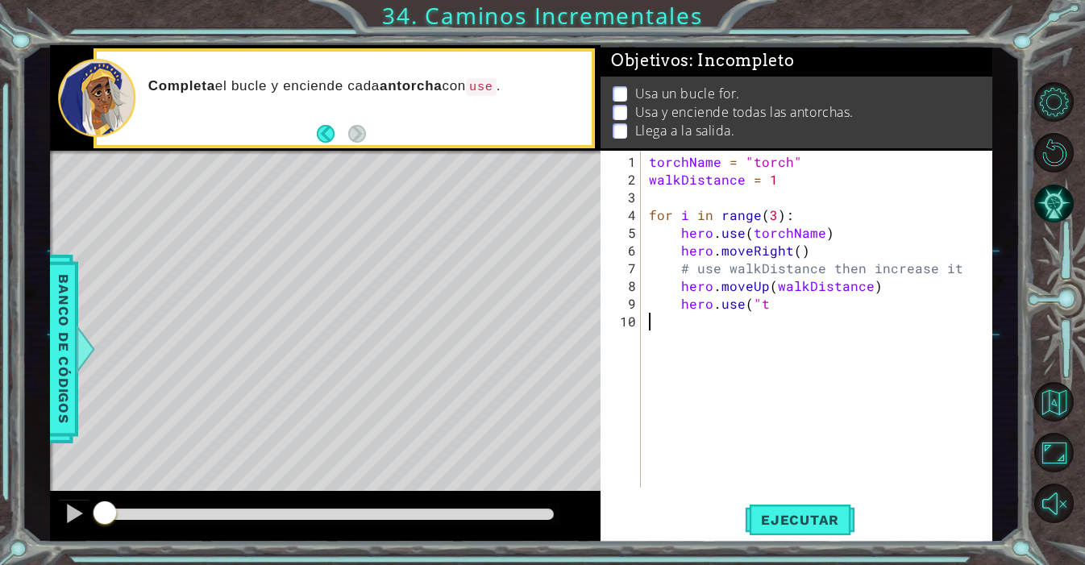
click at [806, 332] on div "torchName = "torch" walkDistance = 1 for i in range ( 3 ) : hero . use ( torchN…" at bounding box center [820, 339] width 351 height 372
click at [771, 292] on div "torchName = "torch" walkDistance = 1 for i in range ( 3 ) : hero . use ( torchN…" at bounding box center [820, 339] width 351 height 372
click at [771, 307] on div "torchName = "torch" walkDistance = 1 for i in range ( 3 ) : hero . use ( torchN…" at bounding box center [820, 339] width 351 height 372
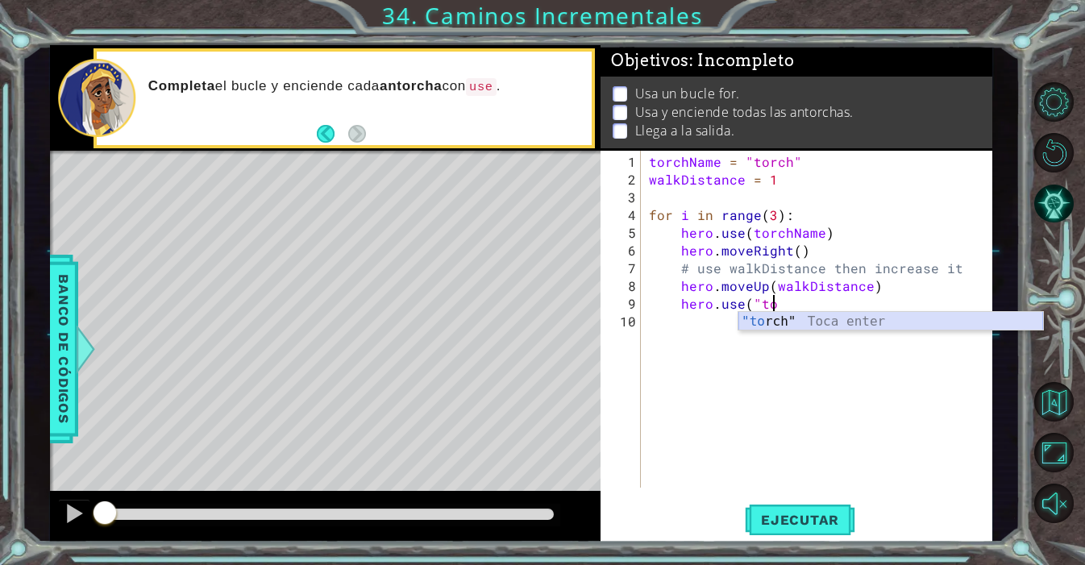
click at [777, 318] on div ""to rch" Toca enter" at bounding box center [890, 341] width 305 height 58
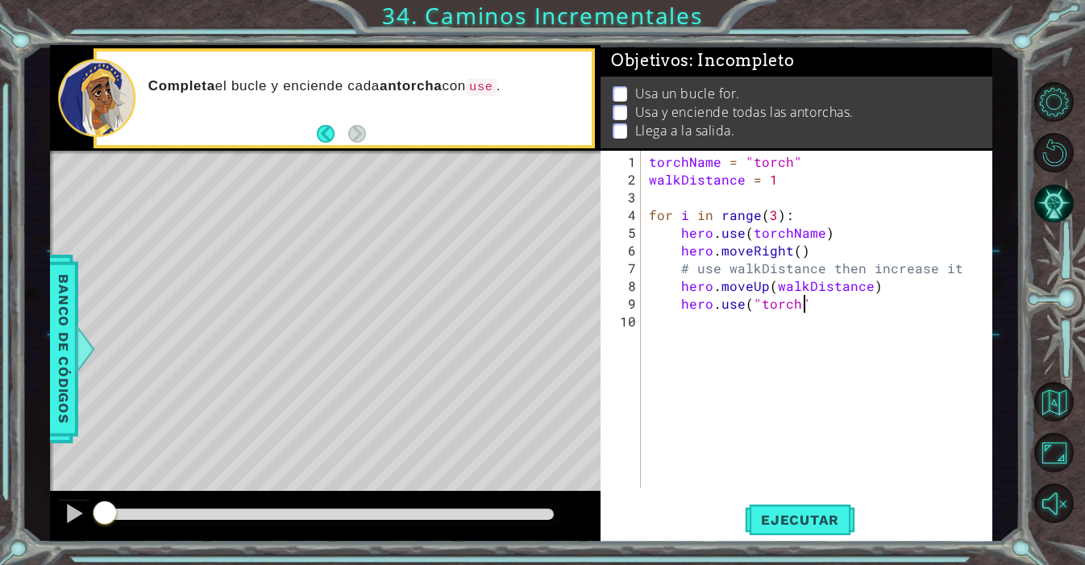
type textarea "hero.use("torch")"
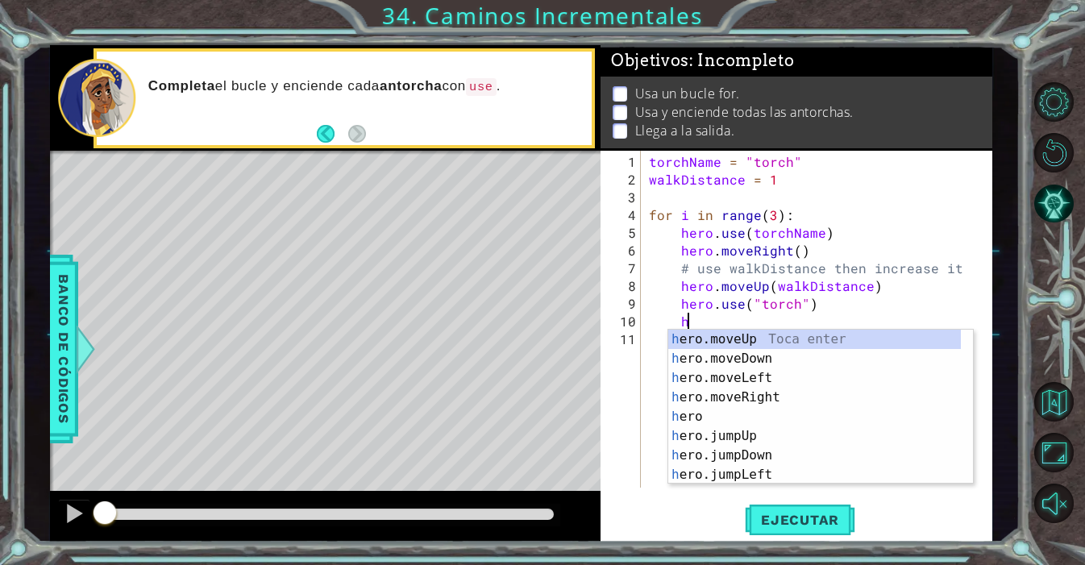
scroll to position [0, 2]
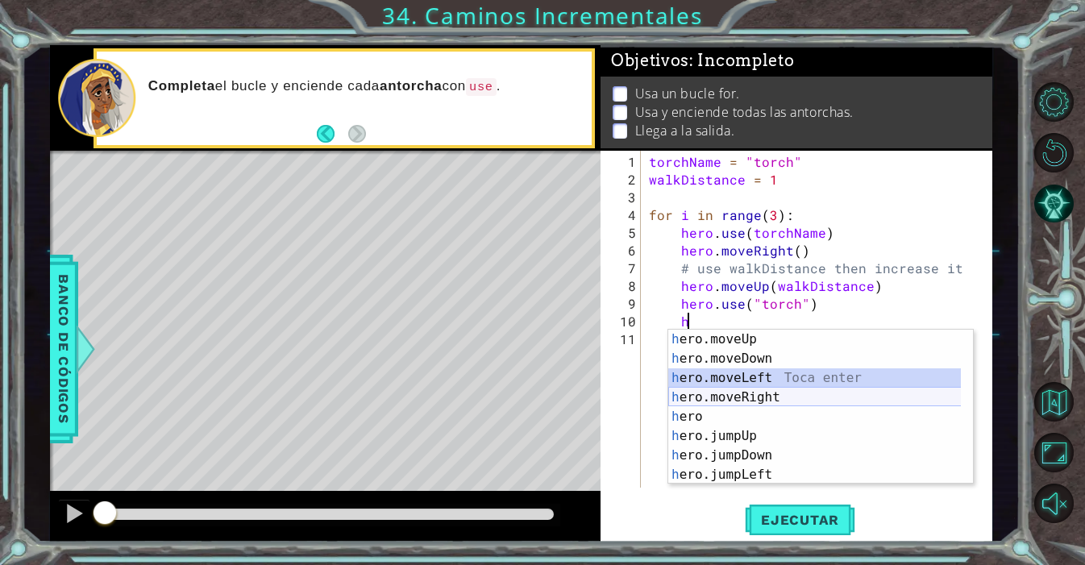
drag, startPoint x: 778, startPoint y: 382, endPoint x: 775, endPoint y: 398, distance: 16.3
click at [775, 398] on div "h ero.moveUp Toca enter h ero.moveDown Toca enter h ero.moveLeft Toca enter h e…" at bounding box center [820, 426] width 305 height 193
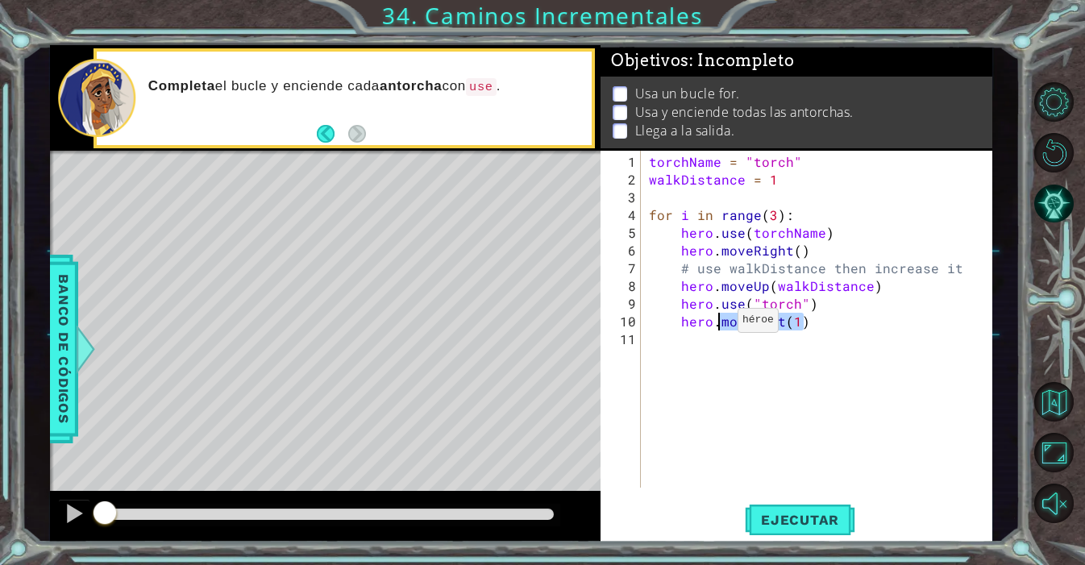
drag, startPoint x: 813, startPoint y: 324, endPoint x: 718, endPoint y: 326, distance: 95.1
click at [718, 326] on div "torchName = "torch" walkDistance = 1 for i in range ( 3 ) : hero . use ( torchN…" at bounding box center [820, 339] width 351 height 372
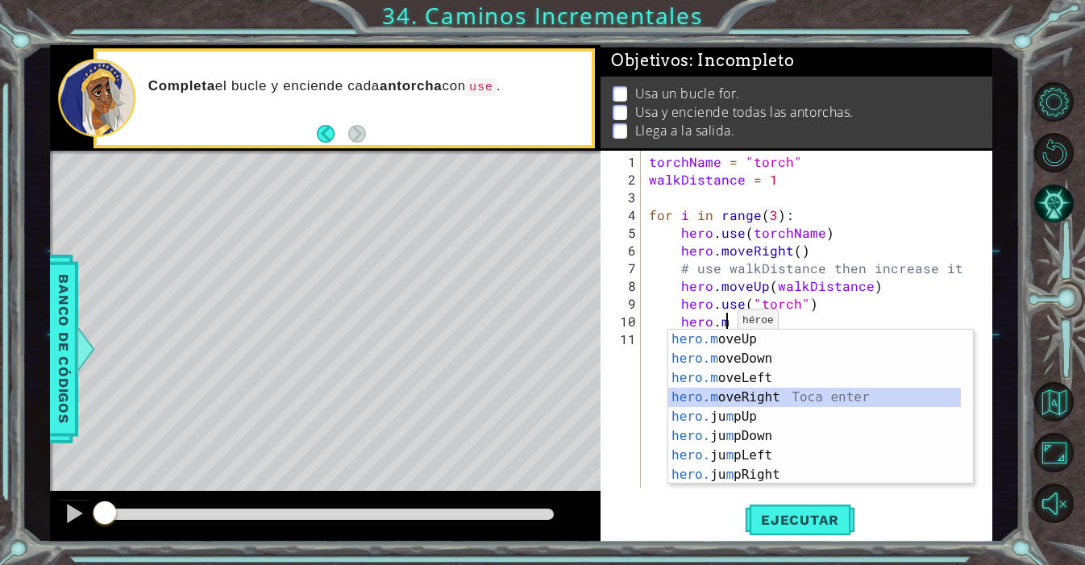
click at [740, 399] on div "hero.m oveUp Toca enter hero.m oveDown Toca enter hero.m oveLeft Toca enter her…" at bounding box center [814, 426] width 293 height 193
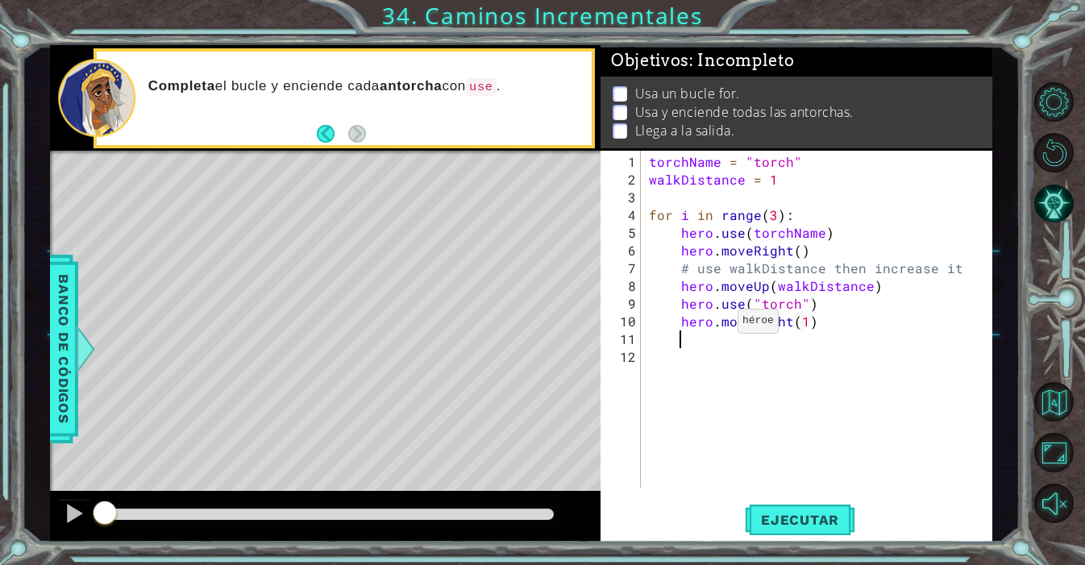
scroll to position [0, 10]
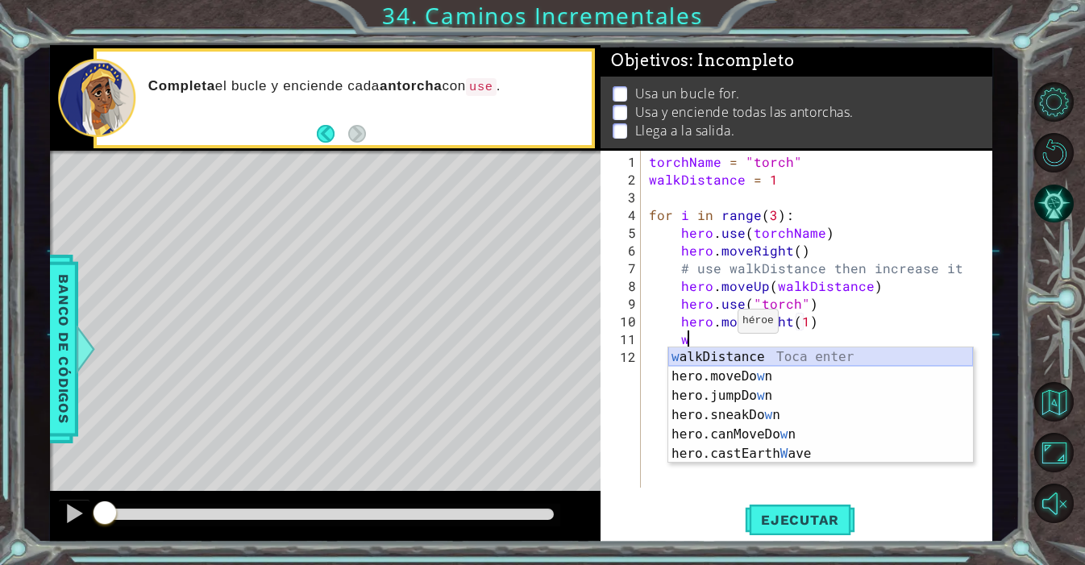
click at [791, 360] on div "w alkDistance Toca enter hero.moveDo w n [GEOGRAPHIC_DATA] enter hero.jumpDo w …" at bounding box center [820, 424] width 305 height 155
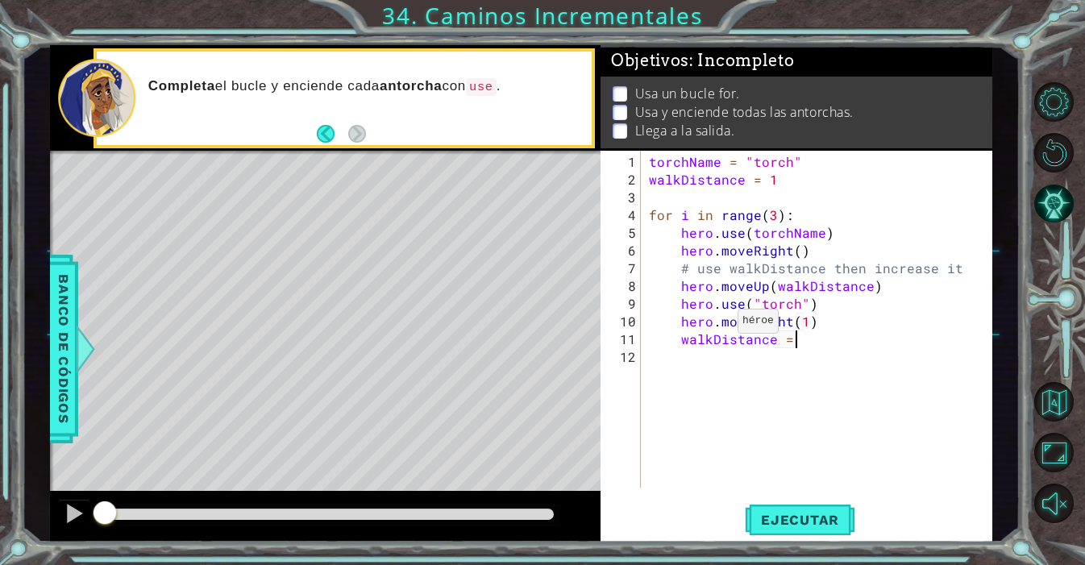
scroll to position [0, 9]
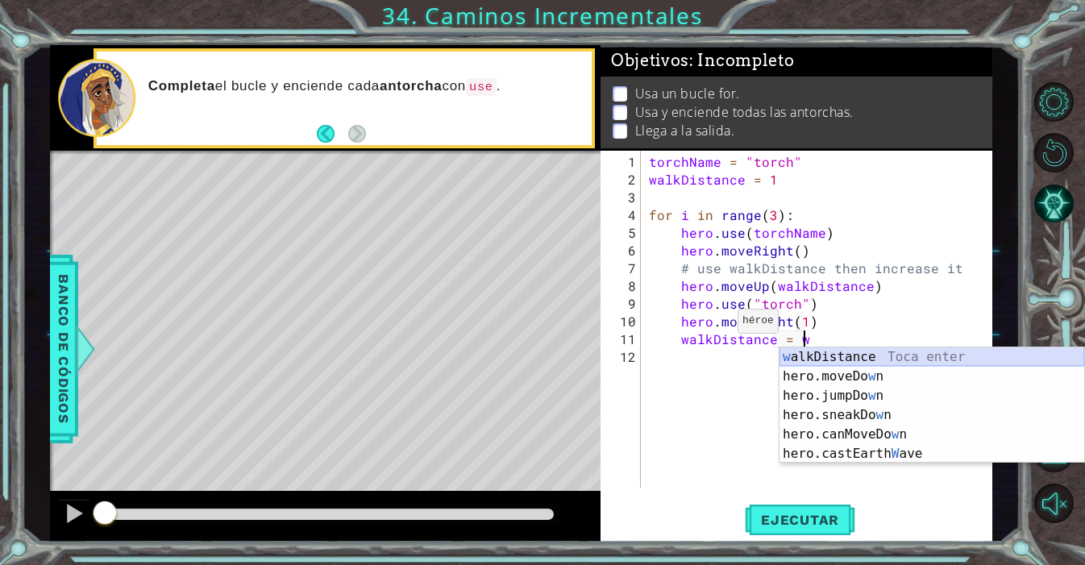
click at [831, 358] on div "w alkDistance Toca enter hero.moveDo w n [GEOGRAPHIC_DATA] enter hero.jumpDo w …" at bounding box center [931, 424] width 305 height 155
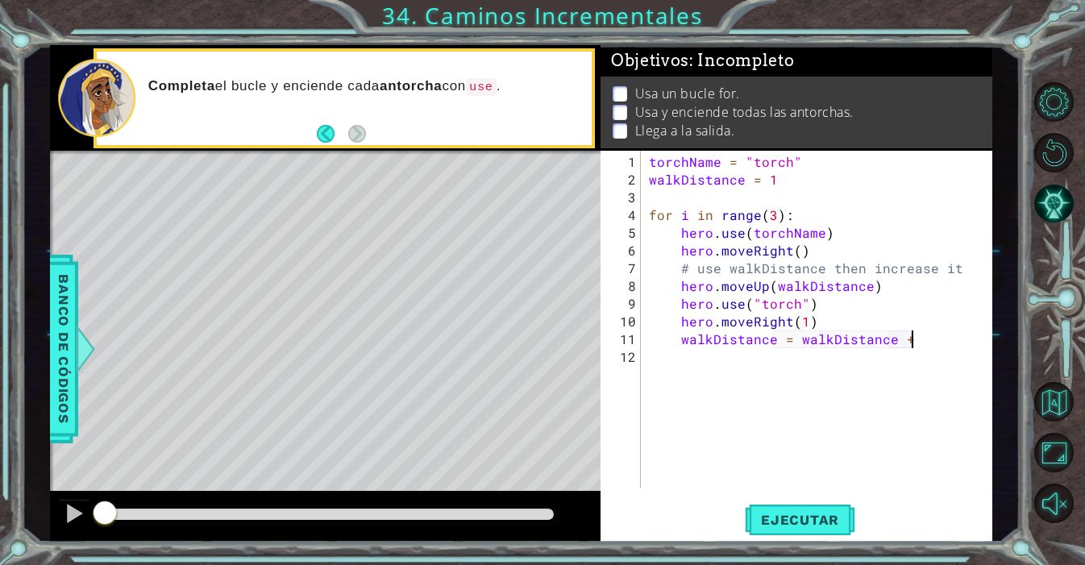
type textarea "walkDistance = walkDistance + 2"
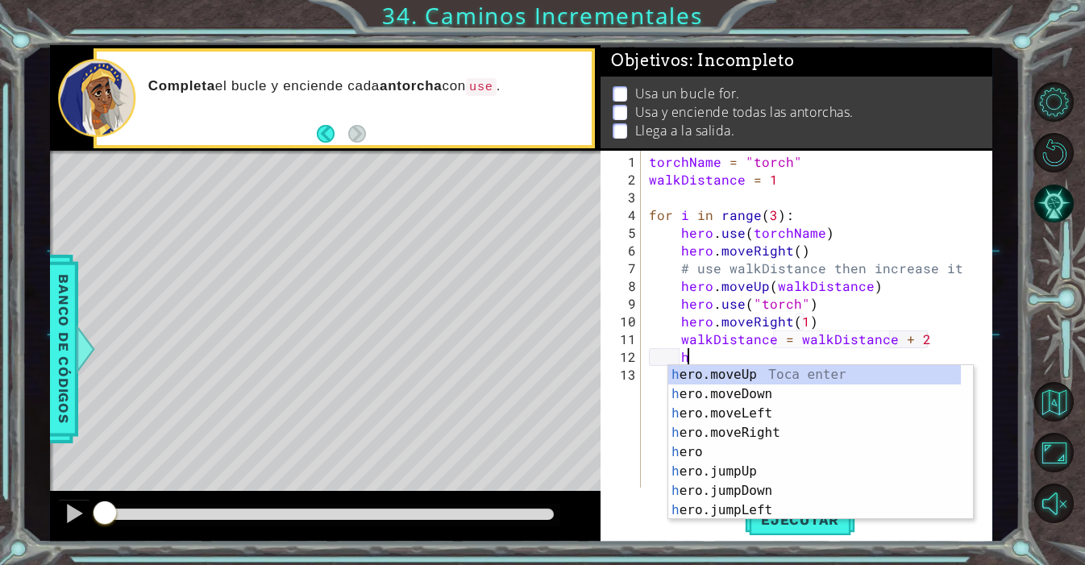
scroll to position [0, 2]
click at [779, 395] on div "h ero.moveUp Toca enter h ero.moveDown Toca enter h ero.moveLeft Toca enter h e…" at bounding box center [814, 461] width 293 height 193
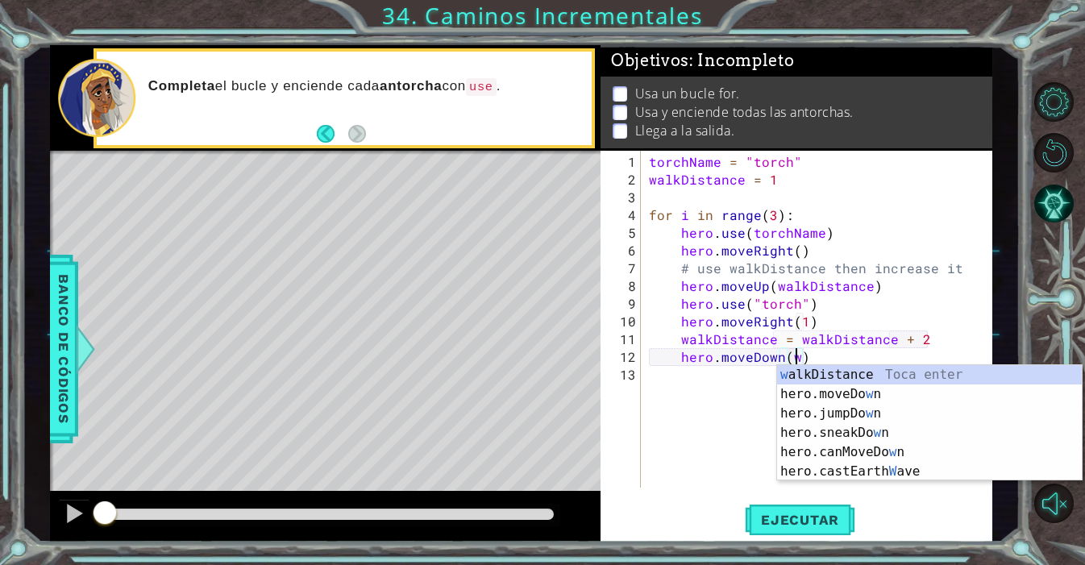
scroll to position [0, 9]
click at [828, 373] on div "w alkDistance Toca enter hero.moveDo w n [GEOGRAPHIC_DATA] enter hero.jumpDo w …" at bounding box center [929, 442] width 305 height 155
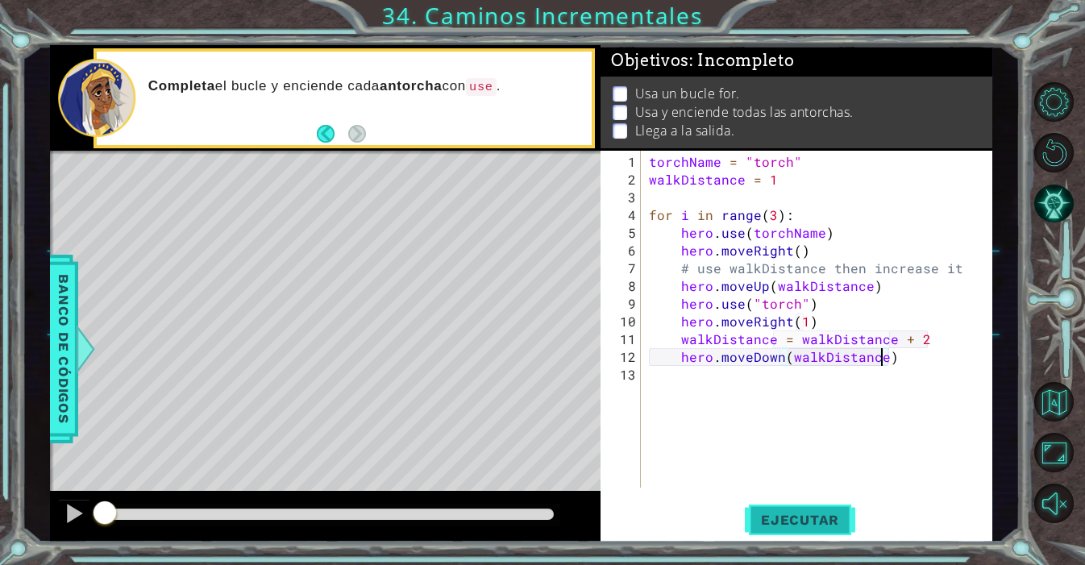
type textarea "hero.moveDown(walkDistance)"
click at [797, 518] on span "Ejecutar" at bounding box center [800, 520] width 110 height 16
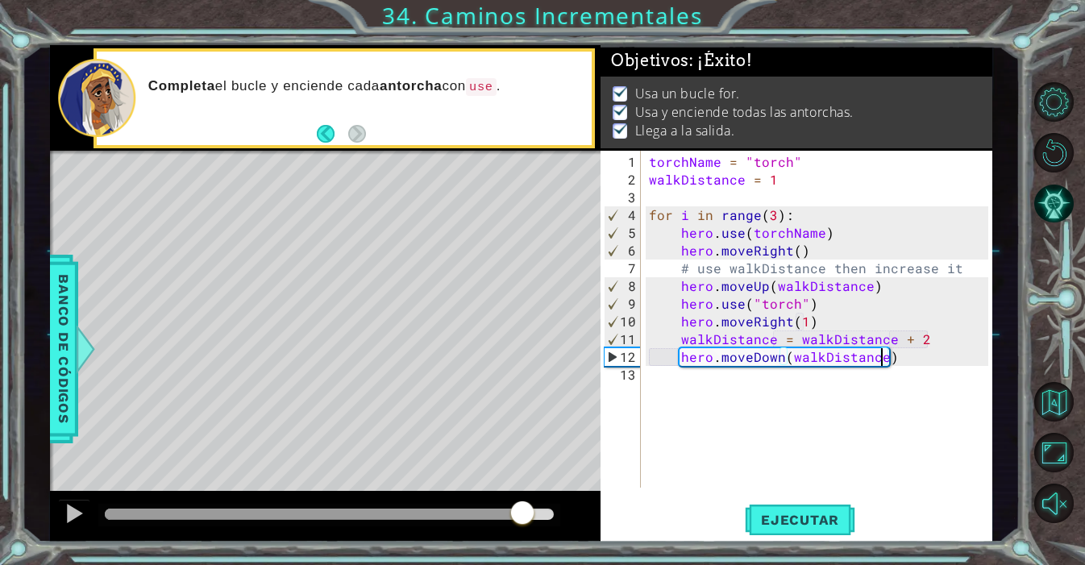
drag, startPoint x: 212, startPoint y: 511, endPoint x: 529, endPoint y: 525, distance: 317.0
click at [524, 520] on div at bounding box center [329, 514] width 449 height 11
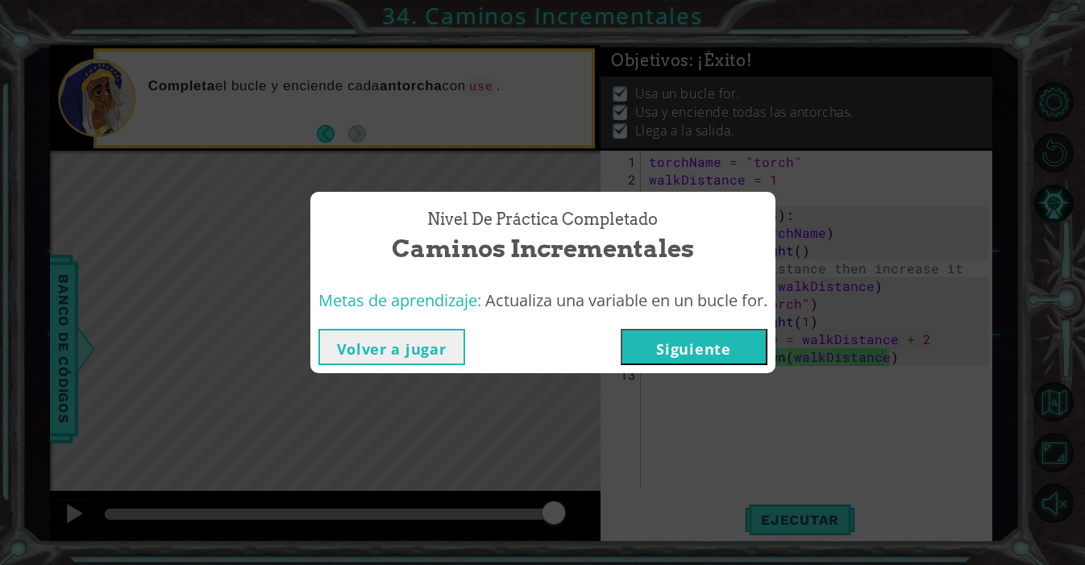
click at [736, 358] on button "Siguiente" at bounding box center [694, 347] width 147 height 36
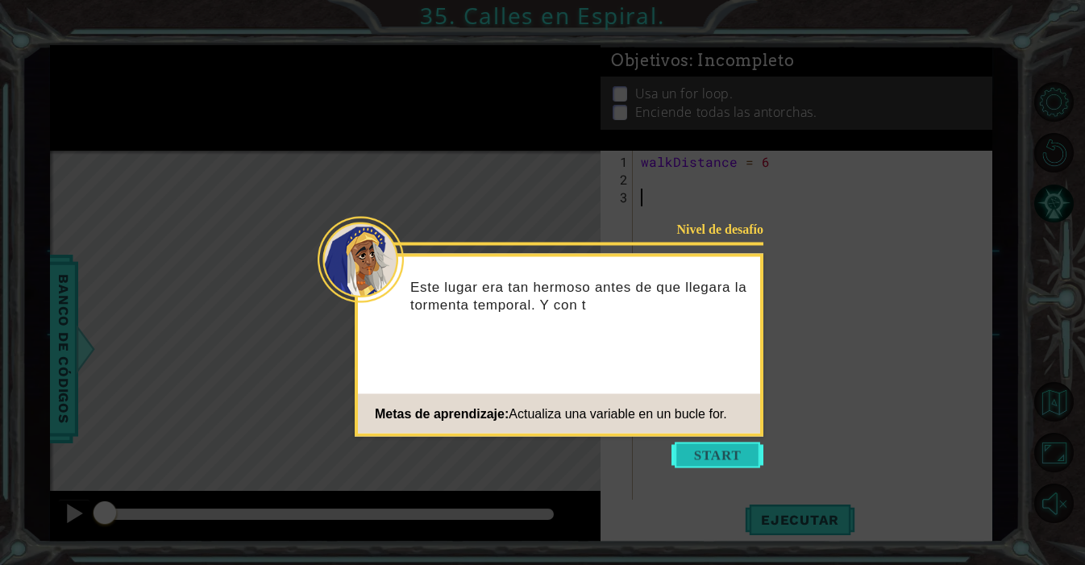
click at [737, 467] on button "Start" at bounding box center [717, 455] width 92 height 26
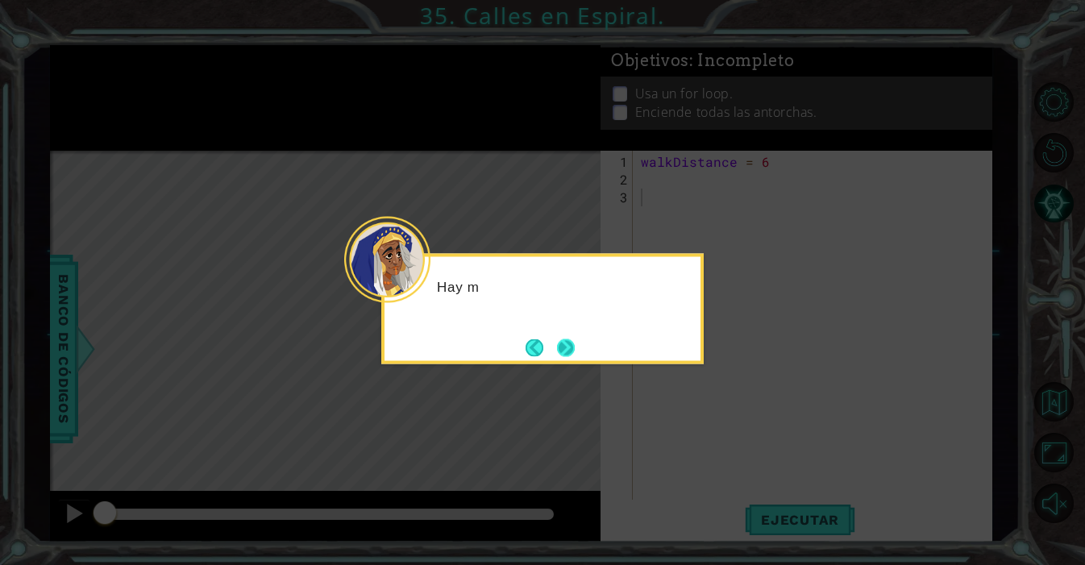
click at [568, 343] on button "Next" at bounding box center [566, 347] width 18 height 18
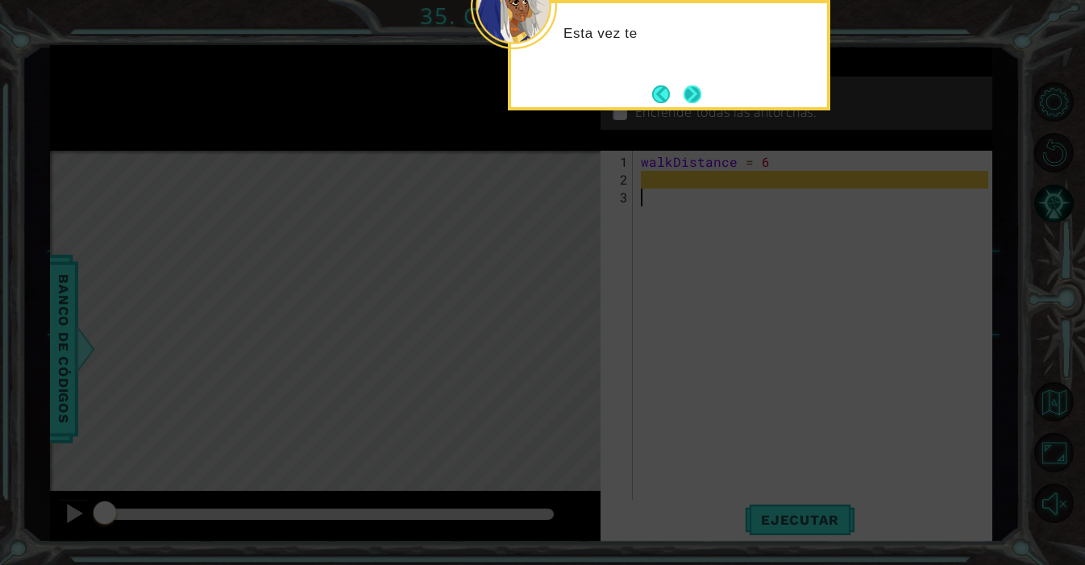
click at [700, 85] on button "Next" at bounding box center [692, 94] width 18 height 18
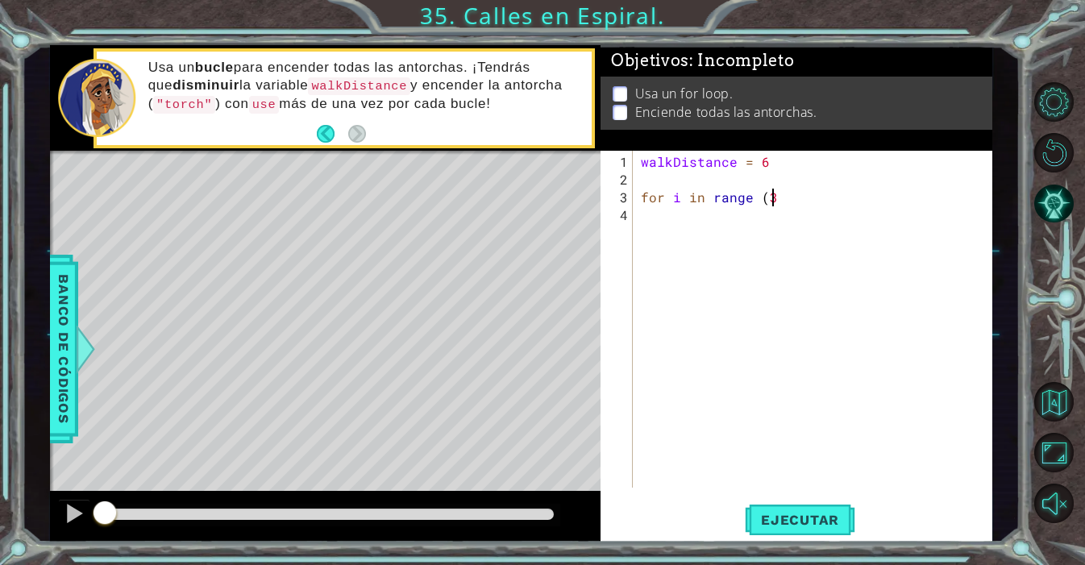
scroll to position [0, 7]
type textarea "for i in range (3) :"
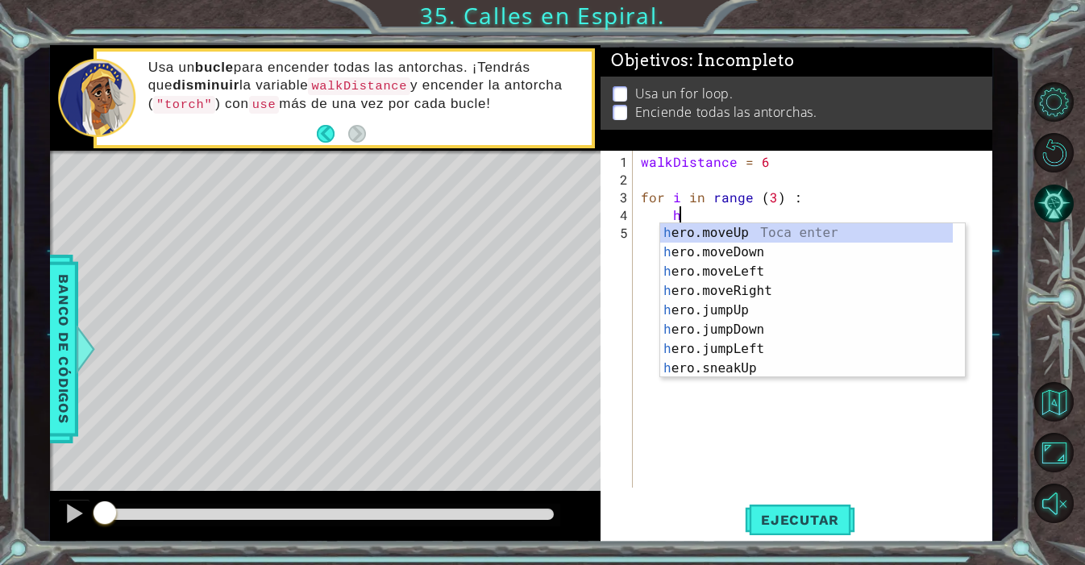
scroll to position [0, 2]
click at [773, 297] on div "h ero.moveUp Toca enter h ero.moveDown Toca enter h ero.moveLeft Toca enter h e…" at bounding box center [812, 319] width 305 height 193
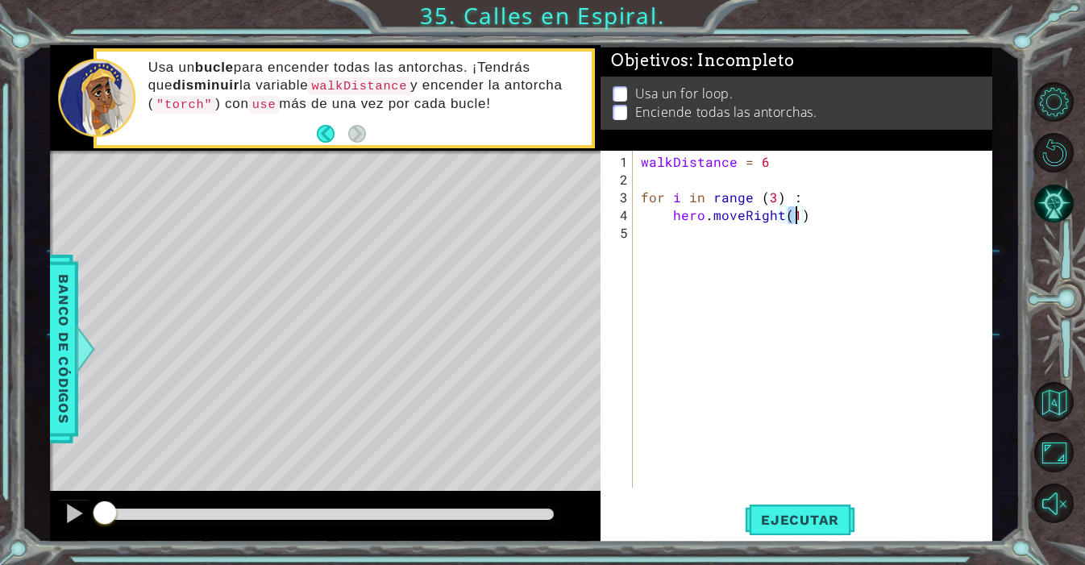
scroll to position [0, 9]
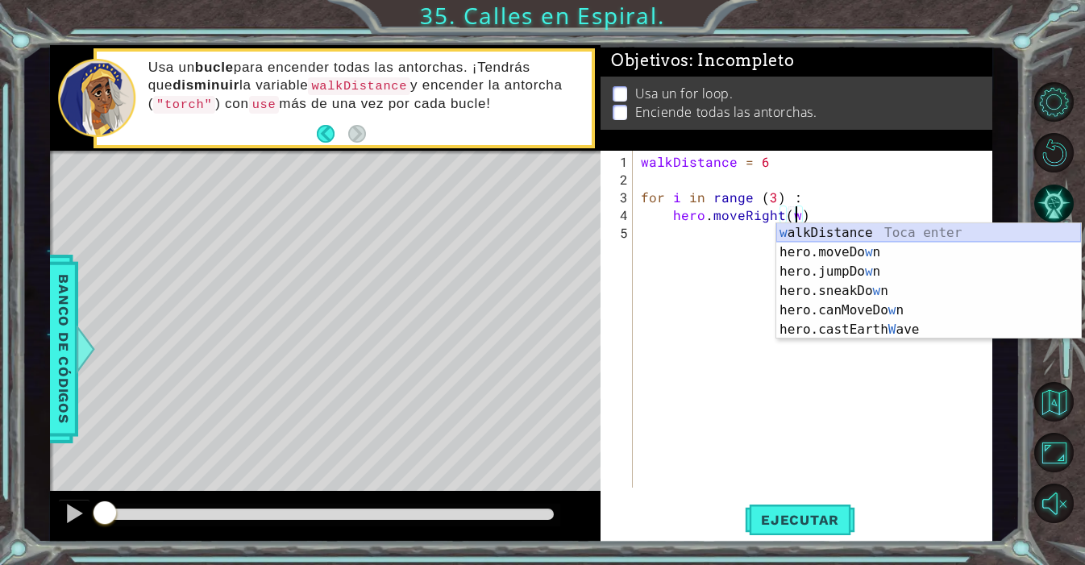
click at [853, 231] on div "w alkDistance Toca enter hero.moveDo w n [GEOGRAPHIC_DATA] enter hero.jumpDo w …" at bounding box center [928, 300] width 305 height 155
type textarea "hero.moveRight(walkDistance)"
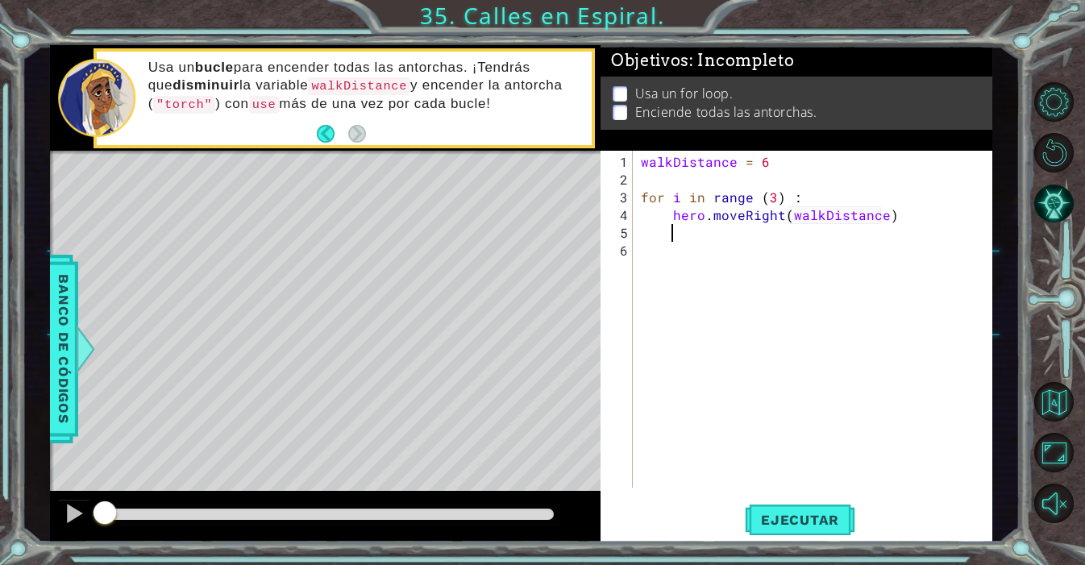
scroll to position [0, 2]
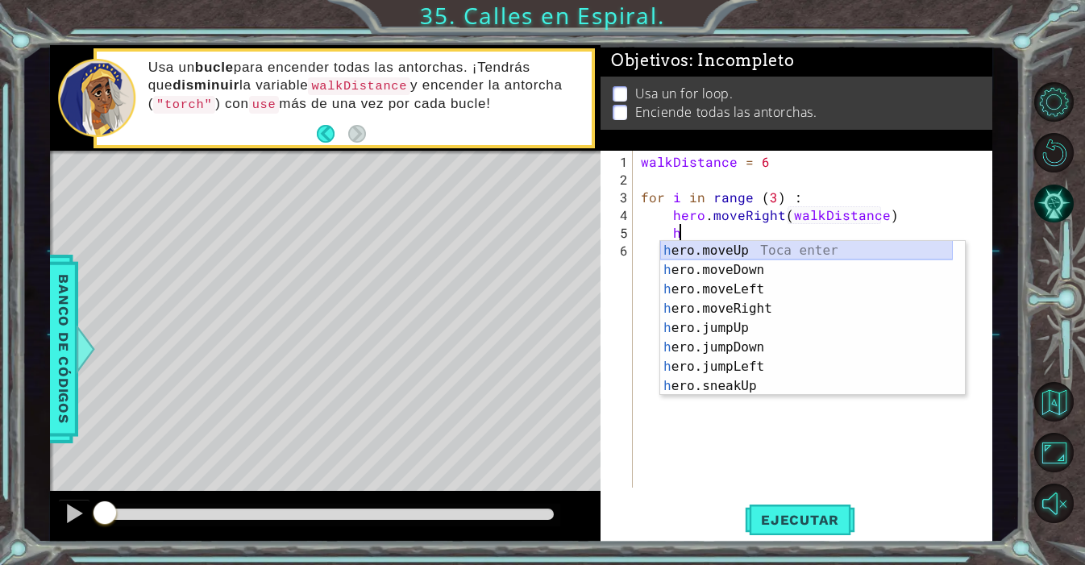
click at [818, 251] on div "h ero.moveUp Toca enter h ero.moveDown Toca enter h ero.moveLeft Toca enter h e…" at bounding box center [806, 337] width 293 height 193
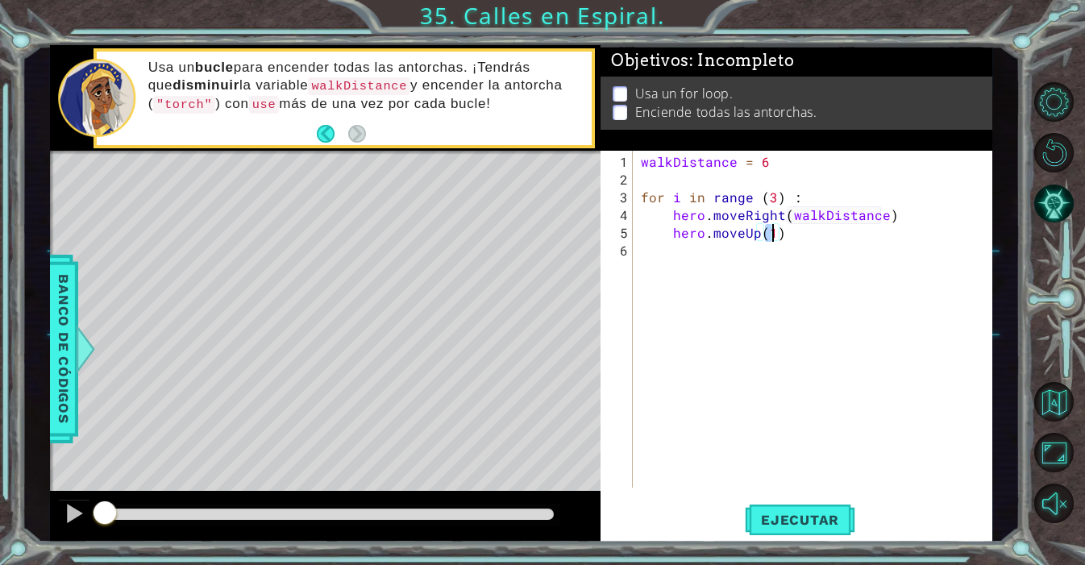
scroll to position [0, 7]
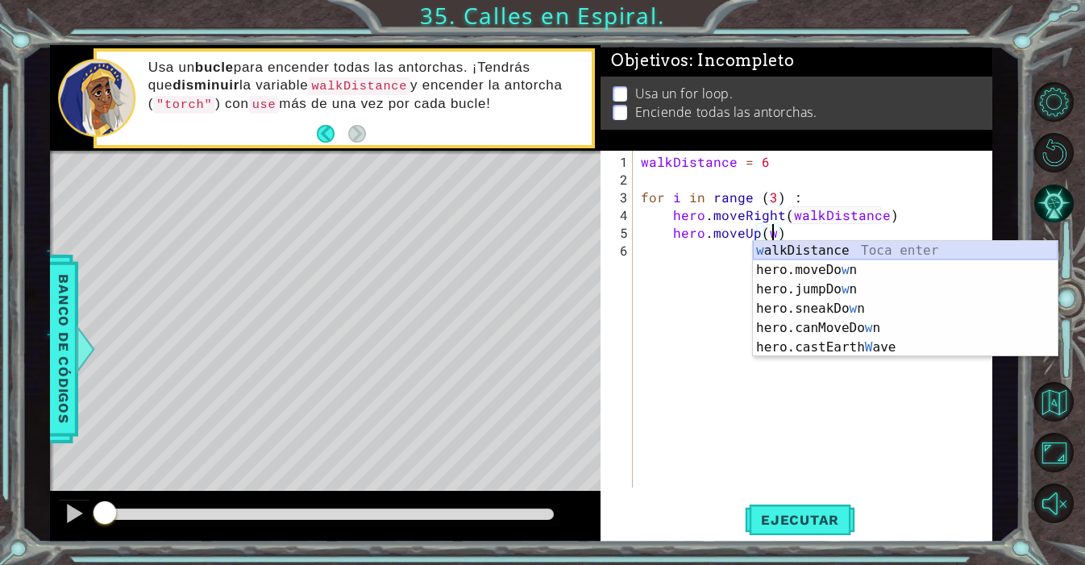
click at [848, 253] on div "w alkDistance Toca enter hero.moveDo w n [GEOGRAPHIC_DATA] enter hero.jumpDo w …" at bounding box center [905, 318] width 305 height 155
type textarea "hero.moveUp(walkDistance)"
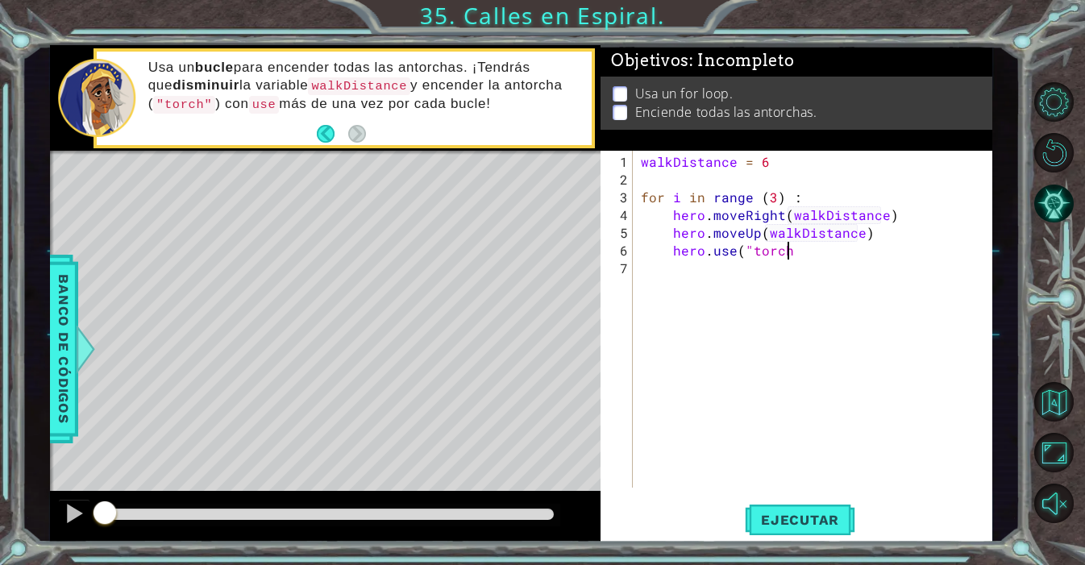
scroll to position [0, 8]
type textarea "hero.use("torch")"
type textarea "walkDistance = walkDistance - 1"
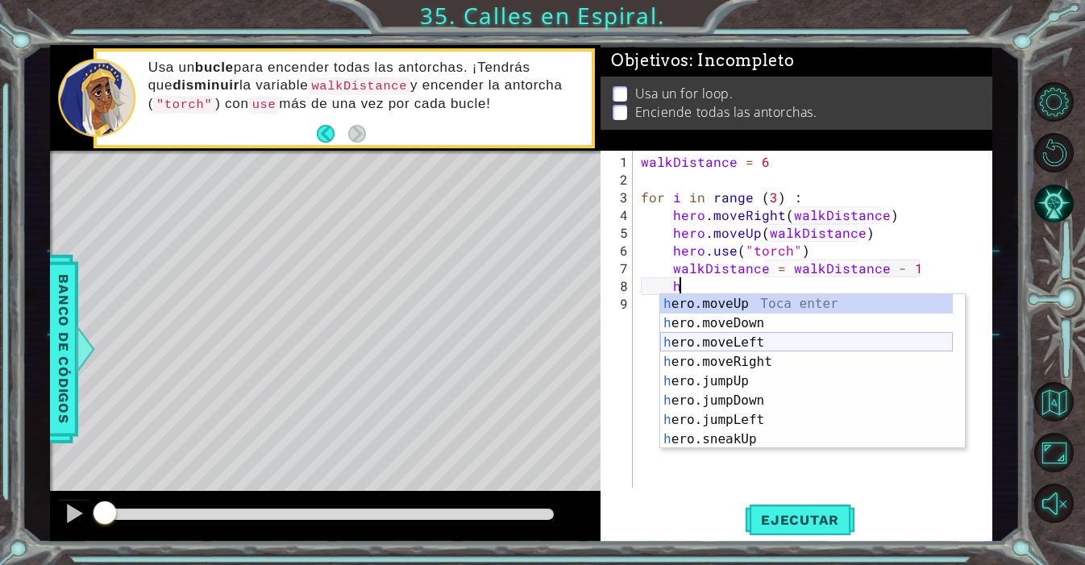
click at [800, 345] on div "h ero.moveUp Toca enter h ero.moveDown Toca enter h ero.moveLeft Toca enter h e…" at bounding box center [806, 390] width 293 height 193
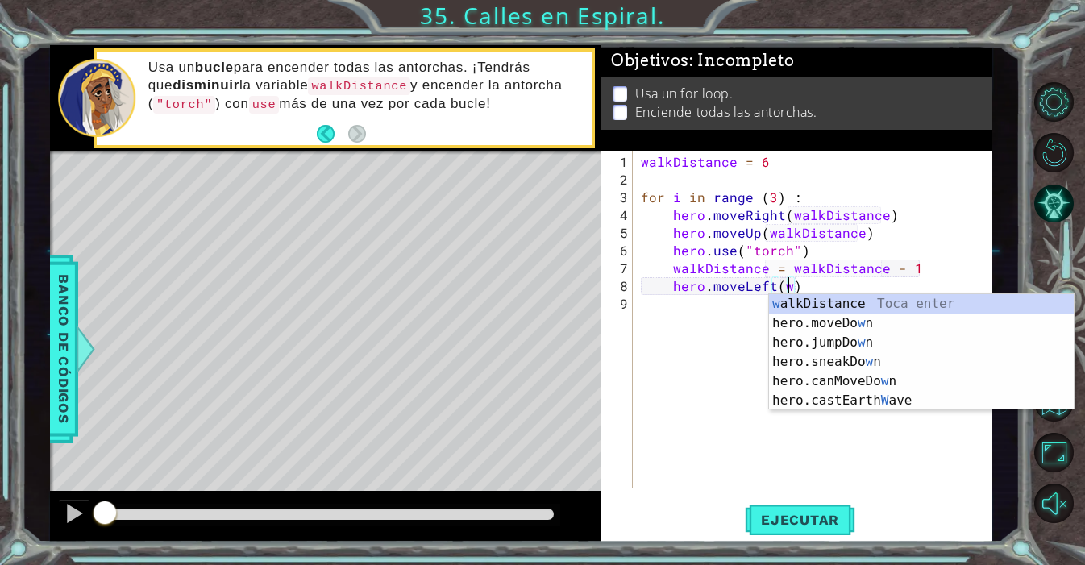
type textarea "hero.moveLeft(walkDistance)"
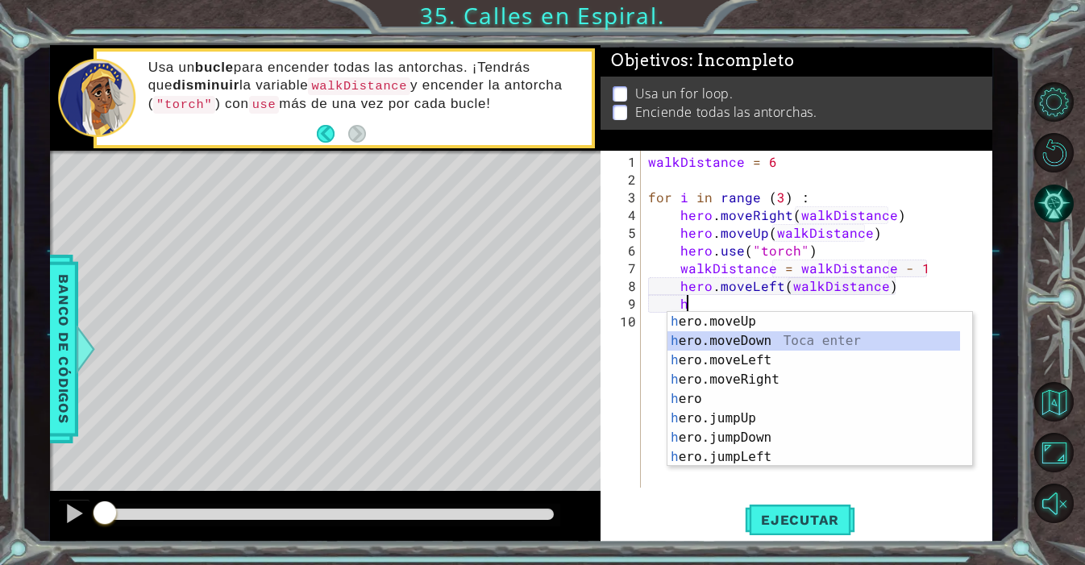
click at [782, 342] on div "h ero.moveUp Toca enter h ero.moveDown Toca enter h ero.moveLeft Toca enter h e…" at bounding box center [813, 408] width 293 height 193
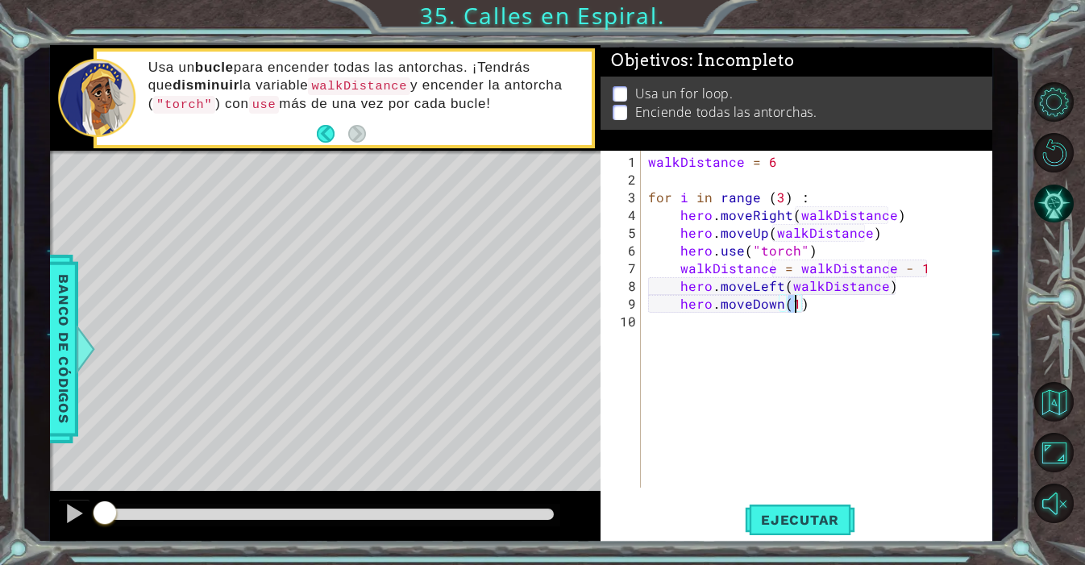
scroll to position [0, 9]
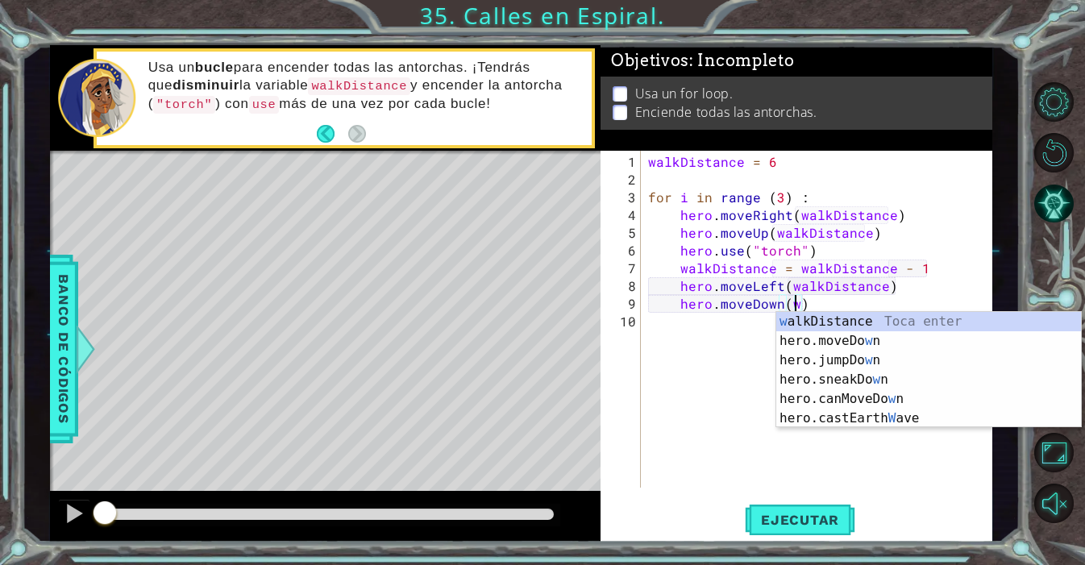
type textarea "hero.moveDown(walkDistance)"
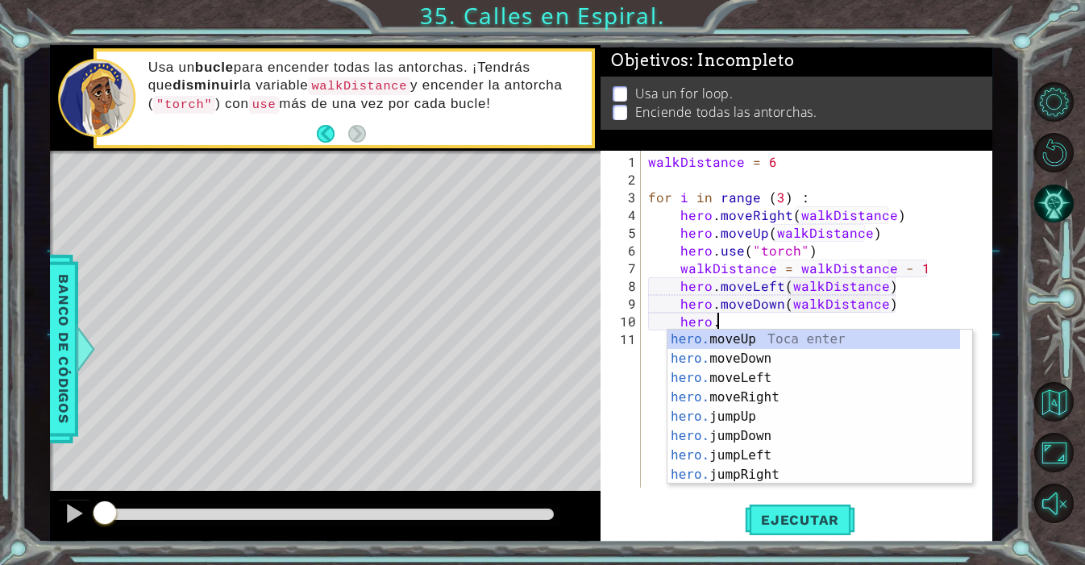
scroll to position [0, 4]
click at [787, 336] on div "hero.u se Toca enter hero. move U p Toca enter hero. j u mpUp Toca enter hero. …" at bounding box center [813, 426] width 293 height 193
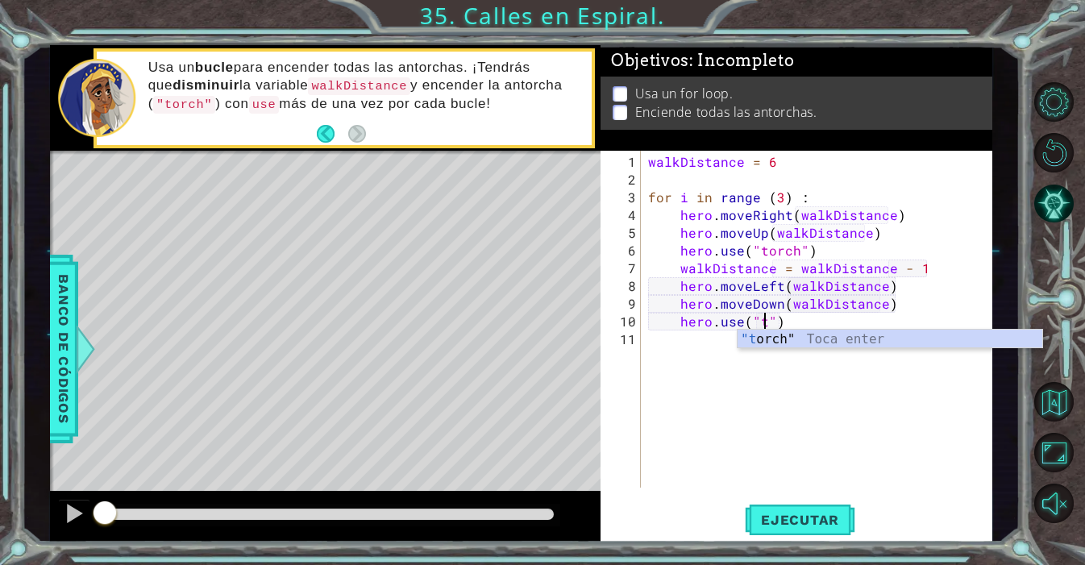
scroll to position [0, 6]
click at [796, 340] on div ""t orch" Toca enter" at bounding box center [889, 359] width 305 height 58
type textarea "hero.use("torch")"
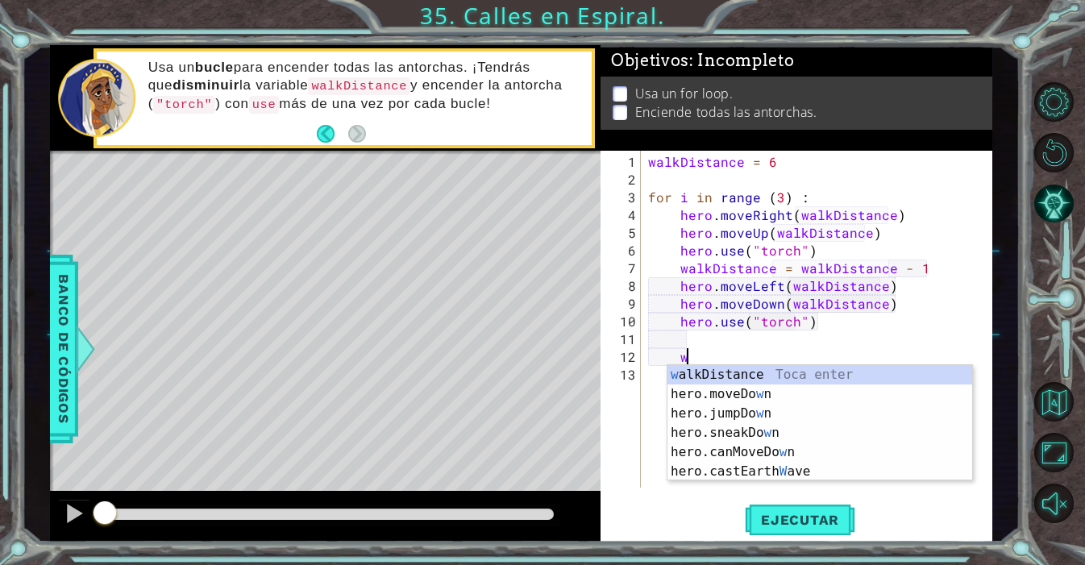
scroll to position [0, 2]
click at [812, 372] on div "w alkDistance Toca enter hero.moveDo w n [GEOGRAPHIC_DATA] enter hero.jumpDo w …" at bounding box center [819, 442] width 305 height 155
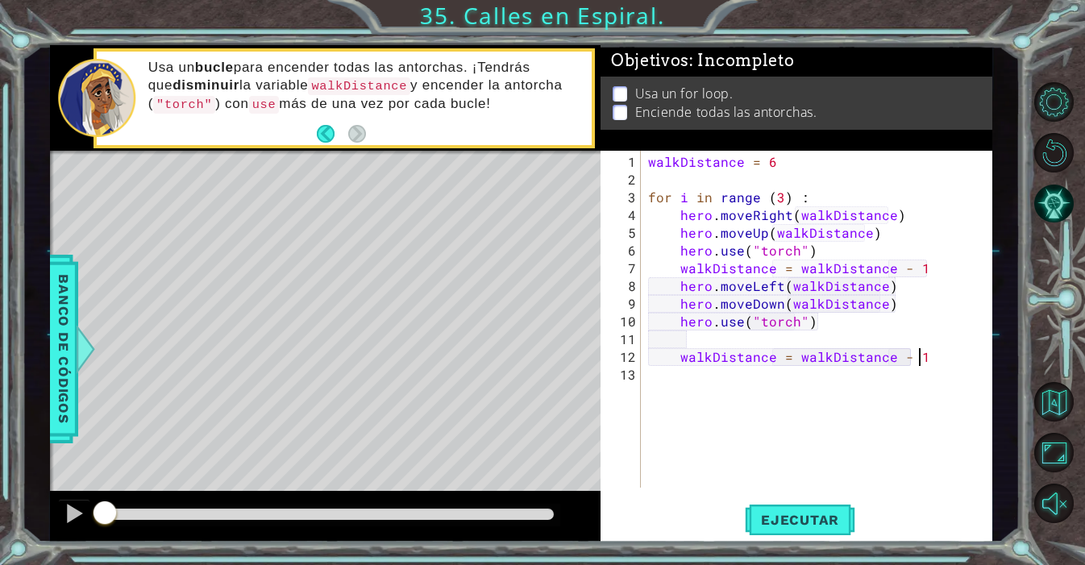
scroll to position [0, 16]
type textarea "walkDistance = walkDistance - 1"
click at [791, 525] on span "Ejecutar" at bounding box center [800, 520] width 110 height 16
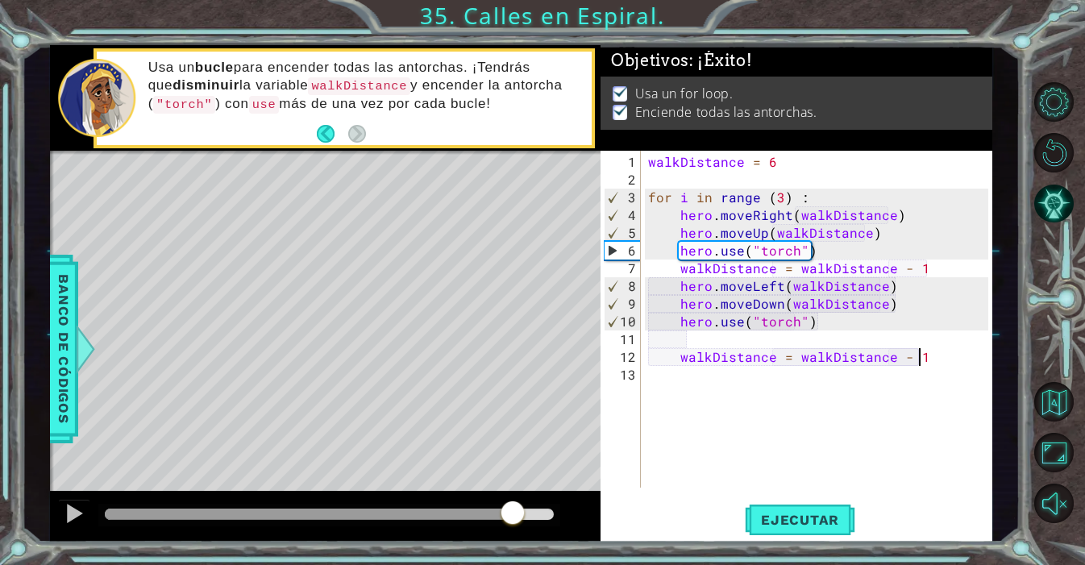
drag, startPoint x: 452, startPoint y: 509, endPoint x: 531, endPoint y: 513, distance: 79.1
click at [531, 515] on div at bounding box center [329, 514] width 449 height 11
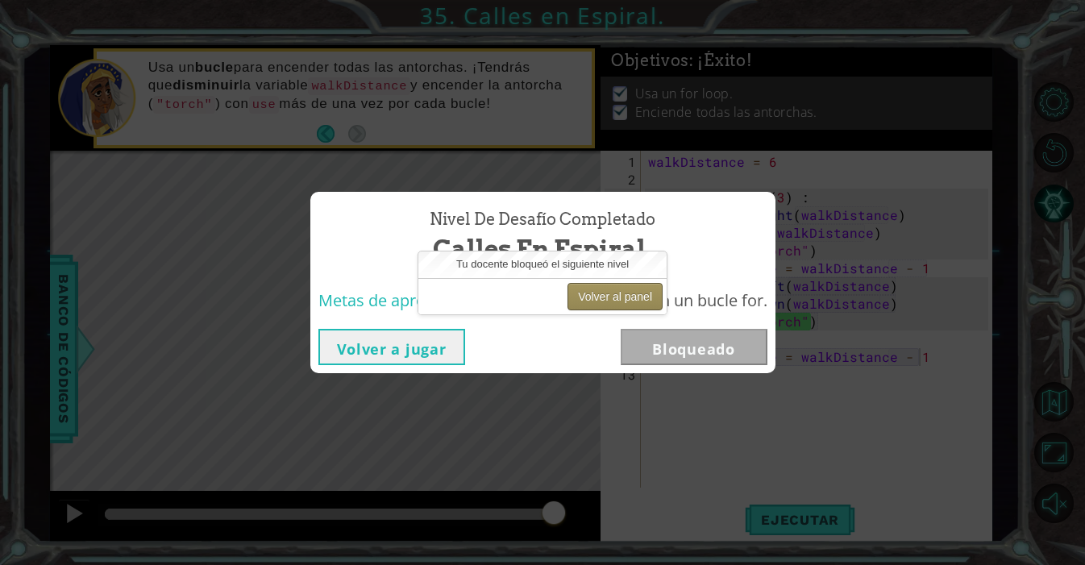
click at [625, 304] on button "Volver al panel" at bounding box center [614, 296] width 95 height 27
click at [625, 297] on button "Volver al panel" at bounding box center [614, 296] width 95 height 27
click at [429, 351] on button "Volver a jugar" at bounding box center [391, 347] width 147 height 36
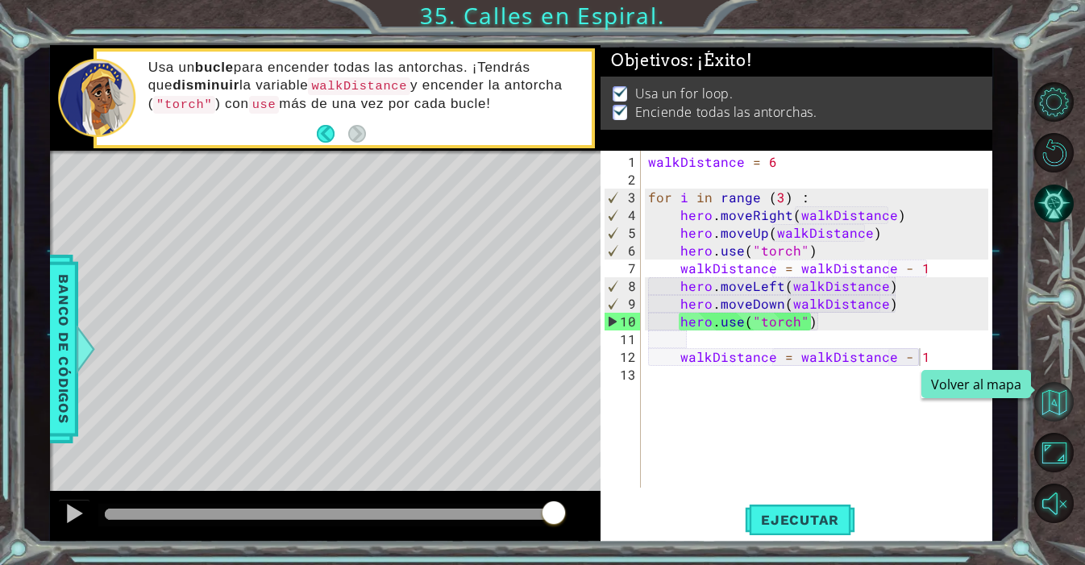
click at [1055, 411] on button "Volver al mapa" at bounding box center [1053, 401] width 39 height 39
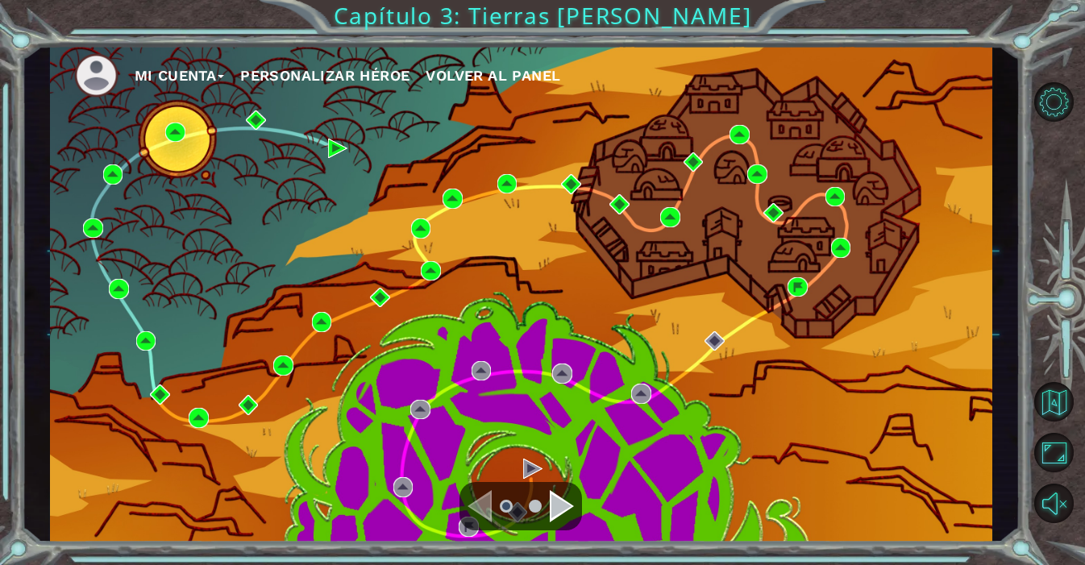
click at [704, 71] on ul "Mi Cuenta Personalizar héroe Volver al panel" at bounding box center [533, 75] width 918 height 44
